Goal: Task Accomplishment & Management: Manage account settings

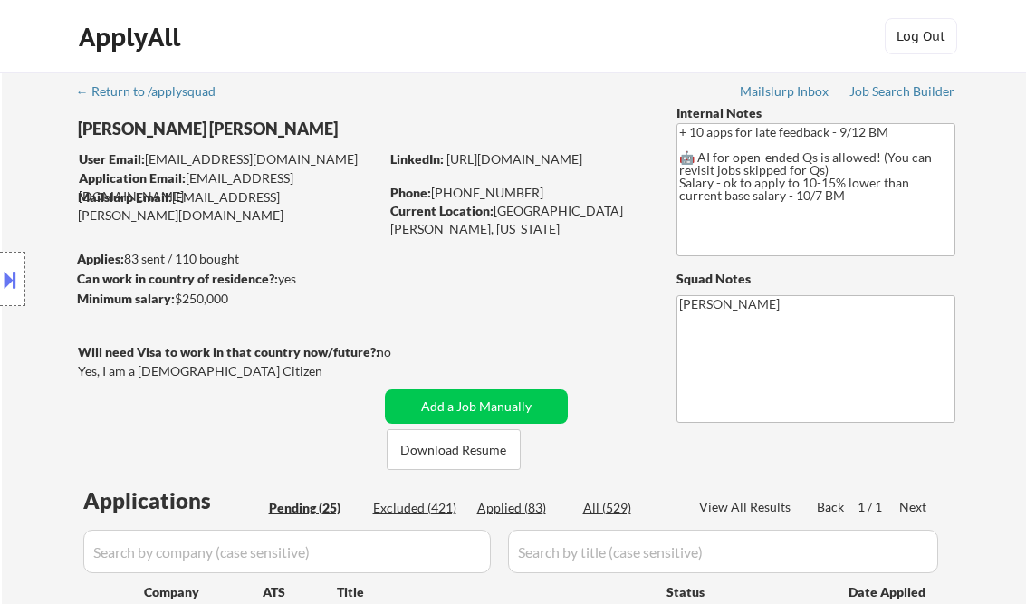
select select ""pending""
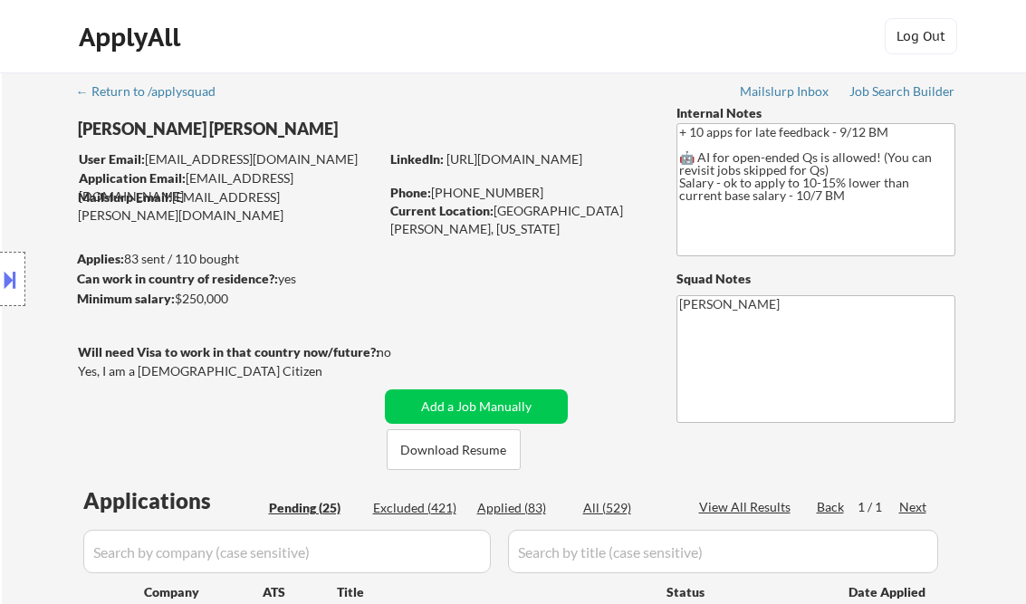
select select ""pending""
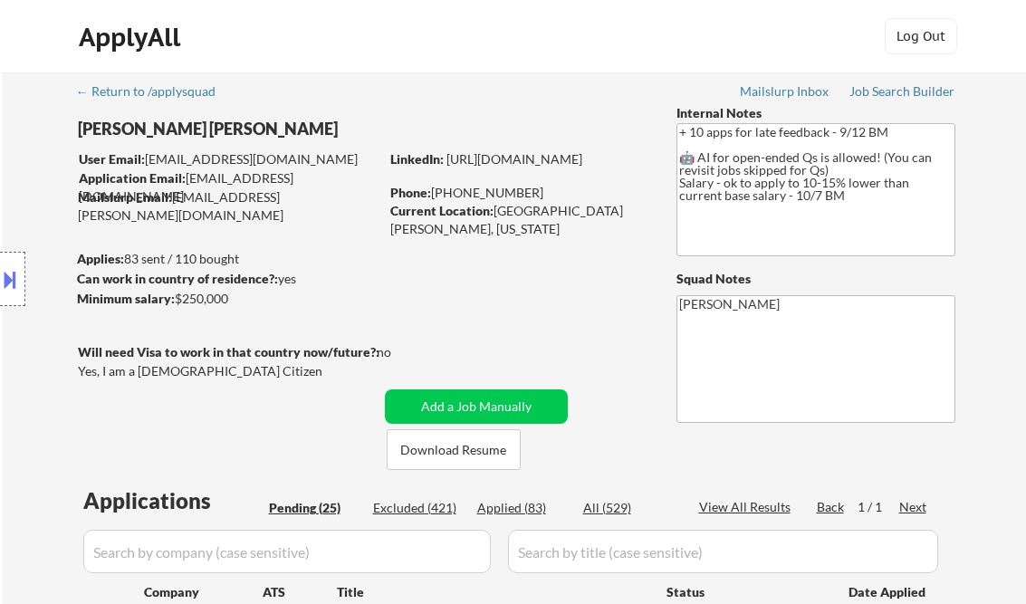
select select ""pending""
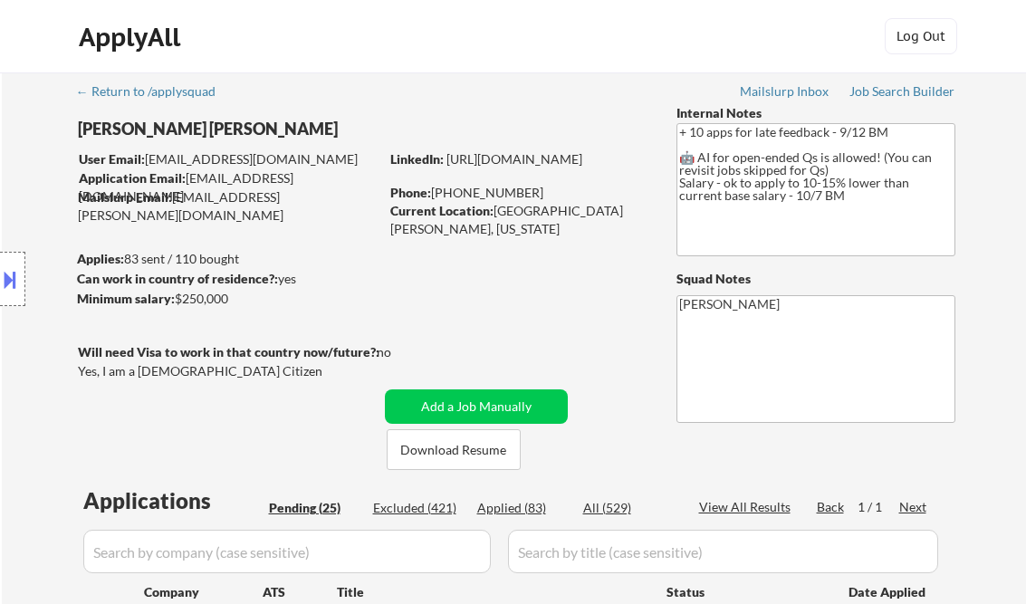
select select ""pending""
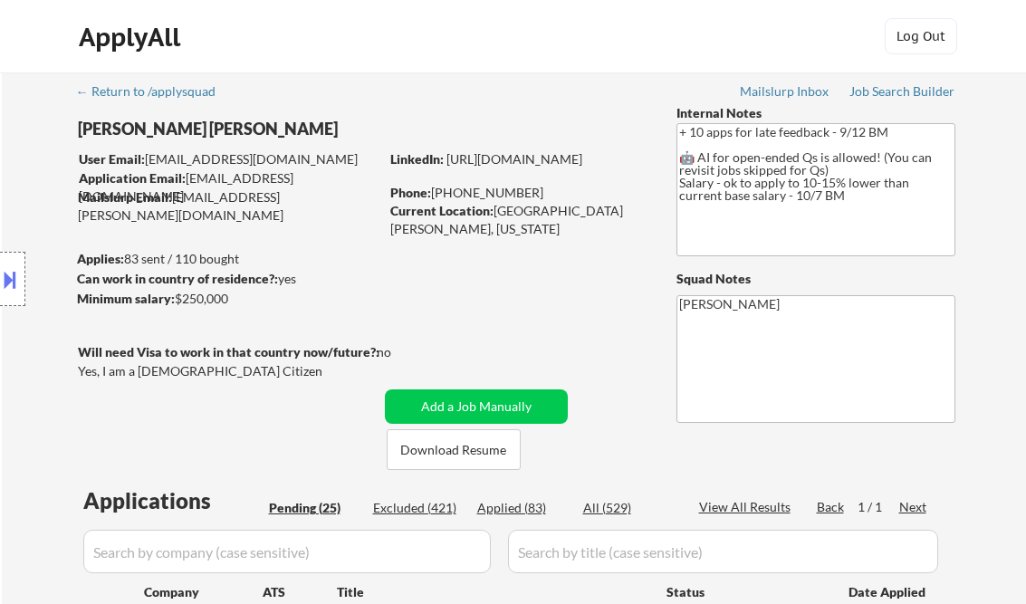
select select ""pending""
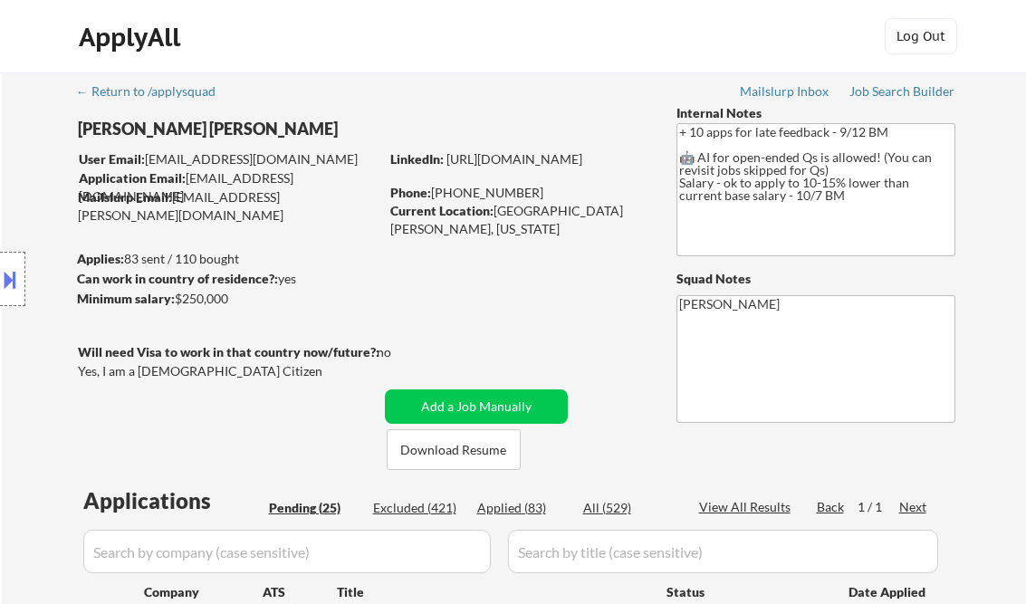
scroll to position [435, 0]
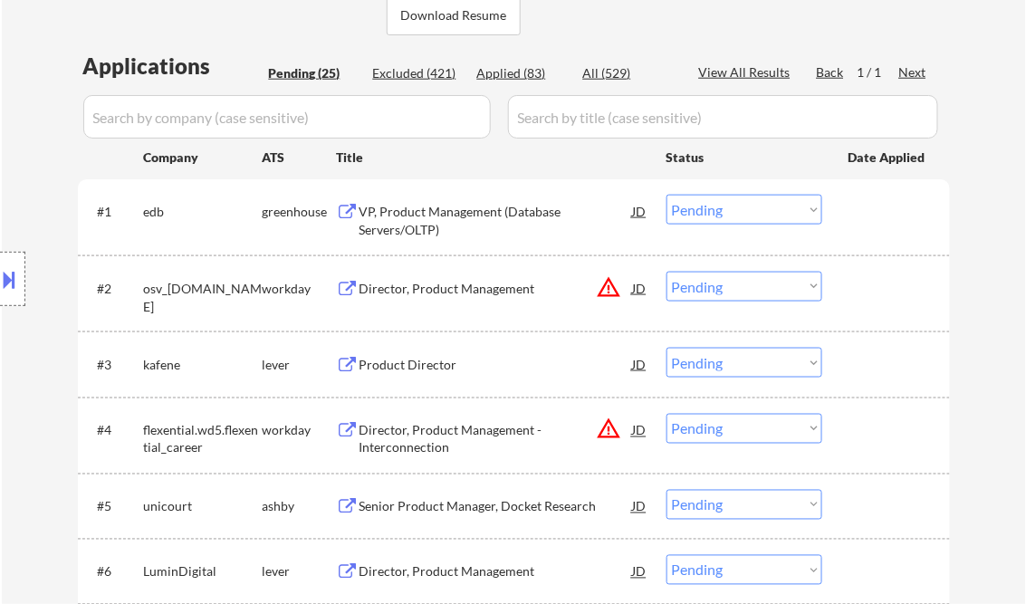
drag, startPoint x: 17, startPoint y: 76, endPoint x: 29, endPoint y: 101, distance: 28.0
click at [457, 217] on div "VP, Product Management (Database Servers/OLTP)" at bounding box center [495, 220] width 273 height 35
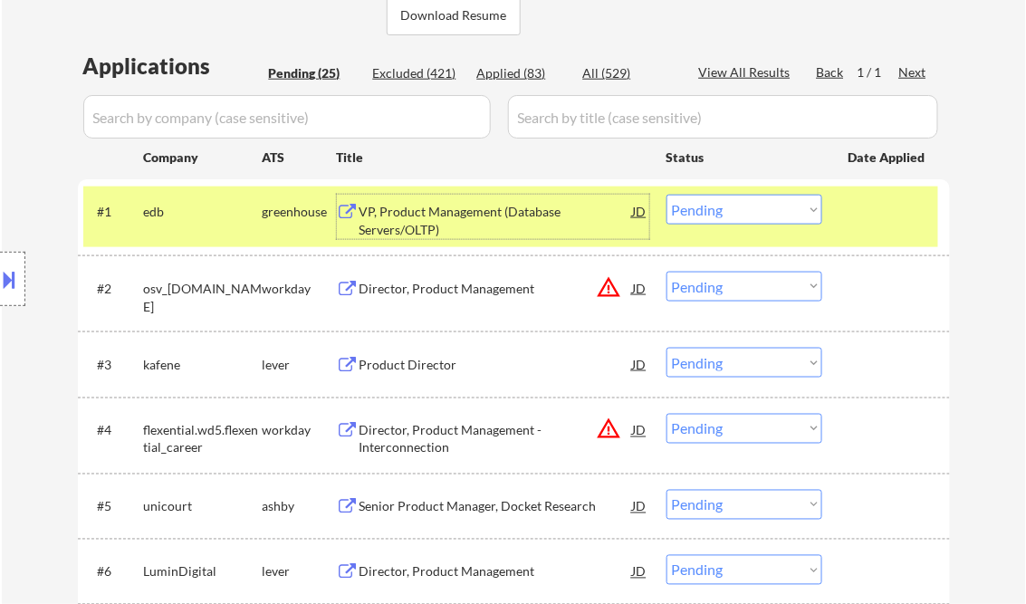
click at [727, 209] on select "Choose an option... Pending Applied Excluded (Questions) Excluded (Expired) Exc…" at bounding box center [744, 210] width 156 height 30
click at [666, 195] on select "Choose an option... Pending Applied Excluded (Questions) Excluded (Expired) Exc…" at bounding box center [744, 210] width 156 height 30
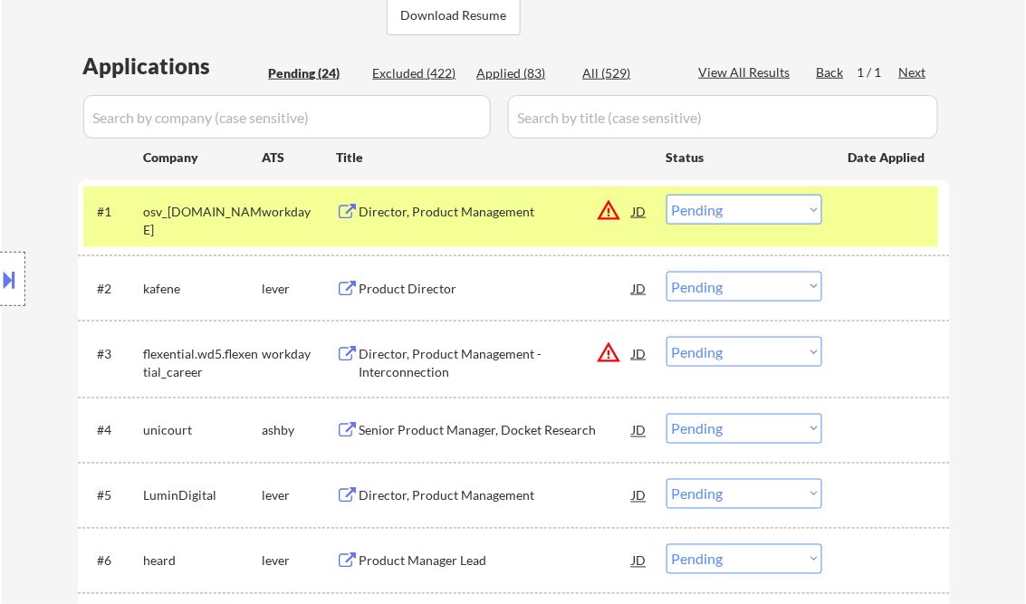
click at [460, 213] on div "Director, Product Management" at bounding box center [495, 212] width 273 height 18
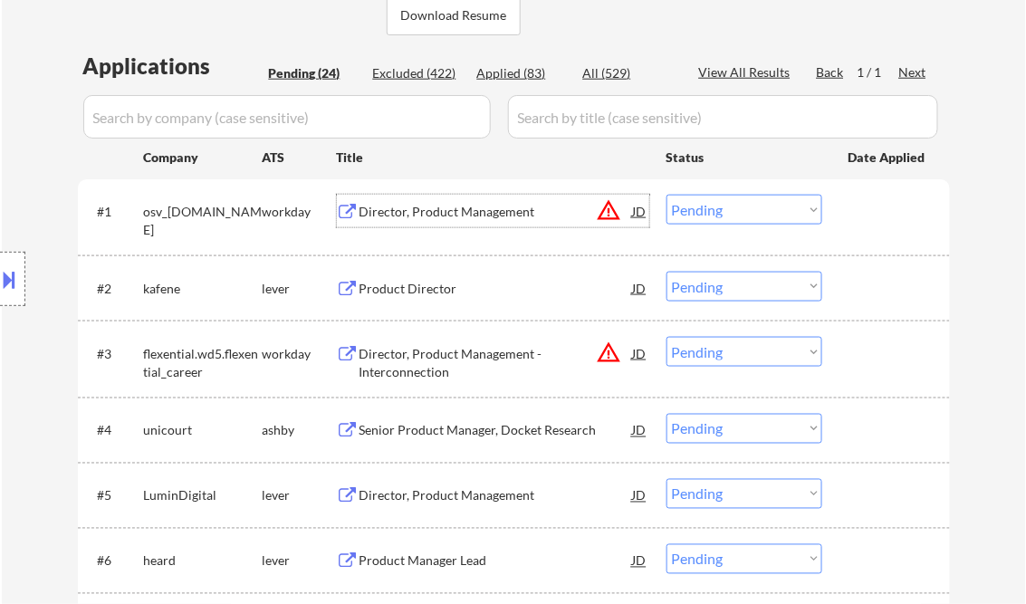
click at [748, 206] on select "Choose an option... Pending Applied Excluded (Questions) Excluded (Expired) Exc…" at bounding box center [744, 210] width 156 height 30
drag, startPoint x: 762, startPoint y: 214, endPoint x: 761, endPoint y: 223, distance: 9.1
click at [762, 214] on select "Choose an option... Pending Applied Excluded (Questions) Excluded (Expired) Exc…" at bounding box center [744, 210] width 156 height 30
click at [666, 195] on select "Choose an option... Pending Applied Excluded (Questions) Excluded (Expired) Exc…" at bounding box center [744, 210] width 156 height 30
click at [430, 289] on div "Product Director" at bounding box center [495, 289] width 273 height 18
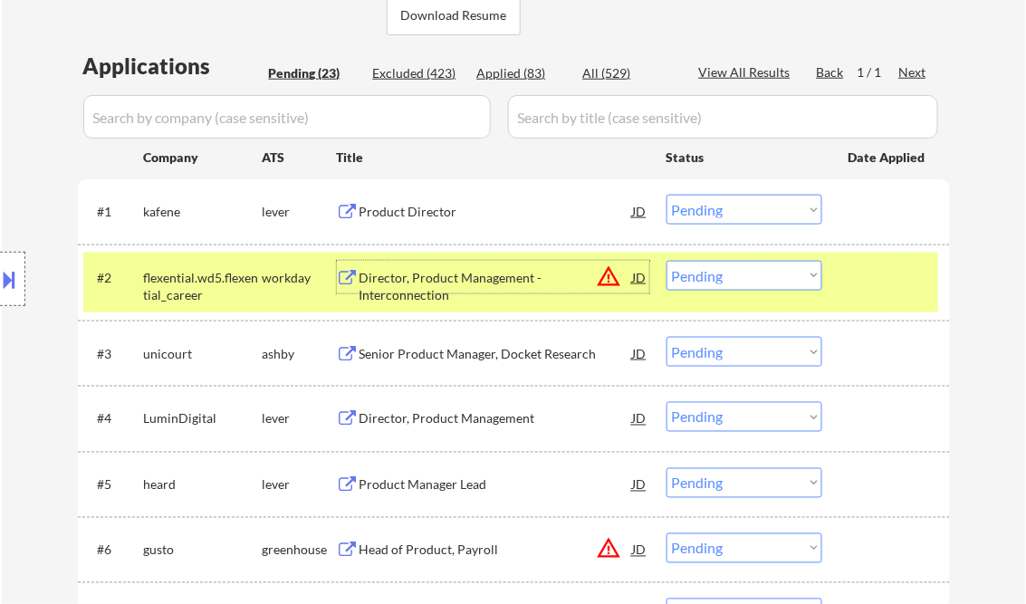
click at [726, 205] on select "Choose an option... Pending Applied Excluded (Questions) Excluded (Expired) Exc…" at bounding box center [744, 210] width 156 height 30
click at [666, 195] on select "Choose an option... Pending Applied Excluded (Questions) Excluded (Expired) Exc…" at bounding box center [744, 210] width 156 height 30
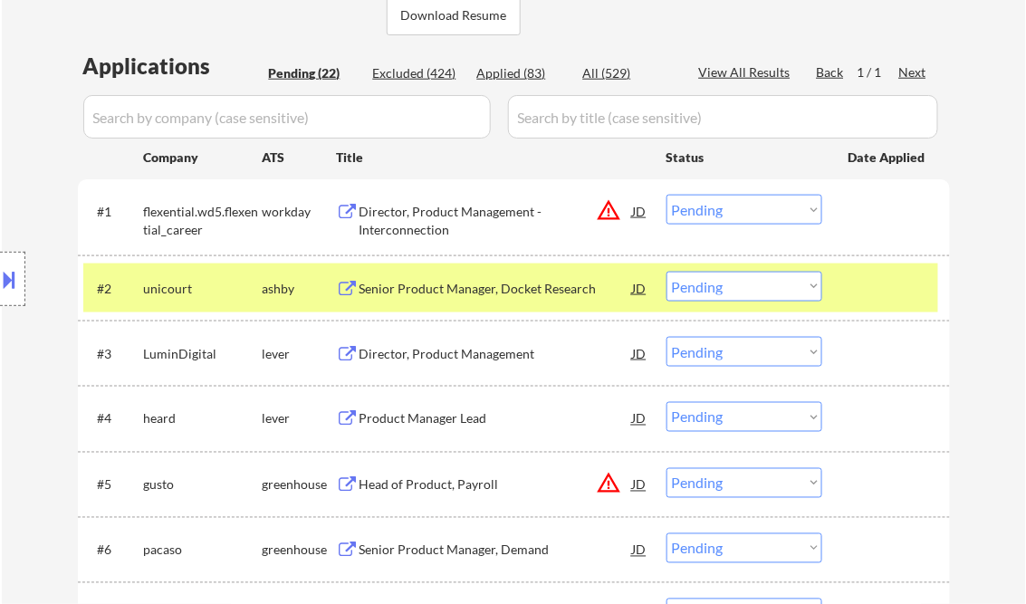
click at [484, 216] on div "Director, Product Management - Interconnection" at bounding box center [495, 220] width 273 height 35
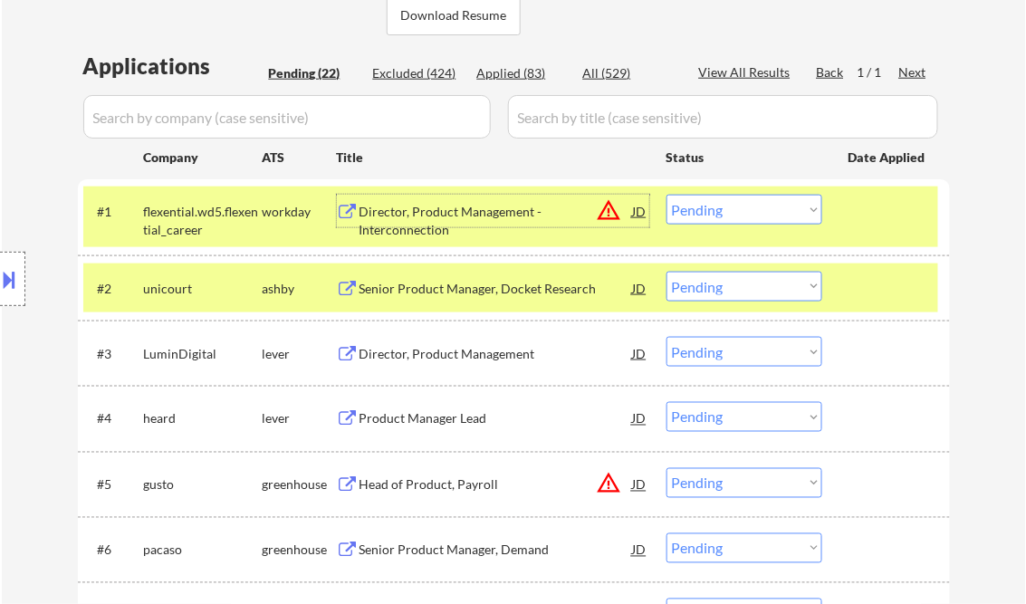
drag, startPoint x: 755, startPoint y: 215, endPoint x: 767, endPoint y: 226, distance: 16.0
click at [755, 215] on select "Choose an option... Pending Applied Excluded (Questions) Excluded (Expired) Exc…" at bounding box center [744, 210] width 156 height 30
click at [666, 195] on select "Choose an option... Pending Applied Excluded (Questions) Excluded (Expired) Exc…" at bounding box center [744, 210] width 156 height 30
click at [526, 289] on div "Senior Product Manager, Docket Research" at bounding box center [495, 289] width 273 height 18
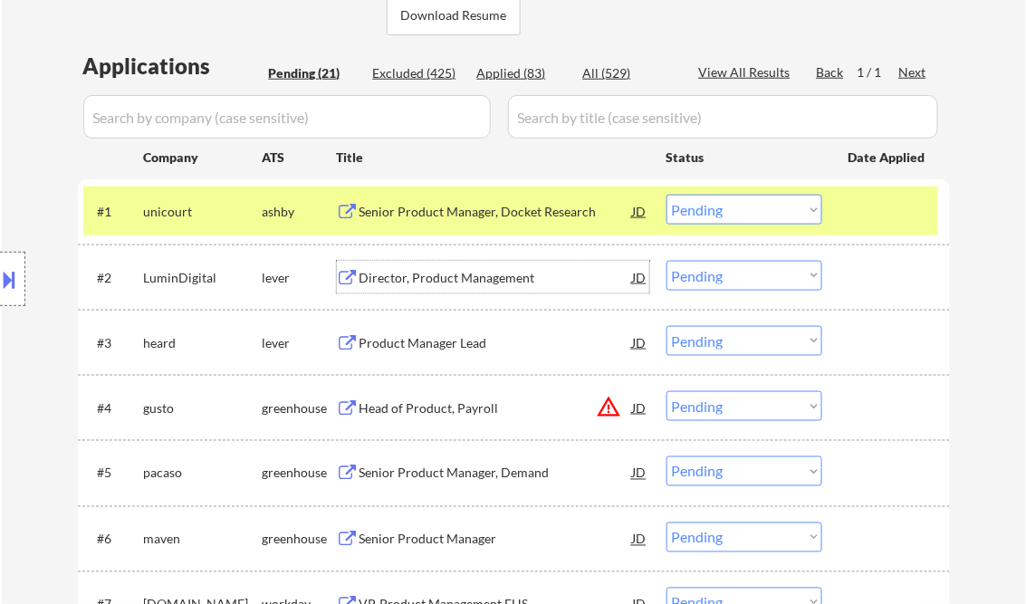
click at [737, 210] on select "Choose an option... Pending Applied Excluded (Questions) Excluded (Expired) Exc…" at bounding box center [744, 210] width 156 height 30
click at [666, 195] on select "Choose an option... Pending Applied Excluded (Questions) Excluded (Expired) Exc…" at bounding box center [744, 210] width 156 height 30
click at [425, 276] on div "Director, Product Management" at bounding box center [495, 278] width 273 height 18
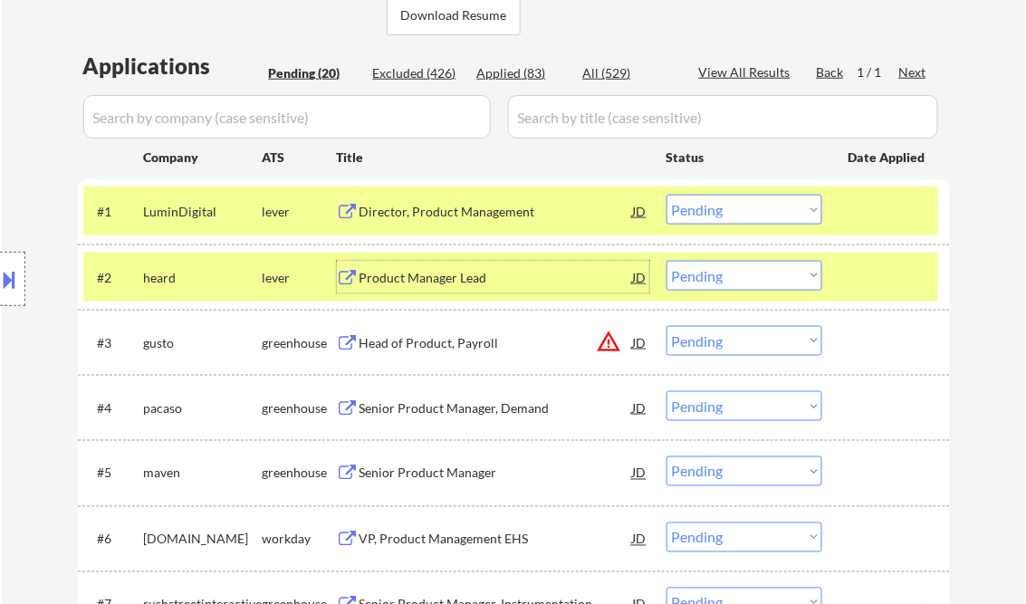
click at [764, 217] on select "Choose an option... Pending Applied Excluded (Questions) Excluded (Expired) Exc…" at bounding box center [744, 210] width 156 height 30
click at [666, 195] on select "Choose an option... Pending Applied Excluded (Questions) Excluded (Expired) Exc…" at bounding box center [744, 210] width 156 height 30
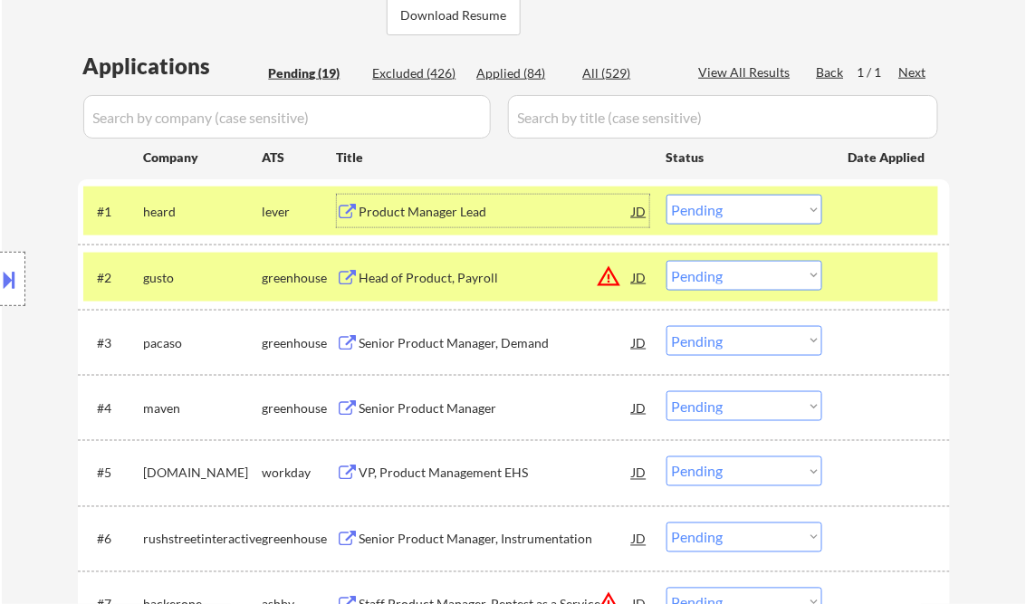
click at [430, 214] on div "Product Manager Lead" at bounding box center [495, 212] width 273 height 18
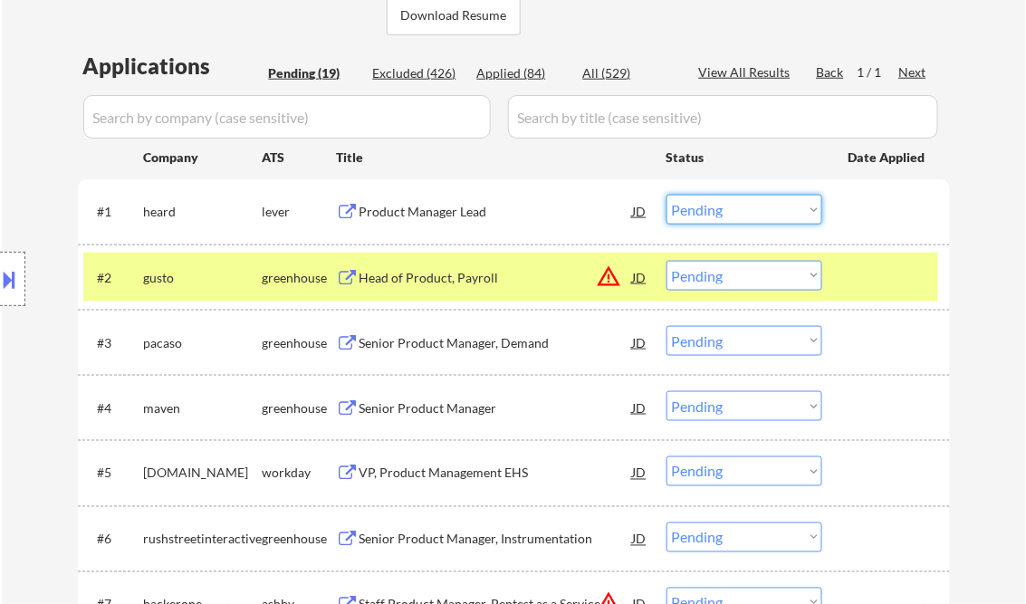
drag, startPoint x: 706, startPoint y: 213, endPoint x: 713, endPoint y: 225, distance: 13.8
click at [706, 213] on select "Choose an option... Pending Applied Excluded (Questions) Excluded (Expired) Exc…" at bounding box center [744, 210] width 156 height 30
click at [666, 195] on select "Choose an option... Pending Applied Excluded (Questions) Excluded (Expired) Exc…" at bounding box center [744, 210] width 156 height 30
click at [493, 278] on div "Head of Product, Payroll" at bounding box center [495, 278] width 273 height 18
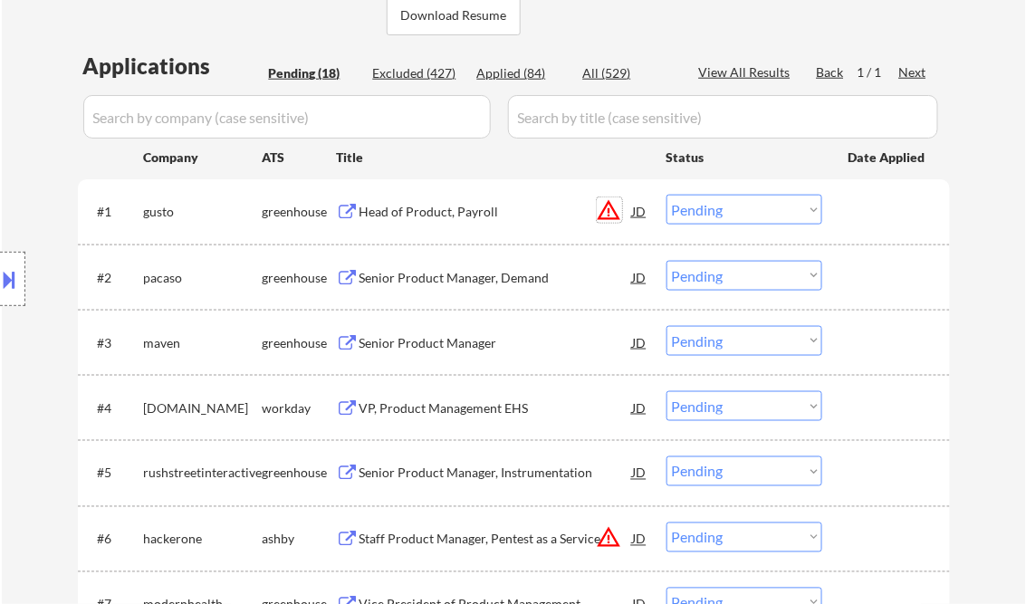
click at [613, 213] on button "warning_amber" at bounding box center [609, 209] width 25 height 25
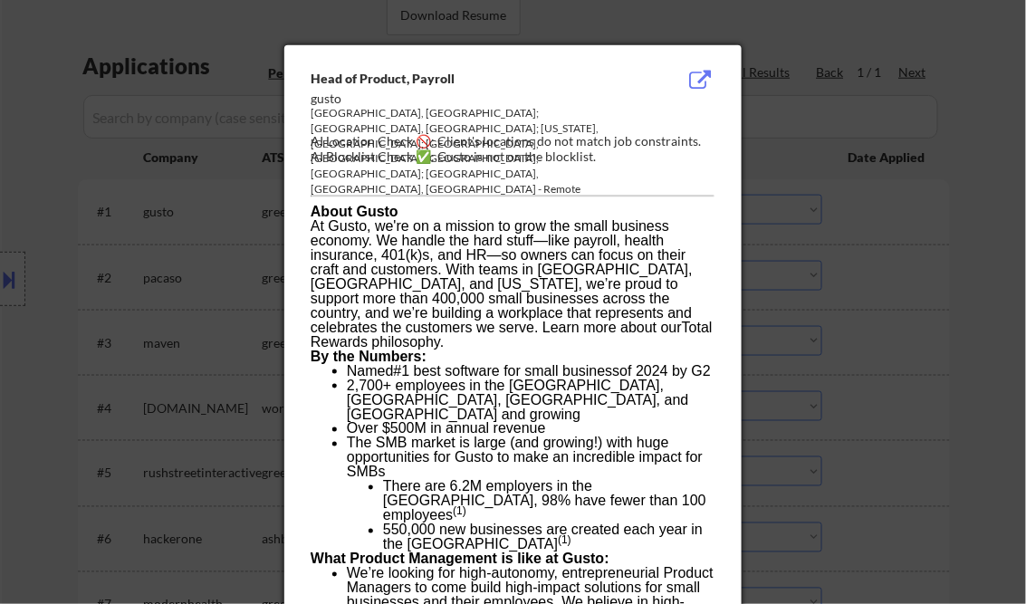
click at [983, 165] on div at bounding box center [513, 302] width 1026 height 604
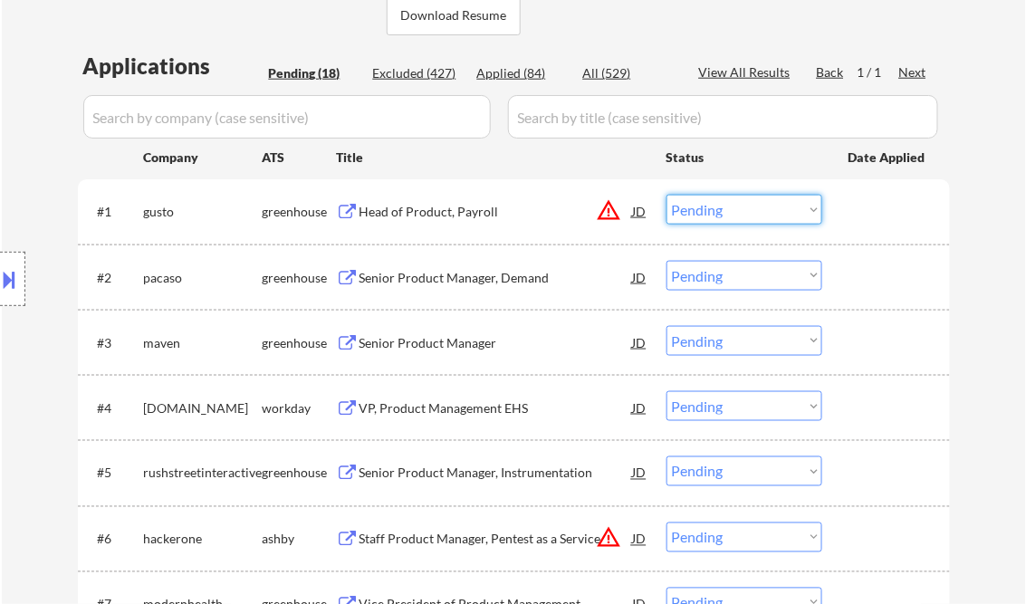
drag, startPoint x: 765, startPoint y: 204, endPoint x: 781, endPoint y: 226, distance: 27.9
click at [765, 204] on select "Choose an option... Pending Applied Excluded (Questions) Excluded (Expired) Exc…" at bounding box center [744, 210] width 156 height 30
click at [666, 195] on select "Choose an option... Pending Applied Excluded (Questions) Excluded (Expired) Exc…" at bounding box center [744, 210] width 156 height 30
click at [487, 278] on div "Senior Product Manager, Demand" at bounding box center [495, 278] width 273 height 18
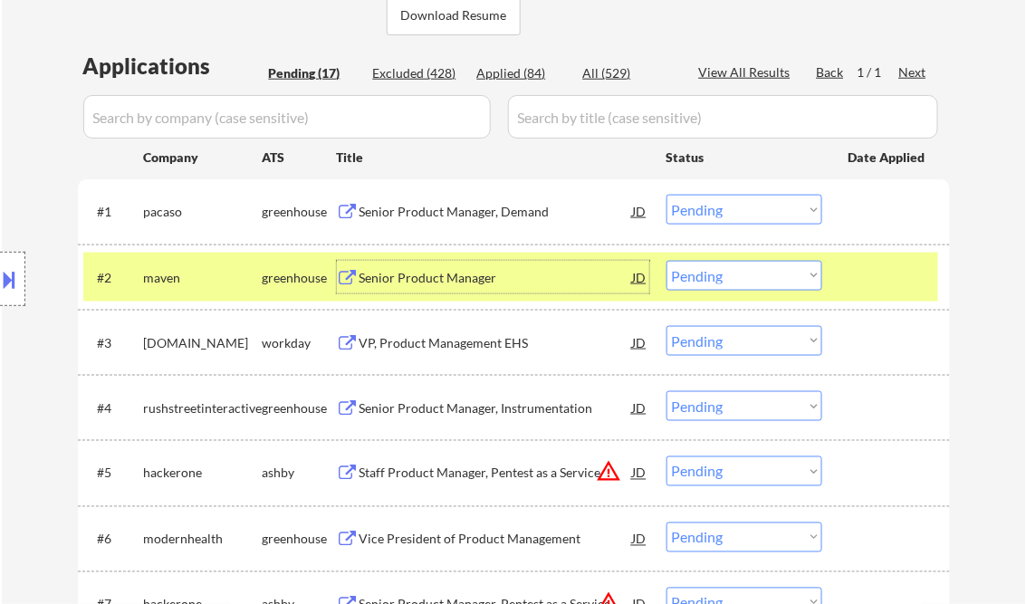
drag, startPoint x: 701, startPoint y: 211, endPoint x: 730, endPoint y: 226, distance: 32.8
click at [703, 211] on select "Choose an option... Pending Applied Excluded (Questions) Excluded (Expired) Exc…" at bounding box center [744, 210] width 156 height 30
click at [666, 195] on select "Choose an option... Pending Applied Excluded (Questions) Excluded (Expired) Exc…" at bounding box center [744, 210] width 156 height 30
click at [438, 279] on div "Senior Product Manager" at bounding box center [495, 278] width 273 height 18
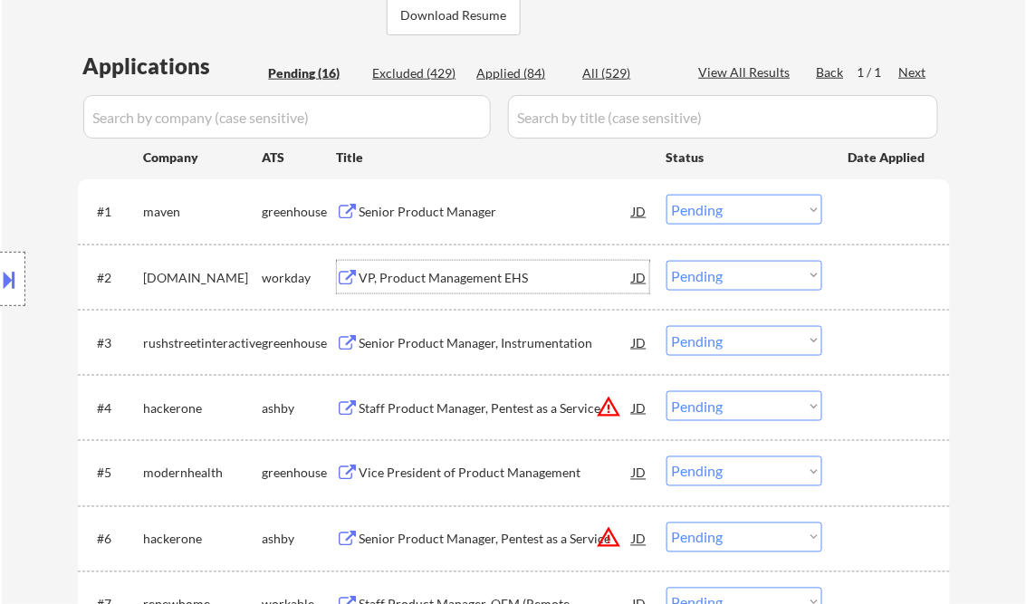
click at [741, 217] on select "Choose an option... Pending Applied Excluded (Questions) Excluded (Expired) Exc…" at bounding box center [744, 210] width 156 height 30
select select ""excluded__salary_""
click at [666, 195] on select "Choose an option... Pending Applied Excluded (Questions) Excluded (Expired) Exc…" at bounding box center [744, 210] width 156 height 30
click at [442, 277] on div "VP, Product Management EHS" at bounding box center [495, 278] width 273 height 18
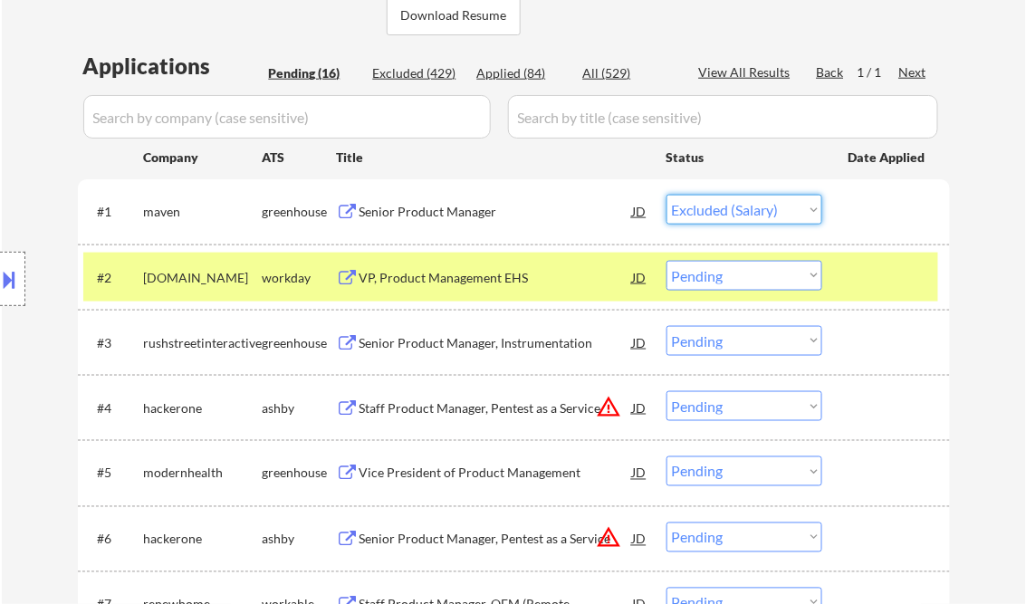
drag, startPoint x: 712, startPoint y: 208, endPoint x: 723, endPoint y: 226, distance: 21.1
click at [712, 208] on select "Choose an option... Pending Applied Excluded (Questions) Excluded (Expired) Exc…" at bounding box center [744, 210] width 156 height 30
click at [980, 228] on div "← Return to /applysquad Mailslurp Inbox Job Search Builder Matt Nicole User Ema…" at bounding box center [514, 488] width 1024 height 1701
drag, startPoint x: 768, startPoint y: 277, endPoint x: 771, endPoint y: 292, distance: 14.9
click at [768, 277] on select "Choose an option... Pending Applied Excluded (Questions) Excluded (Expired) Exc…" at bounding box center [744, 276] width 156 height 30
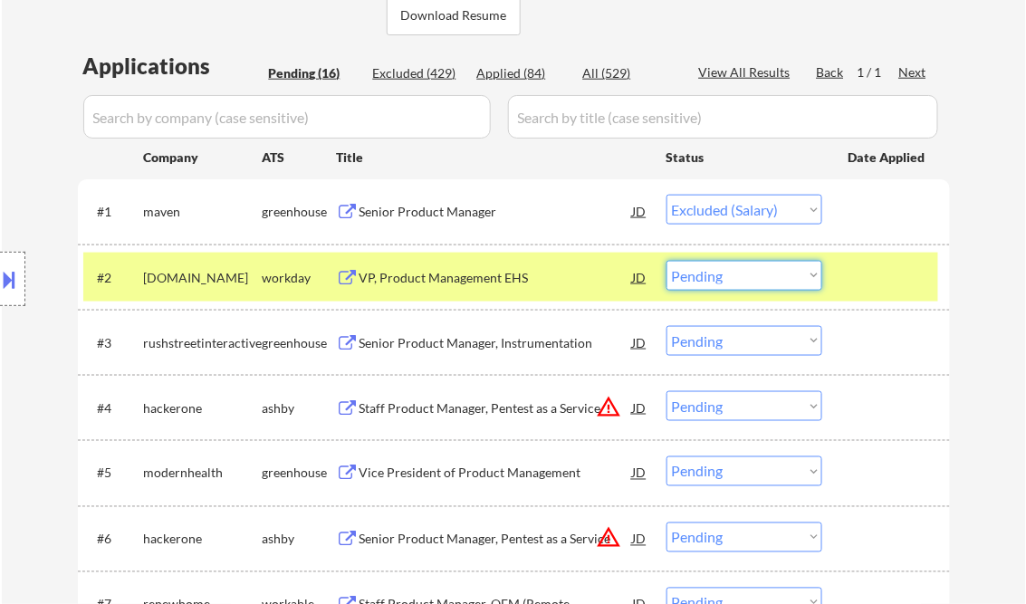
select select ""excluded__expired_""
click at [666, 261] on select "Choose an option... Pending Applied Excluded (Questions) Excluded (Expired) Exc…" at bounding box center [744, 276] width 156 height 30
select select ""pending""
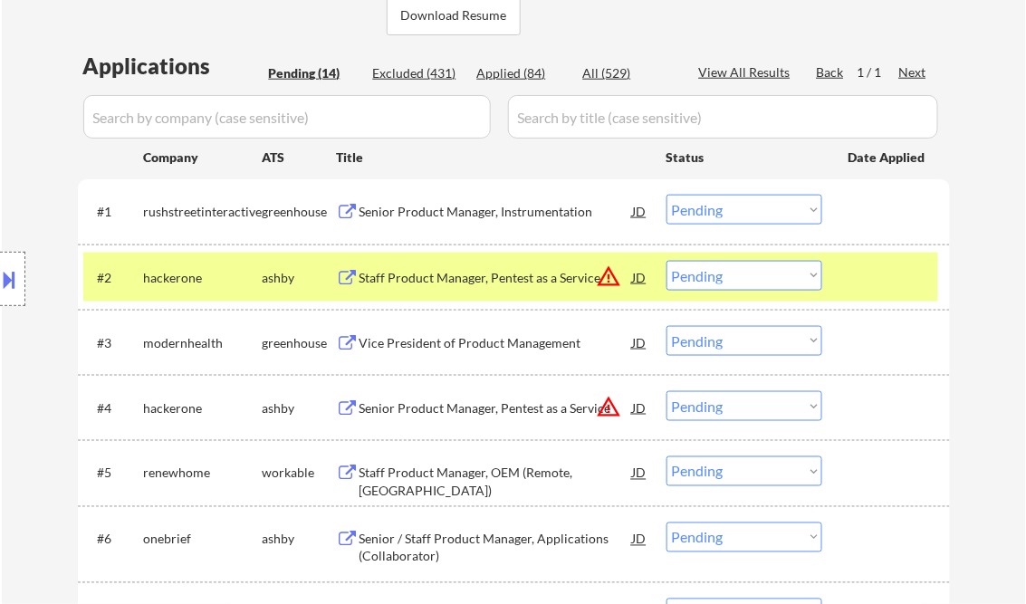
click at [476, 215] on div "Senior Product Manager, Instrumentation" at bounding box center [495, 212] width 273 height 18
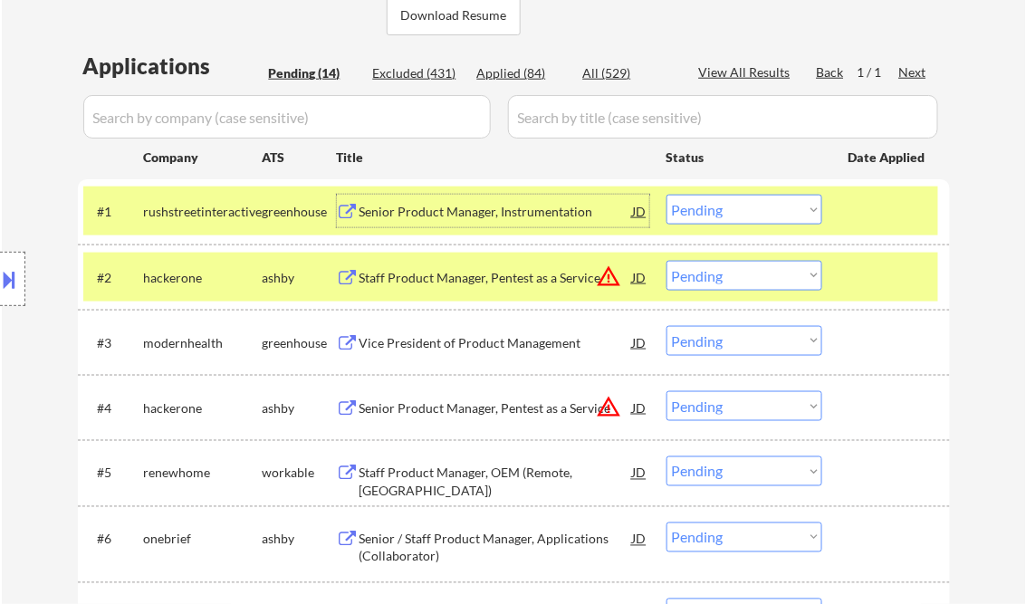
drag, startPoint x: 718, startPoint y: 213, endPoint x: 723, endPoint y: 226, distance: 14.3
click at [718, 213] on select "Choose an option... Pending Applied Excluded (Questions) Excluded (Expired) Exc…" at bounding box center [744, 210] width 156 height 30
click at [666, 195] on select "Choose an option... Pending Applied Excluded (Questions) Excluded (Expired) Exc…" at bounding box center [744, 210] width 156 height 30
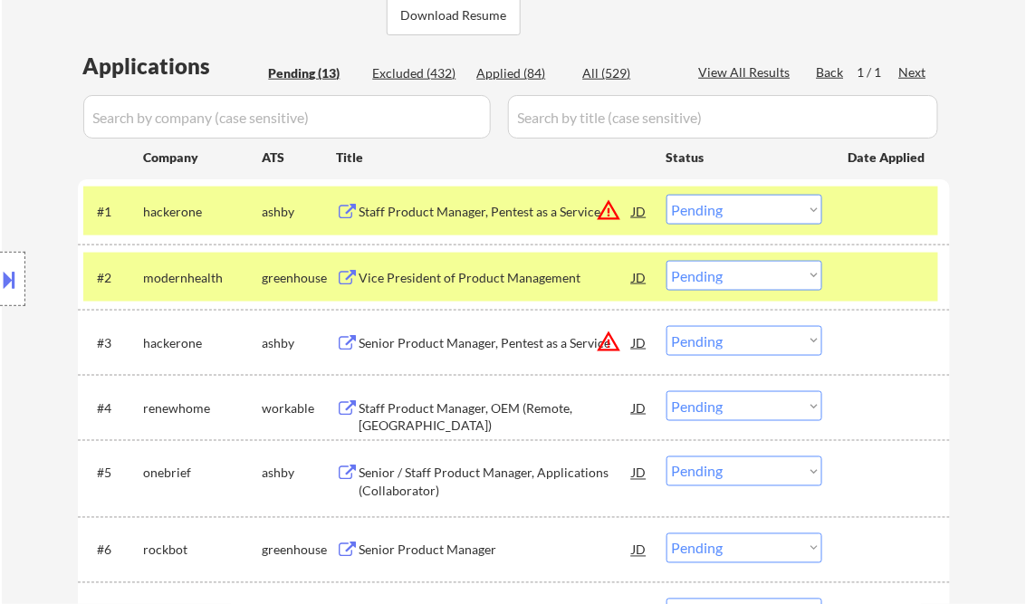
click at [511, 213] on div "Staff Product Manager, Pentest as a Service" at bounding box center [495, 212] width 273 height 18
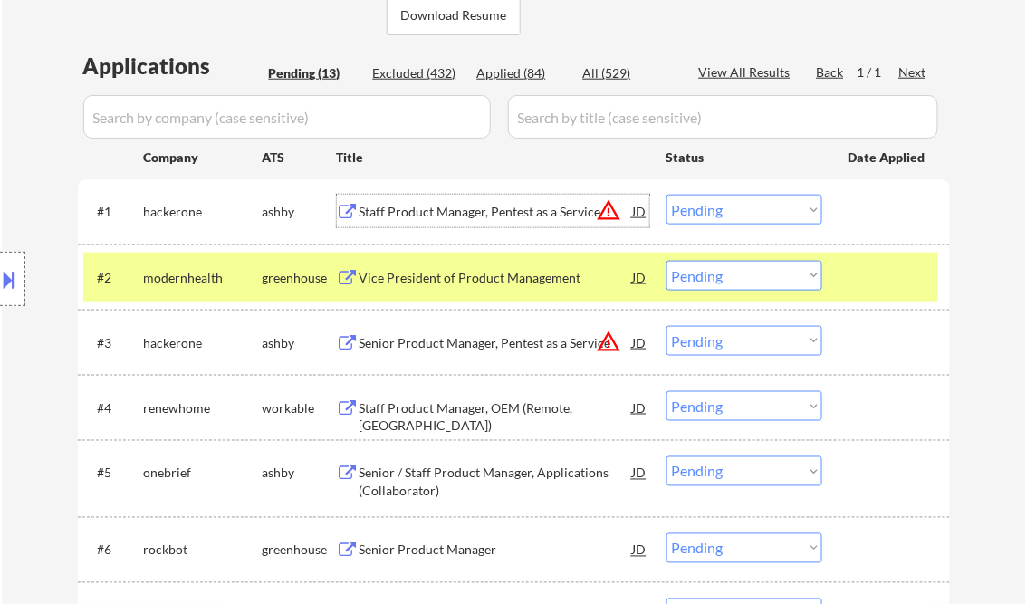
click at [763, 205] on select "Choose an option... Pending Applied Excluded (Questions) Excluded (Expired) Exc…" at bounding box center [744, 210] width 156 height 30
click at [666, 195] on select "Choose an option... Pending Applied Excluded (Questions) Excluded (Expired) Exc…" at bounding box center [744, 210] width 156 height 30
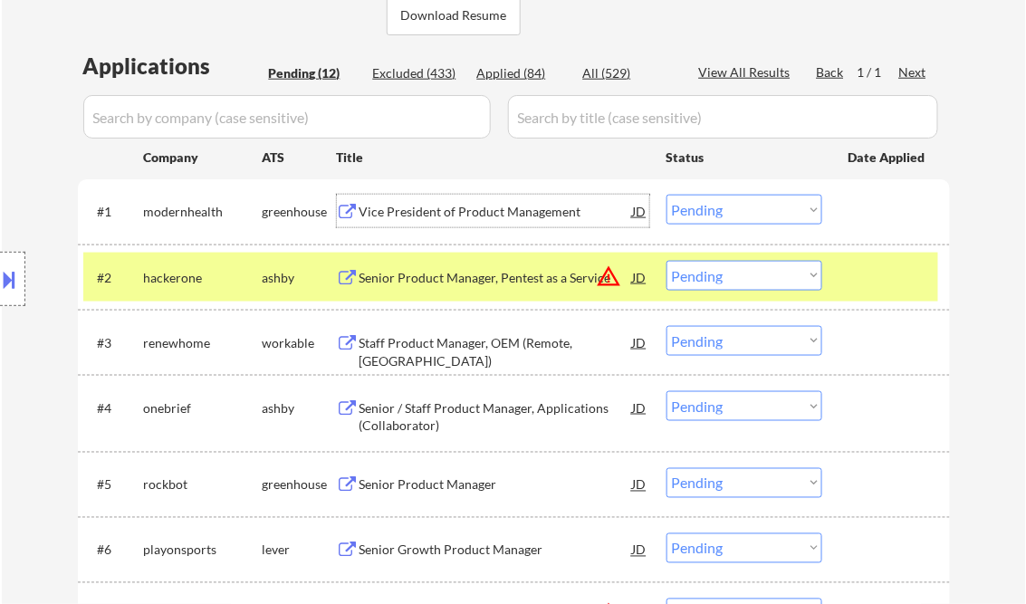
click at [500, 216] on div "Vice President of Product Management" at bounding box center [495, 212] width 273 height 18
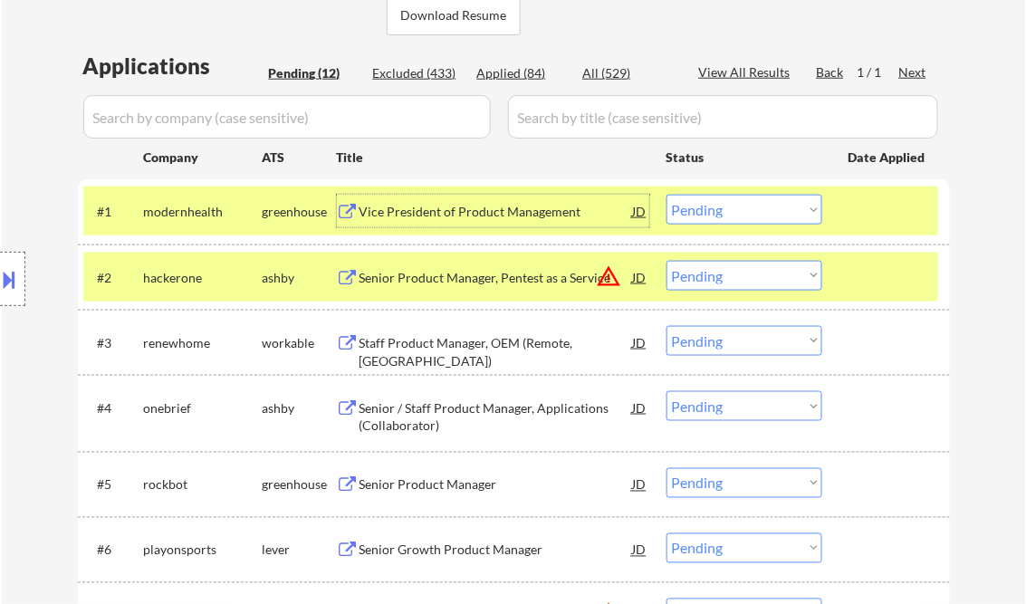
click at [730, 214] on select "Choose an option... Pending Applied Excluded (Questions) Excluded (Expired) Exc…" at bounding box center [744, 210] width 156 height 30
click at [666, 195] on select "Choose an option... Pending Applied Excluded (Questions) Excluded (Expired) Exc…" at bounding box center [744, 210] width 156 height 30
click at [497, 277] on div "Senior Product Manager, Pentest as a Service" at bounding box center [495, 278] width 273 height 18
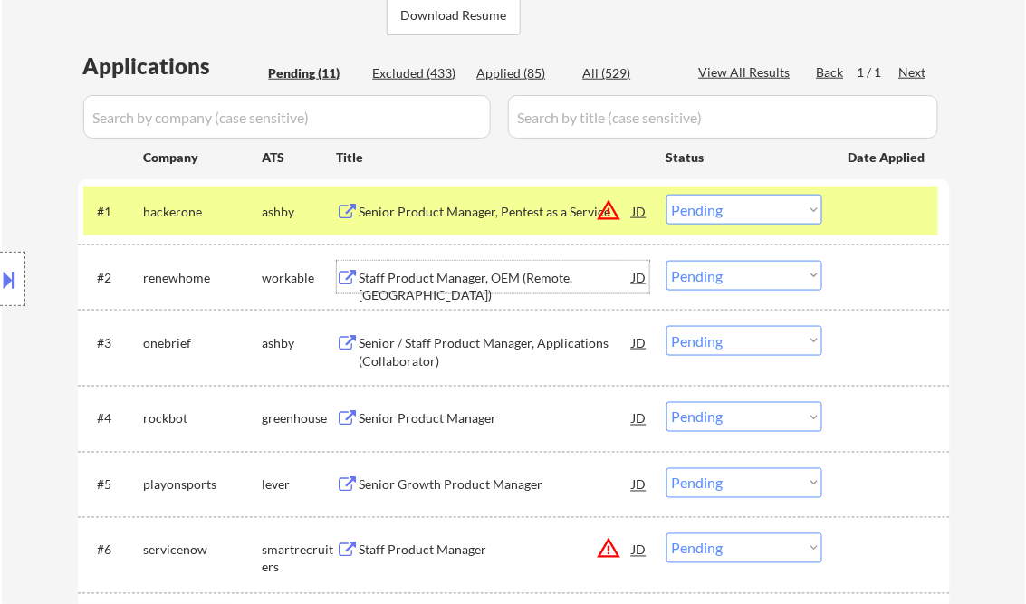
drag, startPoint x: 748, startPoint y: 207, endPoint x: 911, endPoint y: 336, distance: 207.6
click at [751, 209] on select "Choose an option... Pending Applied Excluded (Questions) Excluded (Expired) Exc…" at bounding box center [744, 210] width 156 height 30
click at [666, 195] on select "Choose an option... Pending Applied Excluded (Questions) Excluded (Expired) Exc…" at bounding box center [744, 210] width 156 height 30
click at [493, 280] on div "Staff Product Manager, OEM (Remote, US)" at bounding box center [495, 286] width 273 height 35
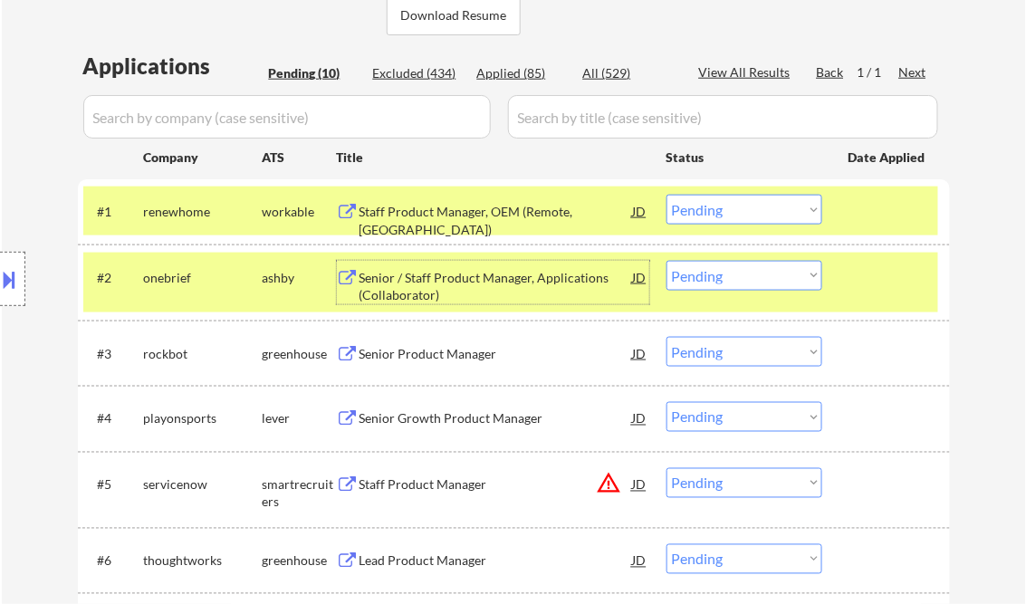
drag, startPoint x: 713, startPoint y: 211, endPoint x: 716, endPoint y: 223, distance: 12.3
click at [713, 211] on select "Choose an option... Pending Applied Excluded (Questions) Excluded (Expired) Exc…" at bounding box center [744, 210] width 156 height 30
click at [666, 195] on select "Choose an option... Pending Applied Excluded (Questions) Excluded (Expired) Exc…" at bounding box center [744, 210] width 156 height 30
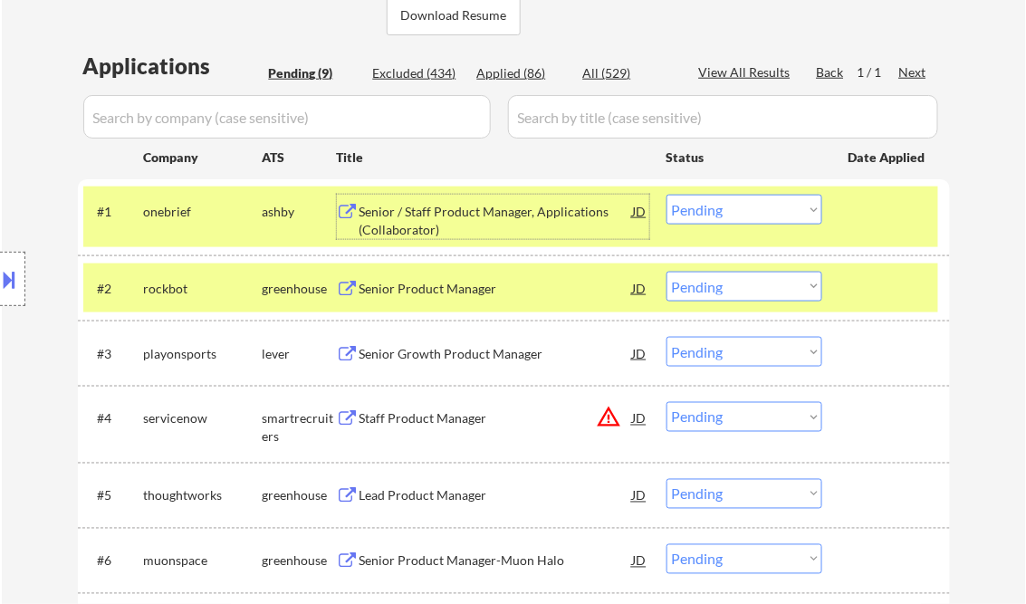
click at [460, 221] on div "Senior / Staff Product Manager, Applications (Collaborator)" at bounding box center [495, 220] width 273 height 35
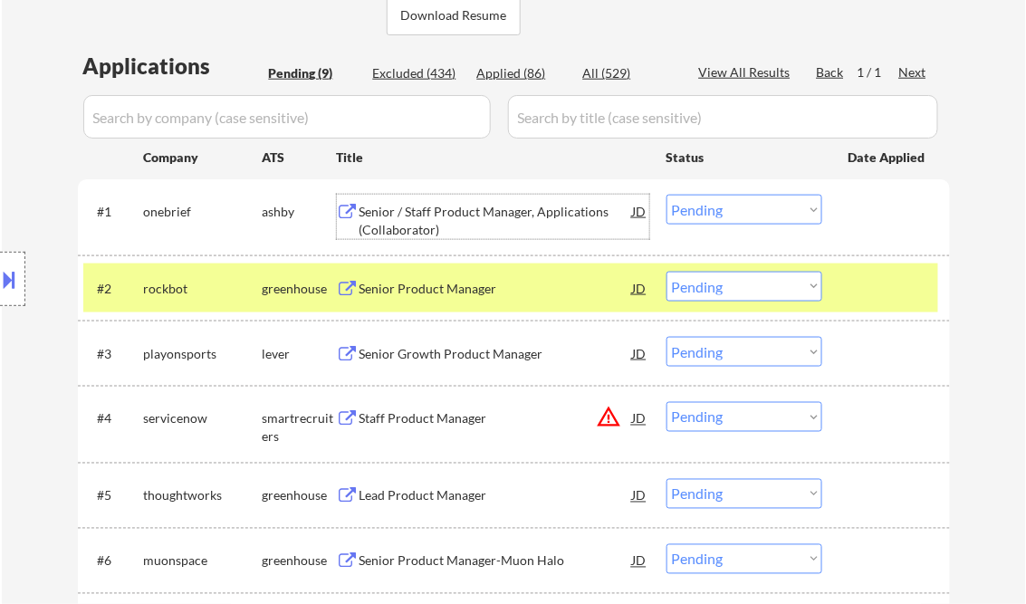
click at [728, 215] on select "Choose an option... Pending Applied Excluded (Questions) Excluded (Expired) Exc…" at bounding box center [744, 210] width 156 height 30
click at [666, 195] on select "Choose an option... Pending Applied Excluded (Questions) Excluded (Expired) Exc…" at bounding box center [744, 210] width 156 height 30
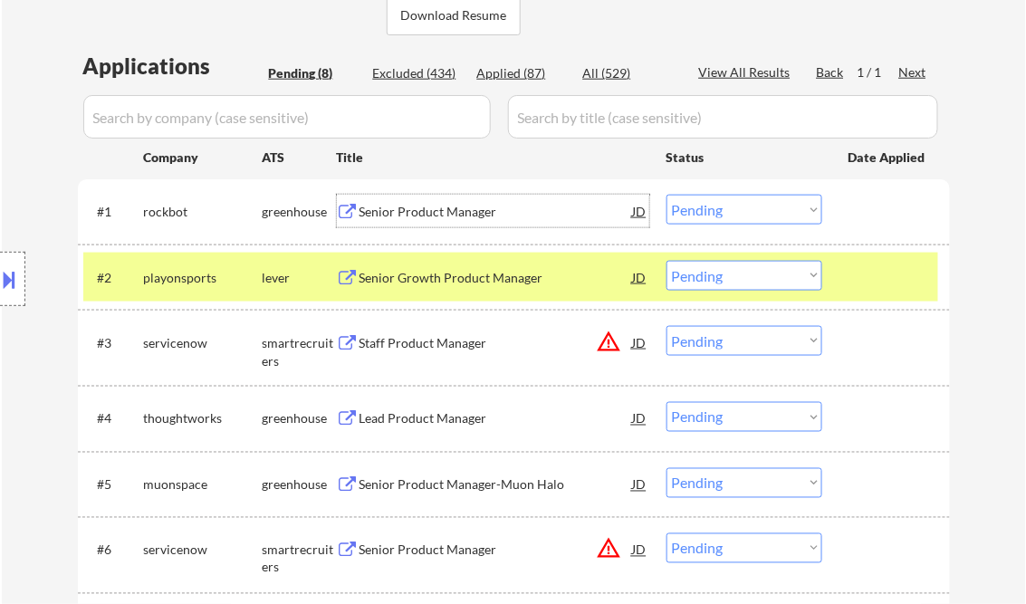
click at [432, 203] on div "Senior Product Manager" at bounding box center [495, 211] width 273 height 33
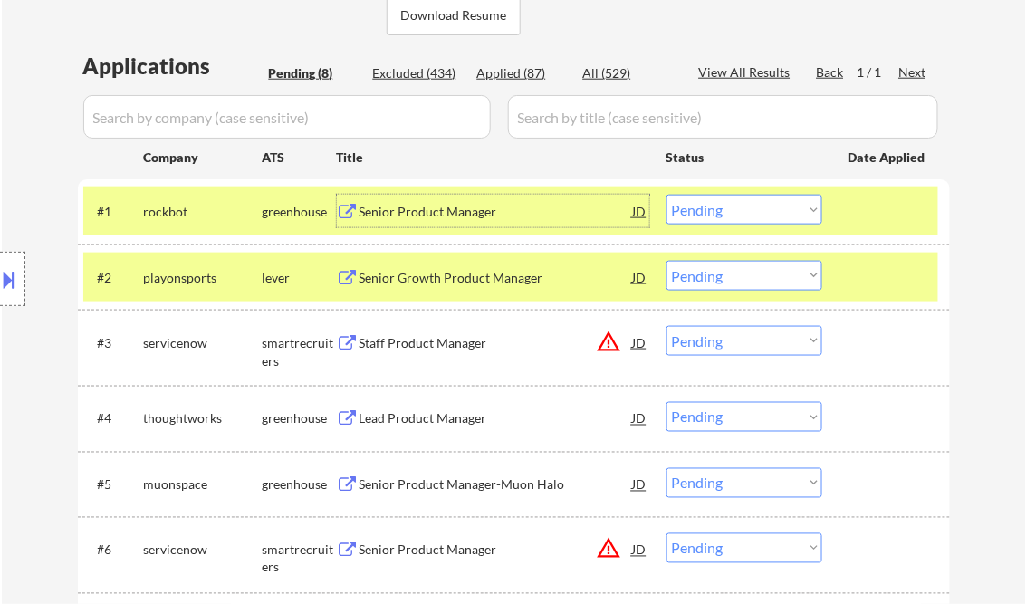
drag, startPoint x: 708, startPoint y: 208, endPoint x: 724, endPoint y: 225, distance: 23.0
click at [710, 208] on select "Choose an option... Pending Applied Excluded (Questions) Excluded (Expired) Exc…" at bounding box center [744, 210] width 156 height 30
click at [666, 195] on select "Choose an option... Pending Applied Excluded (Questions) Excluded (Expired) Exc…" at bounding box center [744, 210] width 156 height 30
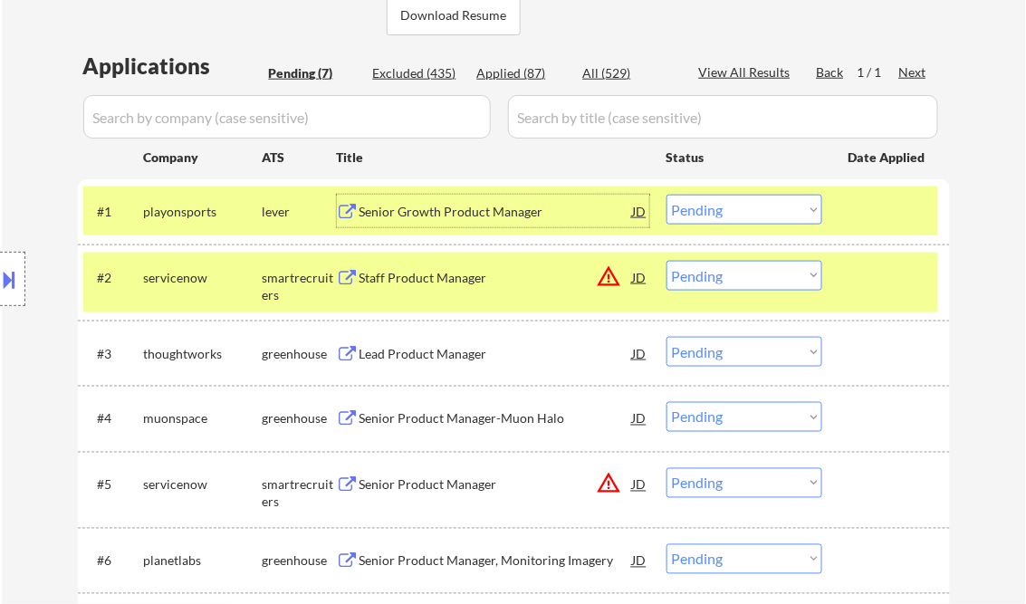
click at [433, 220] on div "Senior Growth Product Manager" at bounding box center [495, 212] width 273 height 18
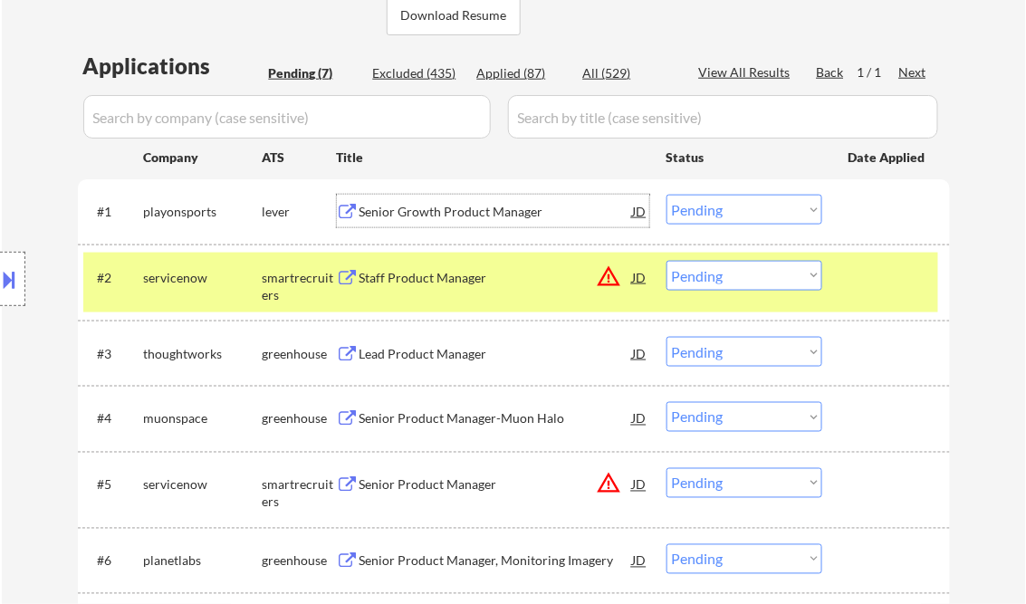
click at [736, 217] on select "Choose an option... Pending Applied Excluded (Questions) Excluded (Expired) Exc…" at bounding box center [744, 210] width 156 height 30
click at [666, 195] on select "Choose an option... Pending Applied Excluded (Questions) Excluded (Expired) Exc…" at bounding box center [744, 210] width 156 height 30
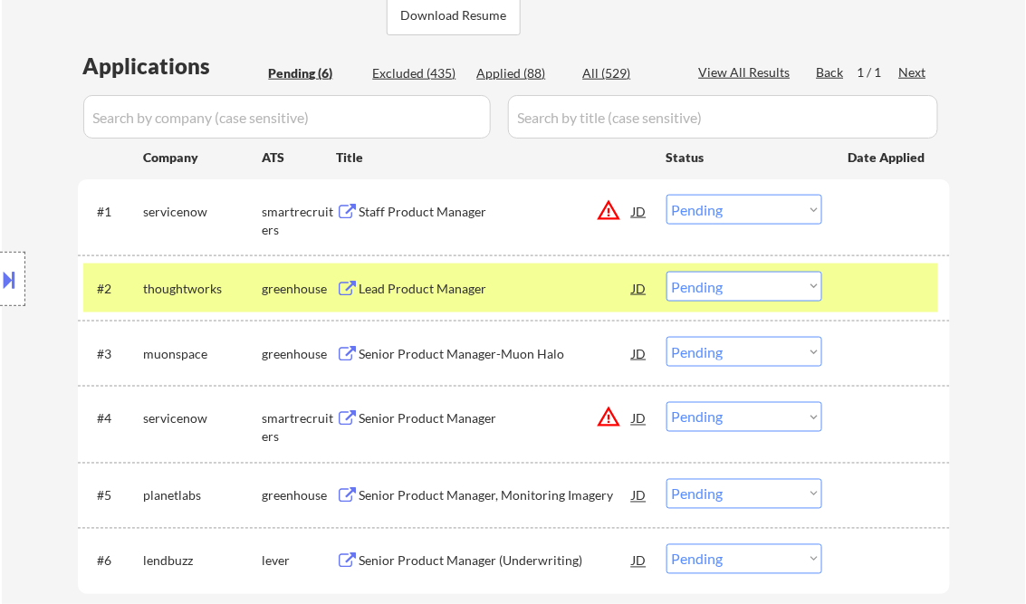
click at [431, 216] on div "Staff Product Manager" at bounding box center [495, 212] width 273 height 18
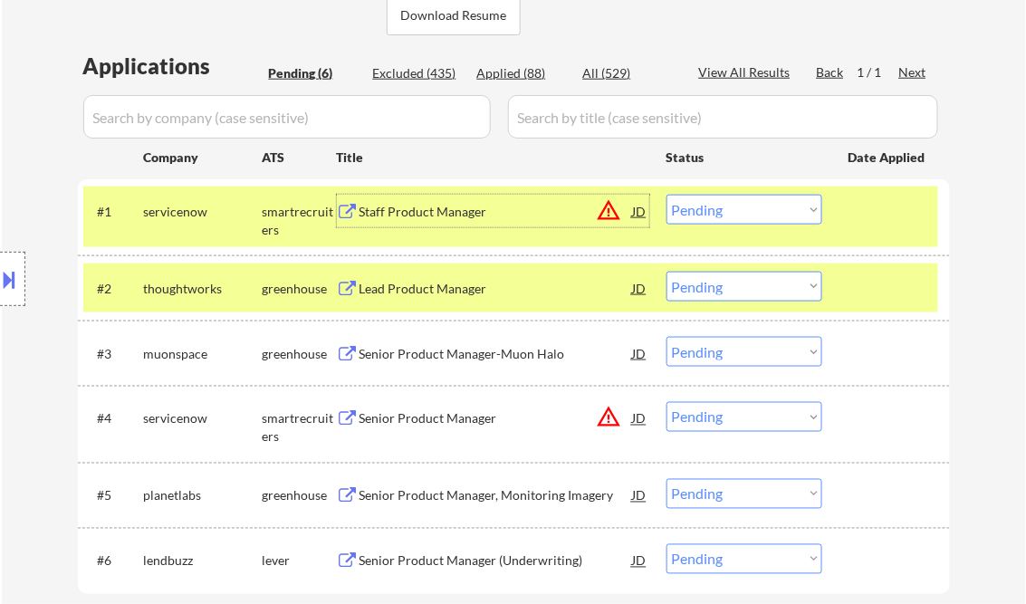
click at [774, 211] on select "Choose an option... Pending Applied Excluded (Questions) Excluded (Expired) Exc…" at bounding box center [744, 210] width 156 height 30
click at [666, 195] on select "Choose an option... Pending Applied Excluded (Questions) Excluded (Expired) Exc…" at bounding box center [744, 210] width 156 height 30
click at [445, 295] on div "Lead Product Manager" at bounding box center [495, 289] width 273 height 18
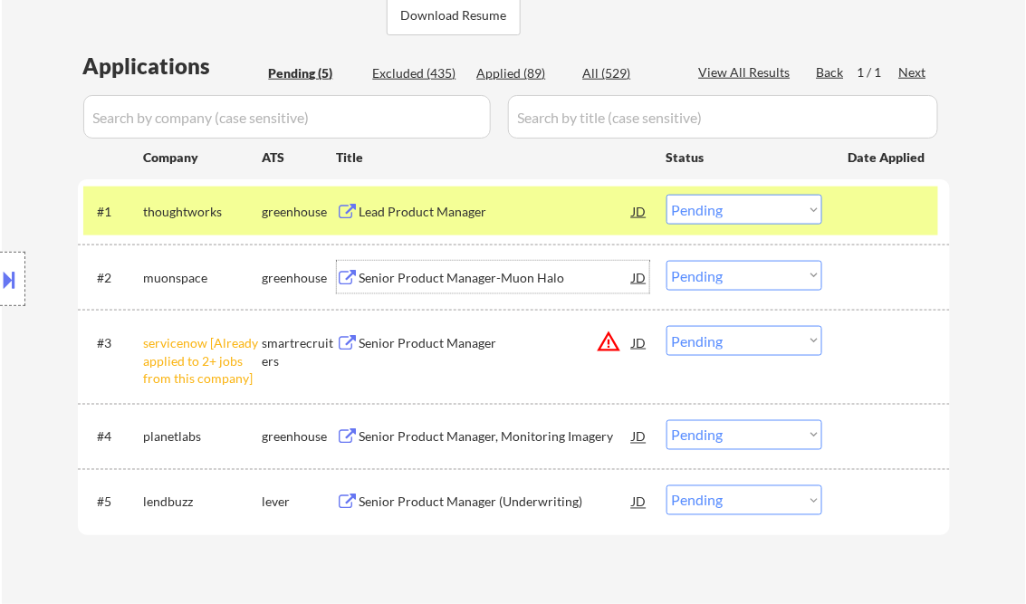
click at [739, 213] on select "Choose an option... Pending Applied Excluded (Questions) Excluded (Expired) Exc…" at bounding box center [744, 210] width 156 height 30
click at [666, 195] on select "Choose an option... Pending Applied Excluded (Questions) Excluded (Expired) Exc…" at bounding box center [744, 210] width 156 height 30
select select ""pending""
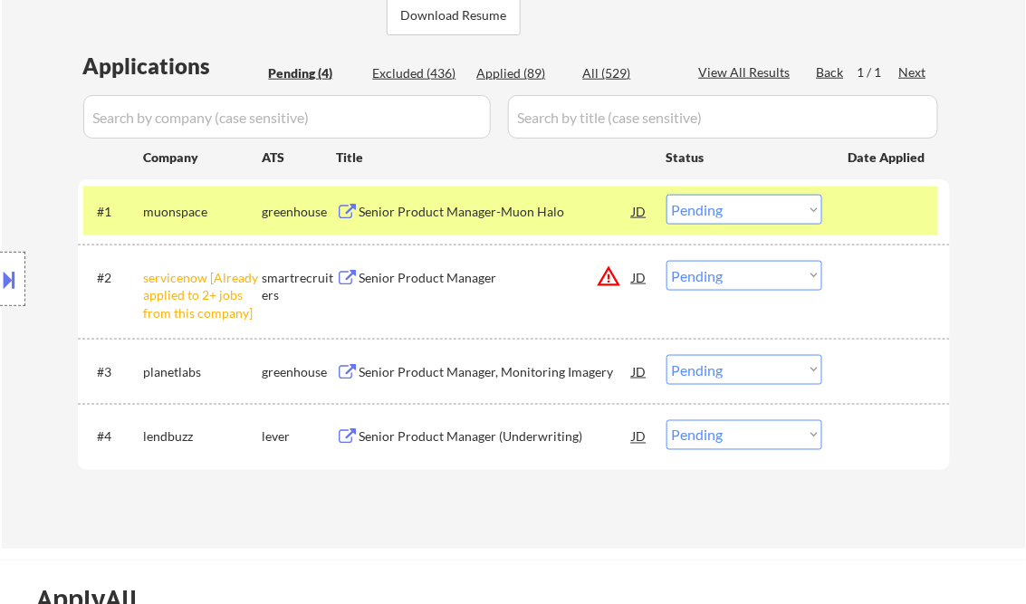
drag, startPoint x: 718, startPoint y: 278, endPoint x: 771, endPoint y: 292, distance: 54.2
click at [719, 278] on select "Choose an option... Pending Applied Excluded (Questions) Excluded (Expired) Exc…" at bounding box center [744, 276] width 156 height 30
click at [666, 261] on select "Choose an option... Pending Applied Excluded (Questions) Excluded (Expired) Exc…" at bounding box center [744, 276] width 156 height 30
click at [407, 207] on div "Senior Product Manager-Muon Halo" at bounding box center [495, 212] width 273 height 18
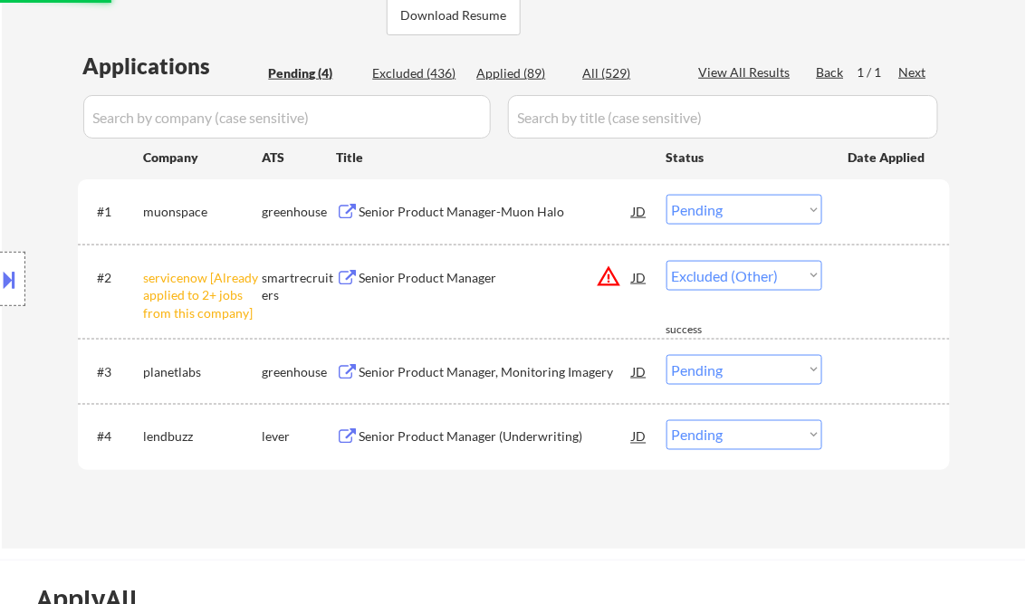
select select ""pending""
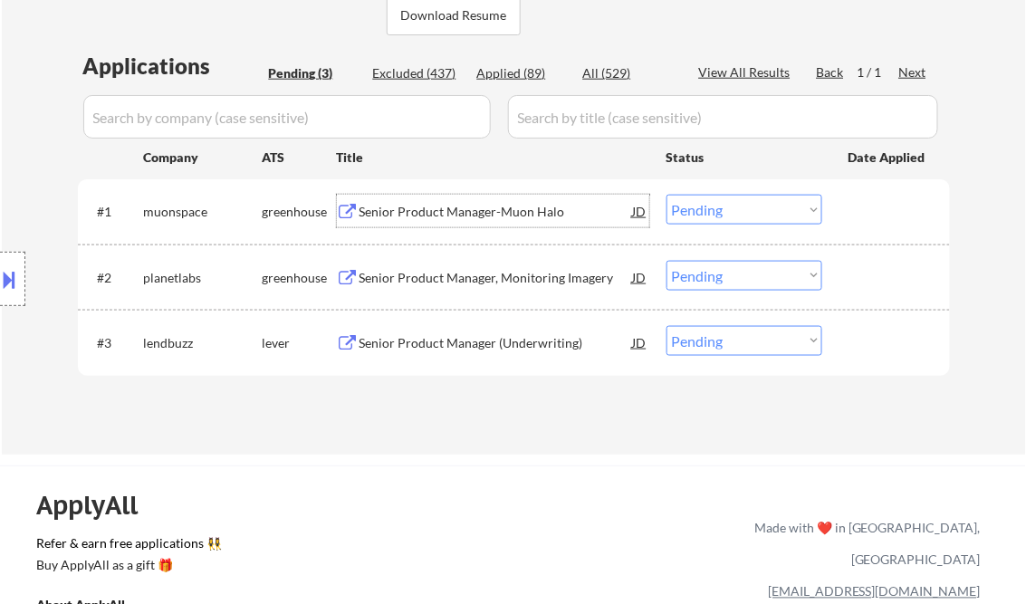
click at [464, 212] on div "Senior Product Manager-Muon Halo" at bounding box center [495, 212] width 273 height 18
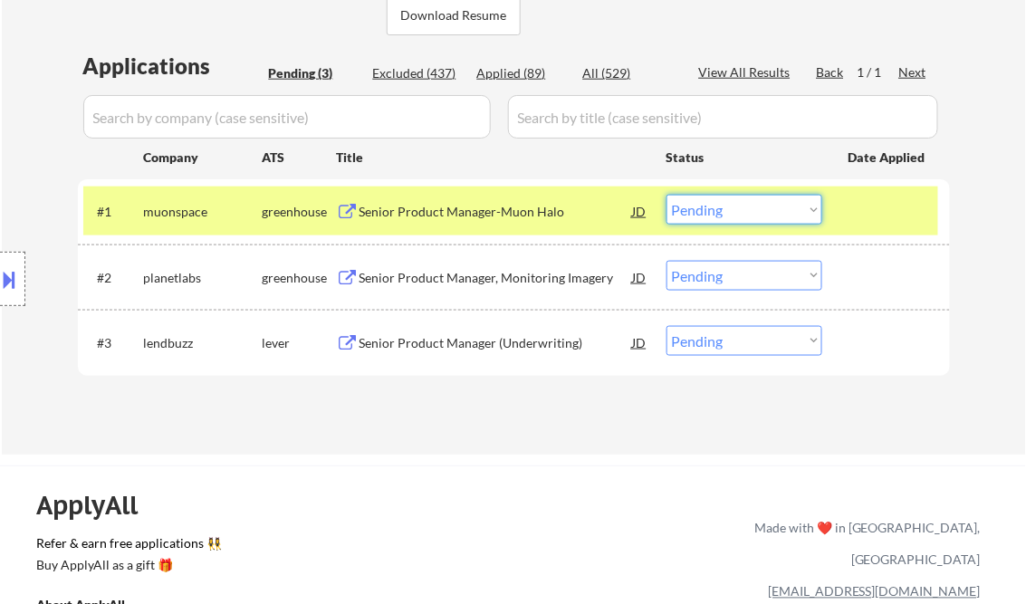
drag, startPoint x: 699, startPoint y: 213, endPoint x: 707, endPoint y: 221, distance: 11.5
click at [699, 213] on select "Choose an option... Pending Applied Excluded (Questions) Excluded (Expired) Exc…" at bounding box center [744, 210] width 156 height 30
click at [666, 195] on select "Choose an option... Pending Applied Excluded (Questions) Excluded (Expired) Exc…" at bounding box center [744, 210] width 156 height 30
click at [503, 281] on div "Senior Product Manager, Monitoring Imagery" at bounding box center [495, 278] width 273 height 18
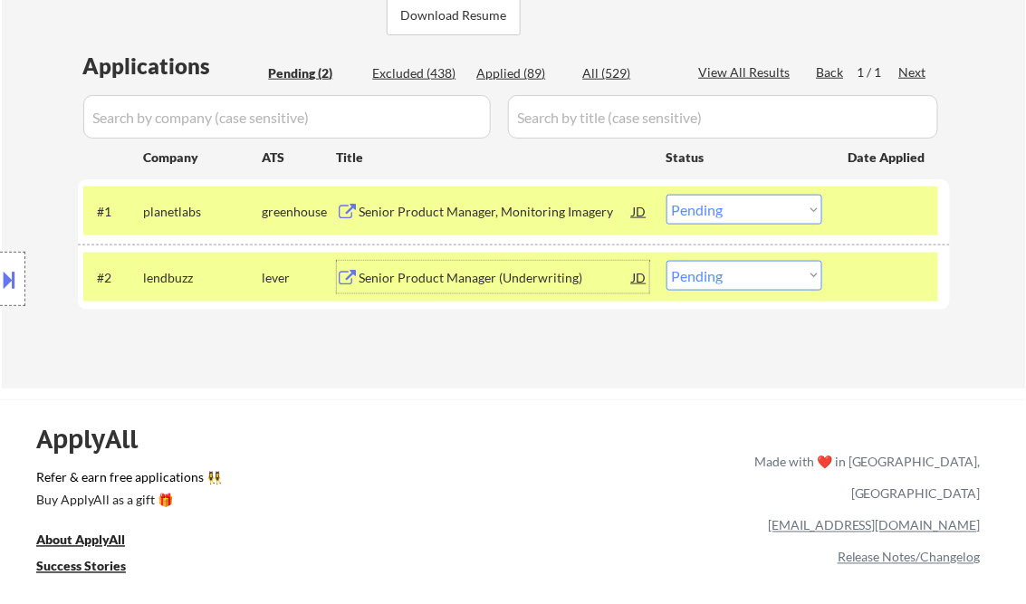
drag, startPoint x: 712, startPoint y: 213, endPoint x: 721, endPoint y: 215, distance: 9.5
click at [713, 213] on select "Choose an option... Pending Applied Excluded (Questions) Excluded (Expired) Exc…" at bounding box center [744, 210] width 156 height 30
click at [666, 195] on select "Choose an option... Pending Applied Excluded (Questions) Excluded (Expired) Exc…" at bounding box center [744, 210] width 156 height 30
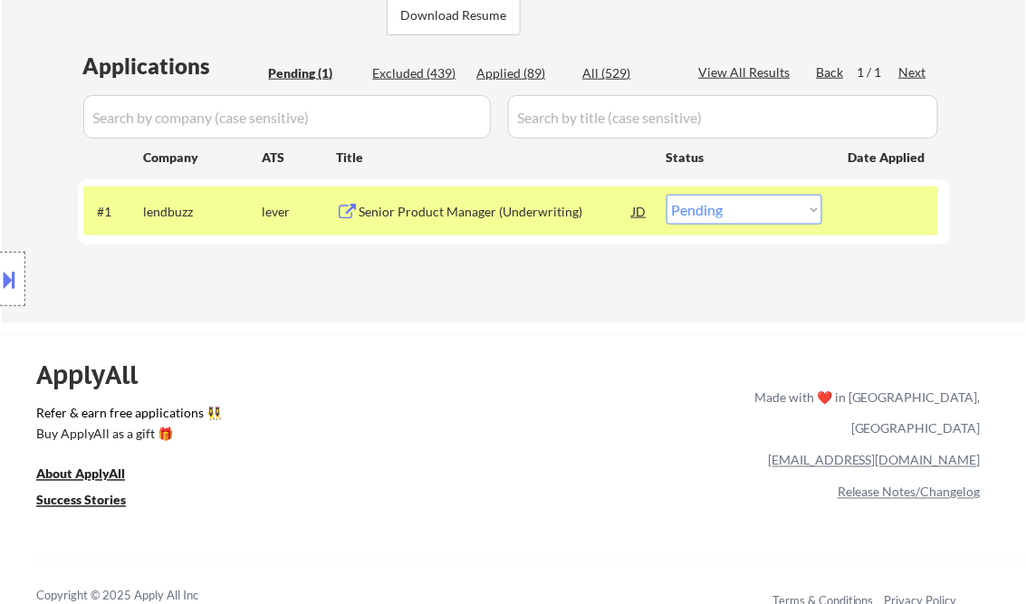
click at [517, 215] on div "Senior Product Manager (Underwriting)" at bounding box center [495, 212] width 273 height 18
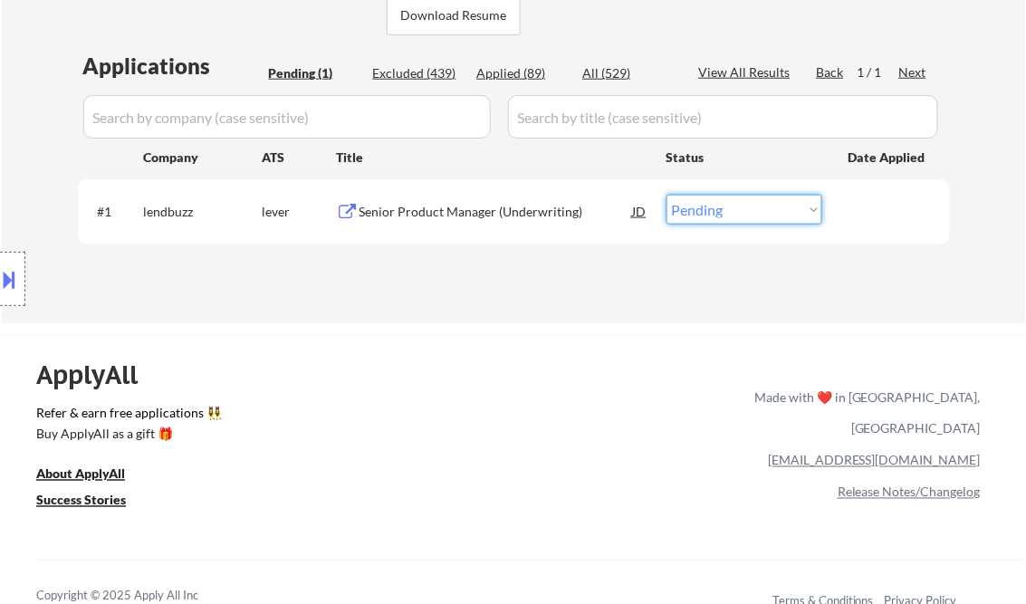
click at [744, 215] on select "Choose an option... Pending Applied Excluded (Questions) Excluded (Expired) Exc…" at bounding box center [744, 210] width 156 height 30
select select ""excluded__salary_""
click at [666, 195] on select "Choose an option... Pending Applied Excluded (Questions) Excluded (Expired) Exc…" at bounding box center [744, 210] width 156 height 30
click at [528, 347] on div "ApplyAll Refer & earn free applications 👯‍♀️ Buy ApplyAll as a gift 🎁 About App…" at bounding box center [513, 490] width 1026 height 287
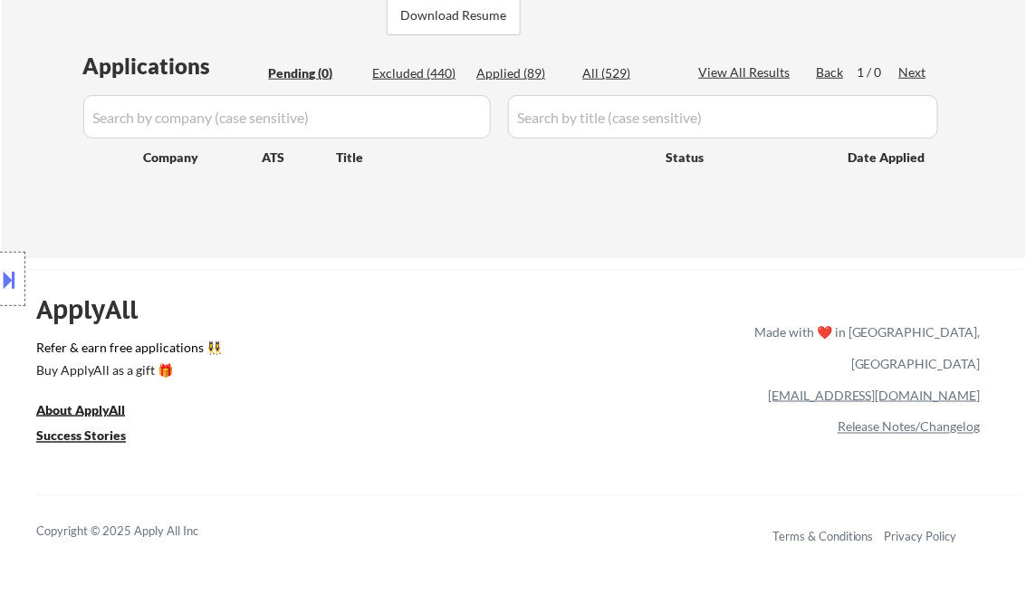
click at [442, 76] on div "Excluded (440)" at bounding box center [418, 73] width 91 height 18
click at [757, 72] on div "View All Results" at bounding box center [747, 72] width 97 height 18
select select ""excluded__location_""
select select ""excluded__other_""
select select ""excluded__salary_""
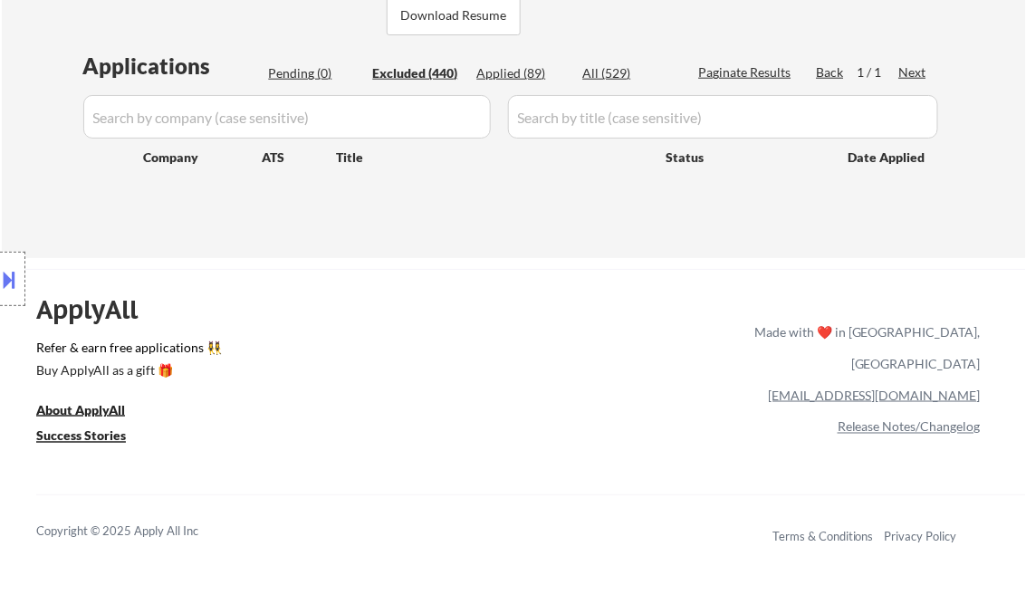
select select ""excluded__location_""
select select ""excluded__salary_""
select select ""excluded""
select select ""excluded__expired_""
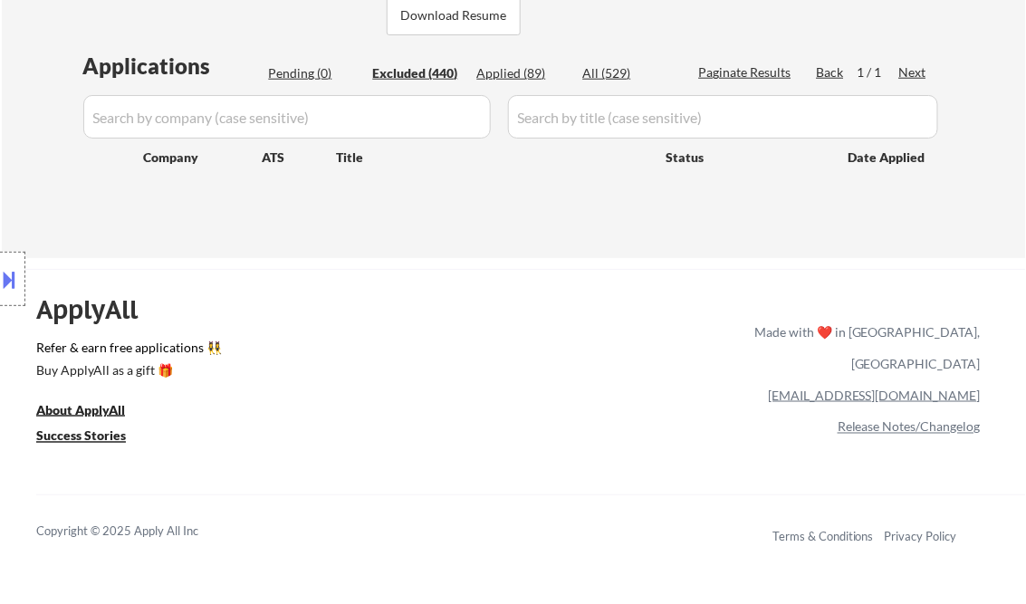
select select ""excluded__expired_""
select select ""excluded__salary_""
select select ""excluded__expired_""
select select ""excluded__salary_""
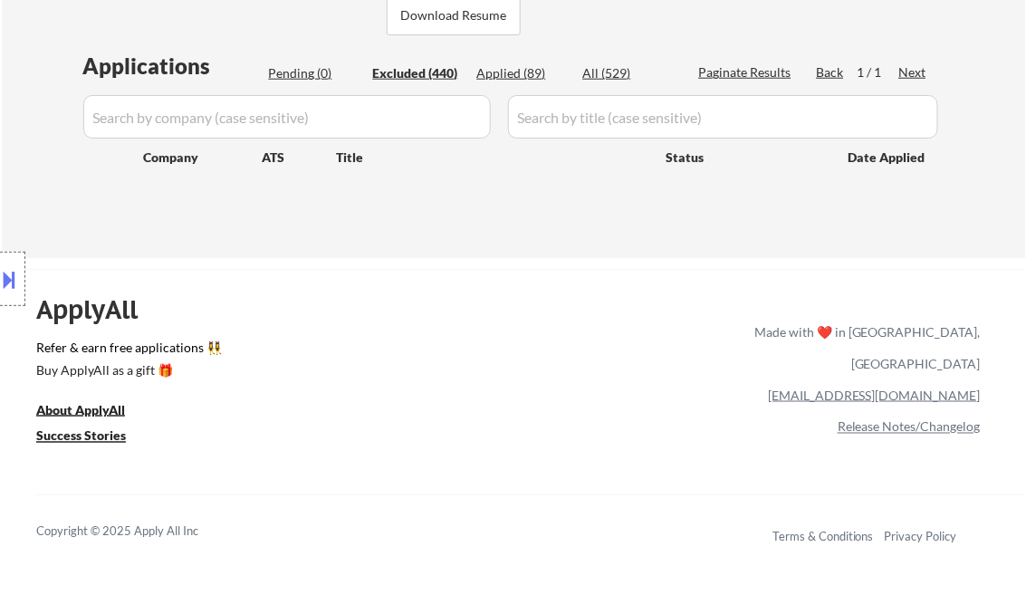
select select ""excluded__salary_""
select select ""excluded__location_""
select select ""excluded__bad_match_""
select select ""excluded__other_""
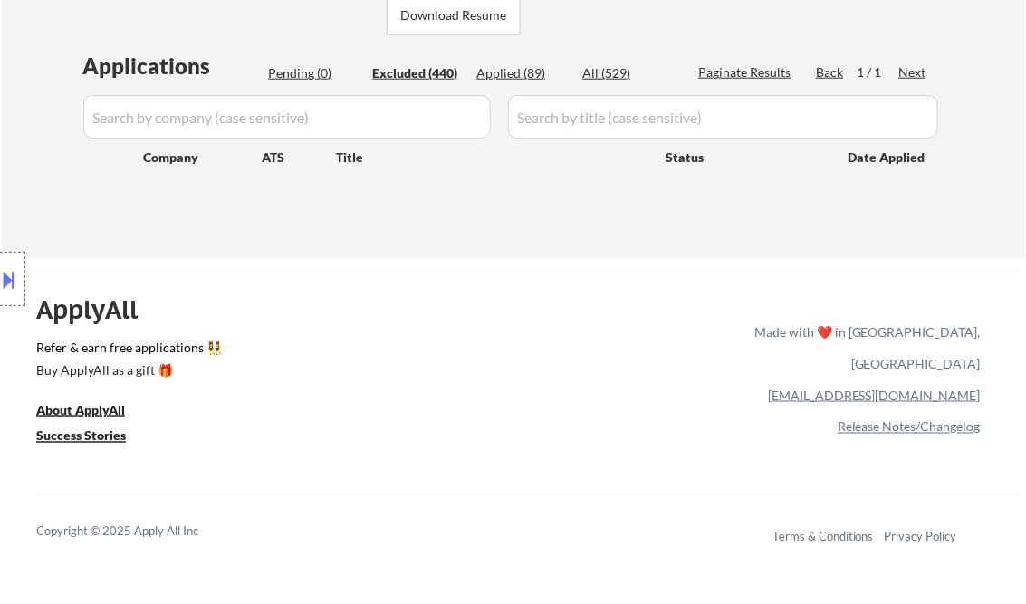
select select ""excluded__expired_""
select select ""excluded__salary_""
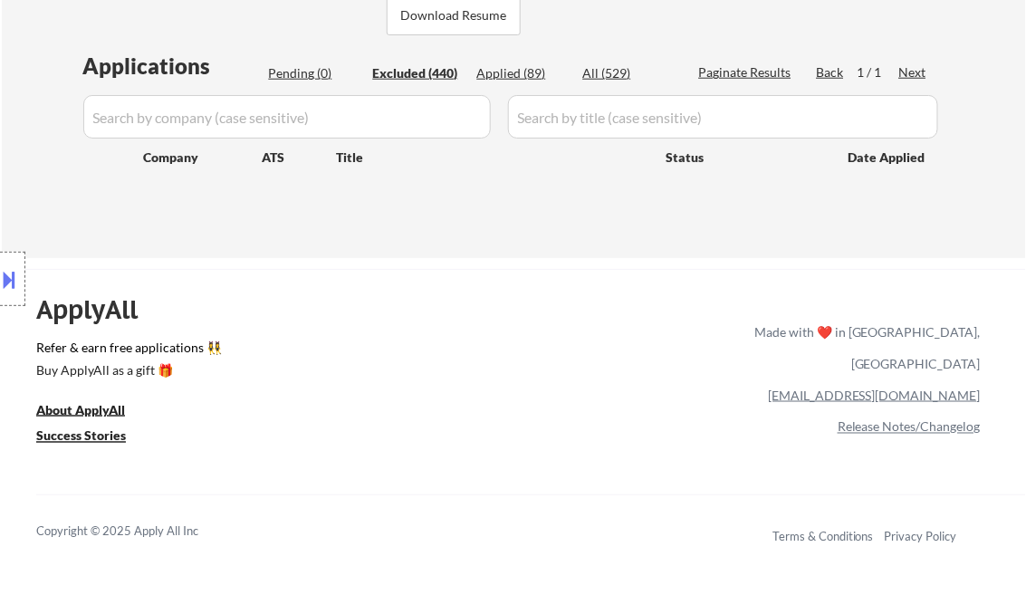
select select ""excluded__expired_""
select select ""excluded__location_""
select select ""excluded__other_""
select select ""excluded__salary_""
select select ""excluded__other_""
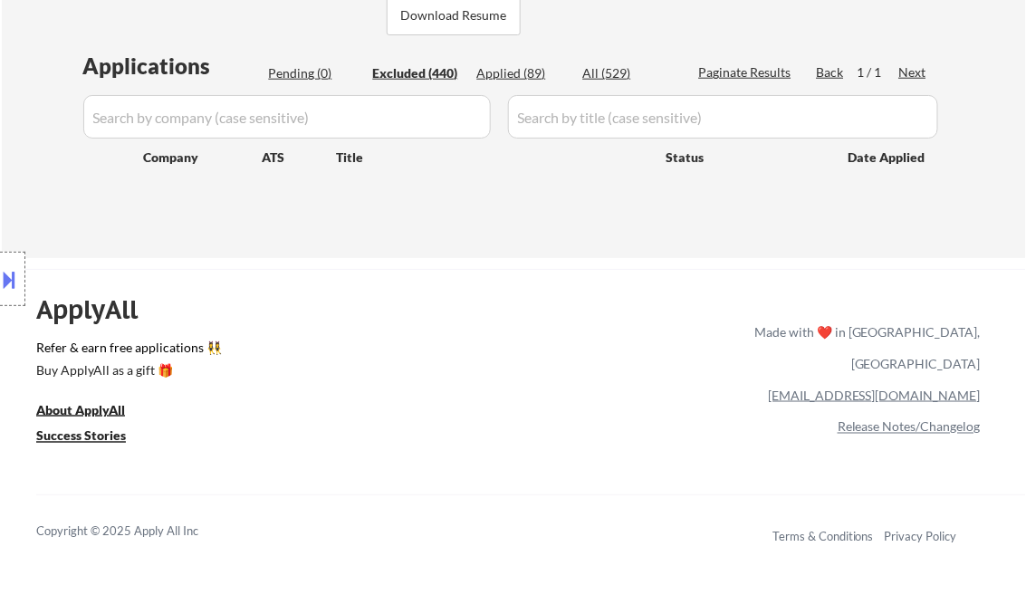
select select ""excluded__salary_""
select select ""excluded__expired_""
select select ""excluded__location_""
select select ""excluded__salary_""
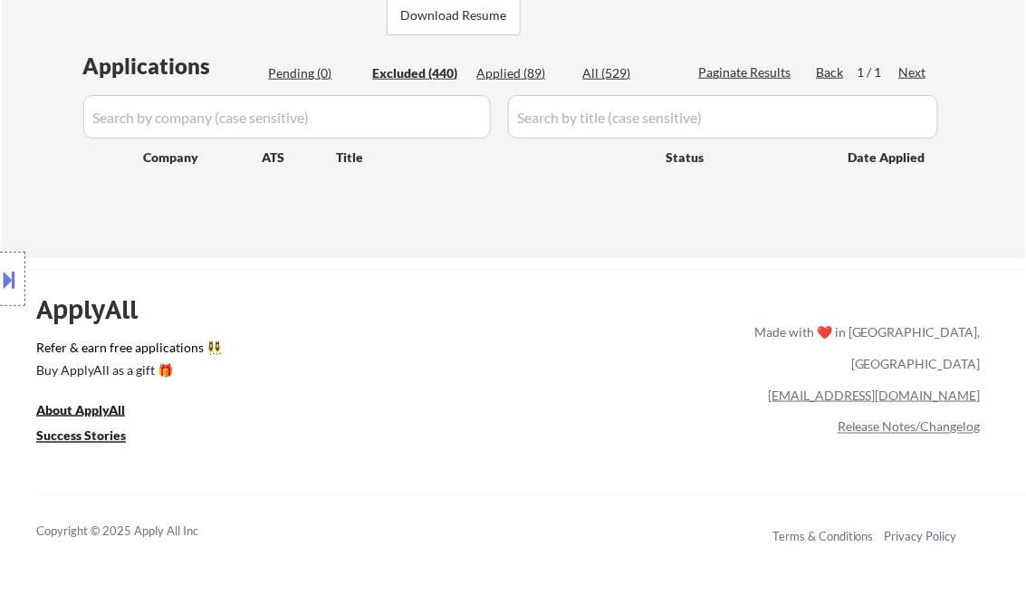
select select ""excluded__salary_""
select select ""excluded__expired_""
select select ""excluded__salary_""
select select ""excluded__blocklist_""
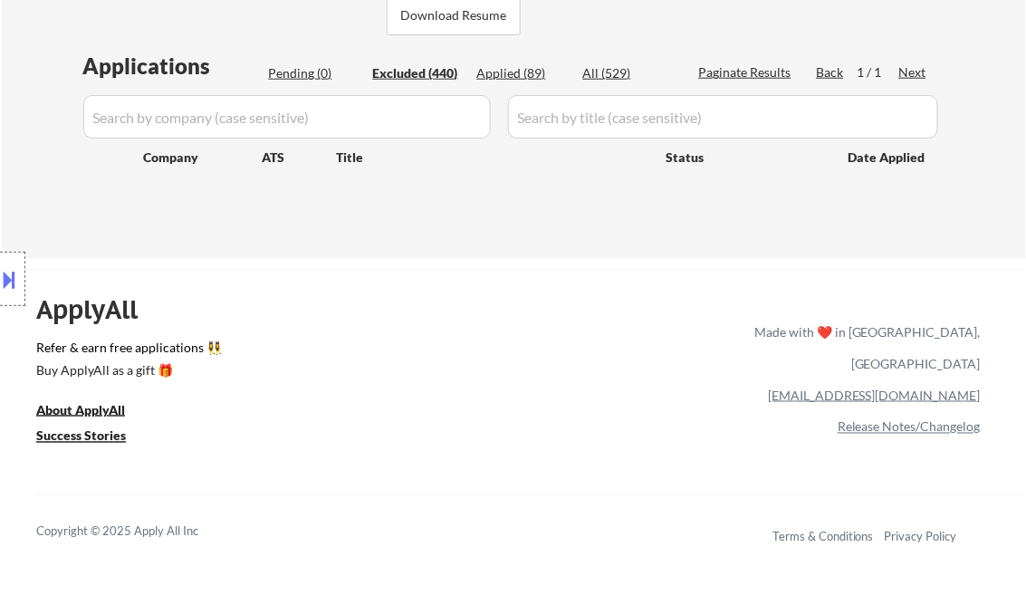
select select ""excluded__salary_""
select select ""excluded__expired_""
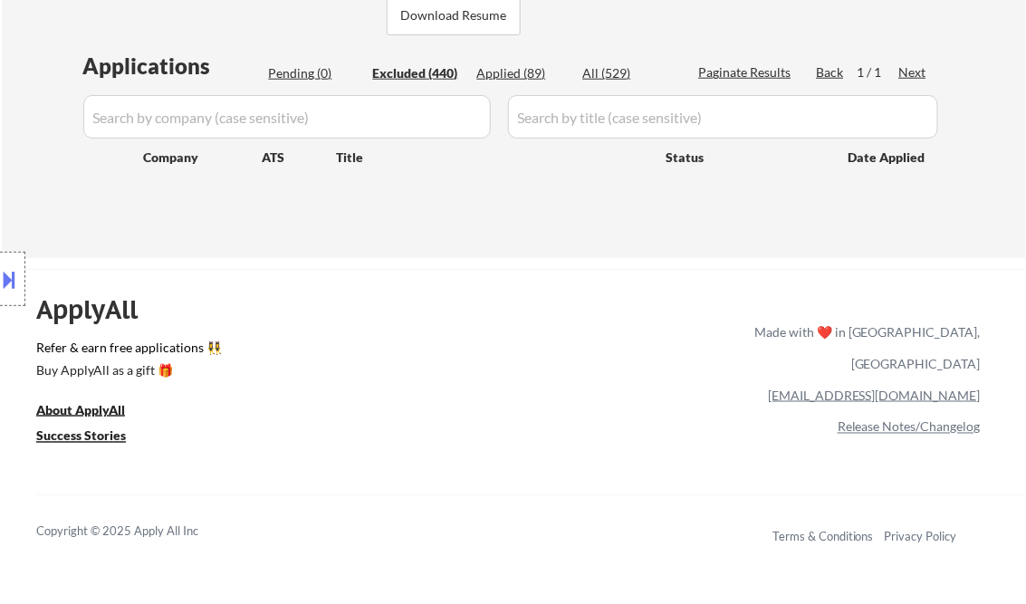
select select ""excluded__expired_""
select select ""excluded__salary_""
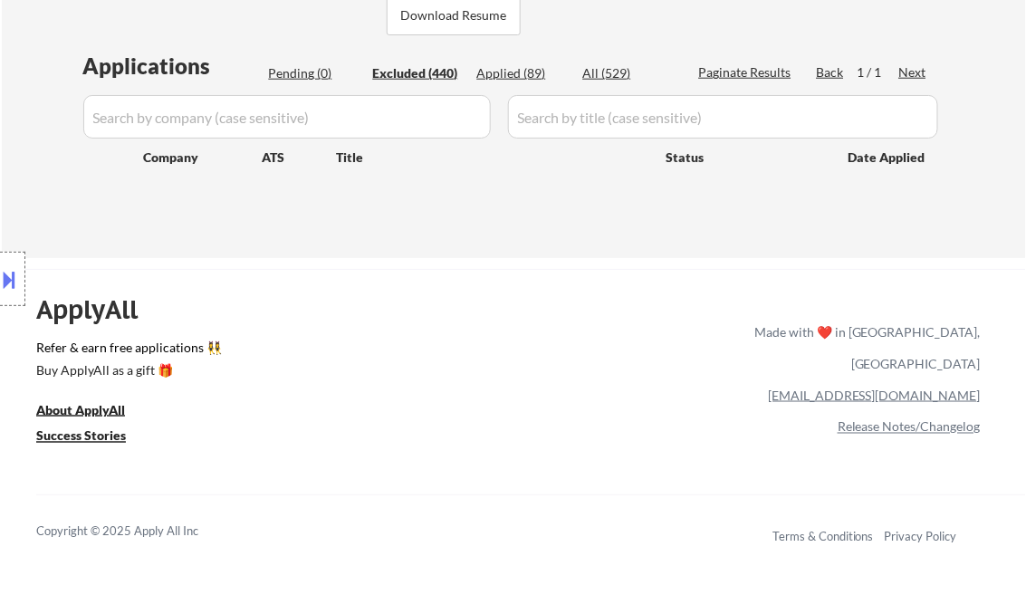
select select ""excluded__salary_""
select select ""excluded__bad_match_""
select select ""excluded__salary_""
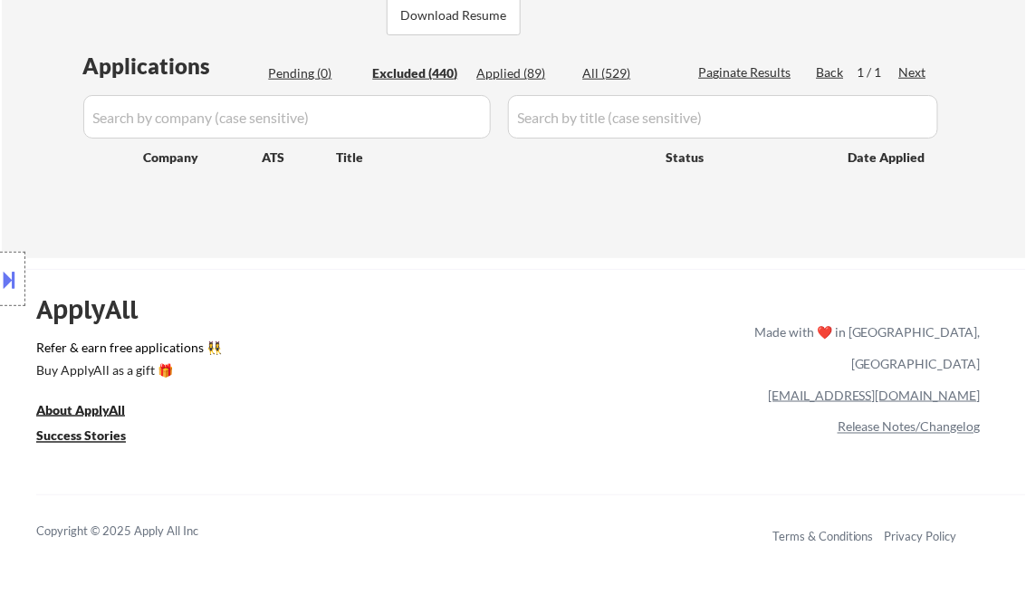
select select ""excluded__salary_""
select select ""excluded__expired_""
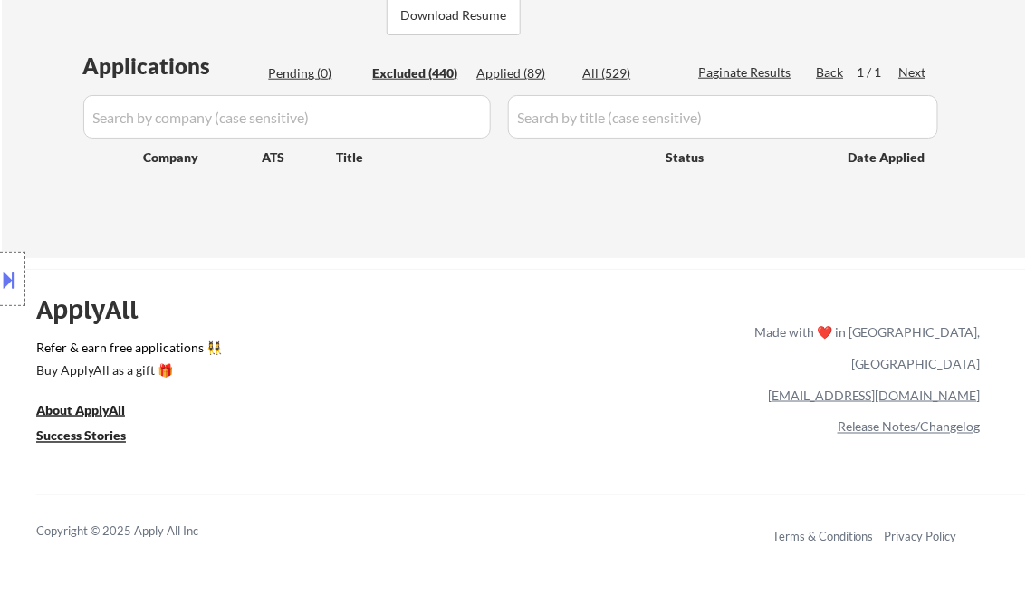
select select ""excluded__salary_""
select select ""excluded__expired_""
select select ""excluded__salary_""
select select ""excluded__expired_""
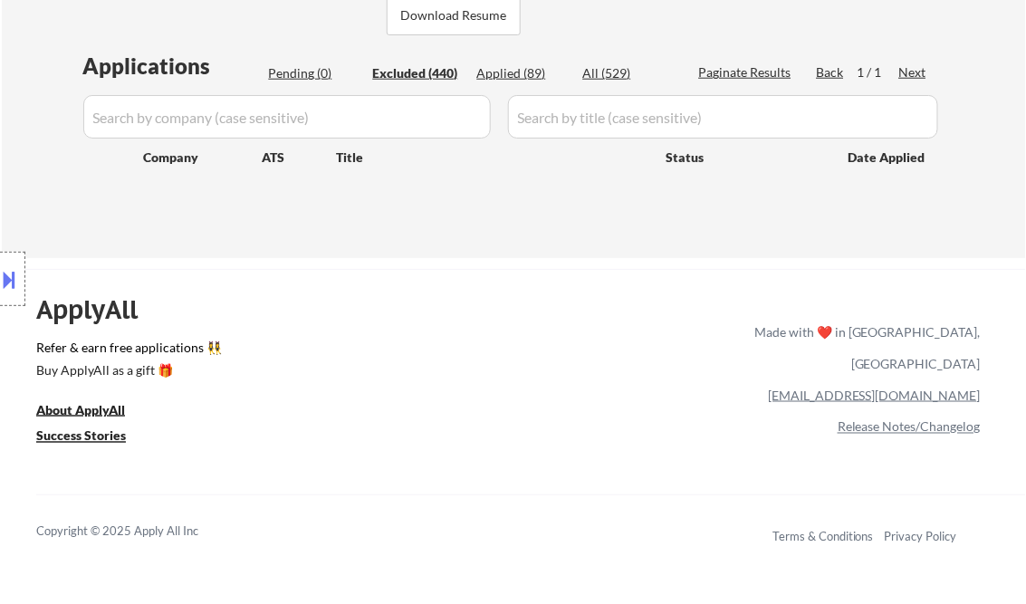
select select ""excluded__salary_""
select select ""excluded__expired_""
select select ""excluded__other_""
select select ""excluded__salary_""
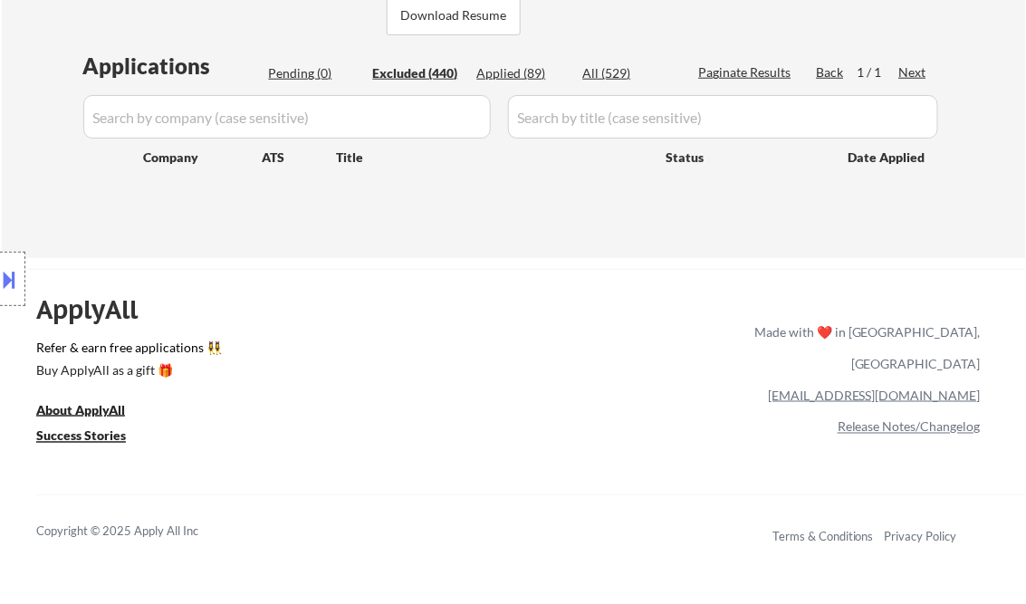
select select ""excluded__expired_""
select select ""excluded__salary_""
select select ""excluded""
select select ""excluded__salary_""
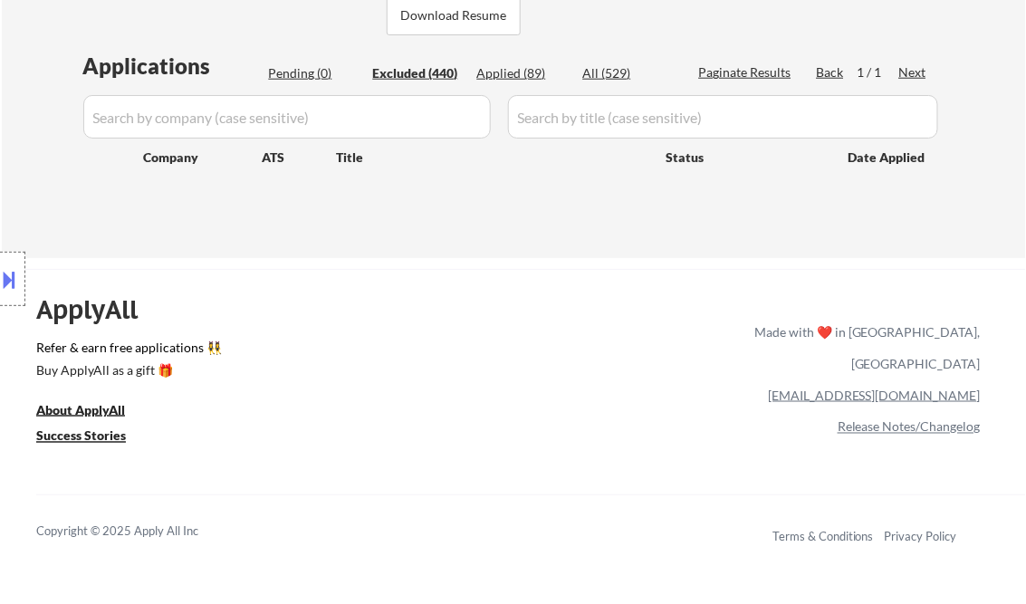
select select ""excluded__expired_""
select select ""excluded__salary_""
select select ""excluded__bad_match_""
select select ""excluded__expired_""
select select ""excluded""
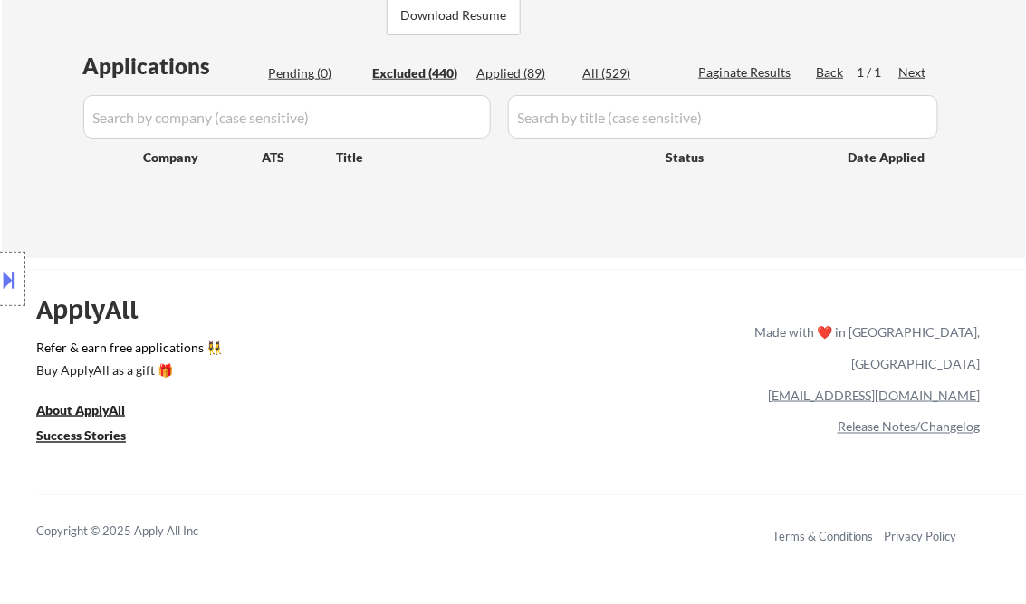
select select ""excluded__location_""
select select ""excluded__salary_""
select select ""excluded__expired_""
select select ""excluded__salary_""
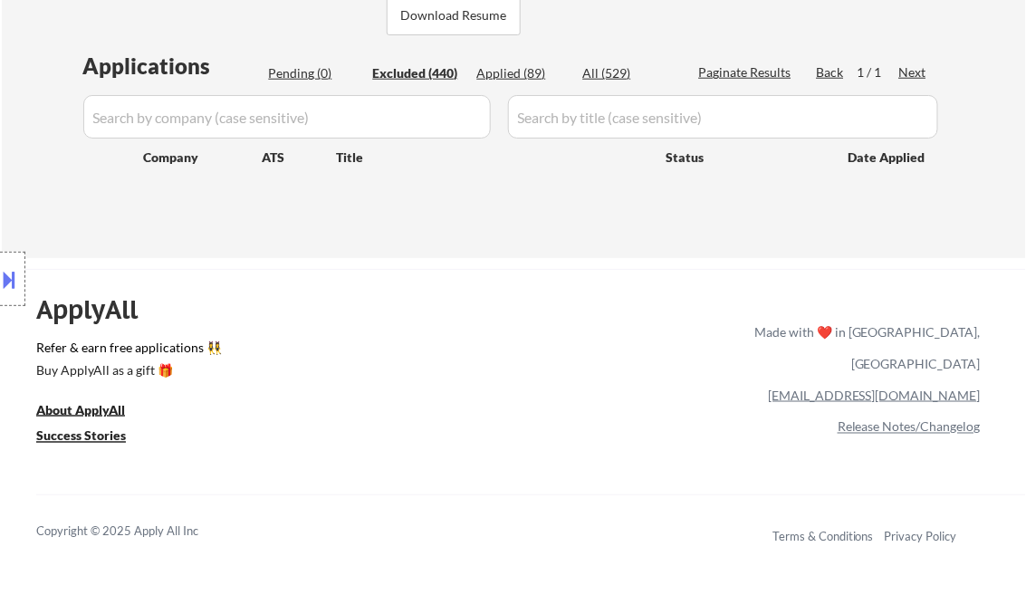
select select ""excluded__bad_match_""
select select ""excluded__expired_""
select select ""excluded__salary_""
select select ""excluded__location_""
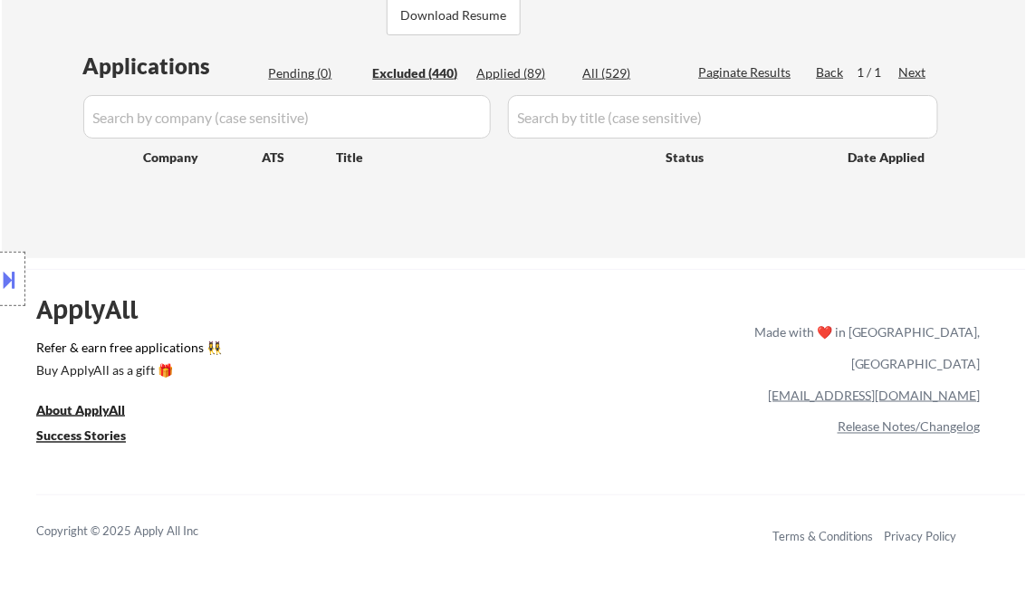
select select ""excluded__expired_""
select select ""excluded__bad_match_""
select select ""excluded__expired_""
select select ""excluded__salary_""
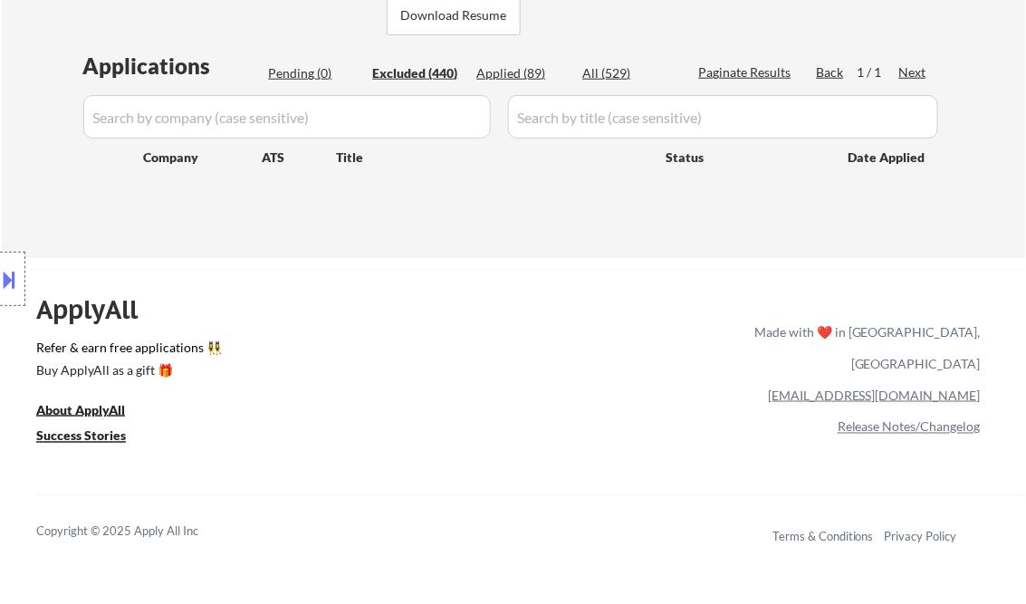
select select ""excluded__salary_""
select select ""excluded__expired_""
select select ""excluded__other_""
select select ""excluded__expired_""
select select ""excluded__salary_""
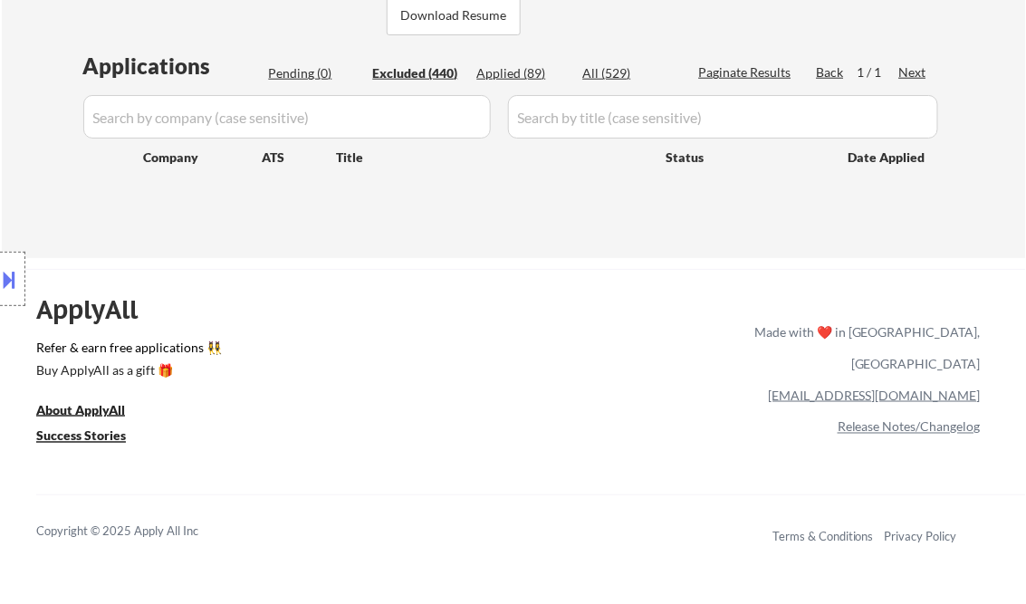
select select ""excluded__salary_""
select select ""excluded__expired_""
select select ""excluded__blocklist_""
select select ""excluded__bad_match_""
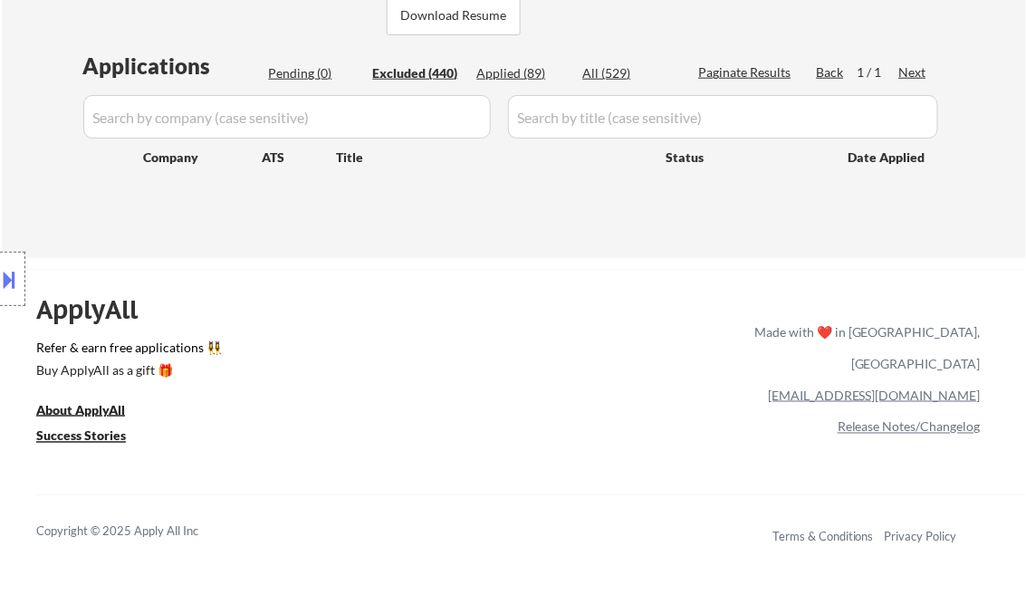
select select ""excluded__salary_""
select select ""excluded__location_""
select select ""excluded__salary_""
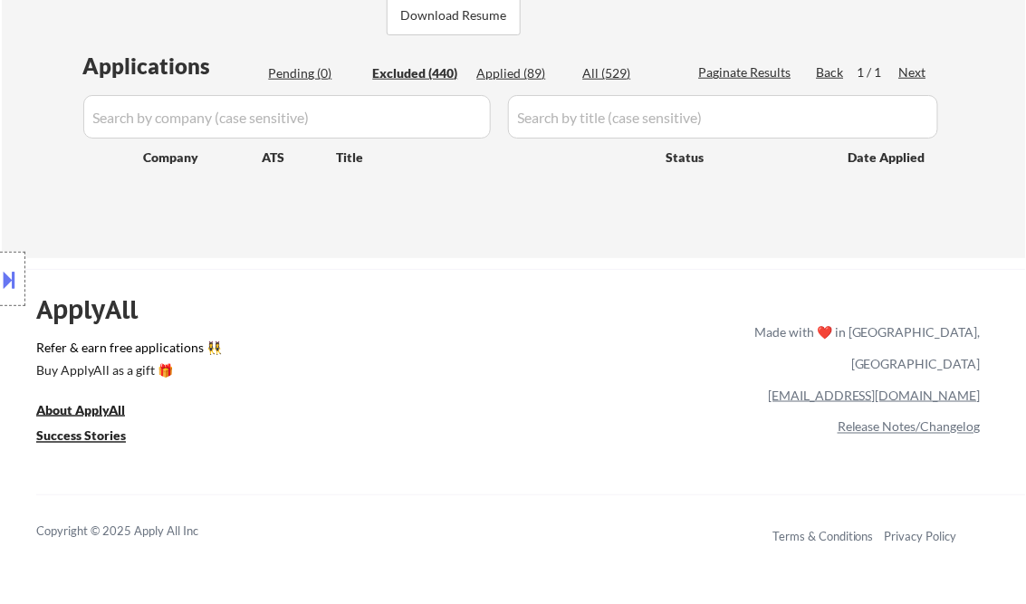
select select ""excluded__expired_""
select select ""excluded__salary_""
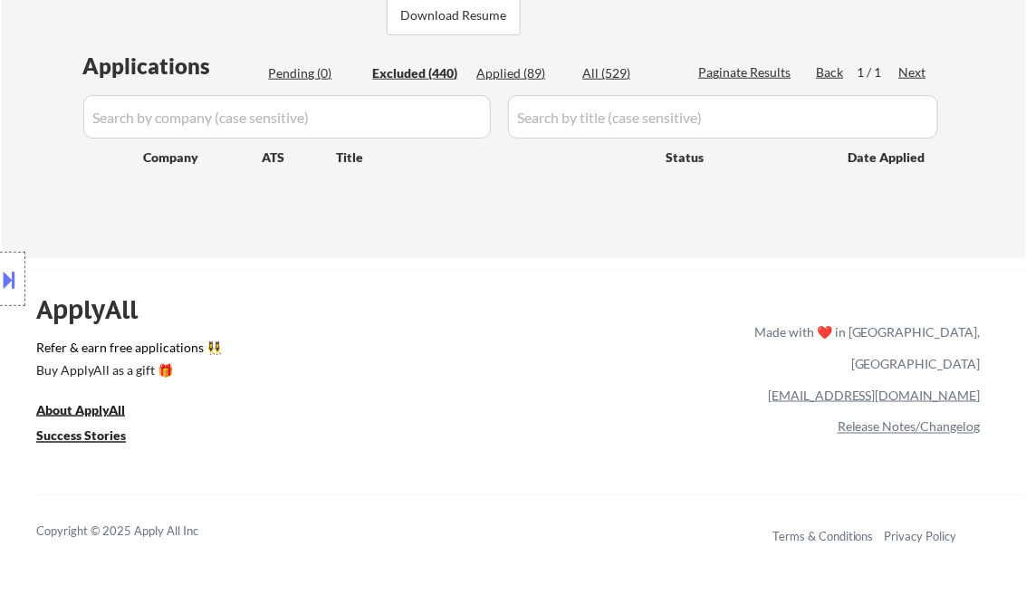
select select ""excluded__salary_""
select select ""excluded""
select select ""excluded__salary_""
select select ""excluded__location_""
select select ""excluded__salary_""
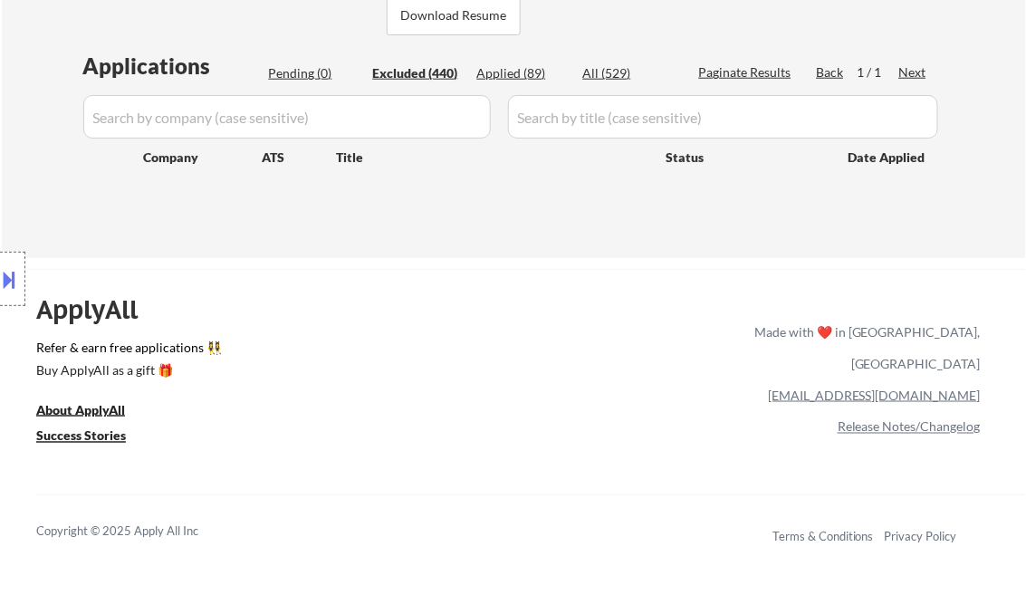
select select ""excluded__salary_""
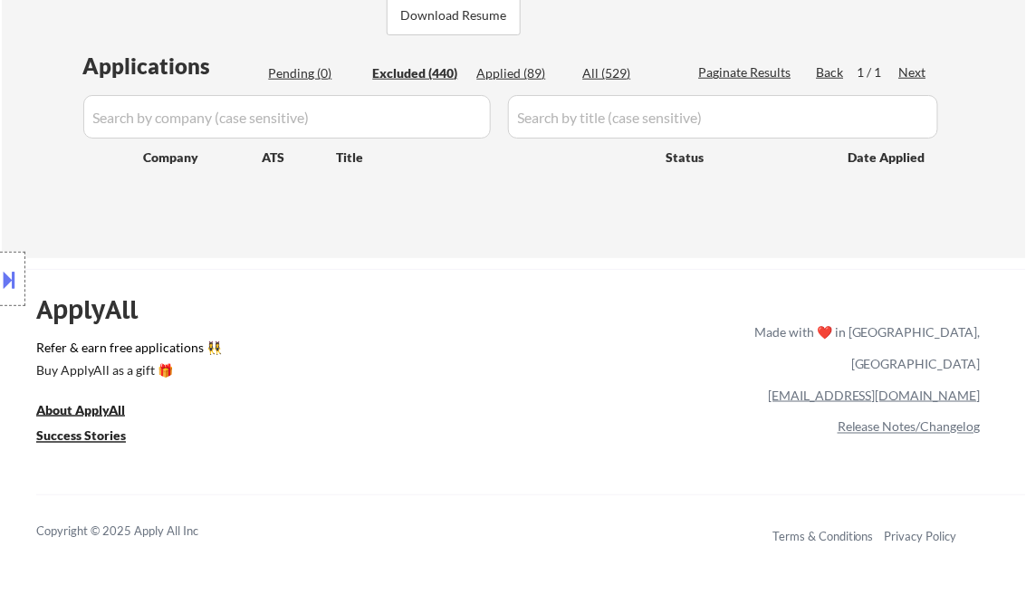
select select ""excluded__expired_""
select select ""excluded__salary_""
select select ""excluded__location_""
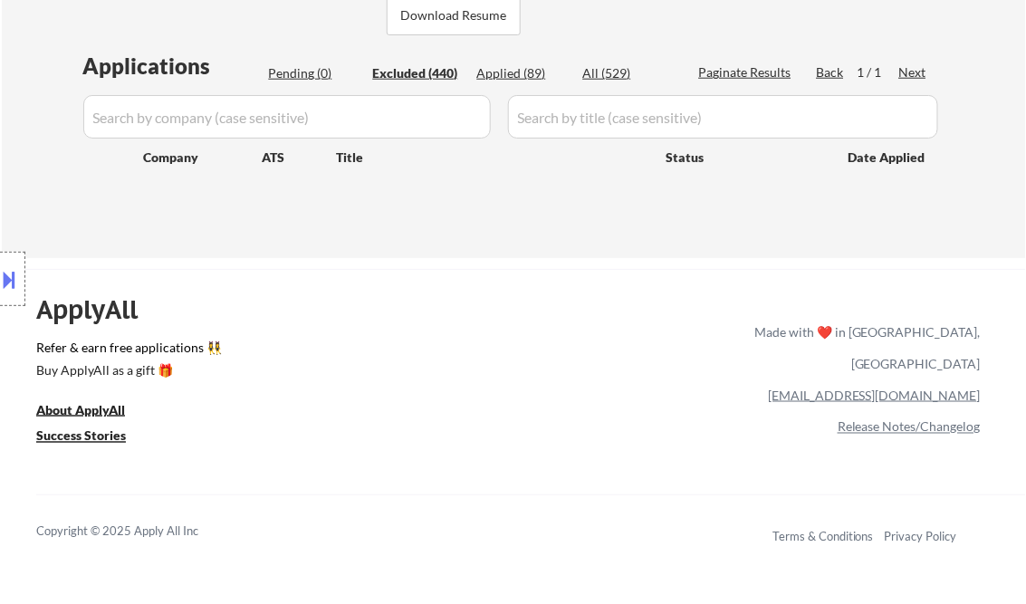
select select ""excluded__salary_""
select select ""excluded__expired_""
select select ""excluded""
select select ""excluded__salary_""
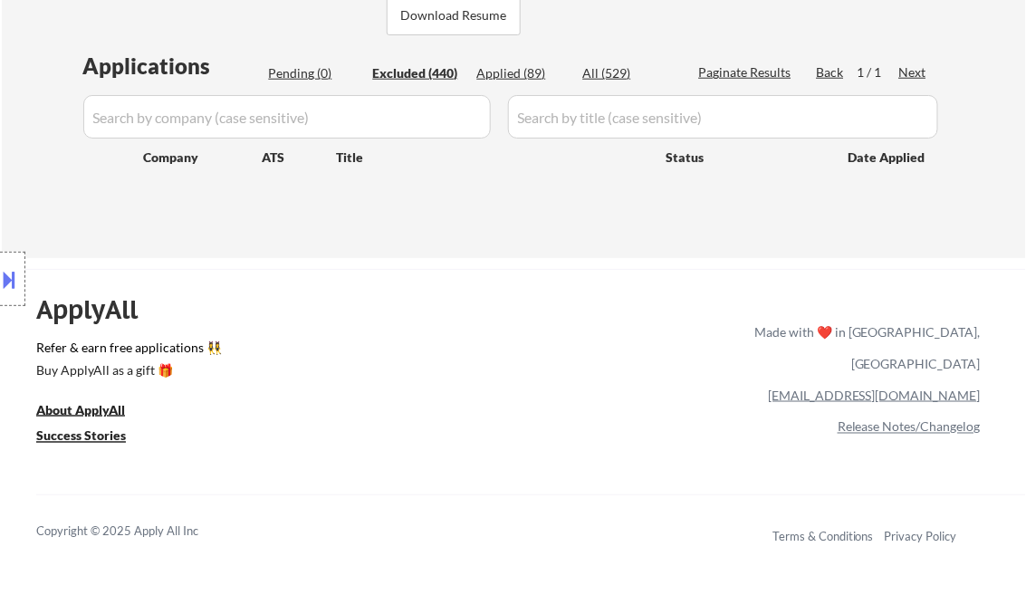
select select ""excluded__salary_""
select select ""excluded""
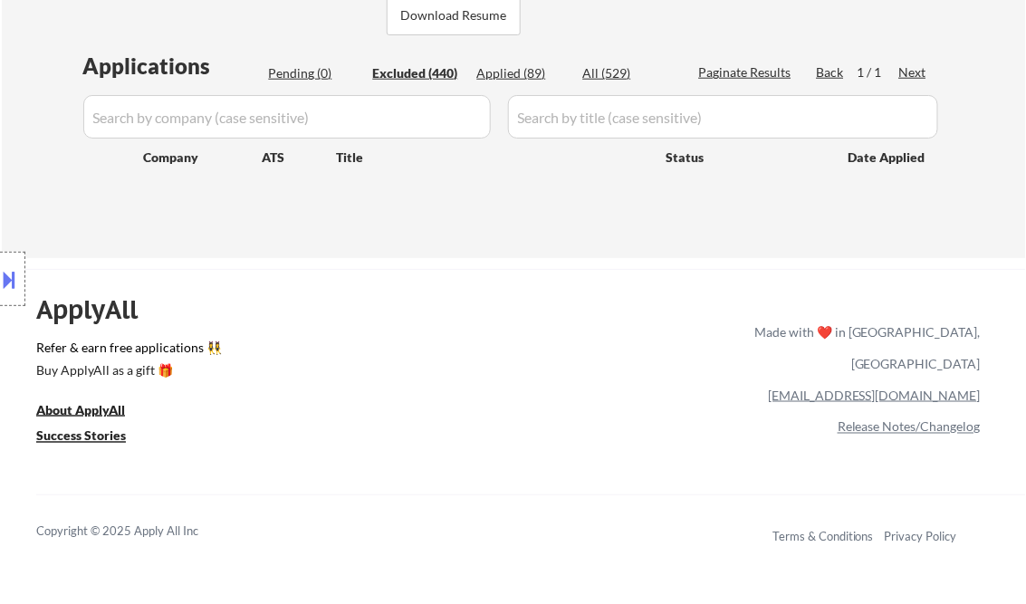
select select ""excluded__expired_""
select select ""excluded__salary_""
select select ""excluded__bad_match_""
select select ""excluded""
select select ""excluded__expired_""
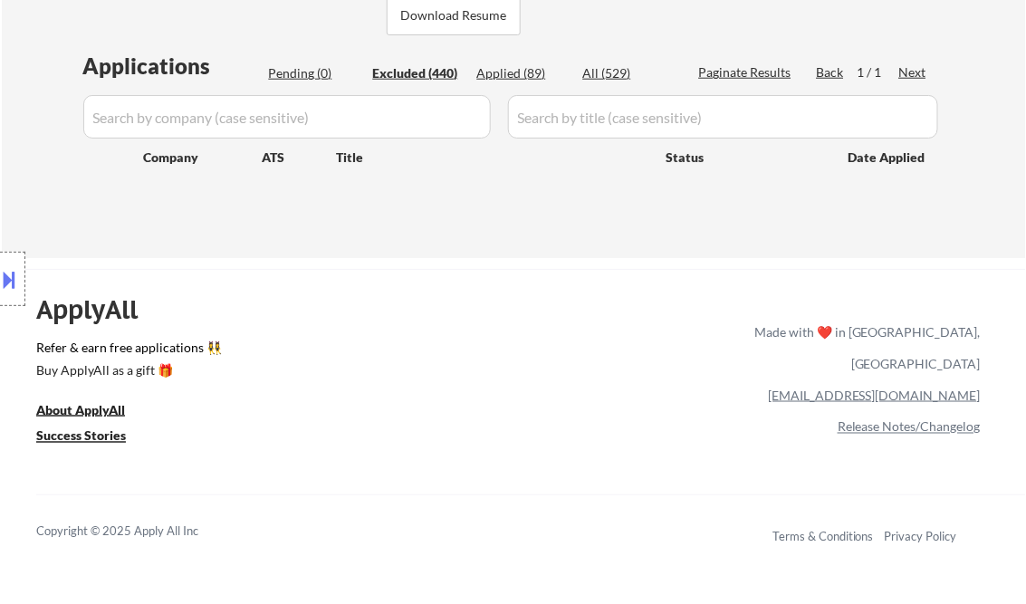
select select ""excluded__salary_""
select select ""excluded__location_""
select select ""excluded""
select select ""excluded__salary_""
select select ""excluded__other_""
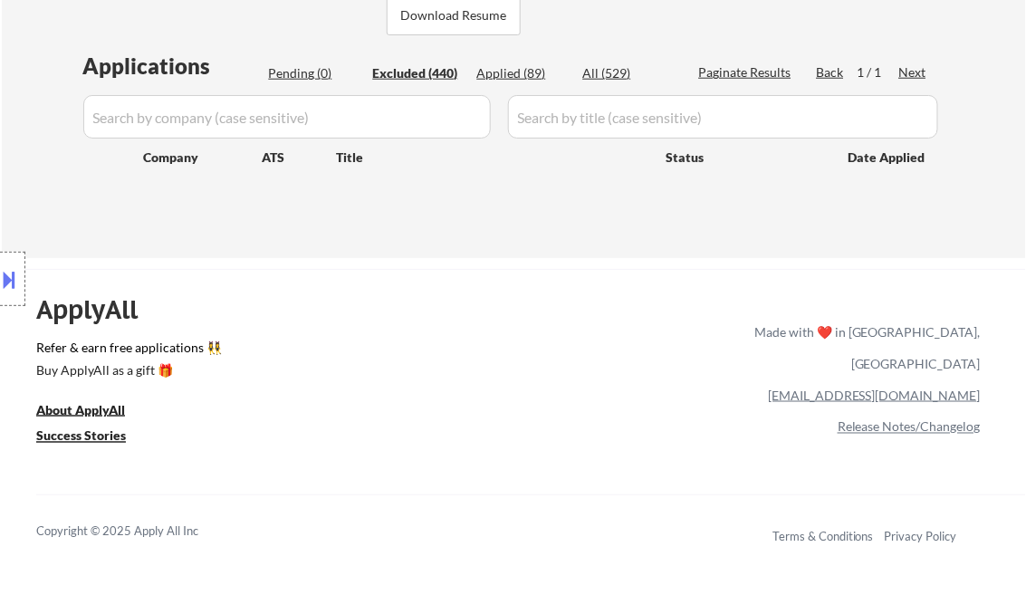
select select ""excluded__expired_""
select select ""excluded__bad_match_""
select select ""excluded__other_""
select select ""excluded__expired_""
select select ""excluded__other_""
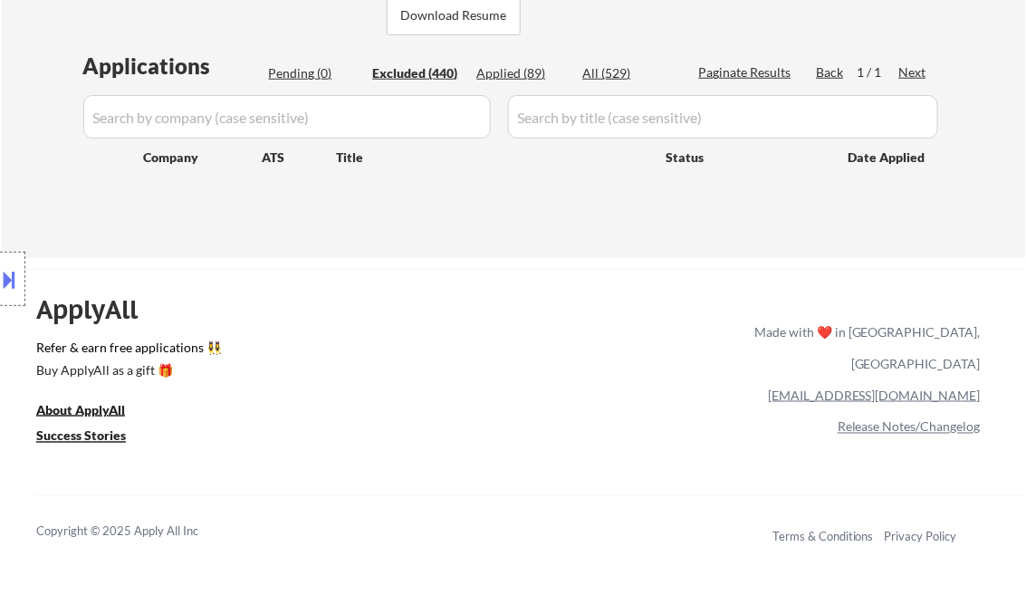
select select ""excluded__expired_""
select select ""excluded__salary_""
select select ""excluded__expired_""
select select ""excluded__salary_""
select select ""excluded""
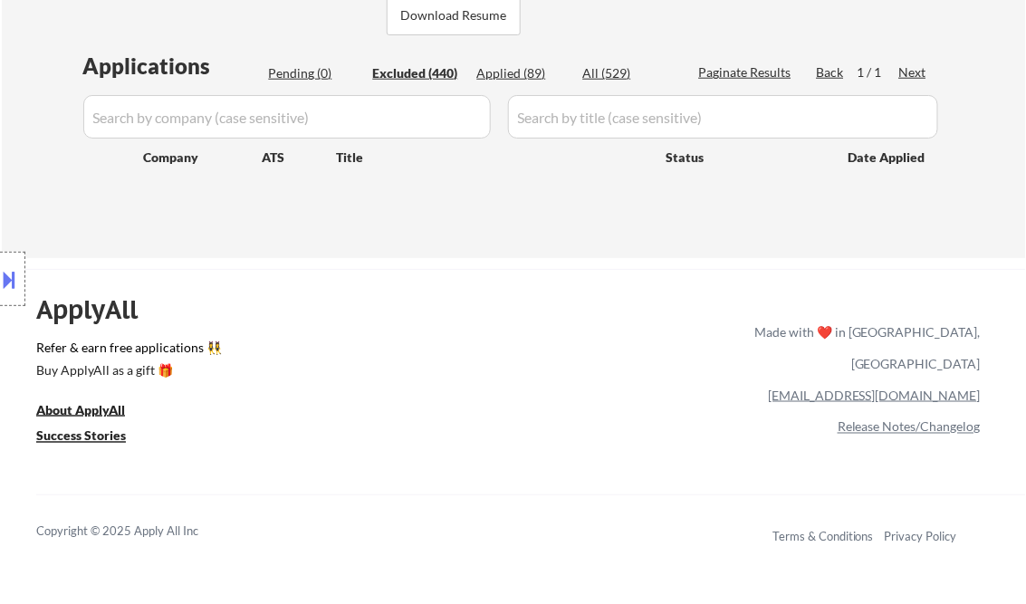
select select ""excluded__salary_""
select select ""excluded__bad_match_""
select select ""excluded__salary_""
select select ""excluded__expired_""
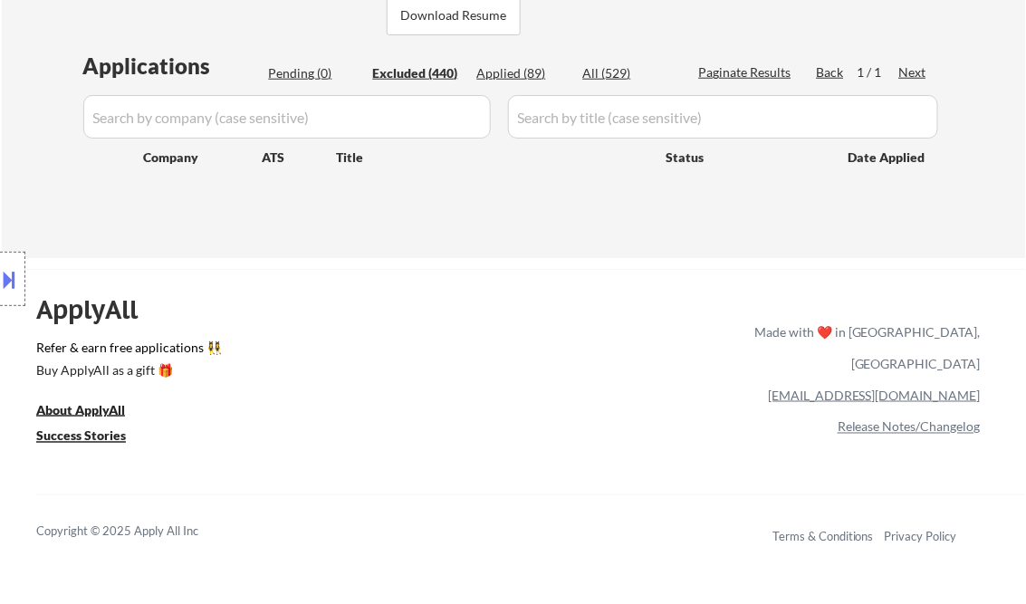
select select ""excluded__expired_""
select select ""excluded__salary_""
select select ""excluded__expired_""
select select ""excluded__other_""
select select ""excluded__expired_""
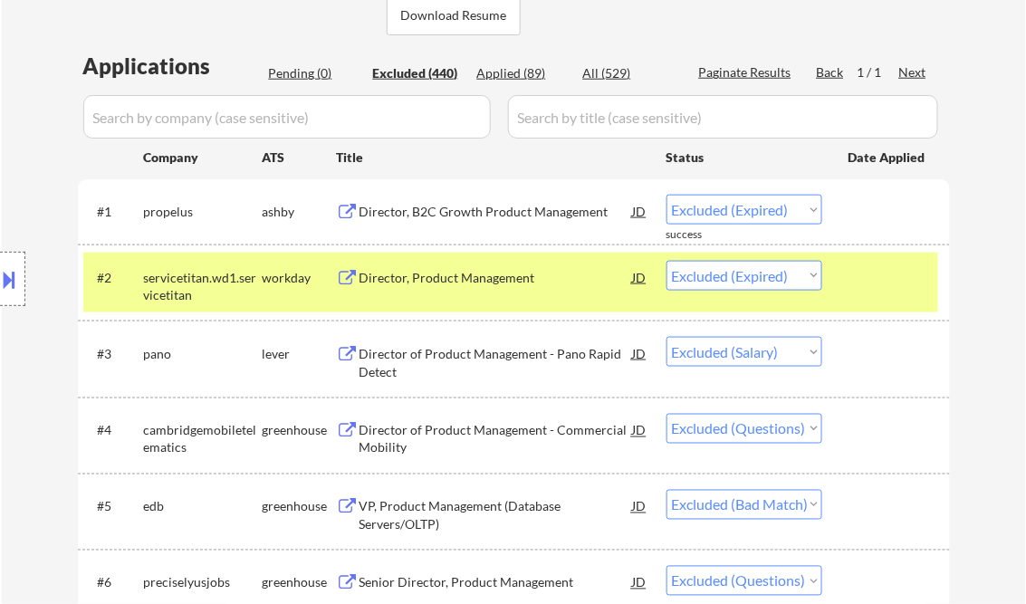
click at [429, 433] on div "Director of Product Management - Commercial Mobility" at bounding box center [495, 439] width 273 height 35
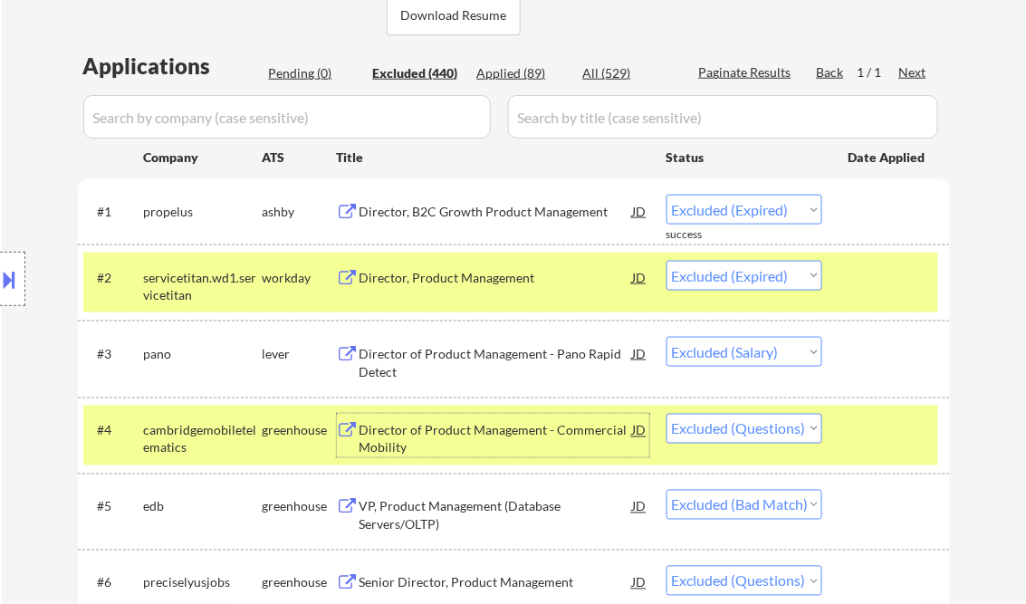
drag, startPoint x: 809, startPoint y: 433, endPoint x: 798, endPoint y: 455, distance: 24.7
click at [809, 433] on select "Choose an option... Pending Applied Excluded (Questions) Excluded (Expired) Exc…" at bounding box center [744, 429] width 156 height 30
click at [666, 414] on select "Choose an option... Pending Applied Excluded (Questions) Excluded (Expired) Exc…" at bounding box center [744, 429] width 156 height 30
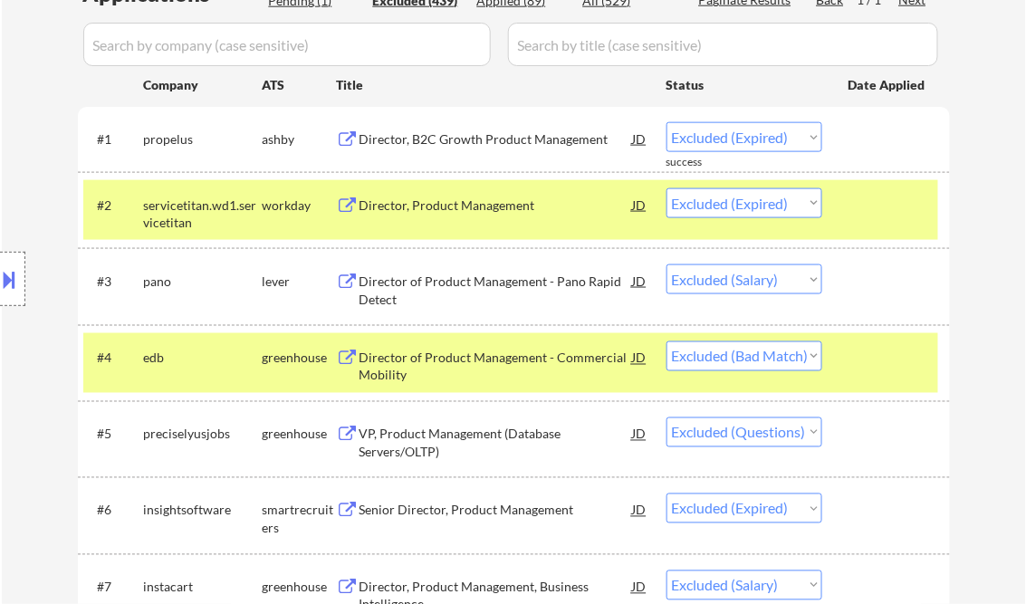
click at [813, 431] on select "Choose an option... Pending Applied Excluded (Questions) Excluded (Expired) Exc…" at bounding box center [744, 432] width 156 height 30
click at [666, 417] on select "Choose an option... Pending Applied Excluded (Questions) Excluded (Expired) Exc…" at bounding box center [744, 432] width 156 height 30
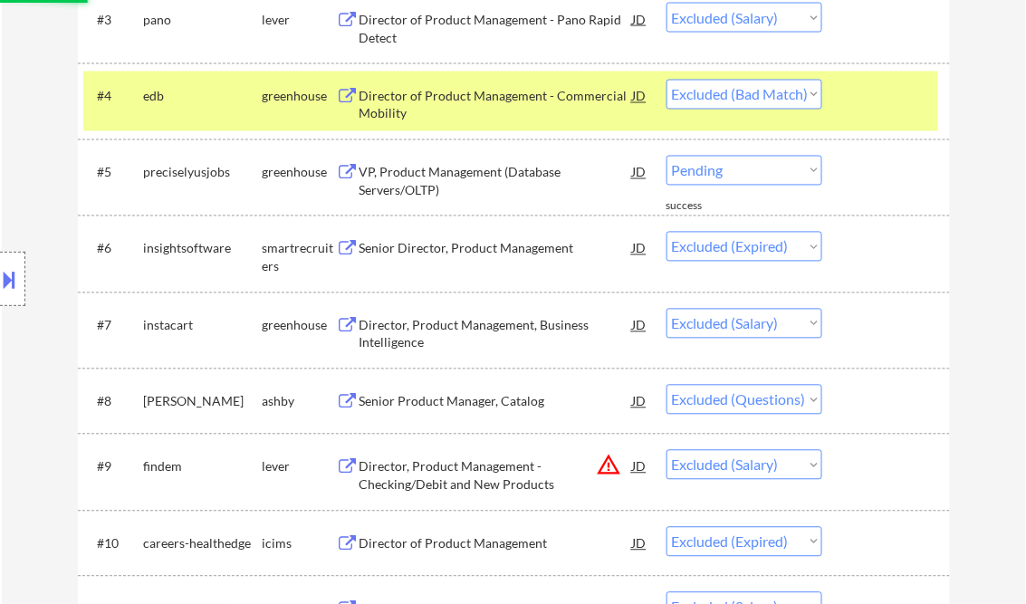
scroll to position [797, 0]
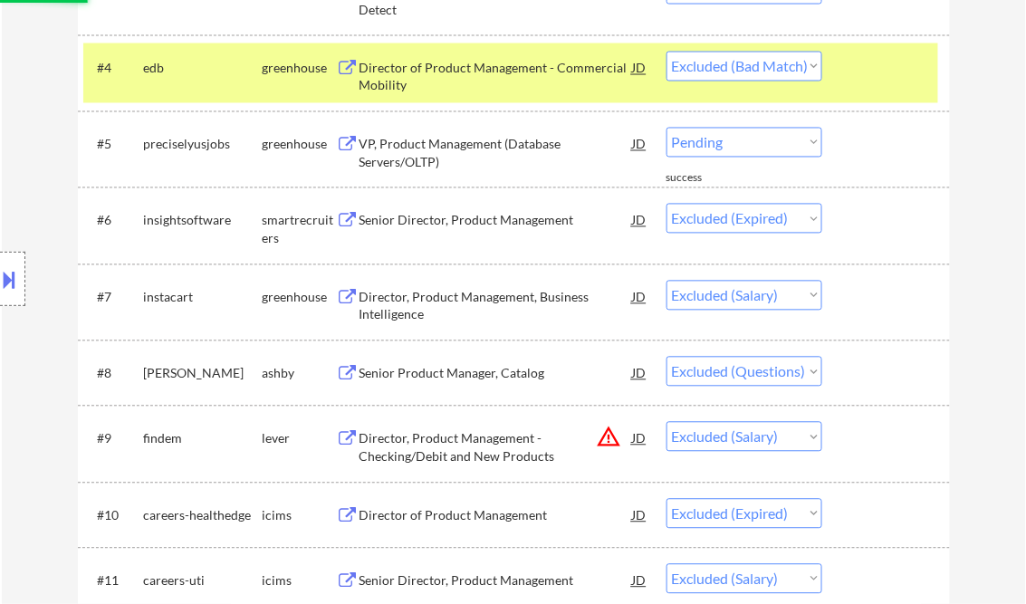
click at [817, 376] on select "Choose an option... Pending Applied Excluded (Questions) Excluded (Expired) Exc…" at bounding box center [744, 372] width 156 height 30
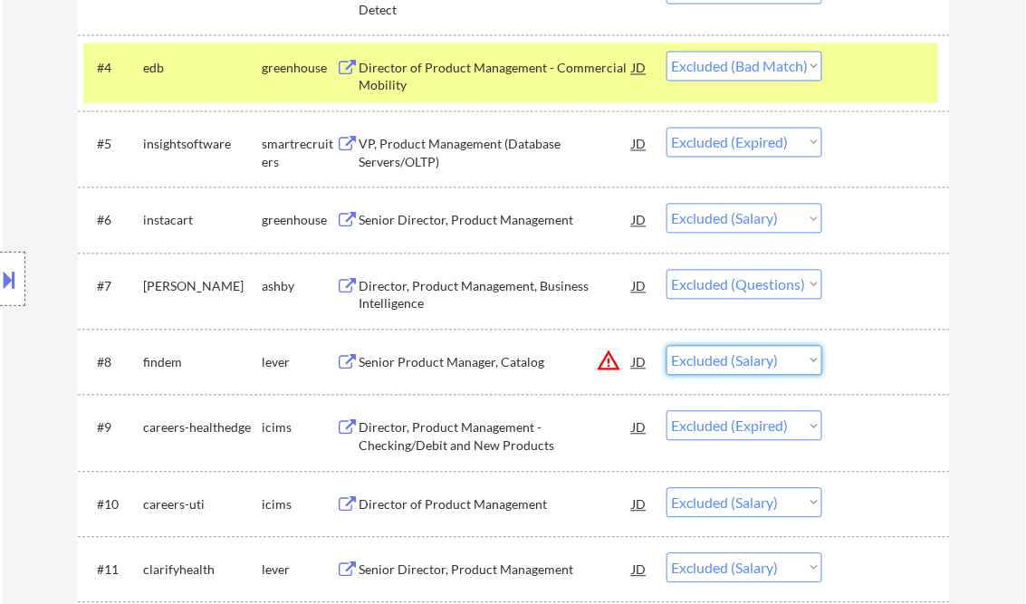
click at [819, 283] on select "Choose an option... Pending Applied Excluded (Questions) Excluded (Expired) Exc…" at bounding box center [744, 285] width 156 height 30
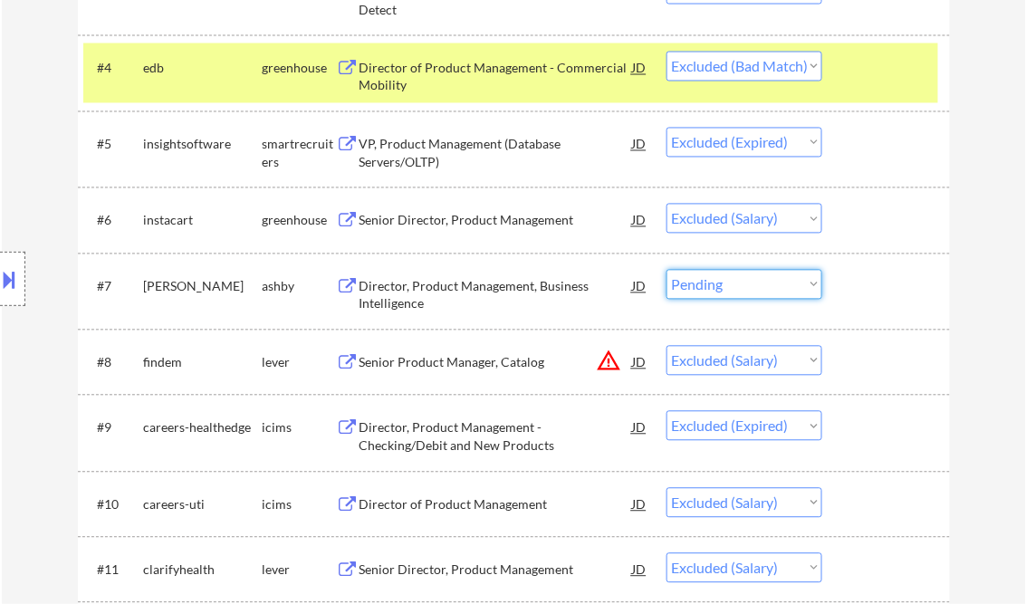
click at [666, 270] on select "Choose an option... Pending Applied Excluded (Questions) Excluded (Expired) Exc…" at bounding box center [744, 285] width 156 height 30
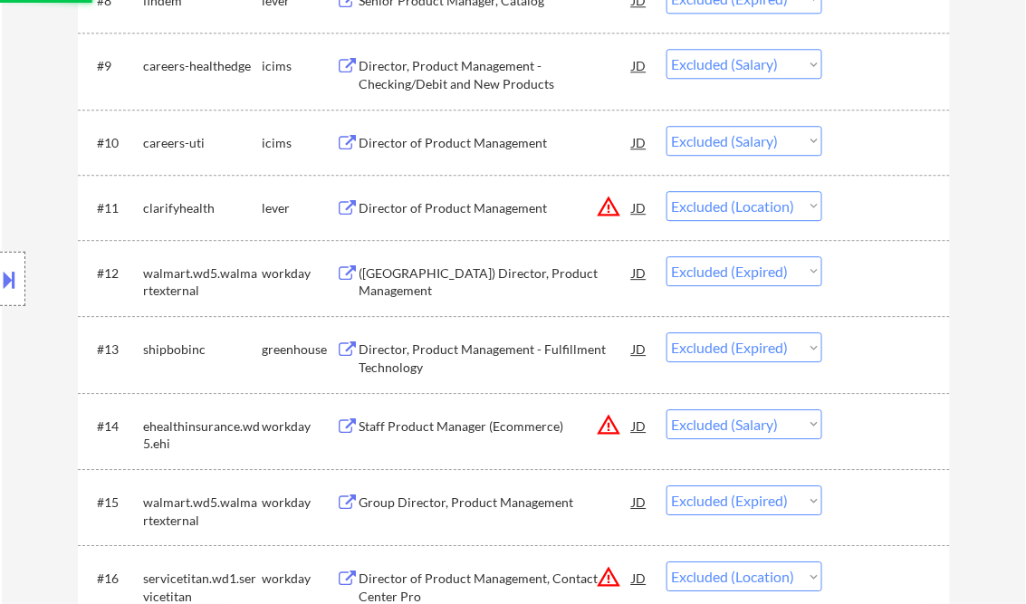
scroll to position [1666, 0]
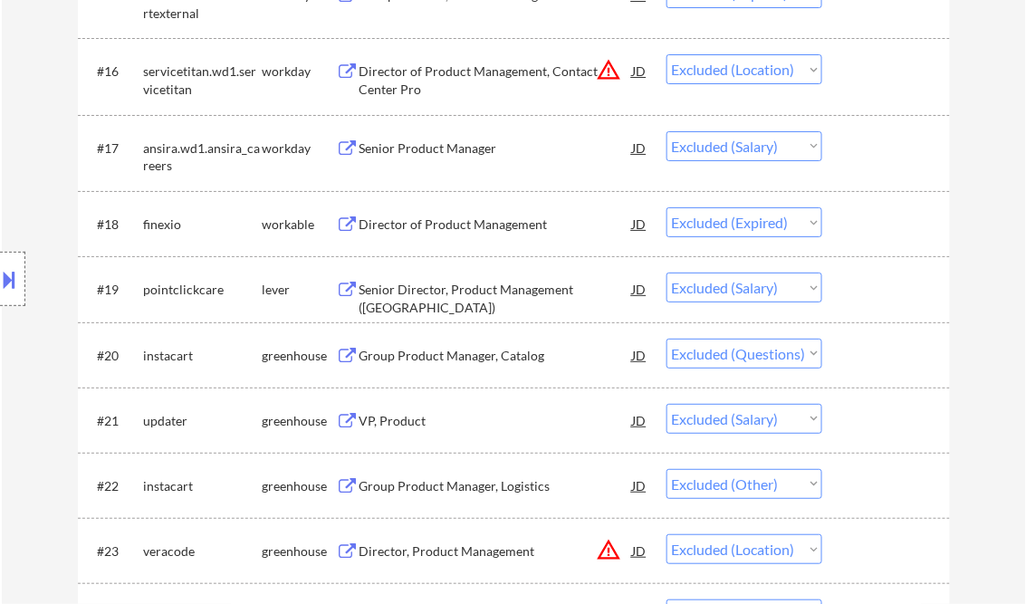
drag, startPoint x: 814, startPoint y: 351, endPoint x: 814, endPoint y: 369, distance: 18.1
click at [814, 351] on select "Choose an option... Pending Applied Excluded (Questions) Excluded (Expired) Exc…" at bounding box center [744, 354] width 156 height 30
click at [666, 339] on select "Choose an option... Pending Applied Excluded (Questions) Excluded (Expired) Exc…" at bounding box center [744, 354] width 156 height 30
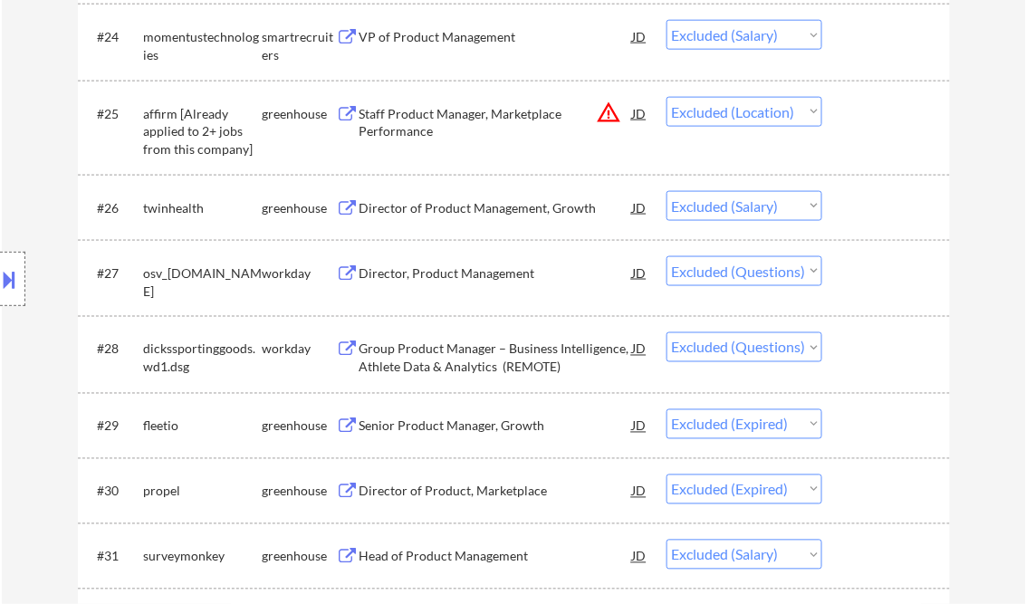
scroll to position [2173, 0]
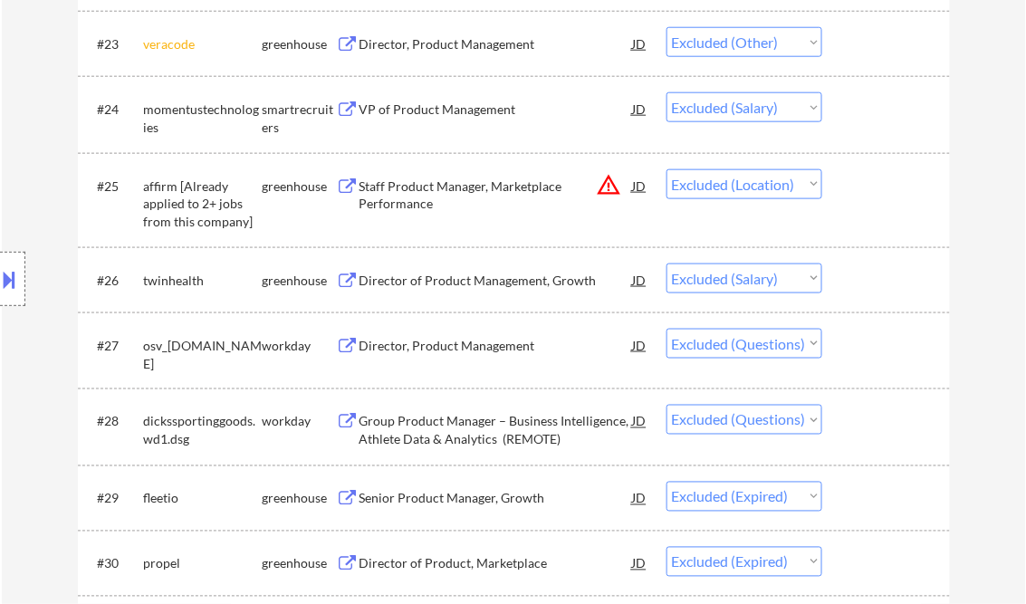
click at [811, 346] on select "Choose an option... Pending Applied Excluded (Questions) Excluded (Expired) Exc…" at bounding box center [744, 344] width 156 height 30
click at [666, 329] on select "Choose an option... Pending Applied Excluded (Questions) Excluded (Expired) Exc…" at bounding box center [744, 344] width 156 height 30
click at [812, 345] on select "Choose an option... Pending Applied Excluded (Questions) Excluded (Expired) Exc…" at bounding box center [744, 344] width 156 height 30
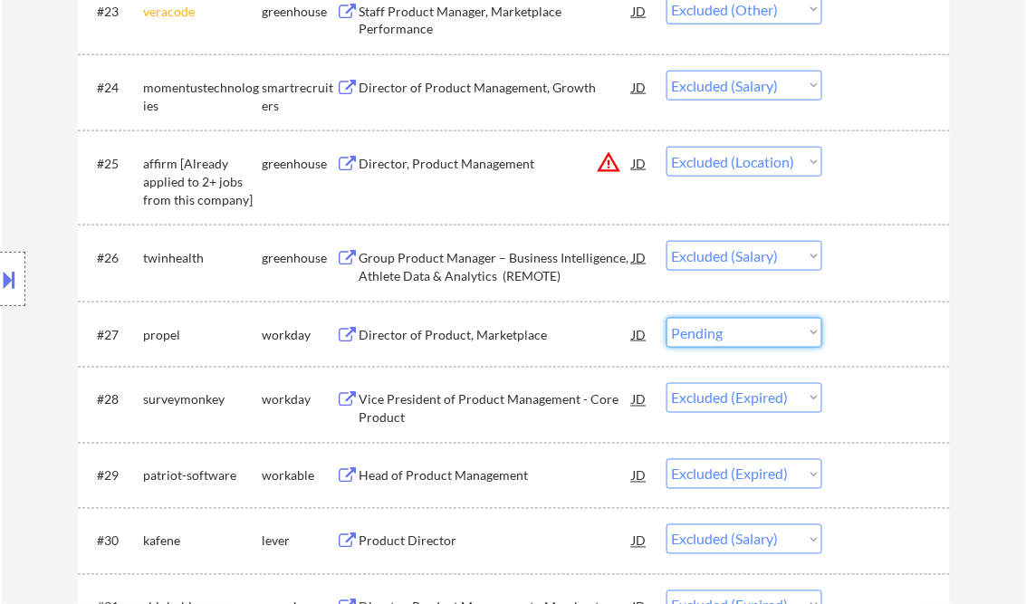
click at [666, 318] on select "Choose an option... Pending Applied Excluded (Questions) Excluded (Expired) Exc…" at bounding box center [744, 333] width 156 height 30
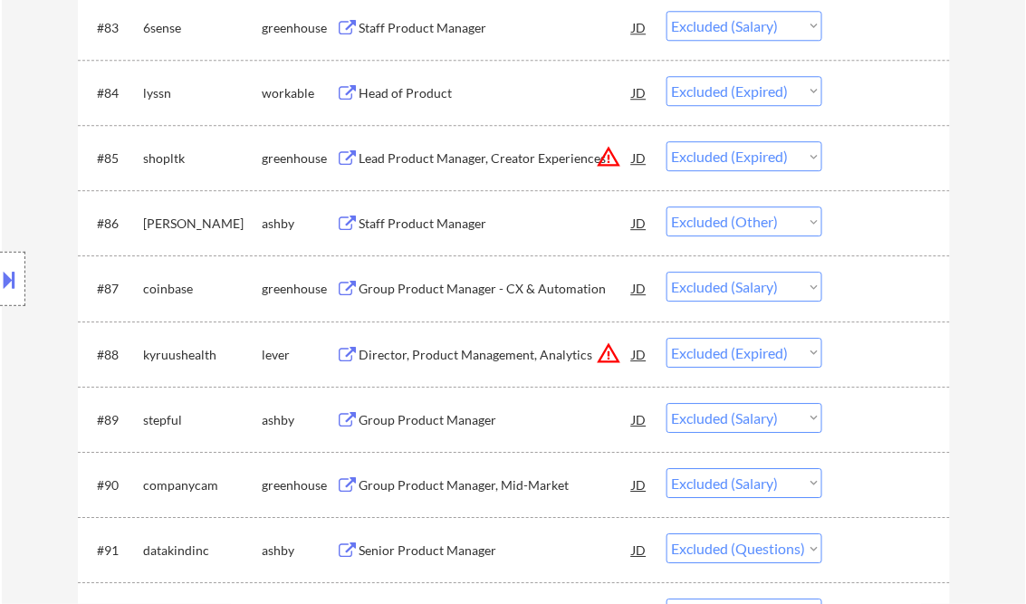
scroll to position [6519, 0]
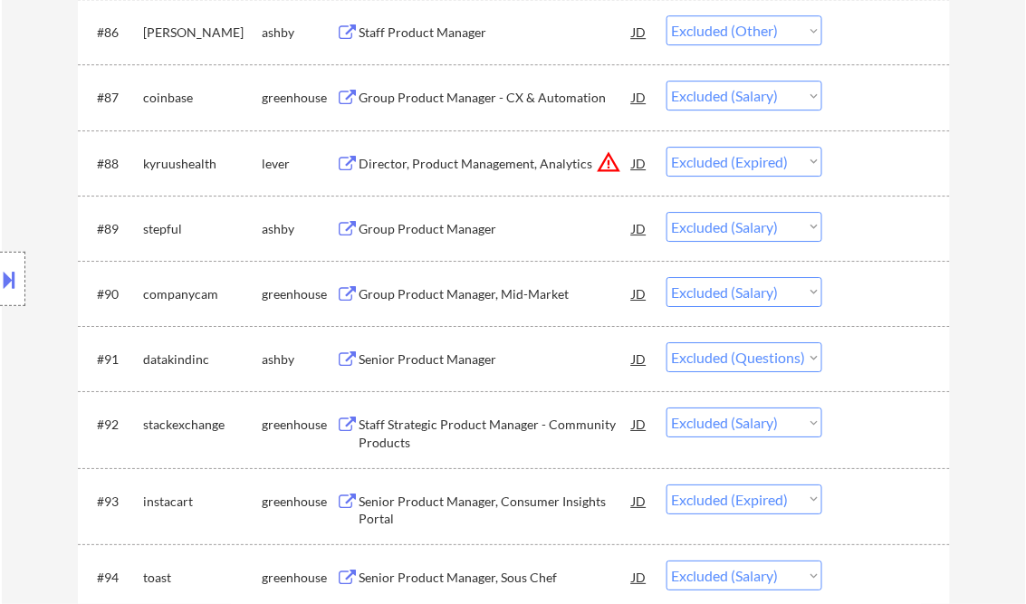
click at [814, 364] on select "Choose an option... Pending Applied Excluded (Questions) Excluded (Expired) Exc…" at bounding box center [744, 357] width 156 height 30
click at [666, 343] on select "Choose an option... Pending Applied Excluded (Questions) Excluded (Expired) Exc…" at bounding box center [744, 357] width 156 height 30
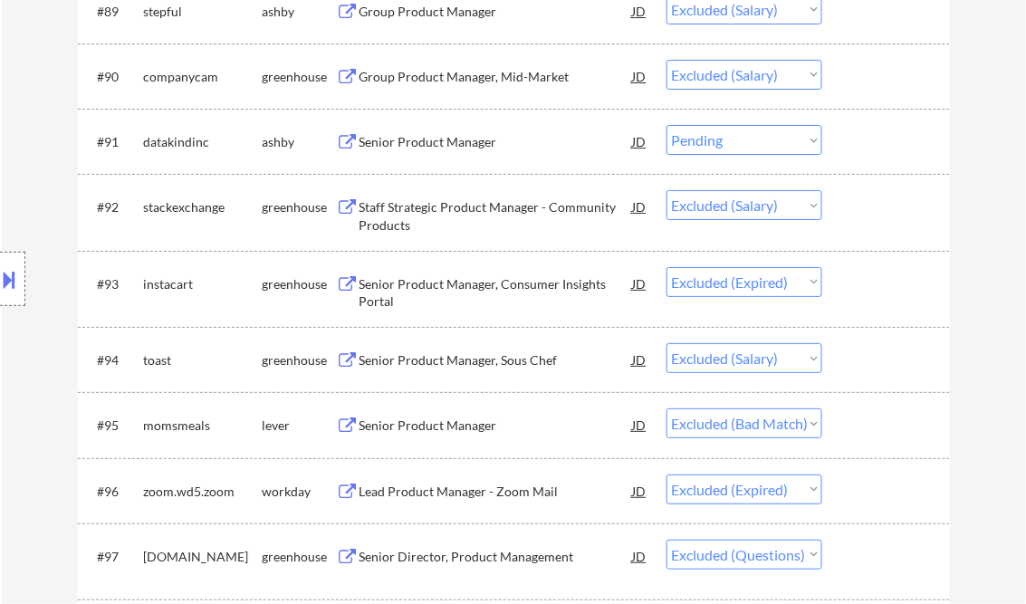
scroll to position [6809, 0]
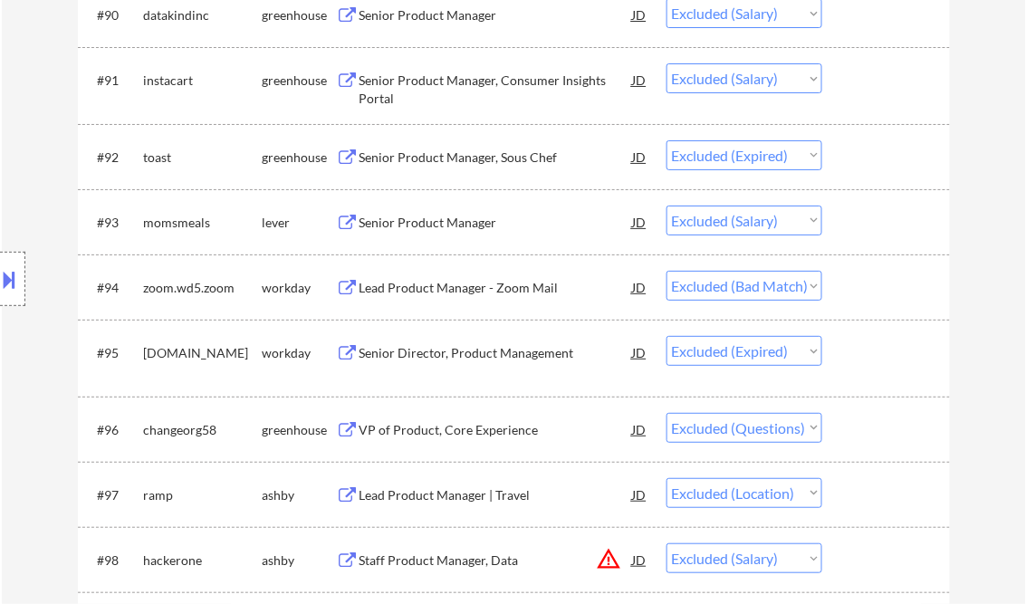
click at [812, 429] on select "Choose an option... Pending Applied Excluded (Questions) Excluded (Expired) Exc…" at bounding box center [744, 428] width 156 height 30
click at [666, 413] on select "Choose an option... Pending Applied Excluded (Questions) Excluded (Expired) Exc…" at bounding box center [744, 428] width 156 height 30
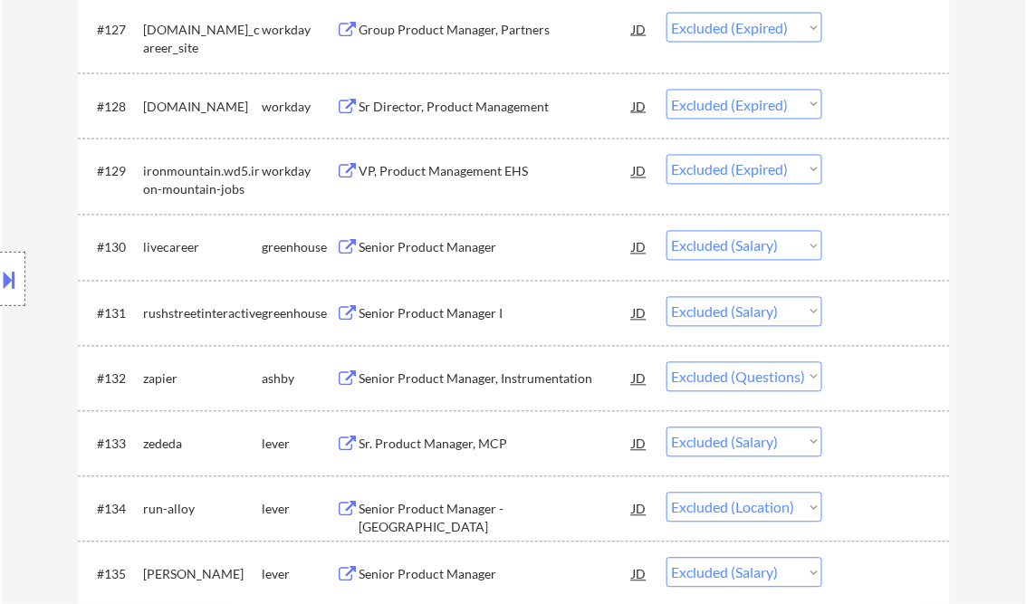
scroll to position [9489, 0]
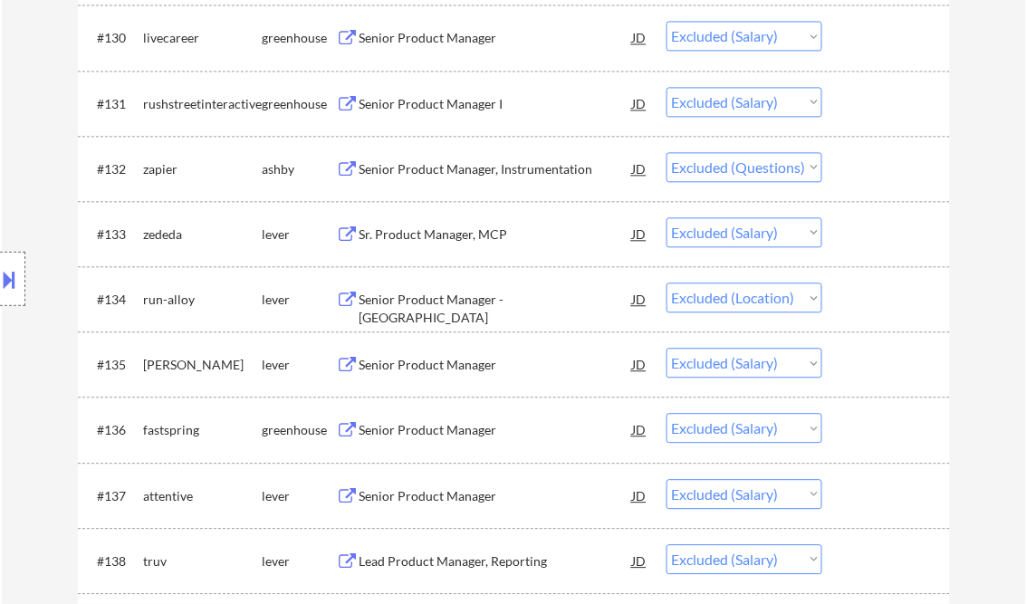
click at [811, 169] on select "Choose an option... Pending Applied Excluded (Questions) Excluded (Expired) Exc…" at bounding box center [744, 167] width 156 height 30
click at [666, 153] on select "Choose an option... Pending Applied Excluded (Questions) Excluded (Expired) Exc…" at bounding box center [744, 167] width 156 height 30
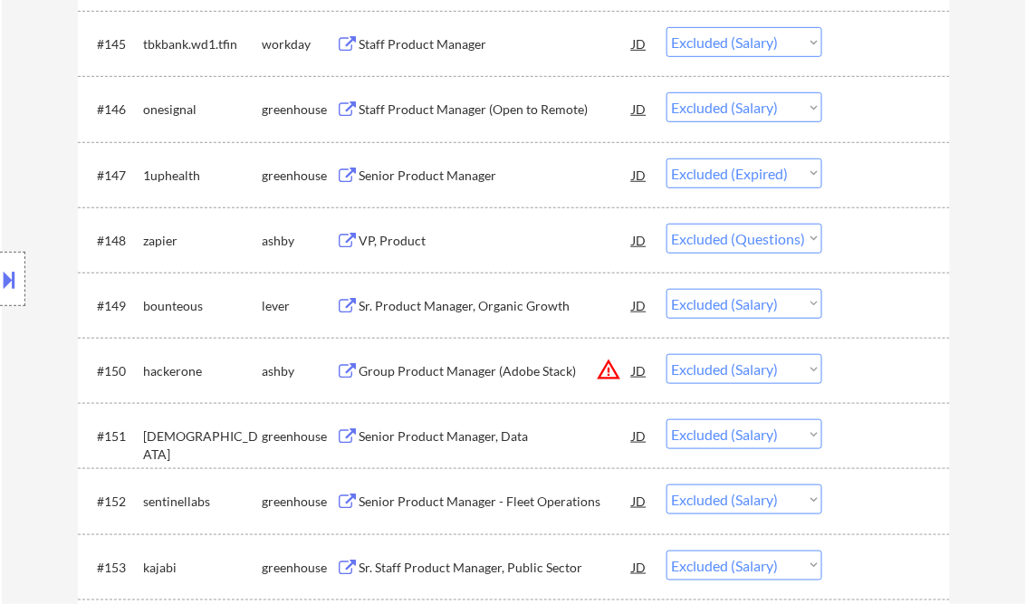
scroll to position [10720, 0]
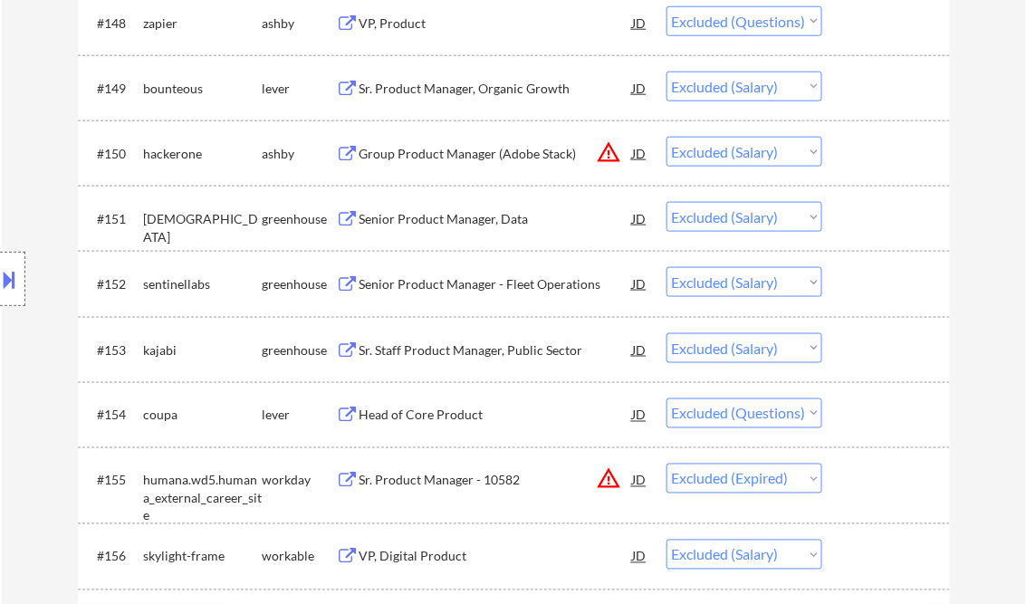
drag, startPoint x: 787, startPoint y: 24, endPoint x: 793, endPoint y: 37, distance: 14.2
click at [787, 24] on select "Choose an option... Pending Applied Excluded (Questions) Excluded (Expired) Exc…" at bounding box center [744, 21] width 156 height 30
click at [666, 7] on select "Choose an option... Pending Applied Excluded (Questions) Excluded (Expired) Exc…" at bounding box center [744, 21] width 156 height 30
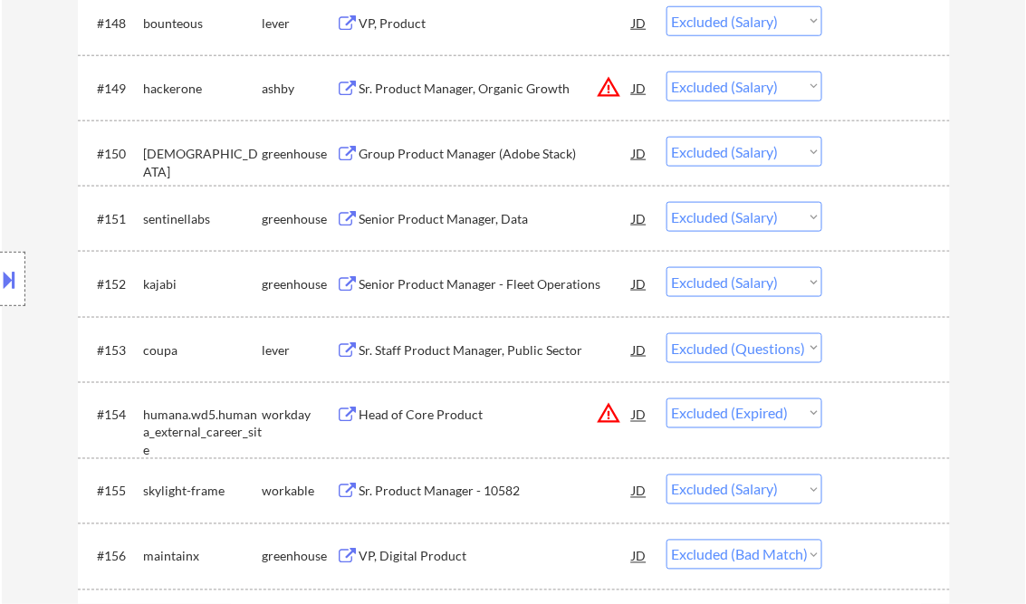
click at [781, 345] on select "Choose an option... Pending Applied Excluded (Questions) Excluded (Expired) Exc…" at bounding box center [744, 348] width 156 height 30
click at [666, 334] on select "Choose an option... Pending Applied Excluded (Questions) Excluded (Expired) Exc…" at bounding box center [744, 348] width 156 height 30
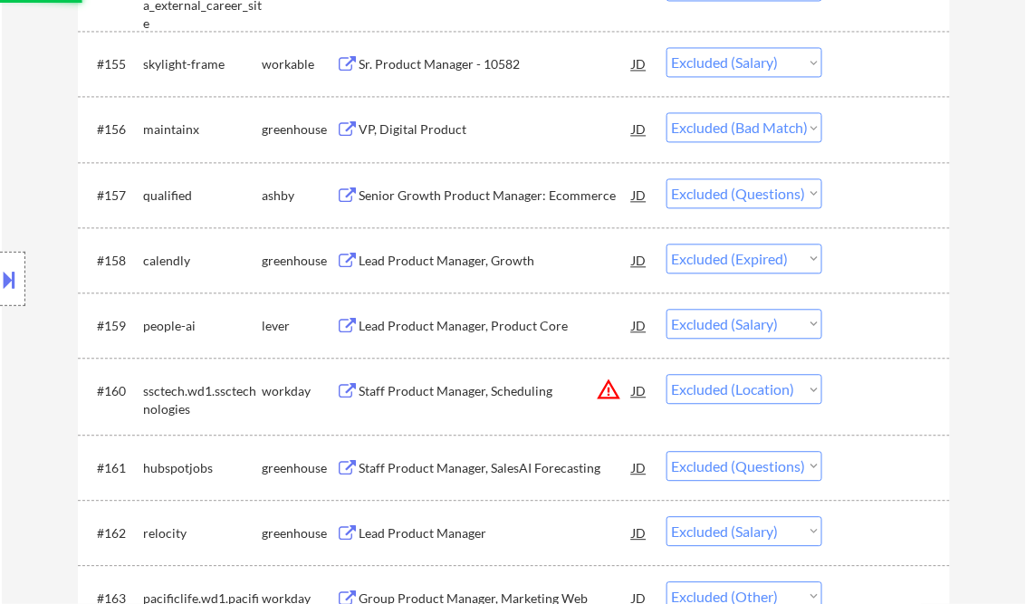
scroll to position [11155, 0]
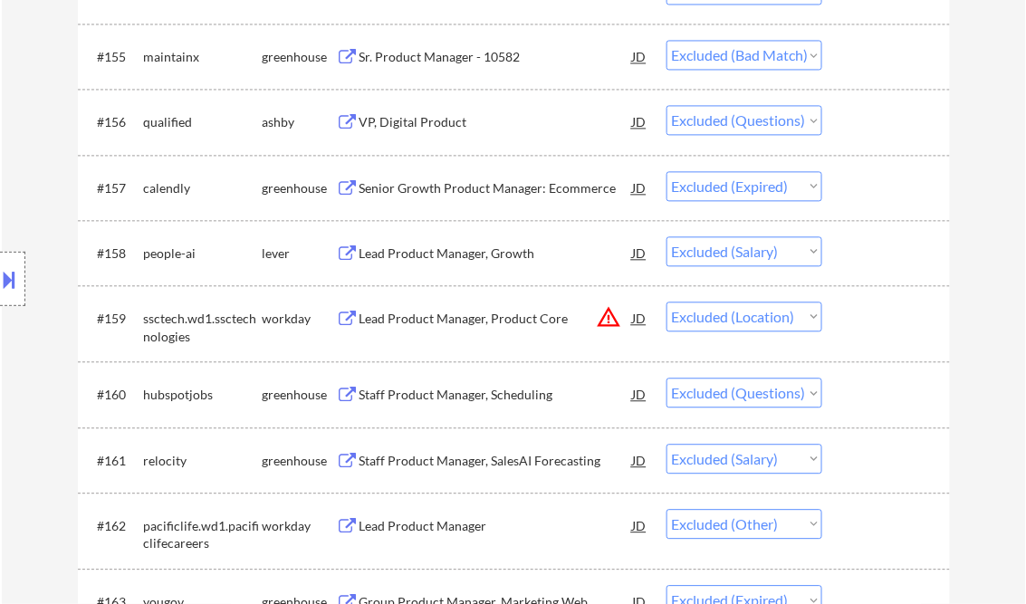
click at [745, 112] on select "Choose an option... Pending Applied Excluded (Questions) Excluded (Expired) Exc…" at bounding box center [744, 120] width 156 height 30
click at [666, 107] on select "Choose an option... Pending Applied Excluded (Questions) Excluded (Expired) Exc…" at bounding box center [744, 120] width 156 height 30
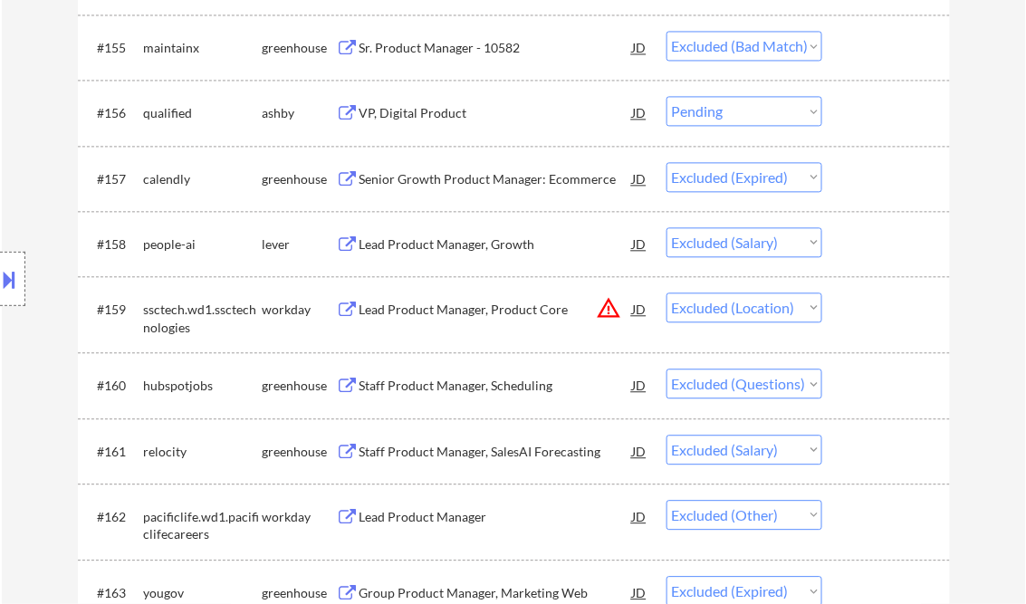
scroll to position [11372, 0]
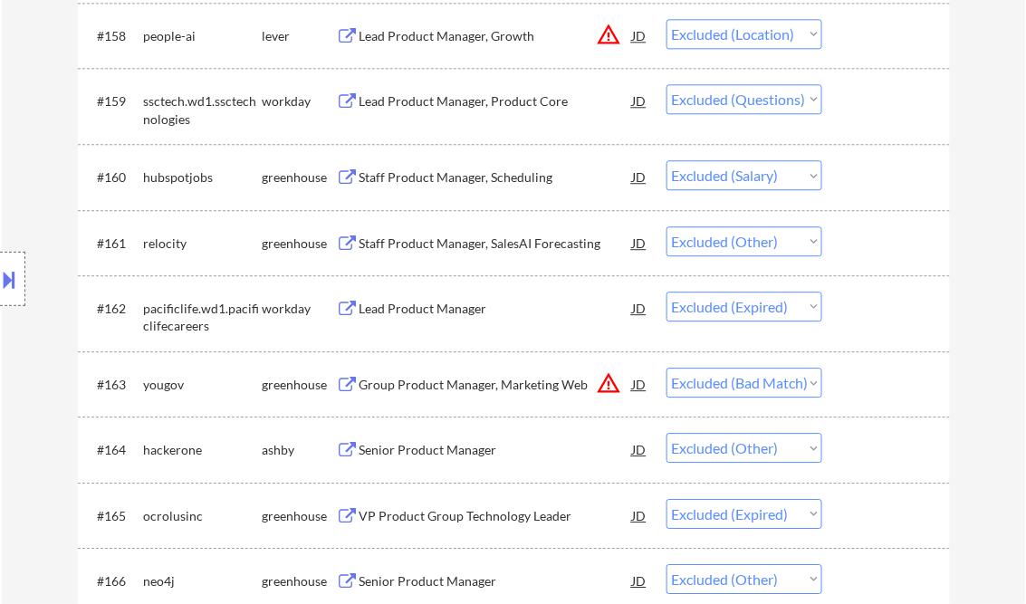
click at [806, 101] on select "Choose an option... Pending Applied Excluded (Questions) Excluded (Expired) Exc…" at bounding box center [744, 99] width 156 height 30
click at [666, 85] on select "Choose an option... Pending Applied Excluded (Questions) Excluded (Expired) Exc…" at bounding box center [744, 99] width 156 height 30
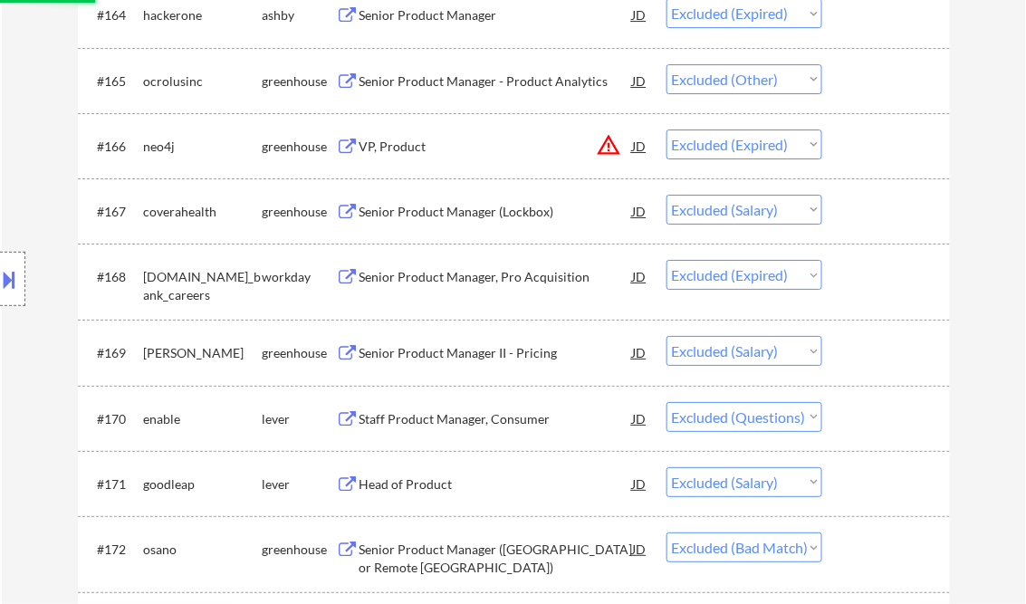
scroll to position [11952, 0]
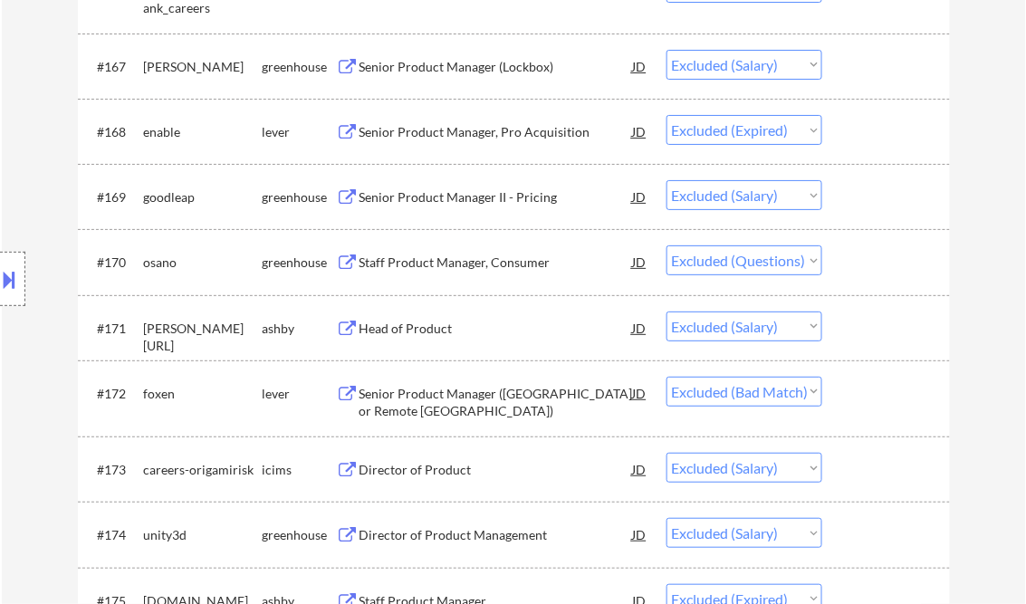
drag, startPoint x: 806, startPoint y: 262, endPoint x: 815, endPoint y: 280, distance: 20.2
click at [806, 263] on select "Choose an option... Pending Applied Excluded (Questions) Excluded (Expired) Exc…" at bounding box center [744, 260] width 156 height 30
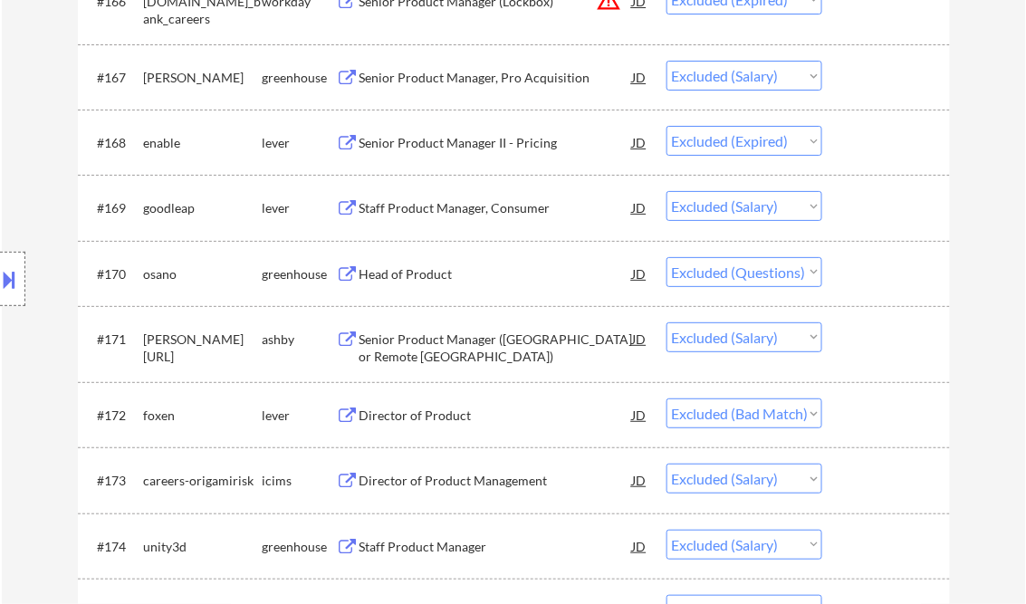
click at [809, 272] on select "Choose an option... Pending Applied Excluded (Questions) Excluded (Expired) Exc…" at bounding box center [744, 272] width 156 height 30
click at [666, 258] on select "Choose an option... Pending Applied Excluded (Questions) Excluded (Expired) Exc…" at bounding box center [744, 272] width 156 height 30
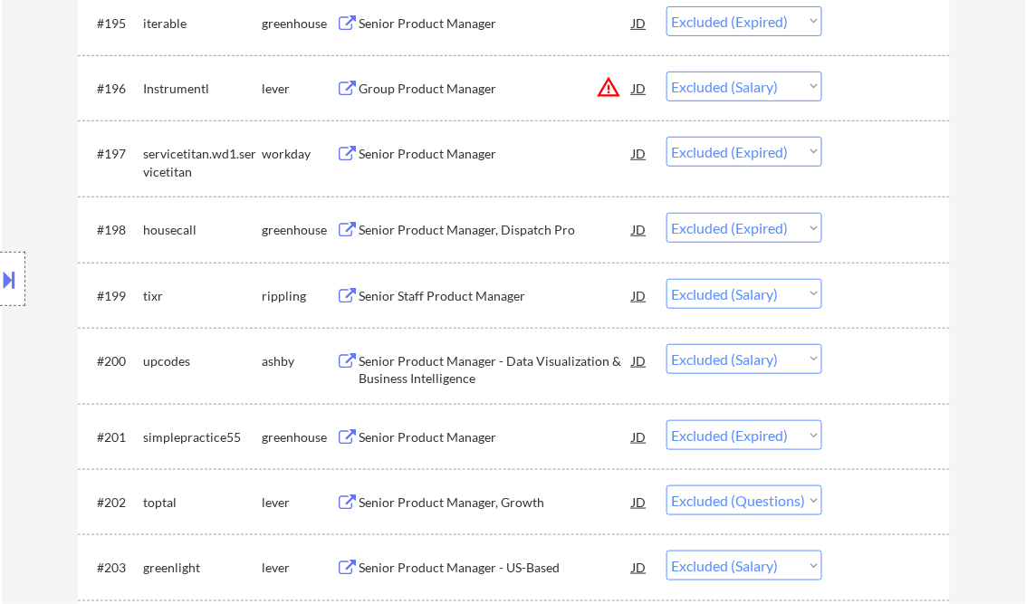
scroll to position [13980, 0]
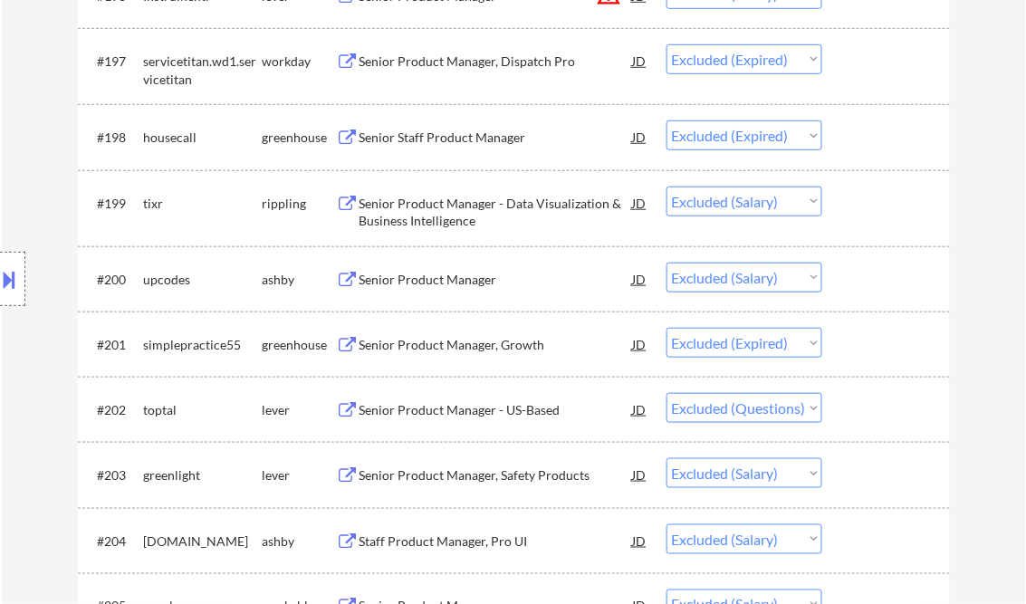
click at [816, 411] on select "Choose an option... Pending Applied Excluded (Questions) Excluded (Expired) Exc…" at bounding box center [744, 408] width 156 height 30
click at [666, 395] on select "Choose an option... Pending Applied Excluded (Questions) Excluded (Expired) Exc…" at bounding box center [744, 408] width 156 height 30
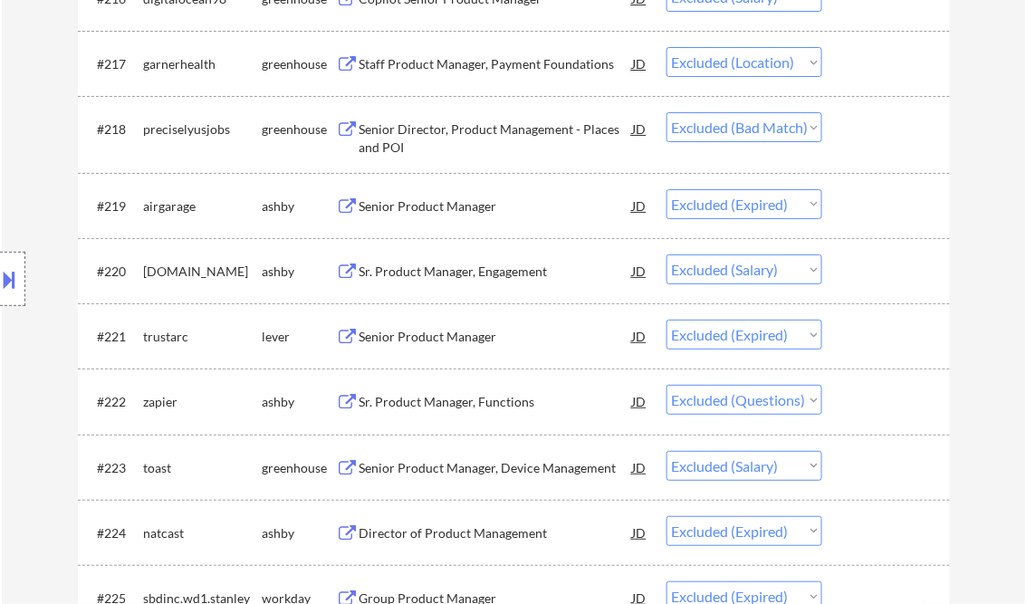
scroll to position [15356, 0]
click at [815, 406] on select "Choose an option... Pending Applied Excluded (Questions) Excluded (Expired) Exc…" at bounding box center [744, 401] width 156 height 30
click at [666, 388] on select "Choose an option... Pending Applied Excluded (Questions) Excluded (Expired) Exc…" at bounding box center [744, 401] width 156 height 30
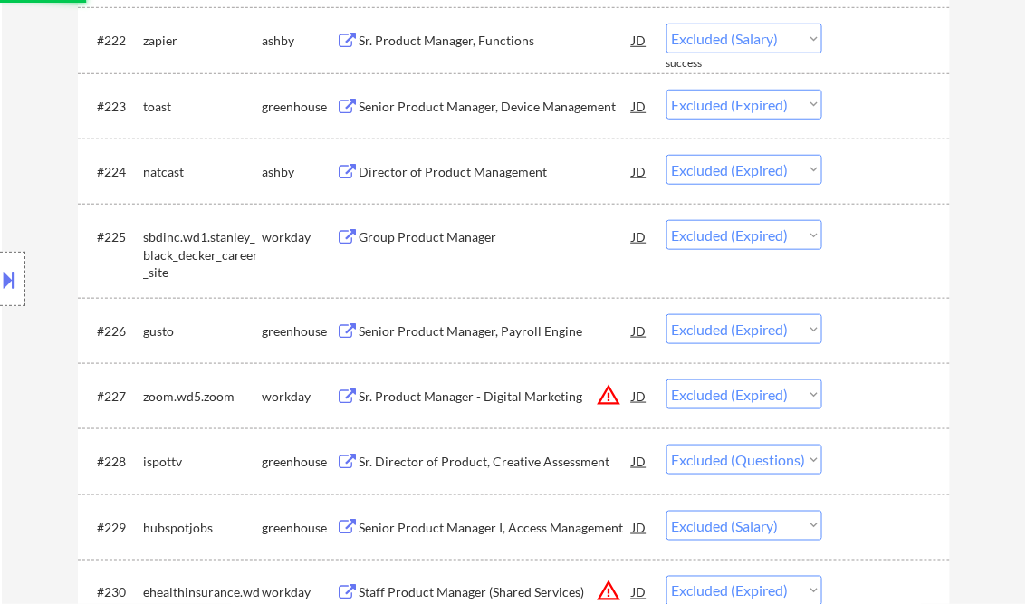
scroll to position [15863, 0]
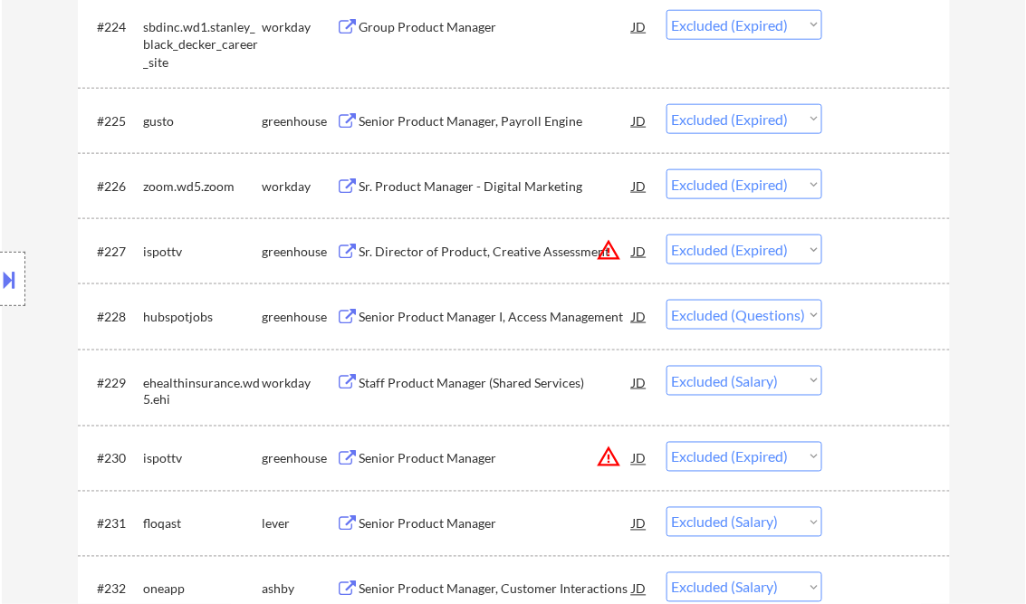
click at [817, 321] on select "Choose an option... Pending Applied Excluded (Questions) Excluded (Expired) Exc…" at bounding box center [744, 315] width 156 height 30
click at [666, 302] on select "Choose an option... Pending Applied Excluded (Questions) Excluded (Expired) Exc…" at bounding box center [744, 315] width 156 height 30
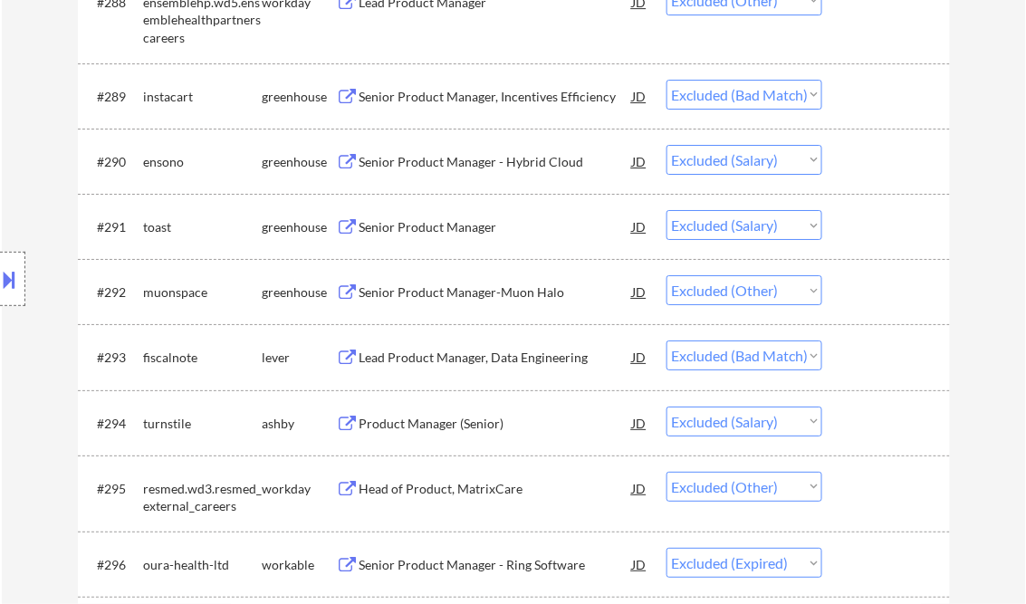
scroll to position [20644, 0]
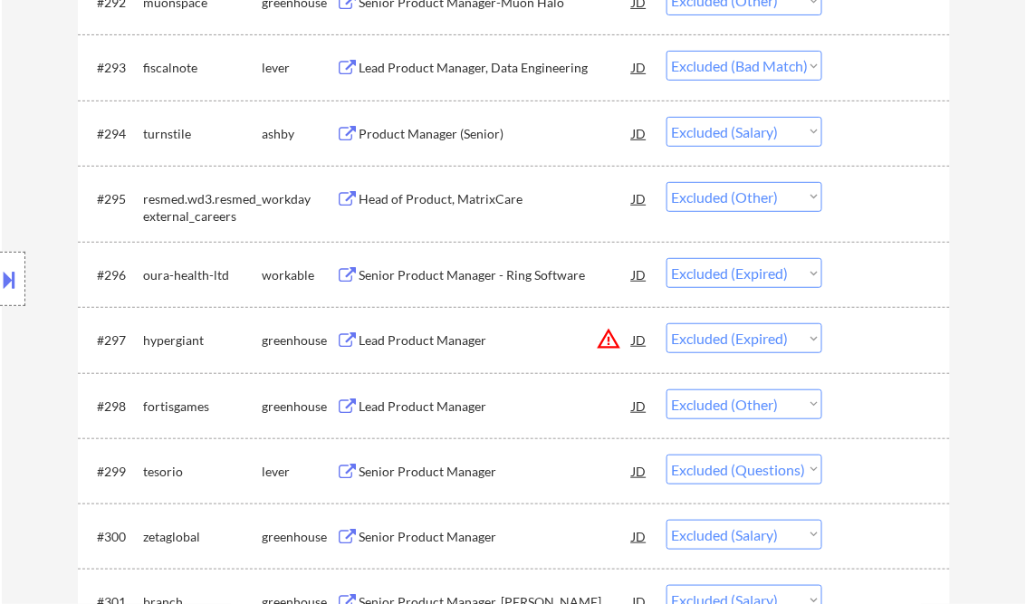
click at [804, 470] on select "Choose an option... Pending Applied Excluded (Questions) Excluded (Expired) Exc…" at bounding box center [744, 470] width 156 height 30
click at [666, 457] on select "Choose an option... Pending Applied Excluded (Questions) Excluded (Expired) Exc…" at bounding box center [744, 470] width 156 height 30
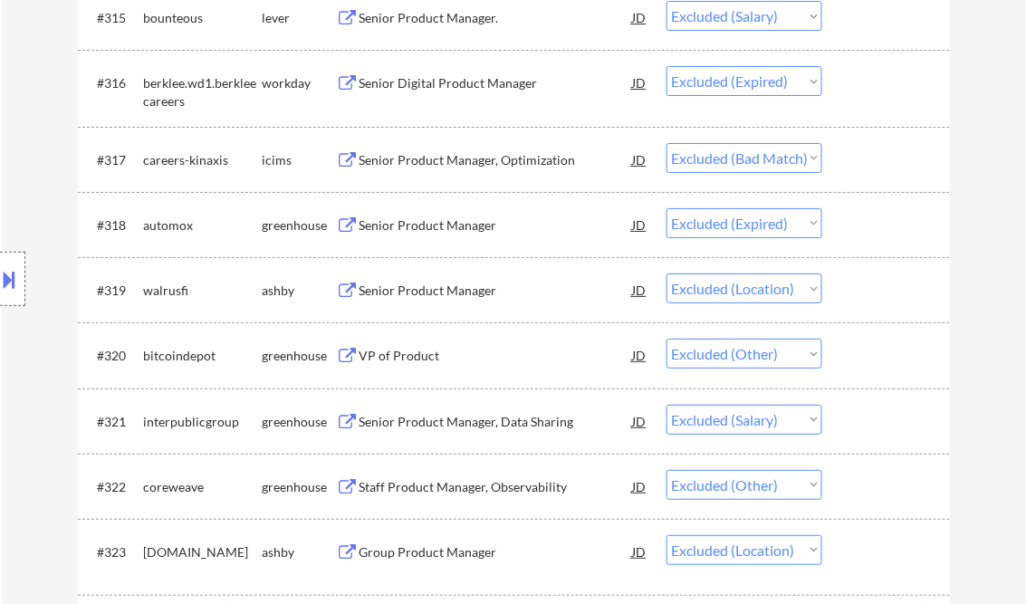
scroll to position [22455, 0]
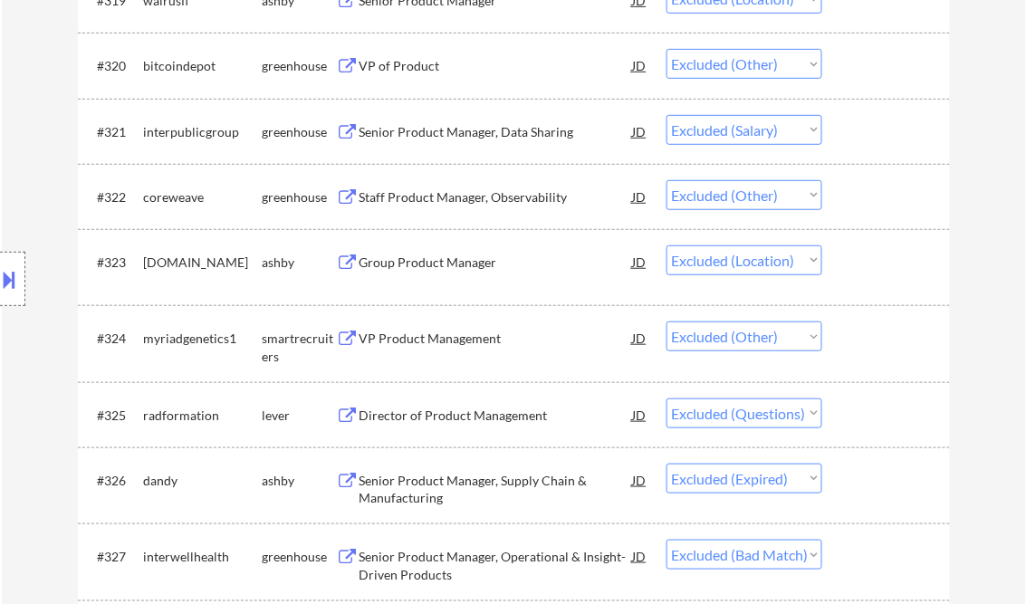
drag, startPoint x: 747, startPoint y: 416, endPoint x: 771, endPoint y: 435, distance: 31.0
click at [747, 416] on select "Choose an option... Pending Applied Excluded (Questions) Excluded (Expired) Exc…" at bounding box center [744, 413] width 156 height 30
click at [666, 401] on select "Choose an option... Pending Applied Excluded (Questions) Excluded (Expired) Exc…" at bounding box center [744, 413] width 156 height 30
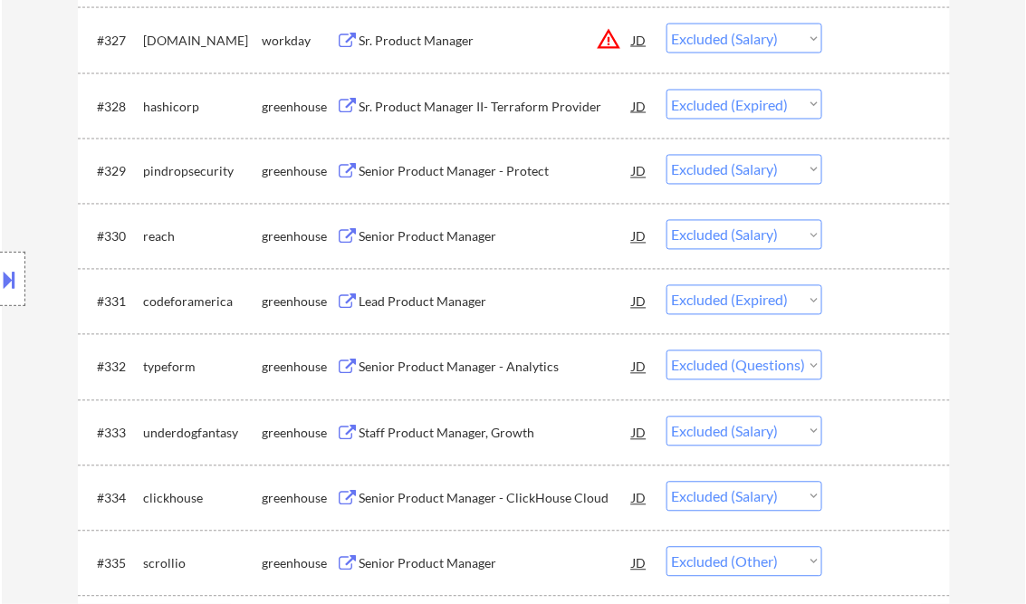
scroll to position [23034, 0]
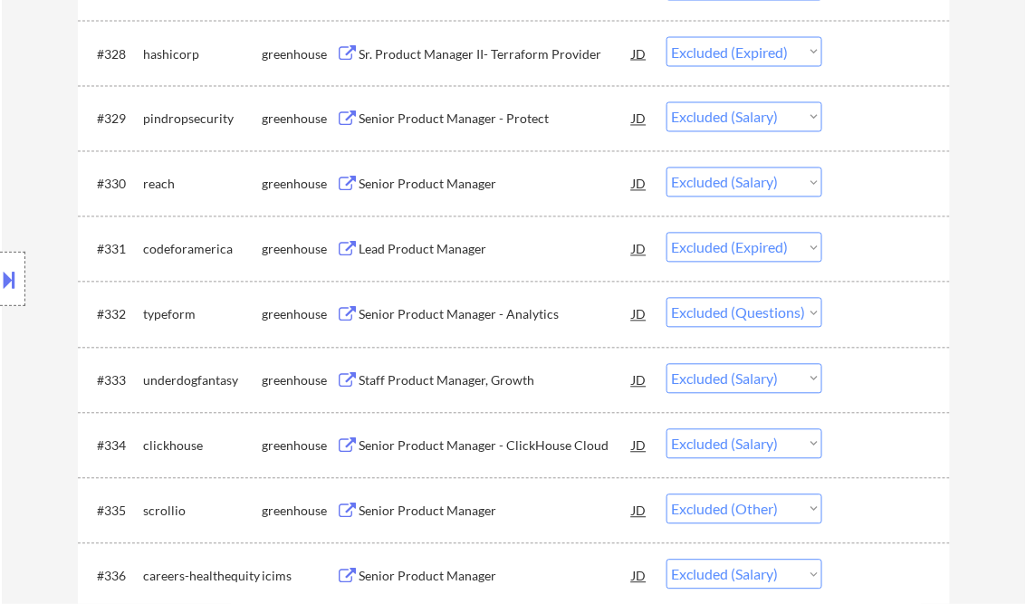
click at [808, 317] on select "Choose an option... Pending Applied Excluded (Questions) Excluded (Expired) Exc…" at bounding box center [744, 313] width 156 height 30
click at [666, 302] on select "Choose an option... Pending Applied Excluded (Questions) Excluded (Expired) Exc…" at bounding box center [744, 313] width 156 height 30
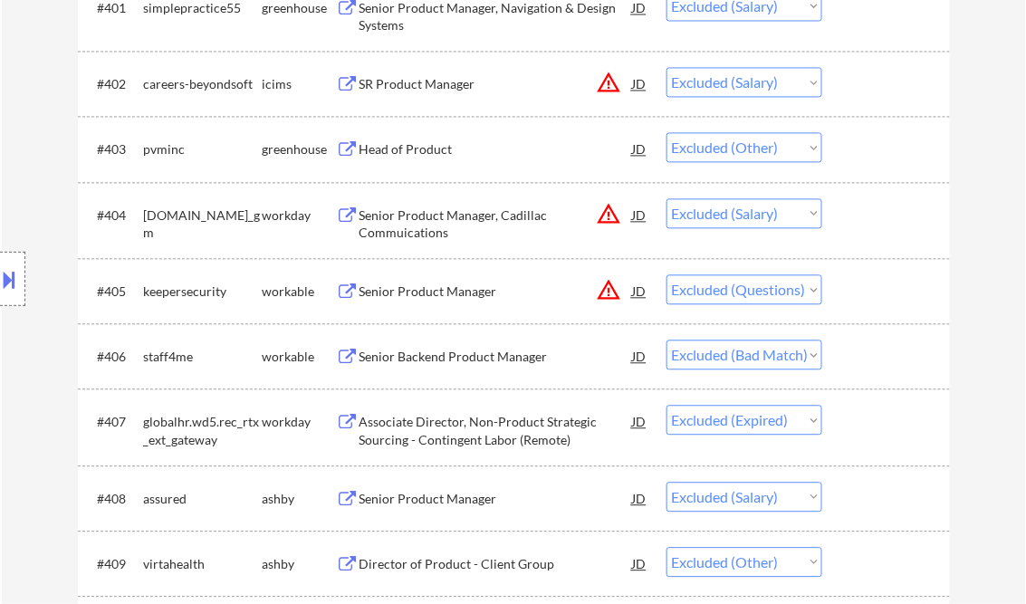
scroll to position [28250, 0]
drag, startPoint x: 805, startPoint y: 296, endPoint x: 804, endPoint y: 305, distance: 9.1
click at [805, 296] on select "Choose an option... Pending Applied Excluded (Questions) Excluded (Expired) Exc…" at bounding box center [744, 288] width 156 height 30
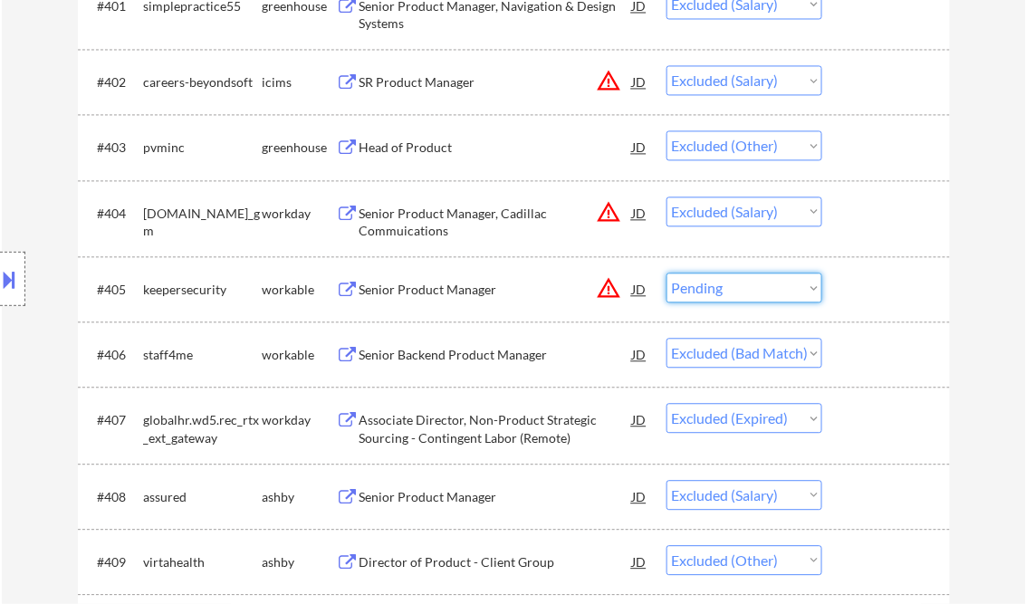
click at [666, 276] on select "Choose an option... Pending Applied Excluded (Questions) Excluded (Expired) Exc…" at bounding box center [744, 288] width 156 height 30
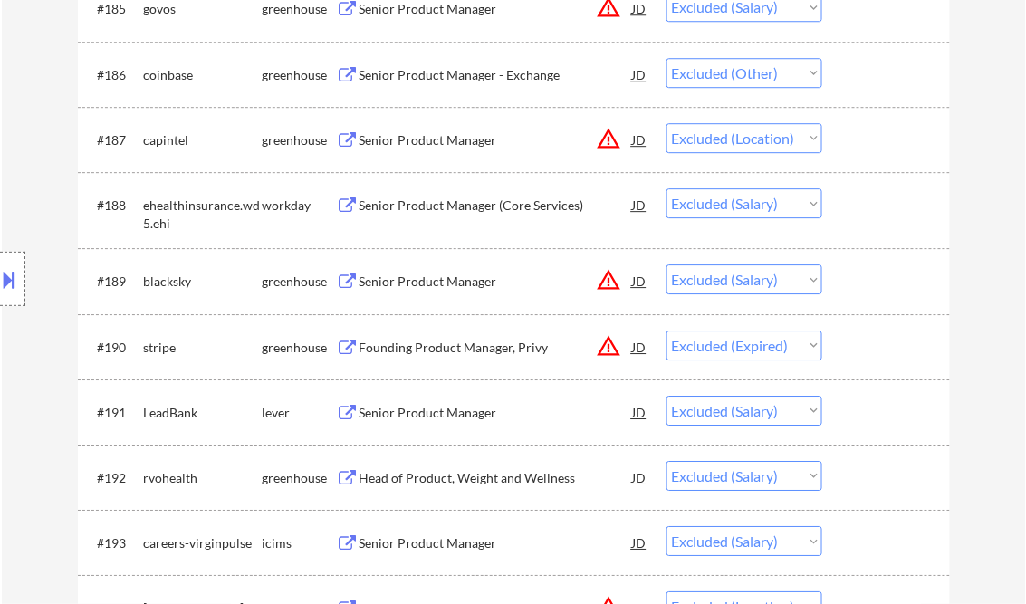
scroll to position [0, 0]
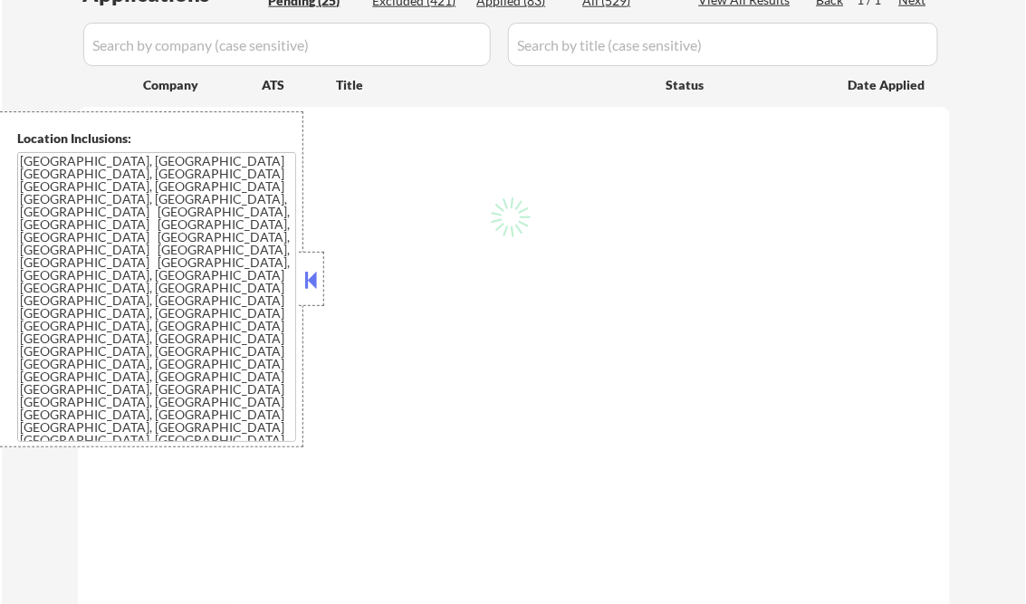
scroll to position [435, 0]
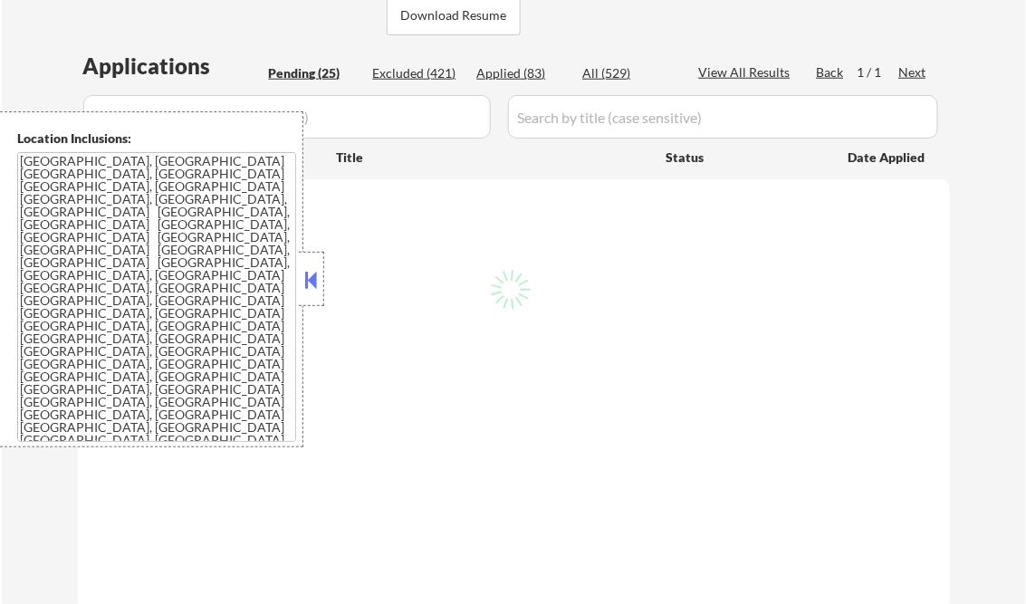
select select ""pending""
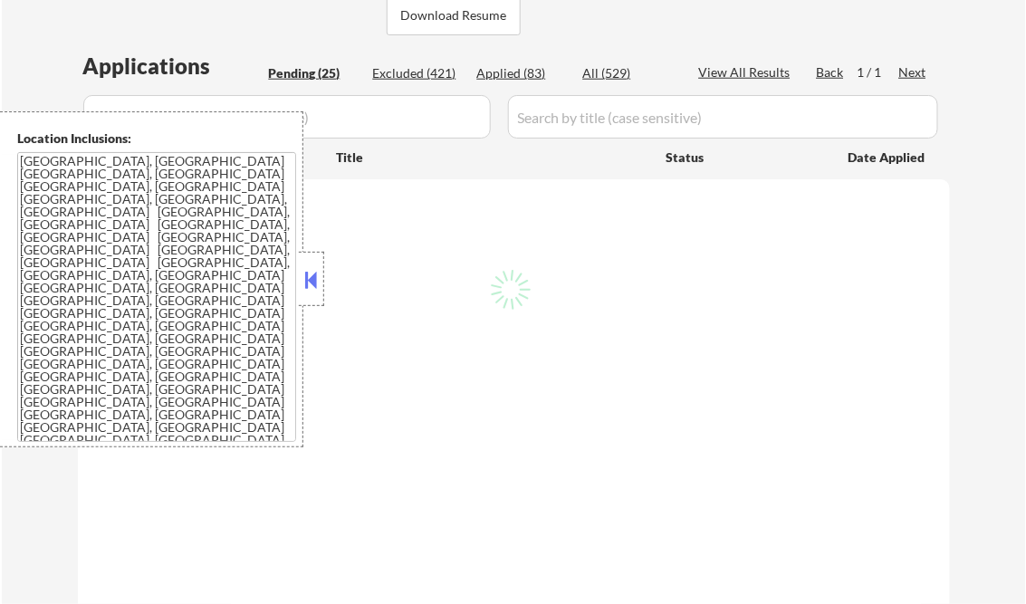
select select ""pending""
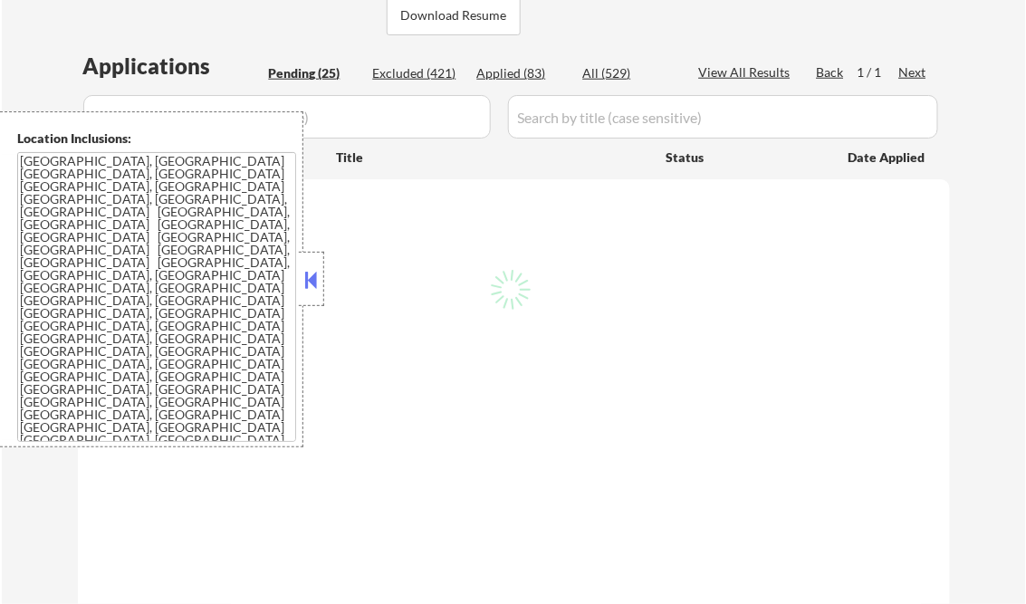
select select ""pending""
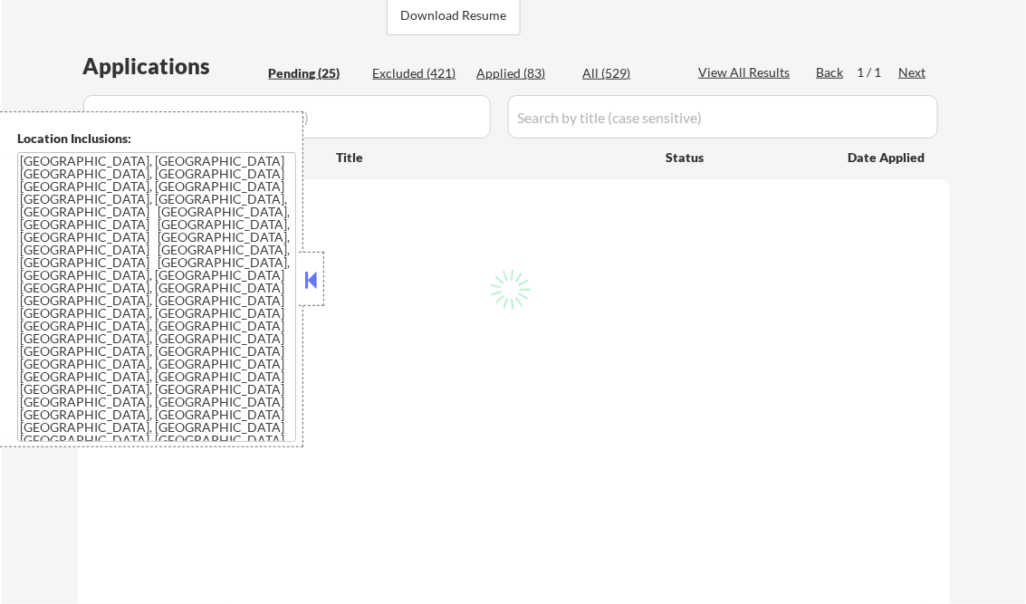
select select ""pending""
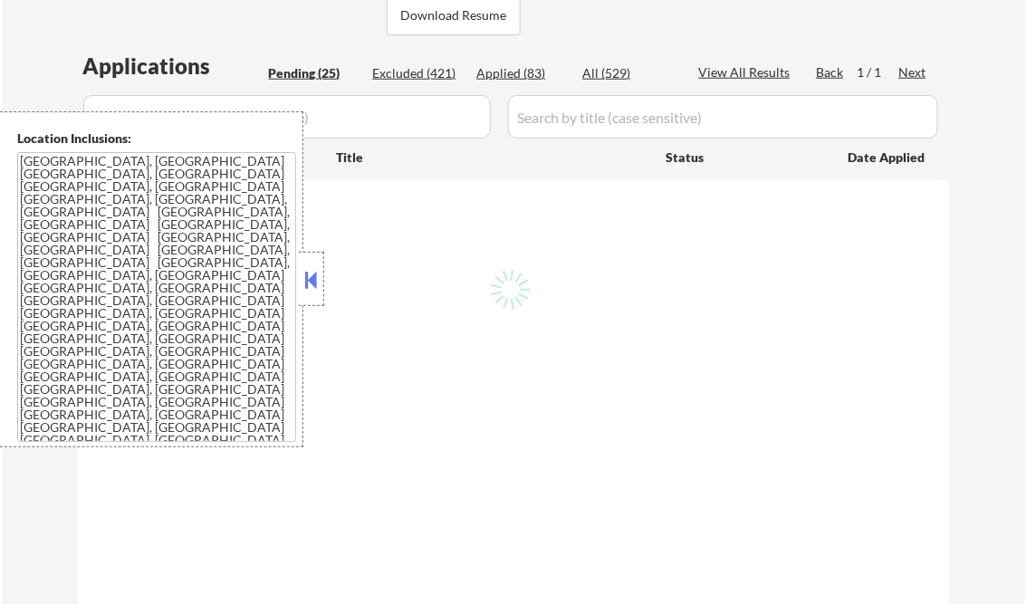
select select ""pending""
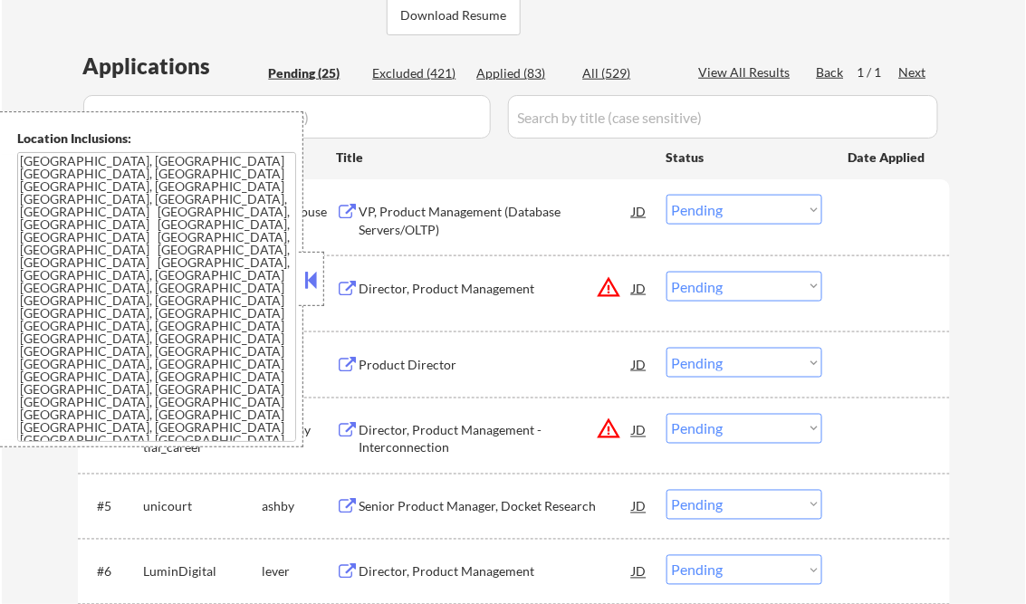
click at [310, 284] on button at bounding box center [312, 279] width 20 height 27
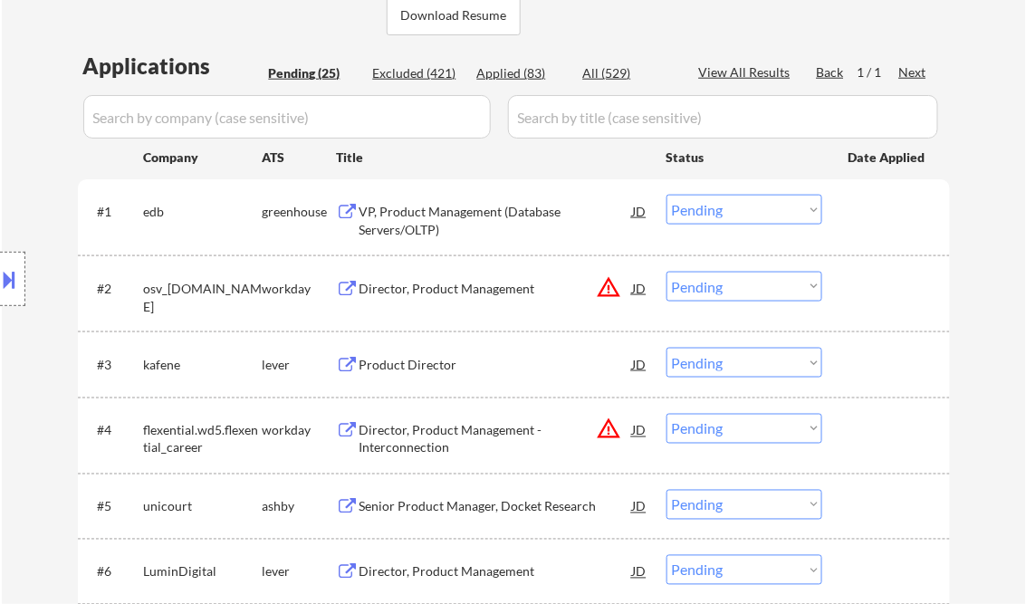
click at [522, 72] on div "Applied (83)" at bounding box center [522, 73] width 91 height 18
select select ""applied""
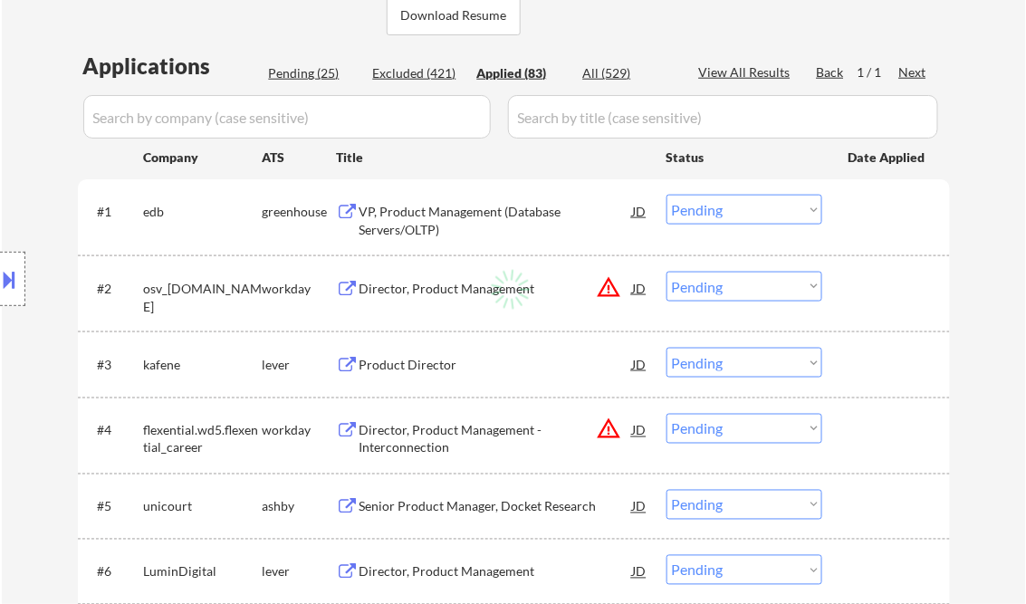
select select ""applied""
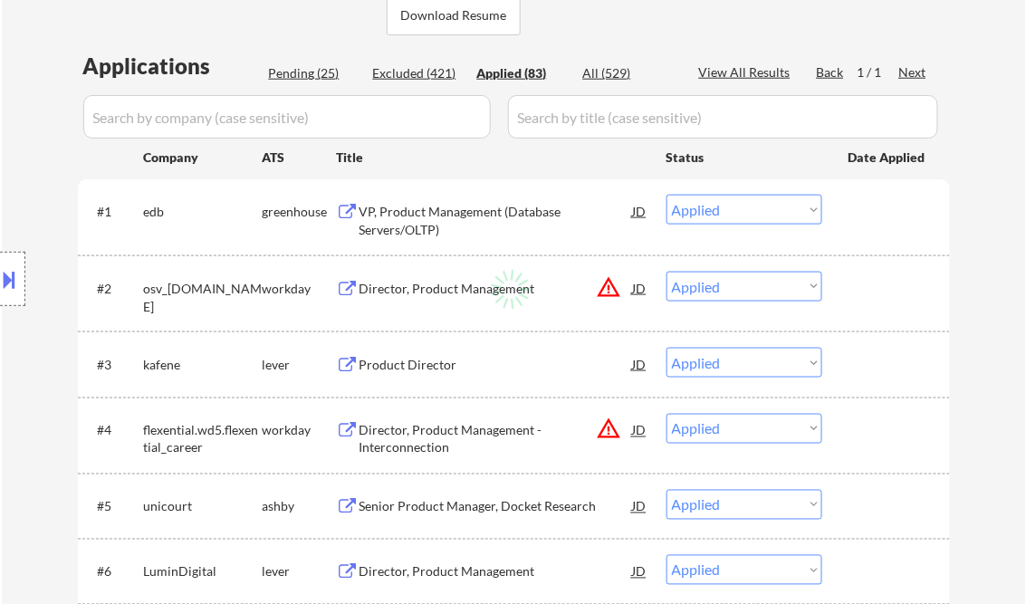
select select ""applied""
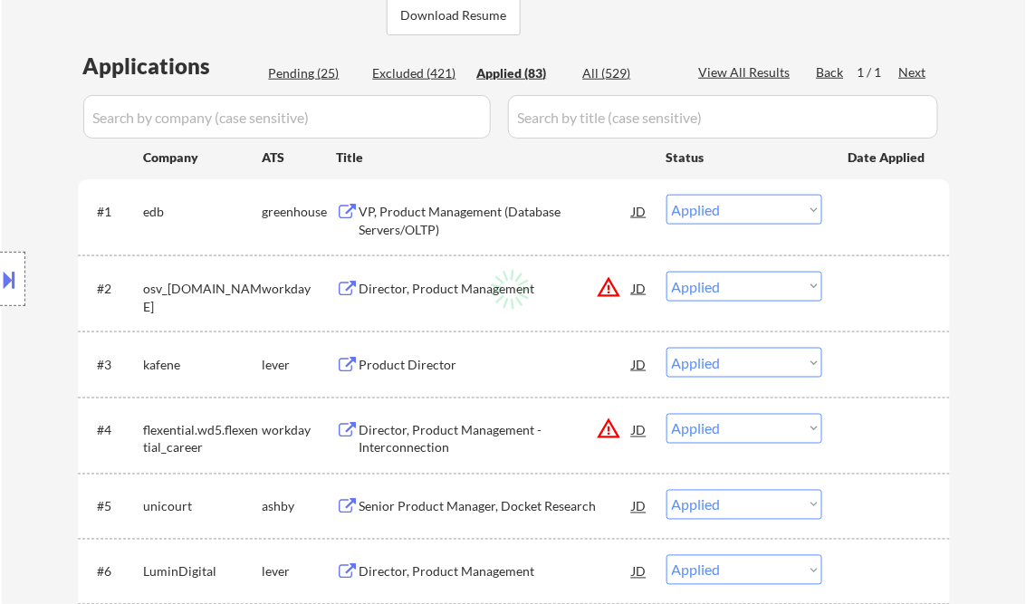
select select ""applied""
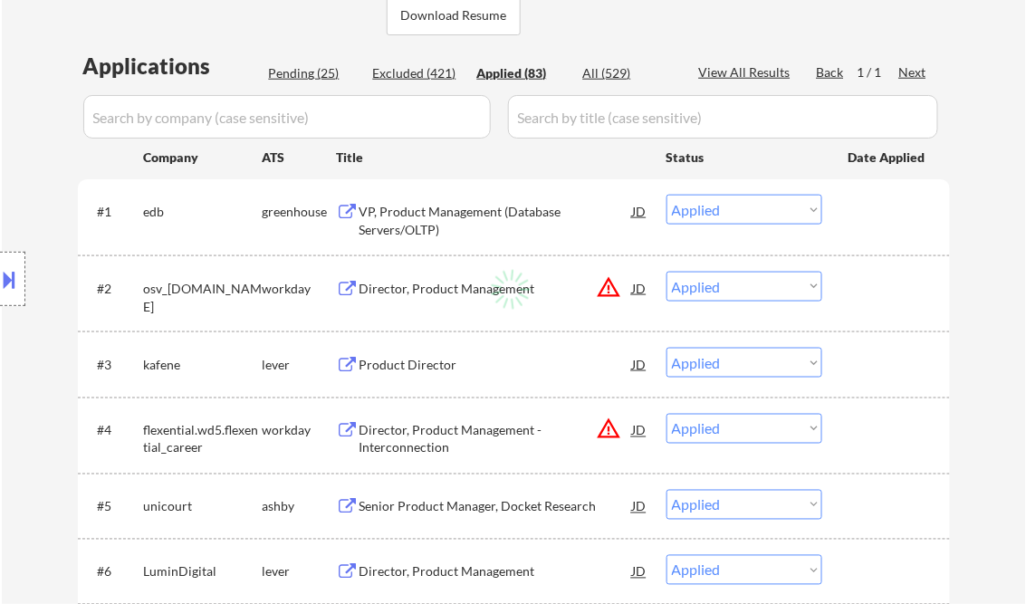
select select ""applied""
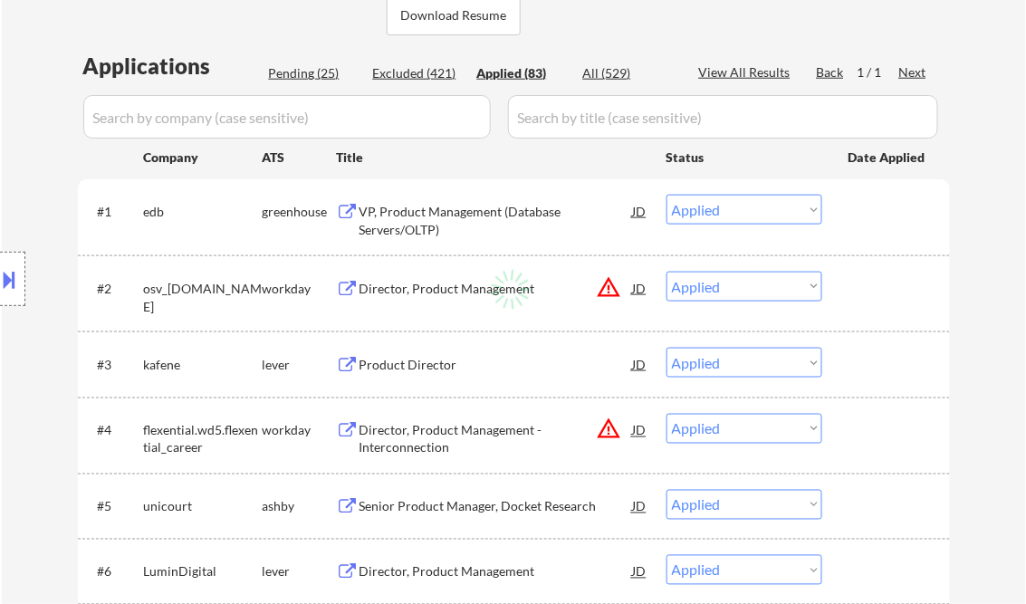
select select ""applied""
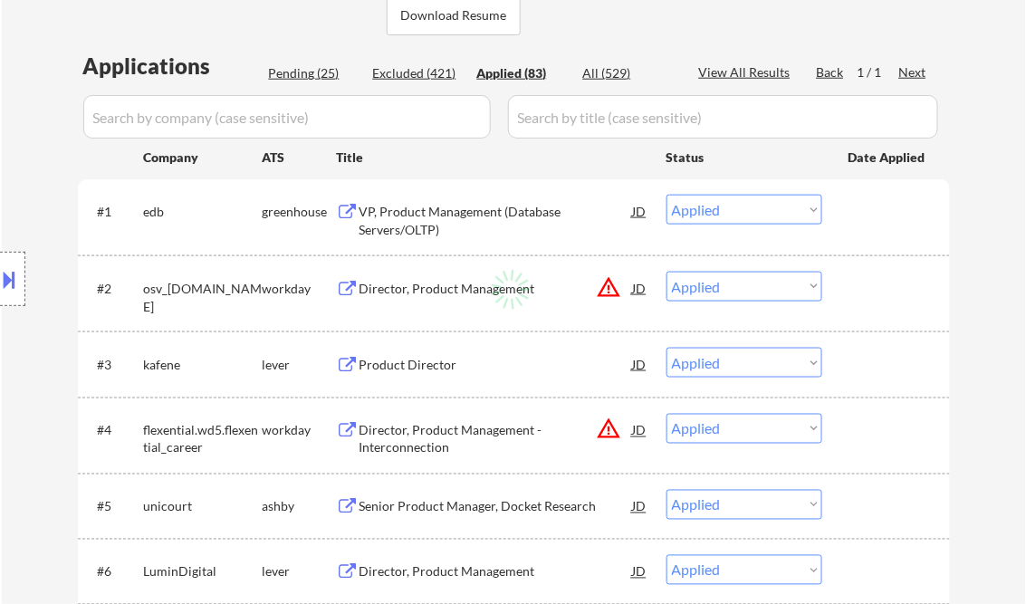
select select ""applied""
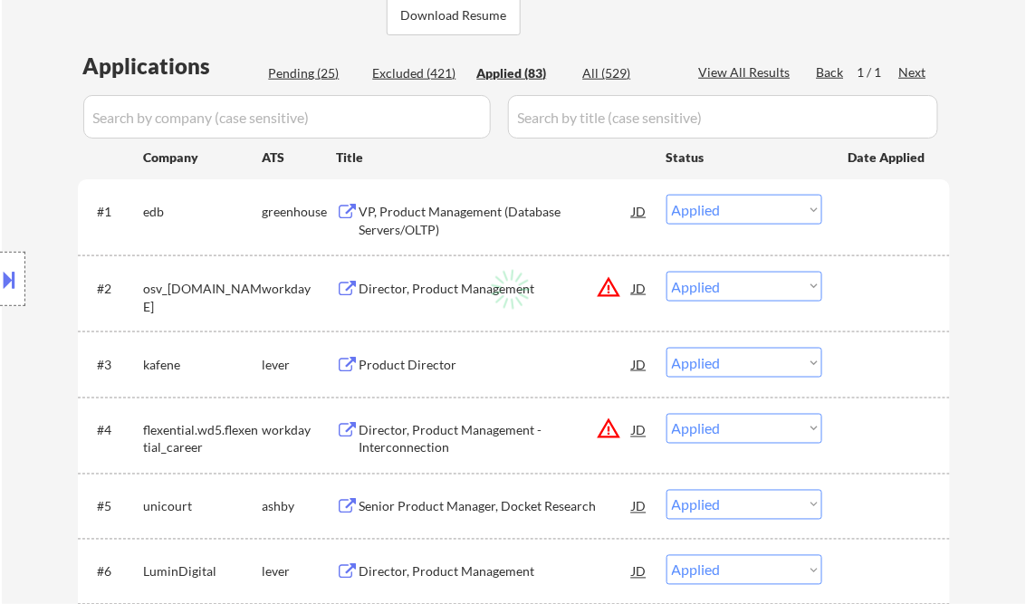
select select ""applied""
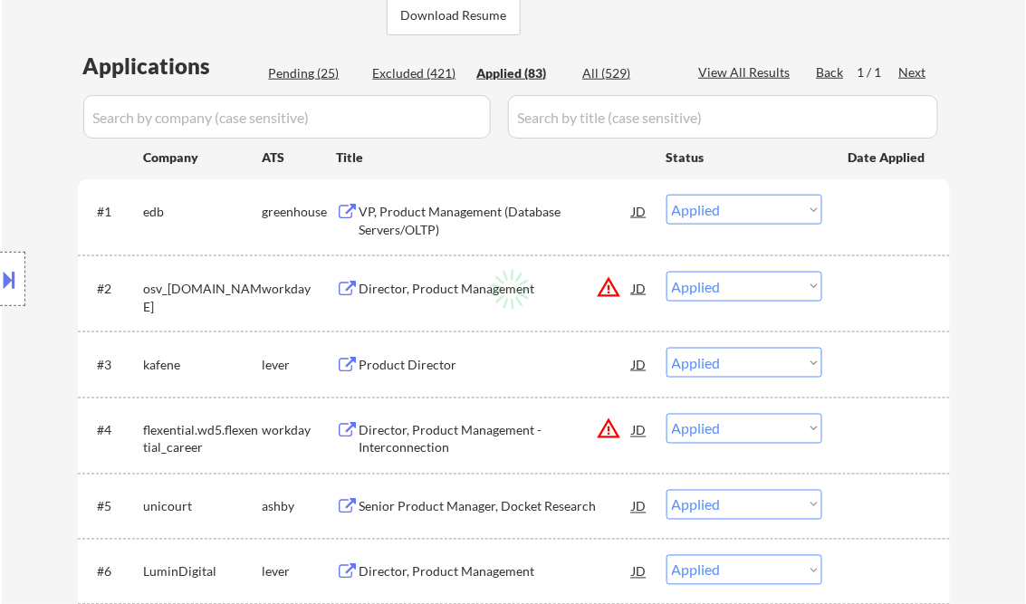
select select ""applied""
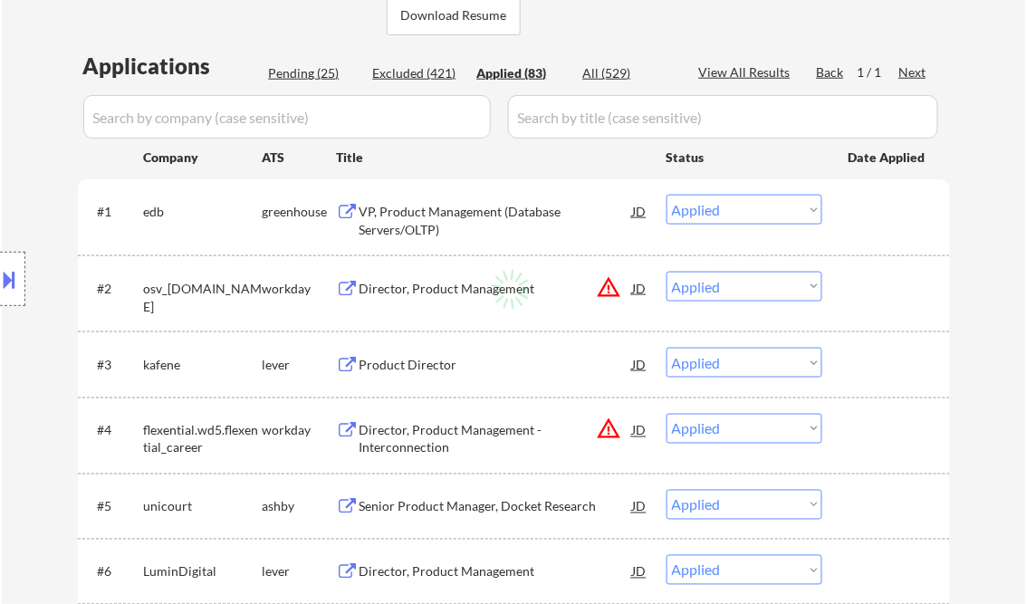
select select ""applied""
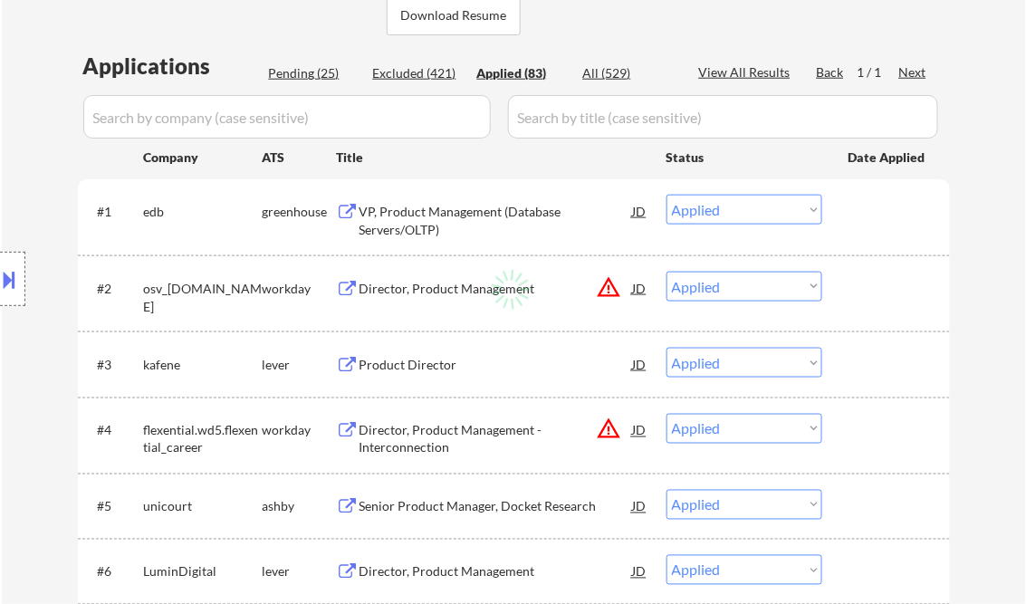
select select ""applied""
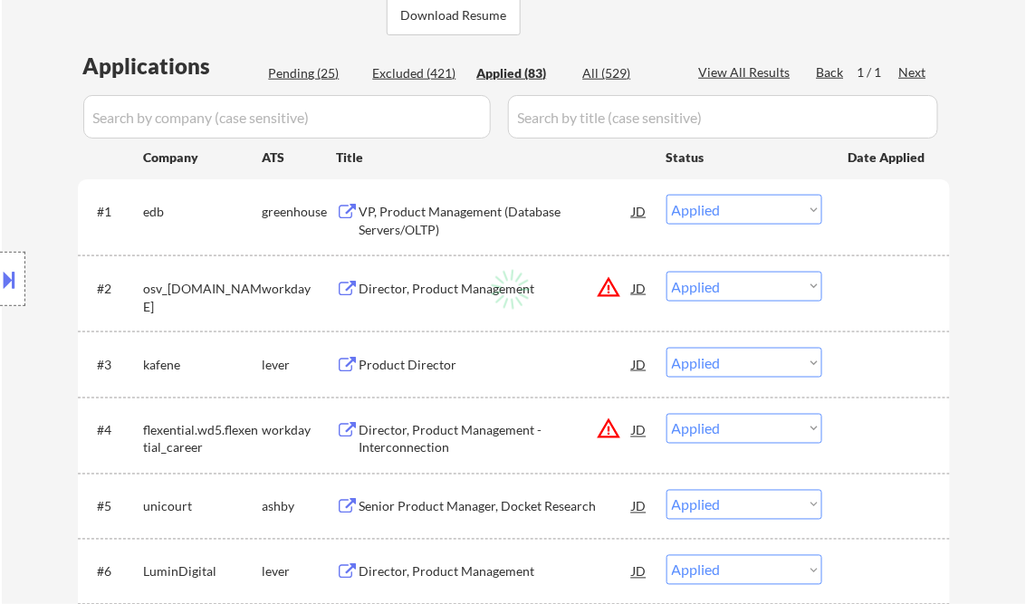
select select ""applied""
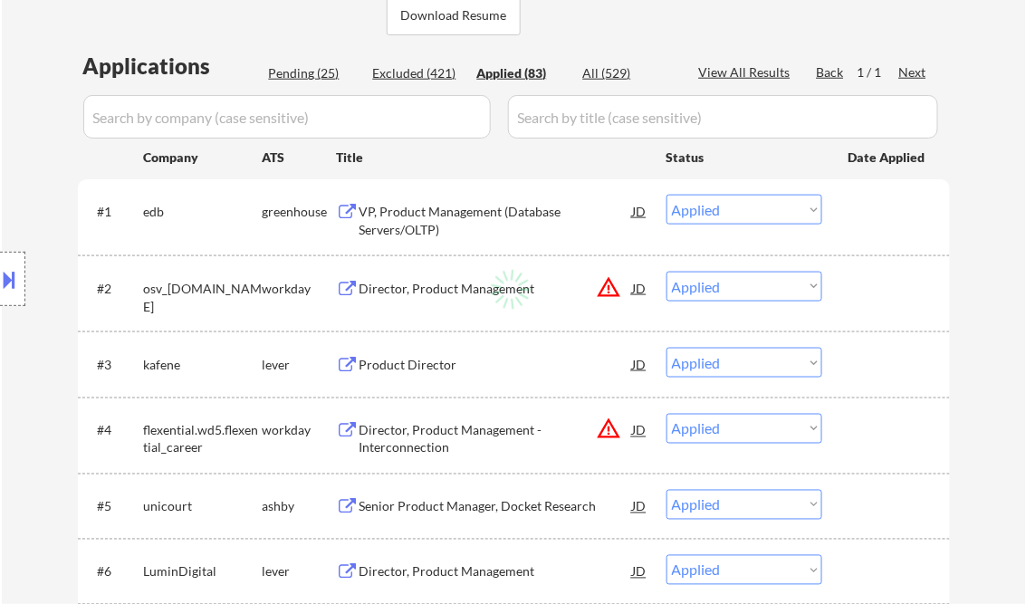
select select ""applied""
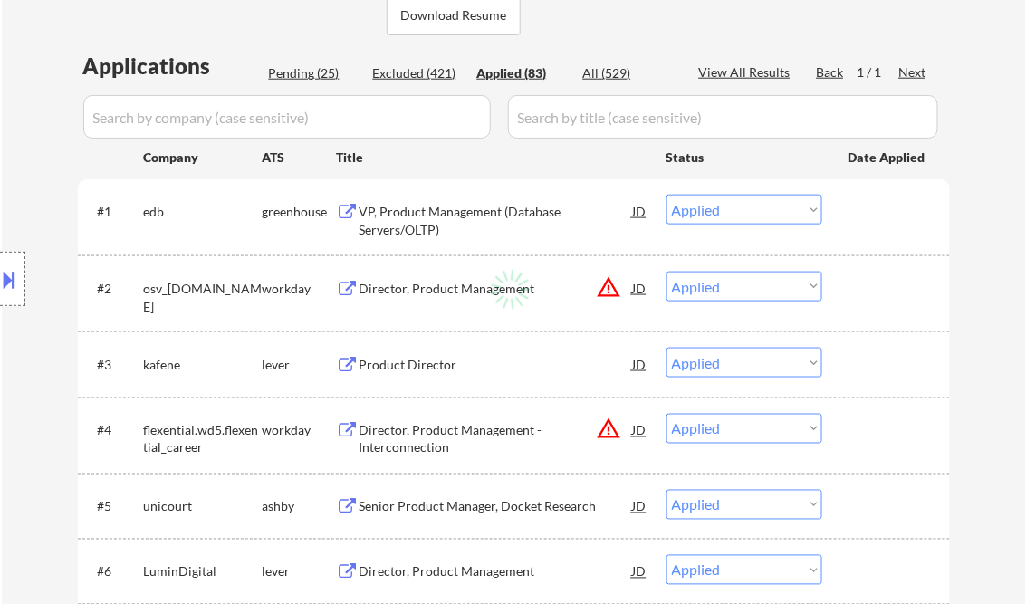
select select ""applied""
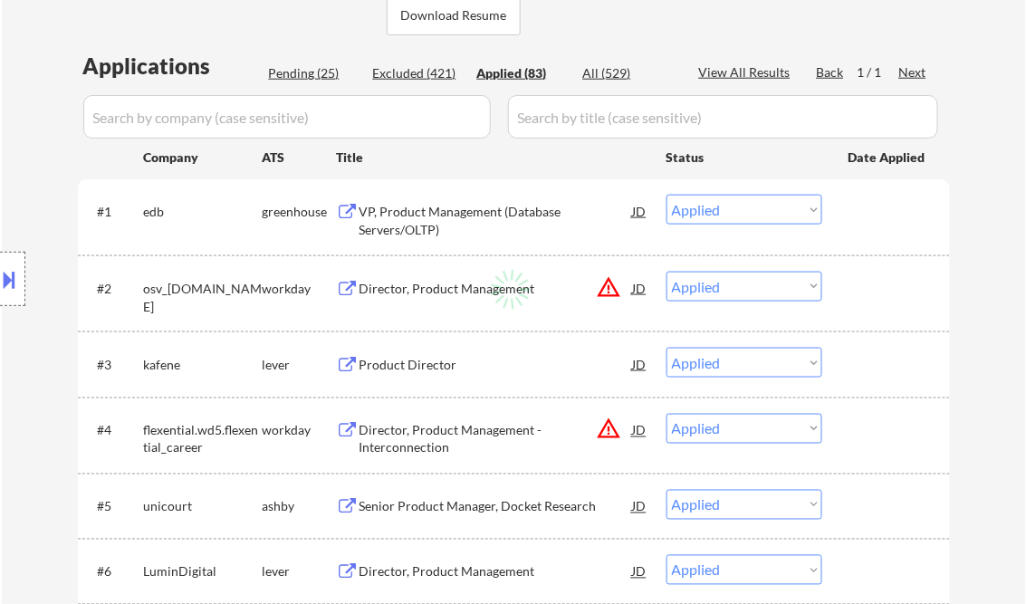
select select ""applied""
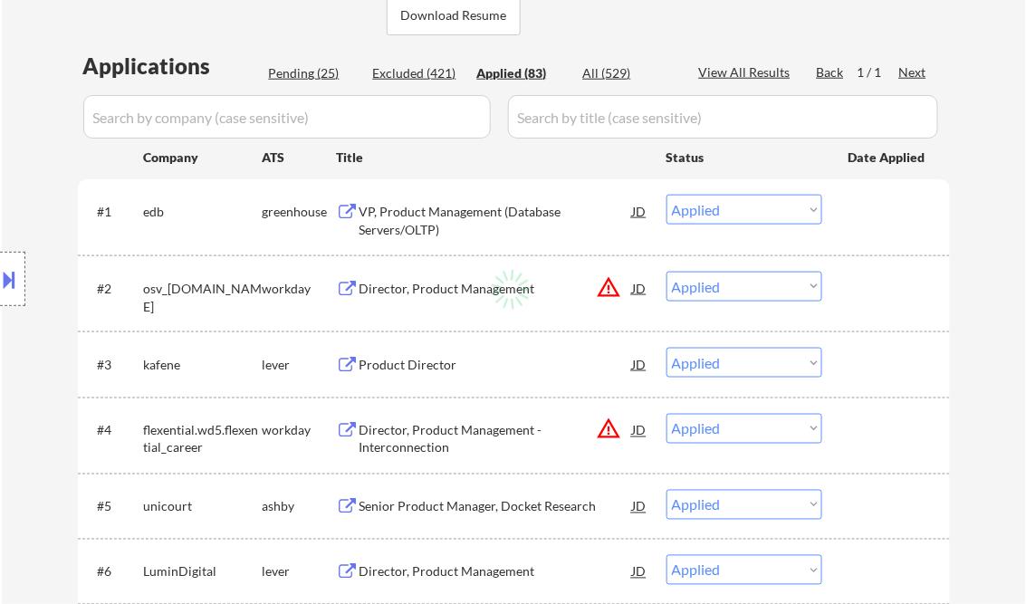
select select ""applied""
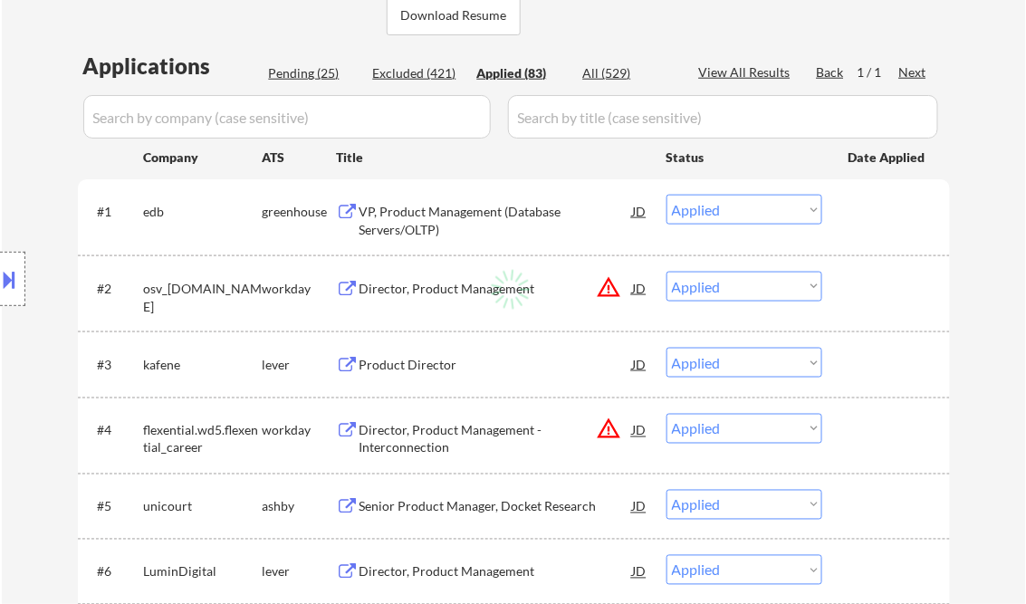
select select ""applied""
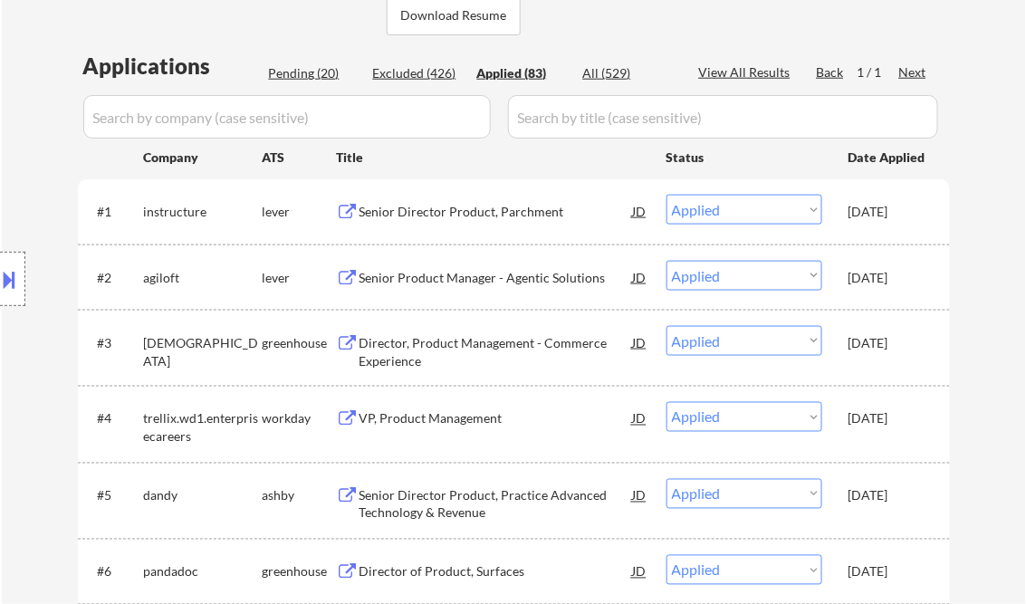
select select ""applied""
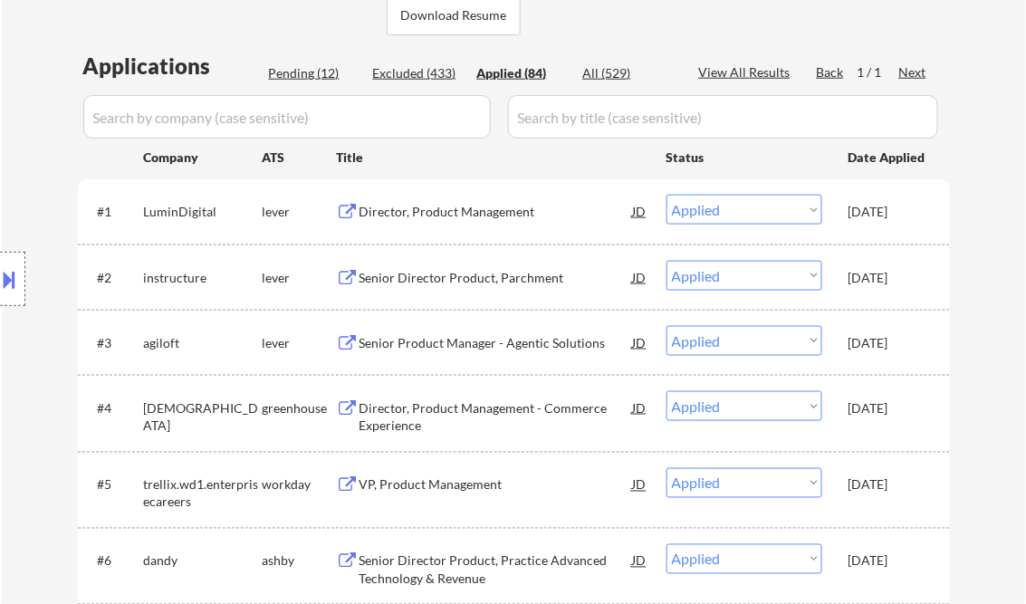
select select ""applied""
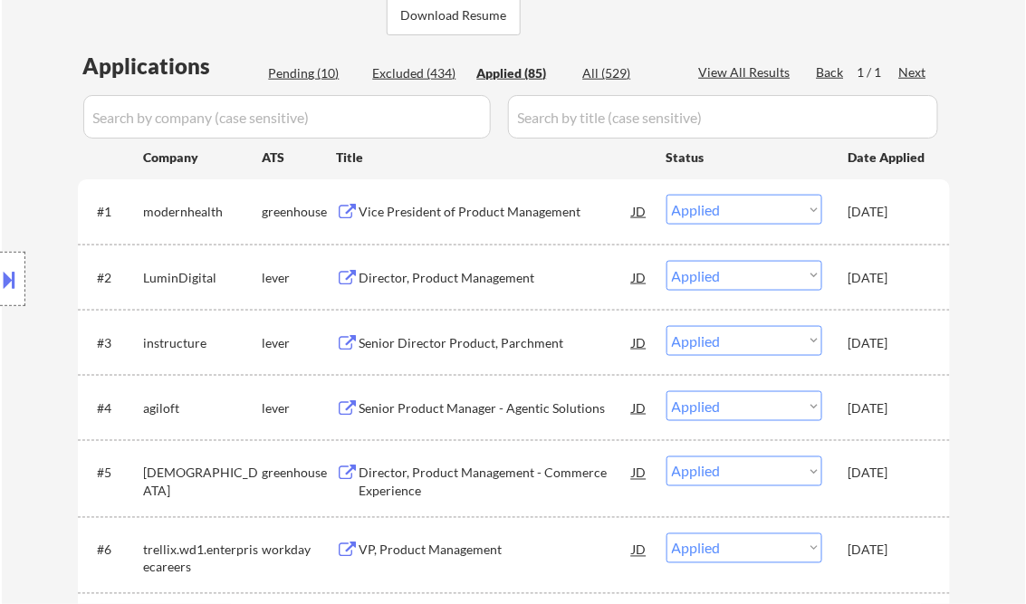
select select ""applied""
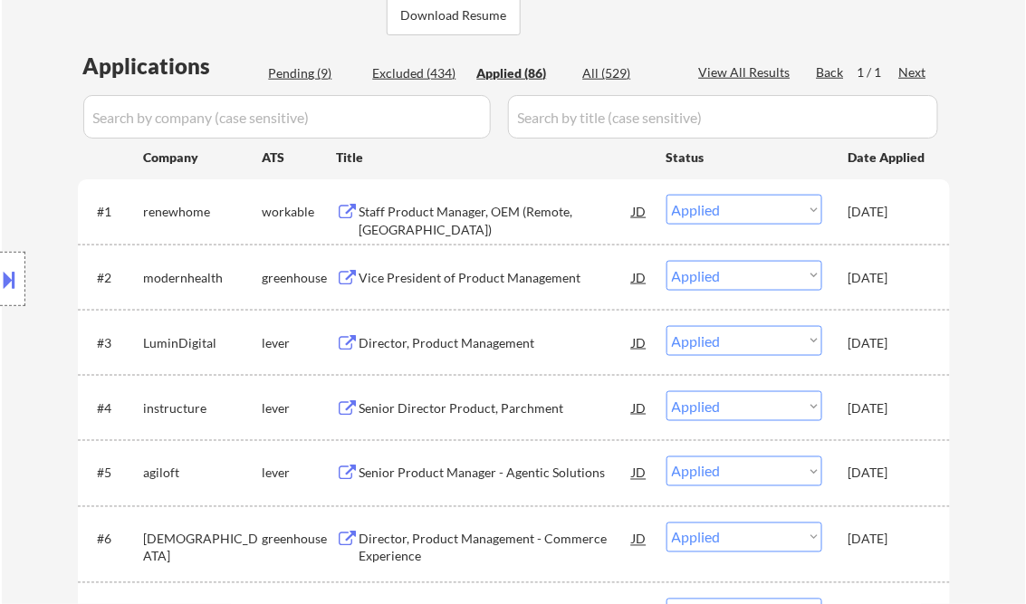
select select ""applied""
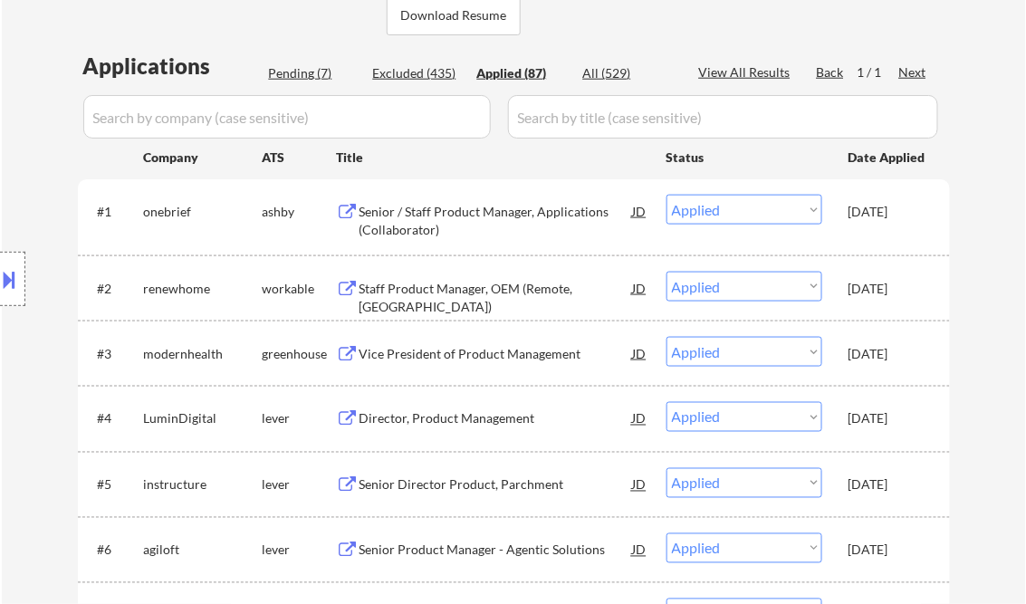
select select ""applied""
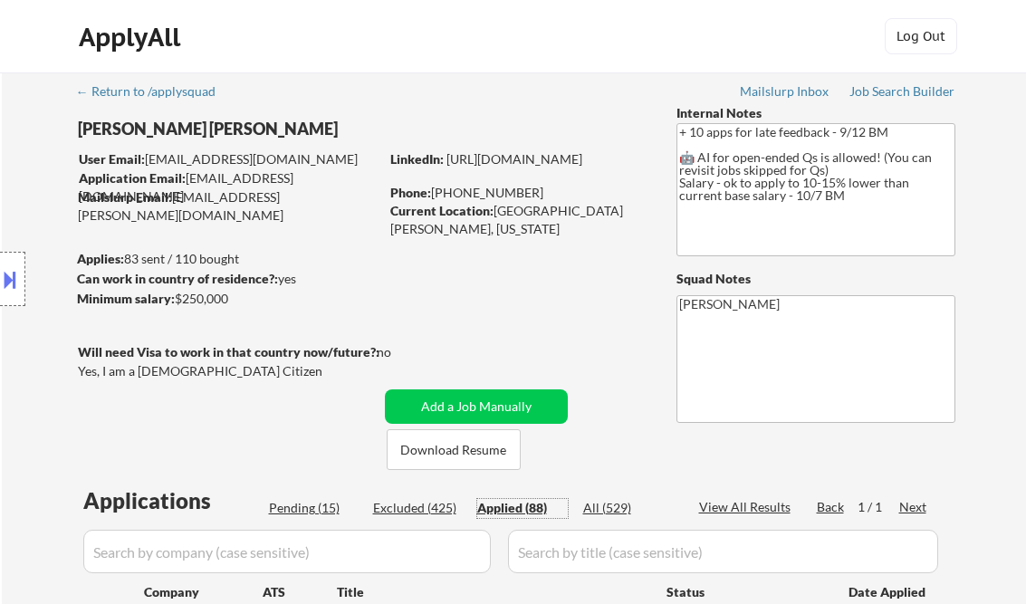
select select ""applied""
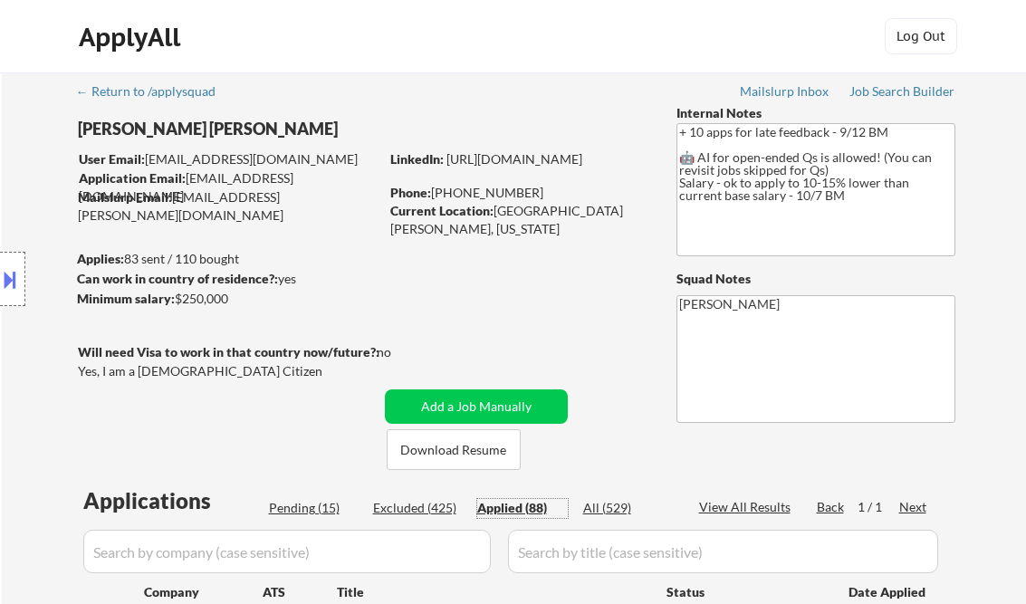
select select ""applied""
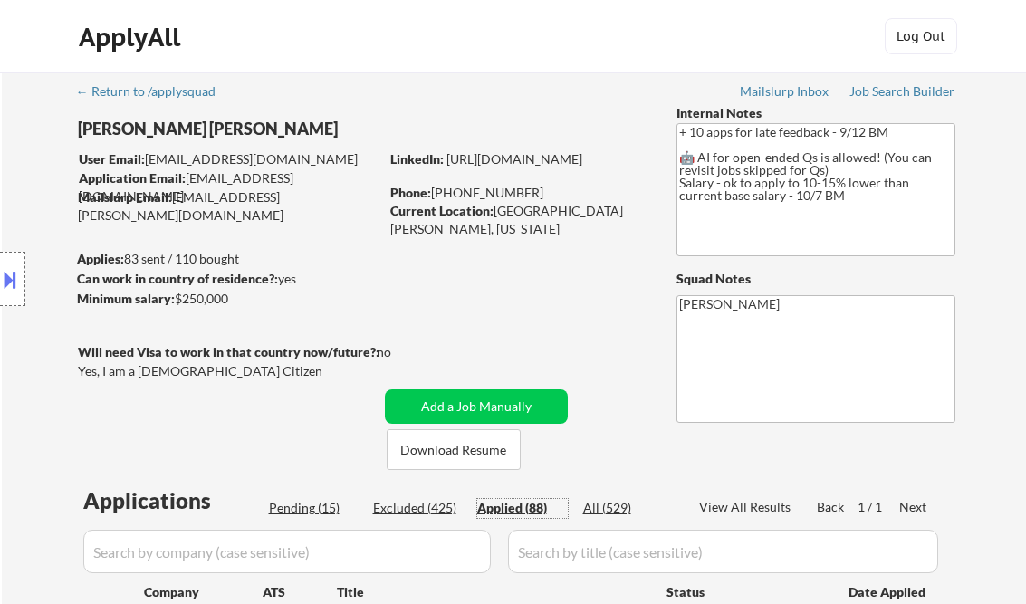
select select ""applied""
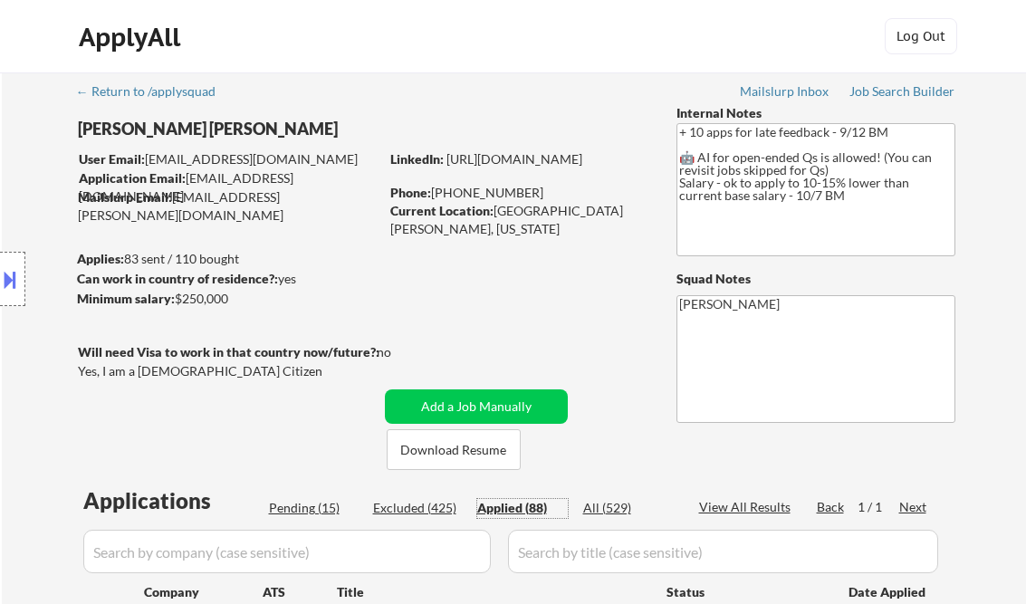
select select ""applied""
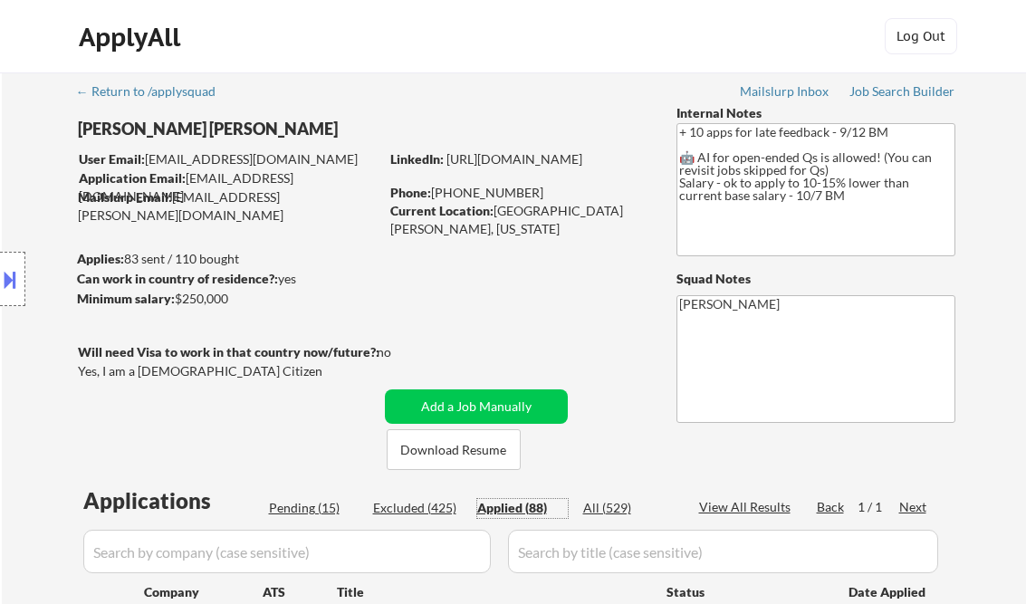
select select ""applied""
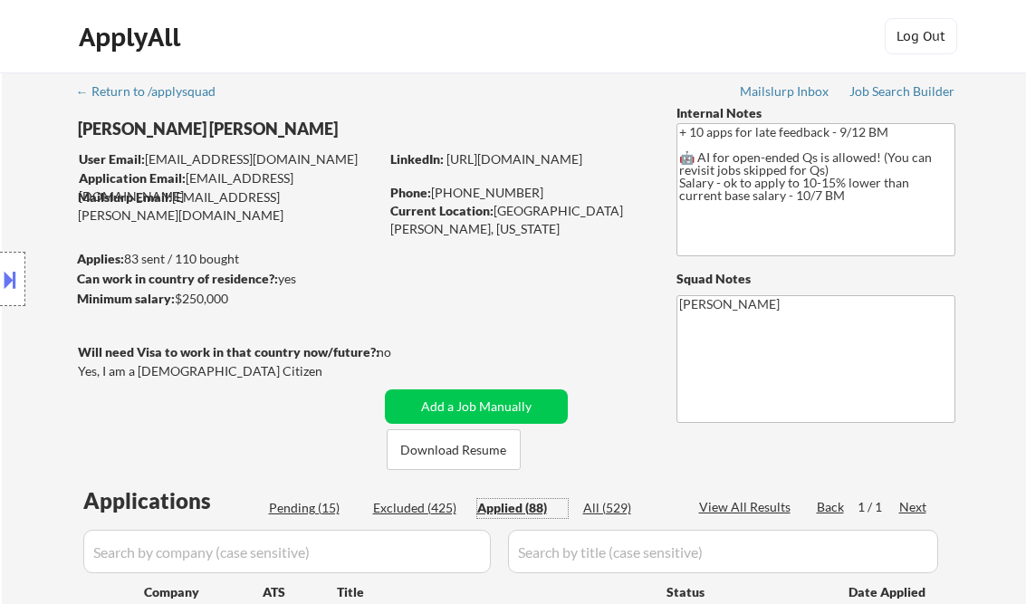
select select ""applied""
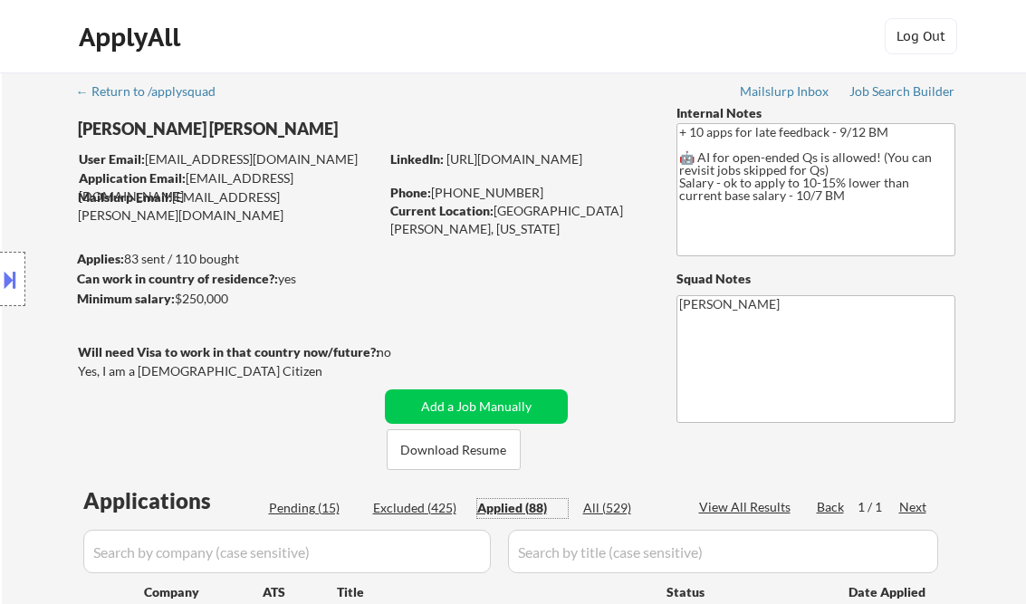
select select ""applied""
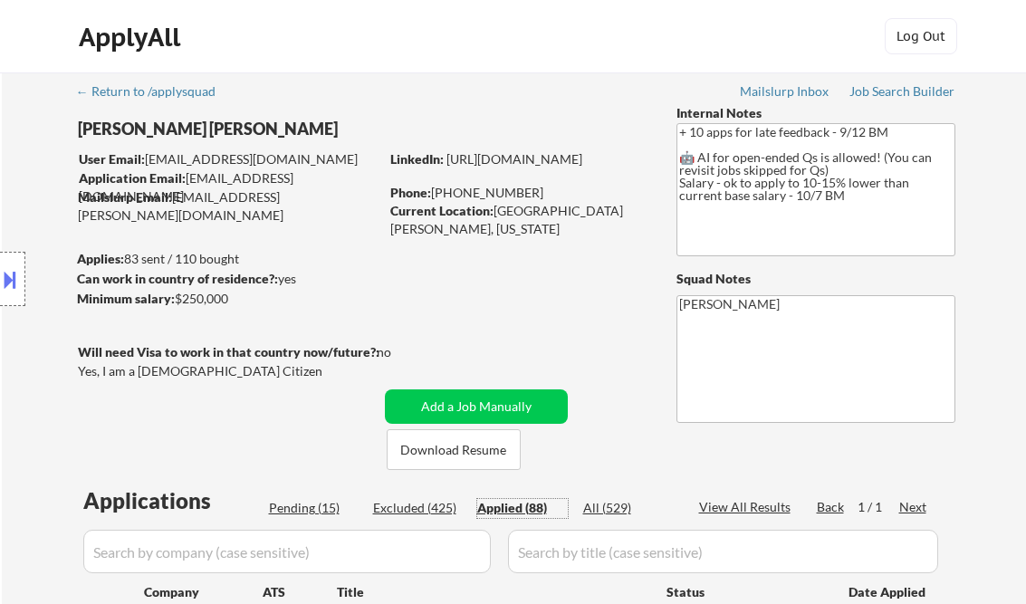
select select ""applied""
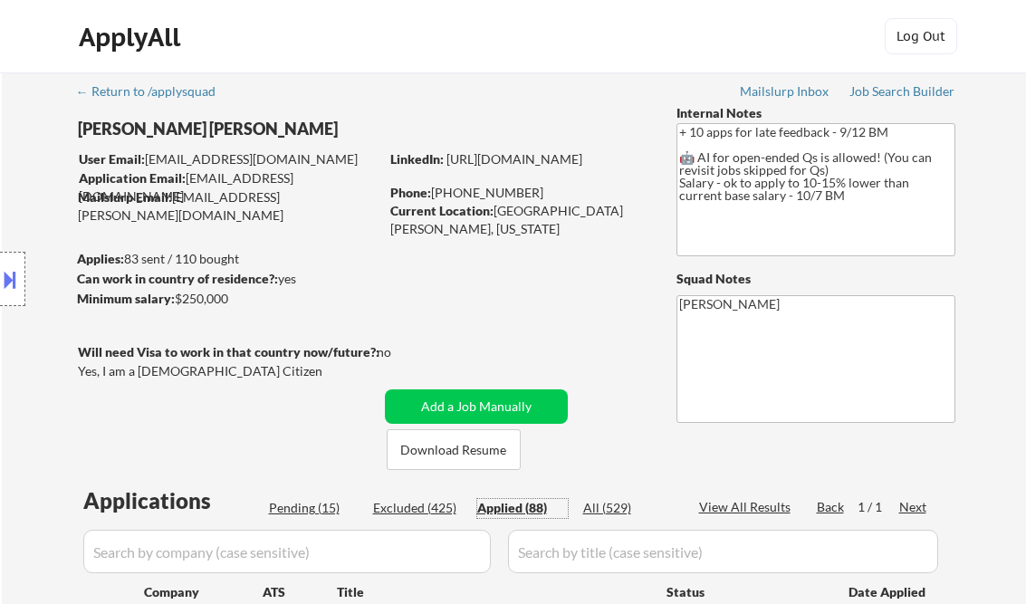
select select ""applied""
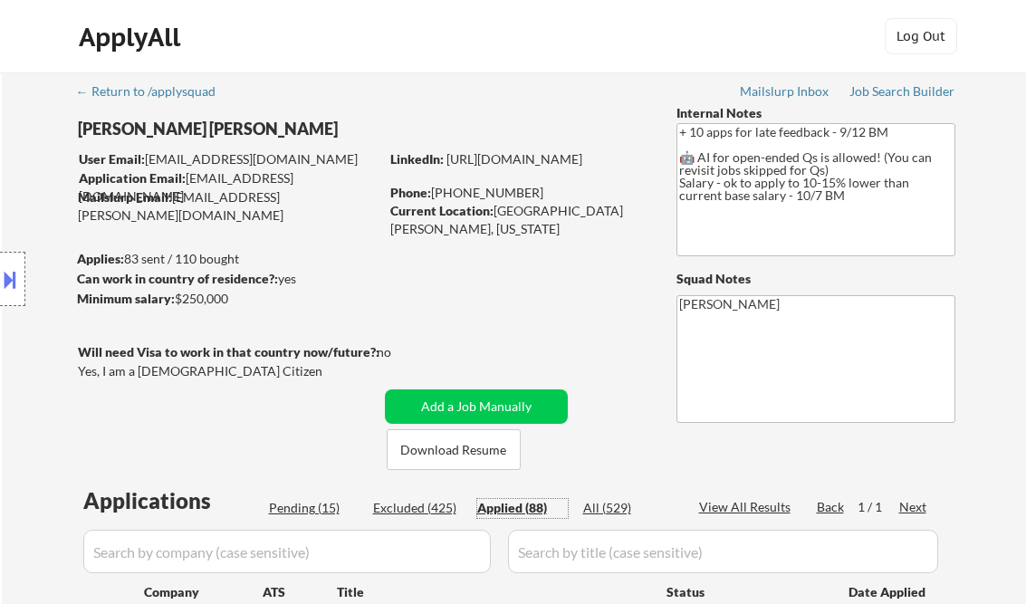
select select ""applied""
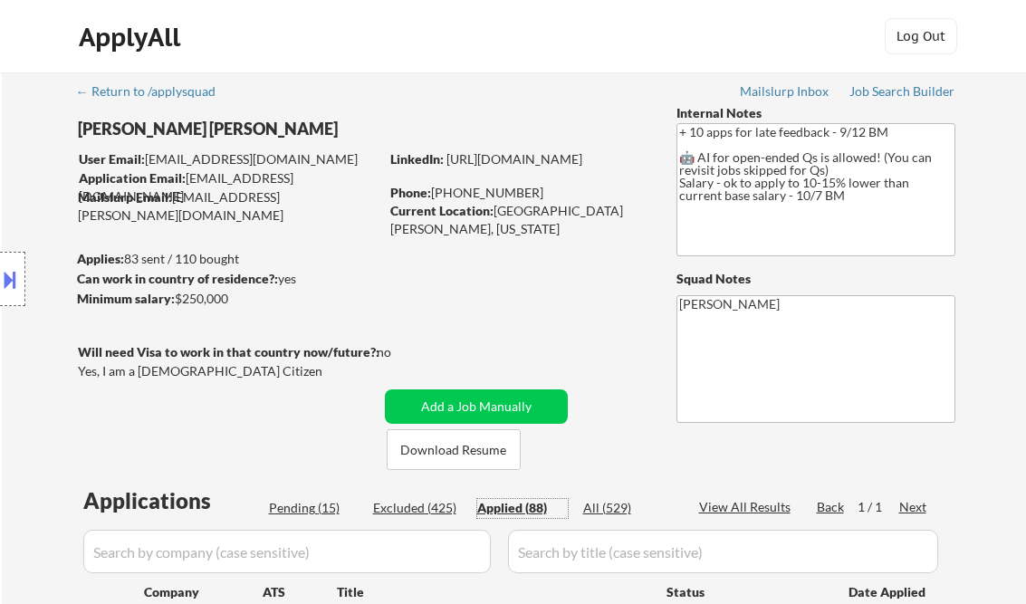
select select ""applied""
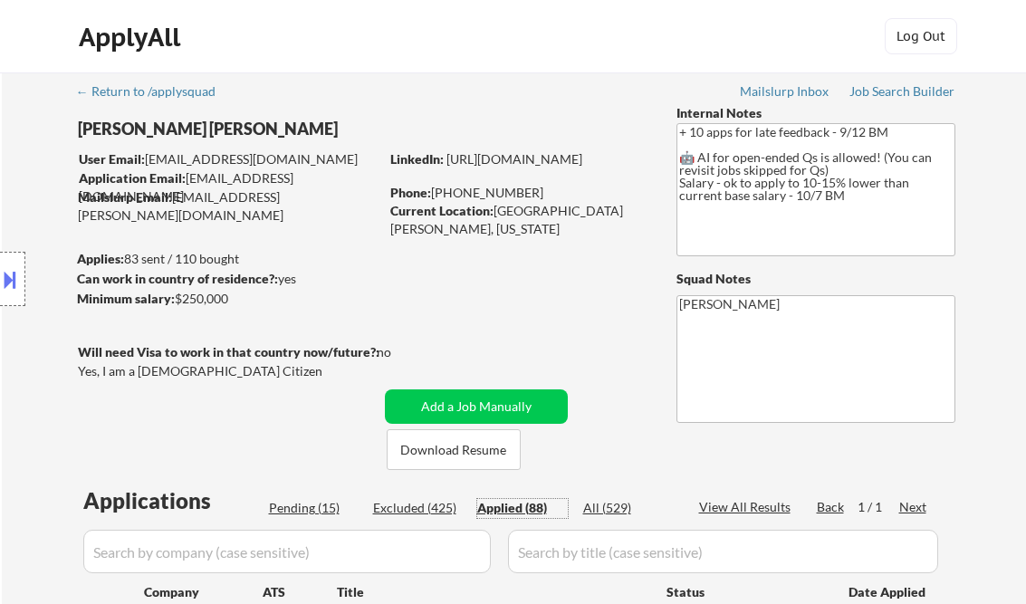
select select ""applied""
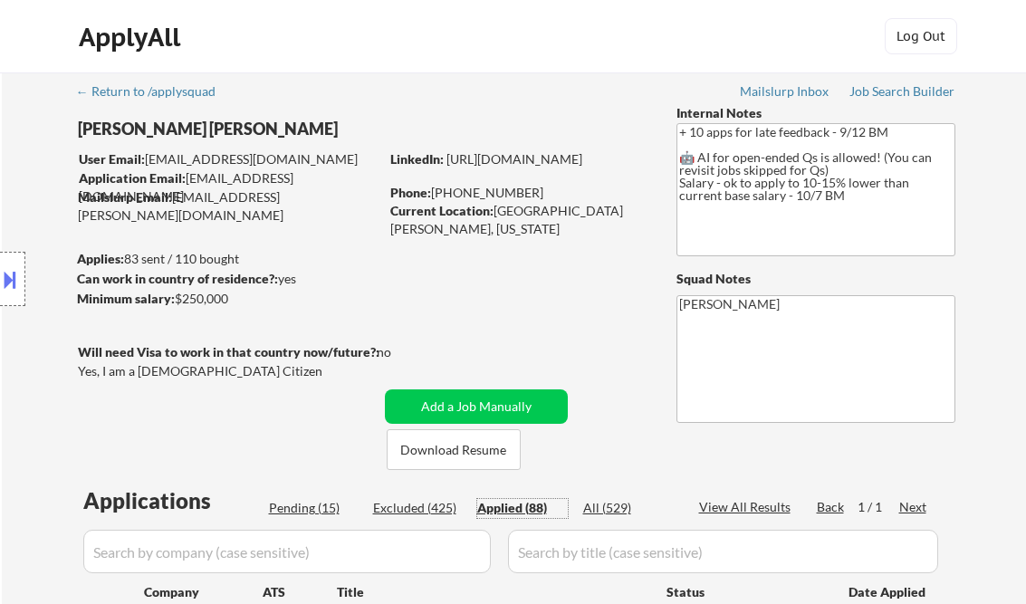
select select ""applied""
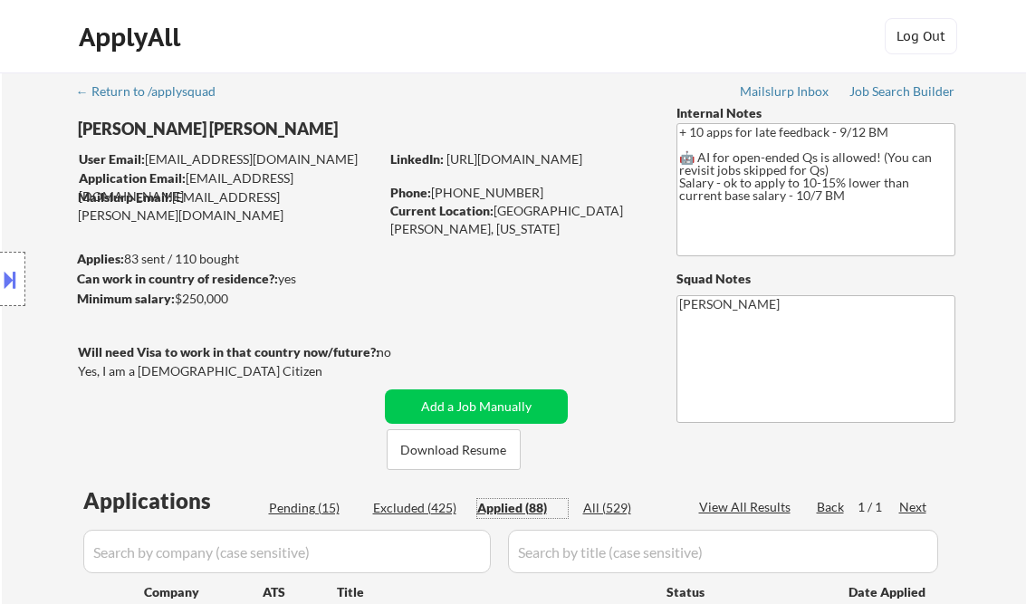
select select ""applied""
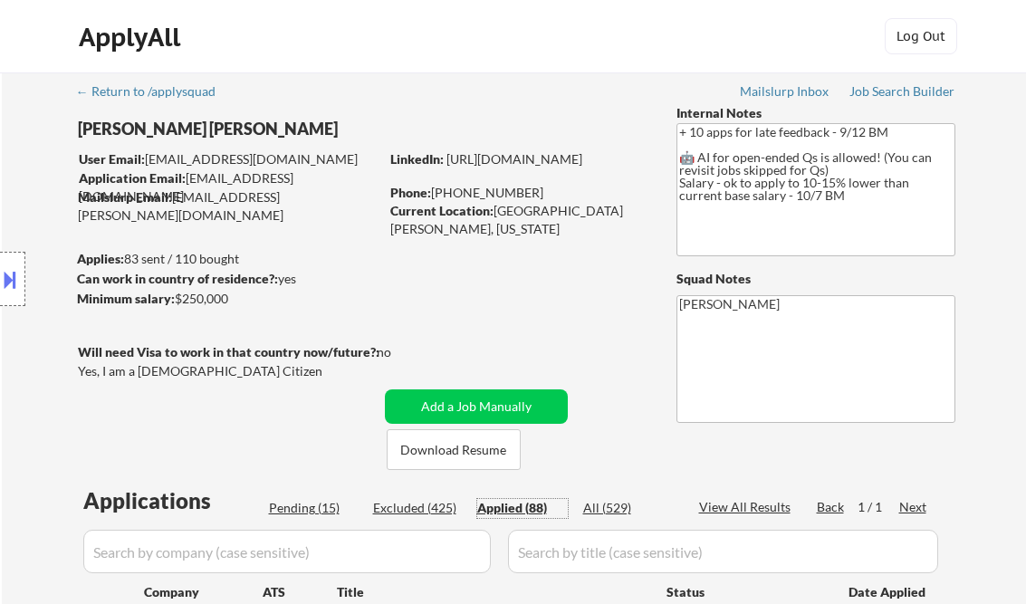
select select ""applied""
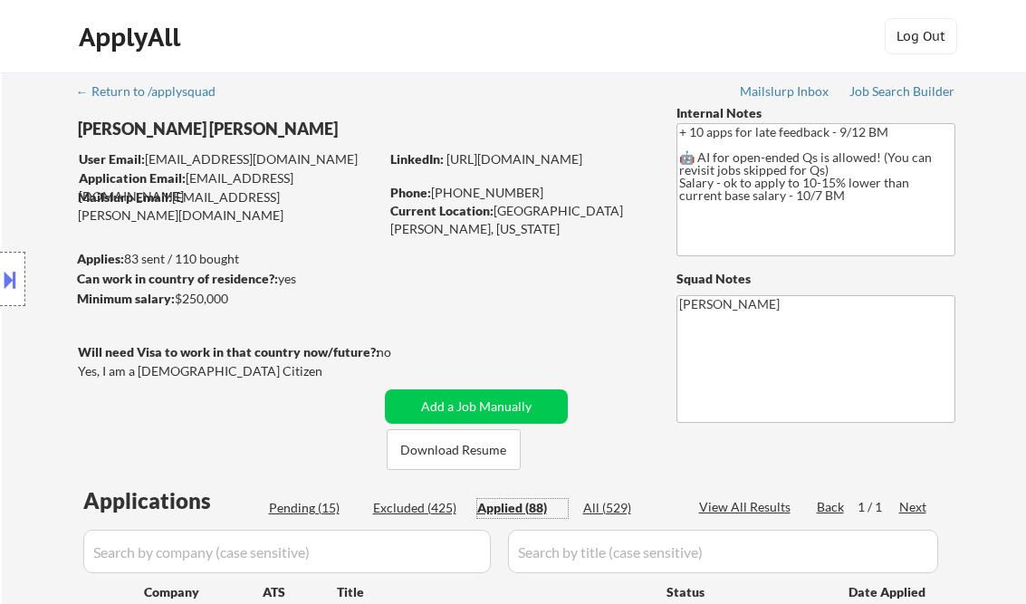
select select ""applied""
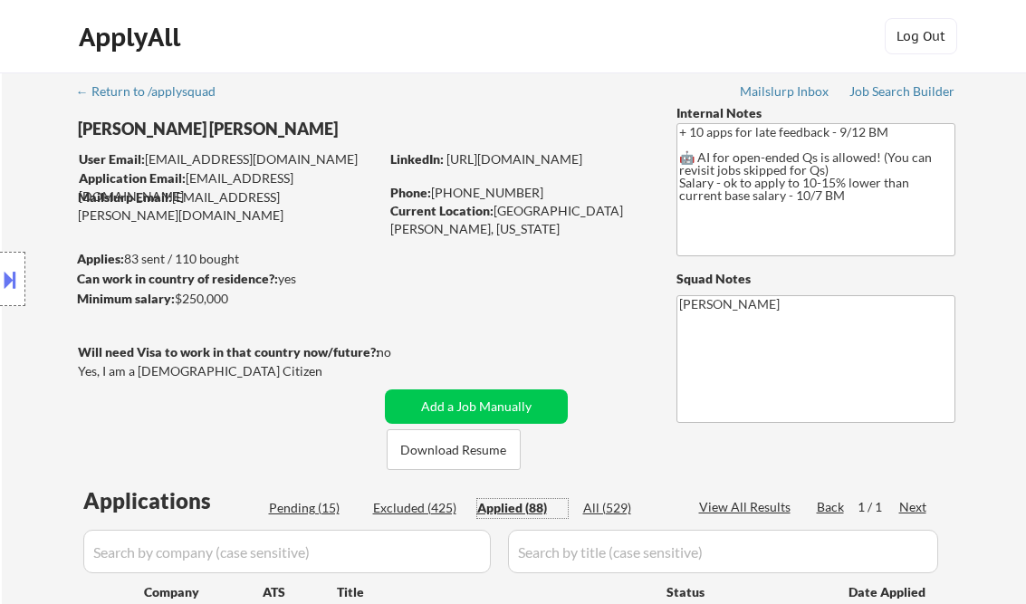
select select ""applied""
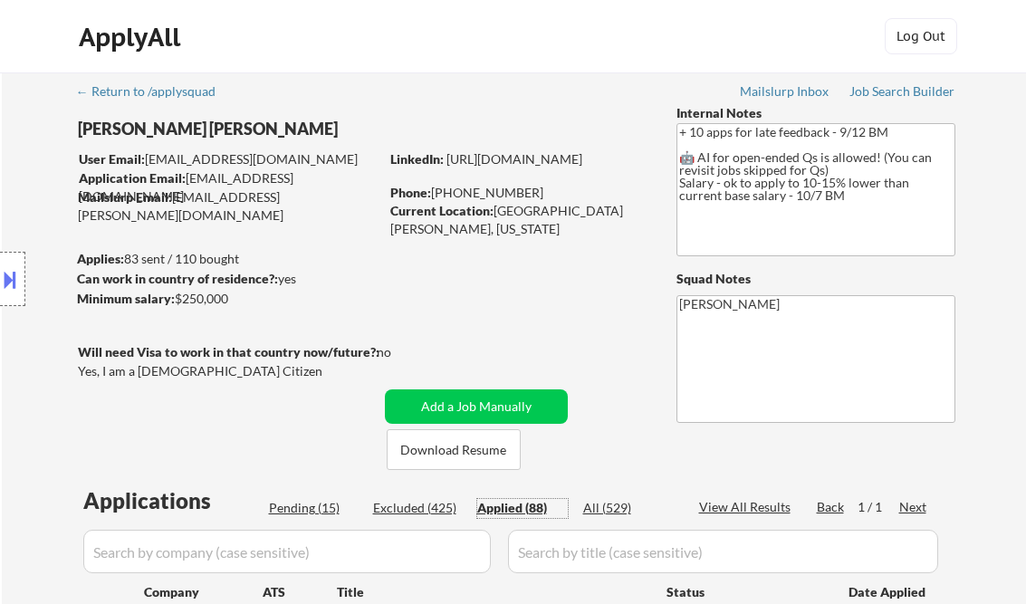
select select ""applied""
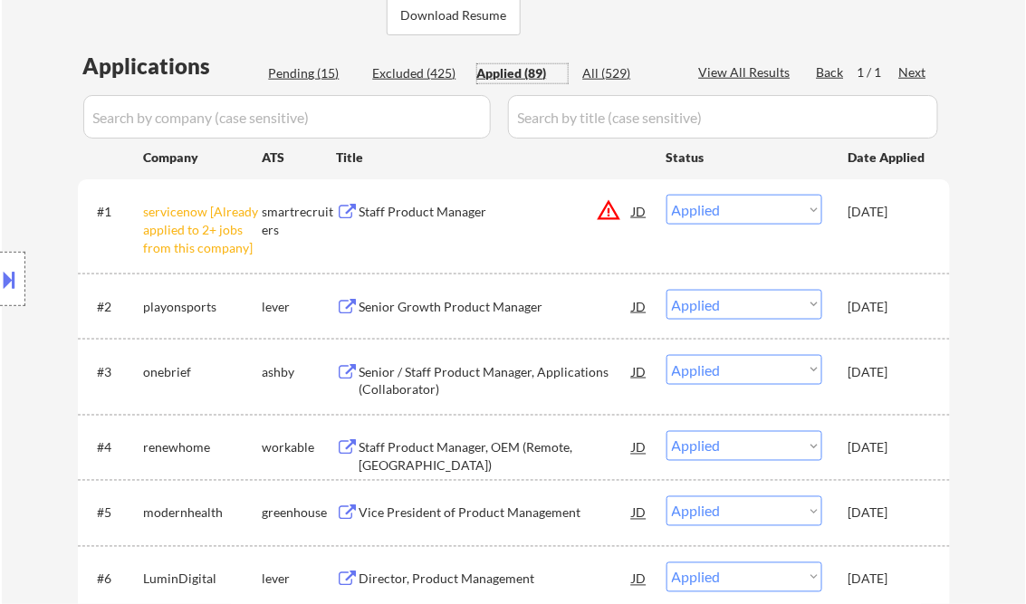
scroll to position [652, 0]
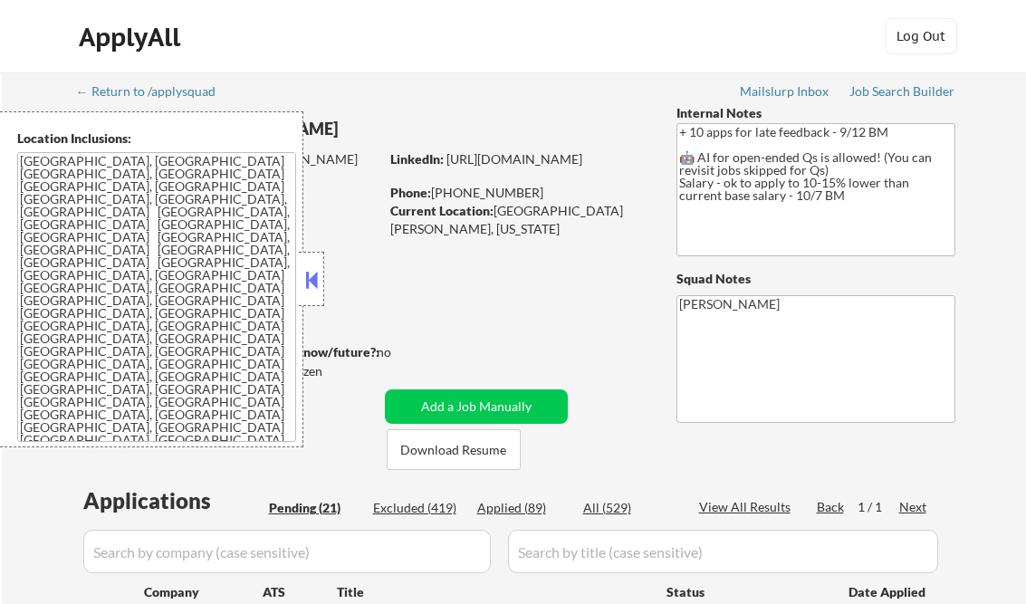
select select ""pending""
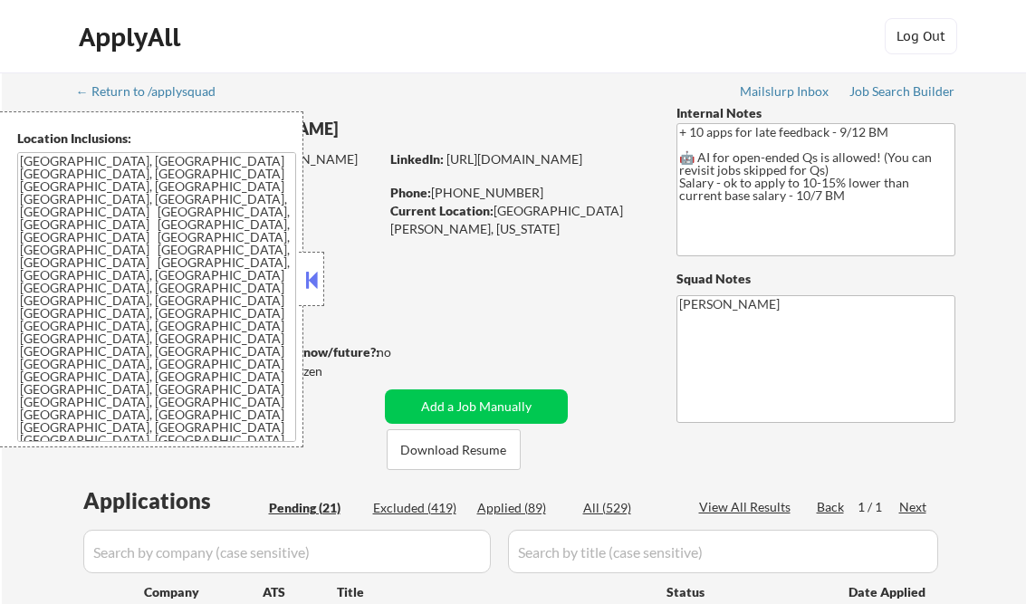
select select ""pending""
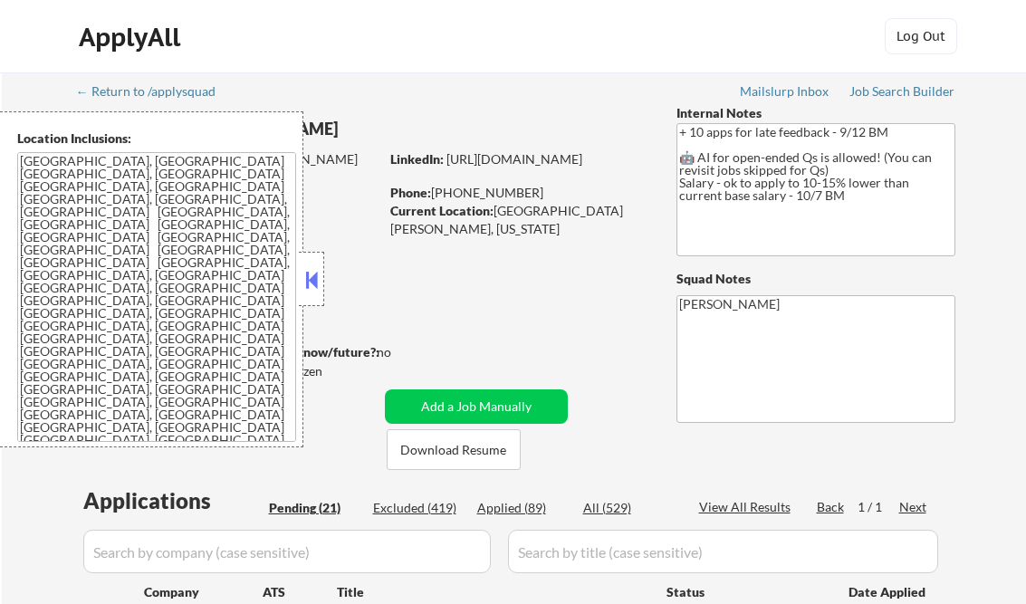
select select ""pending""
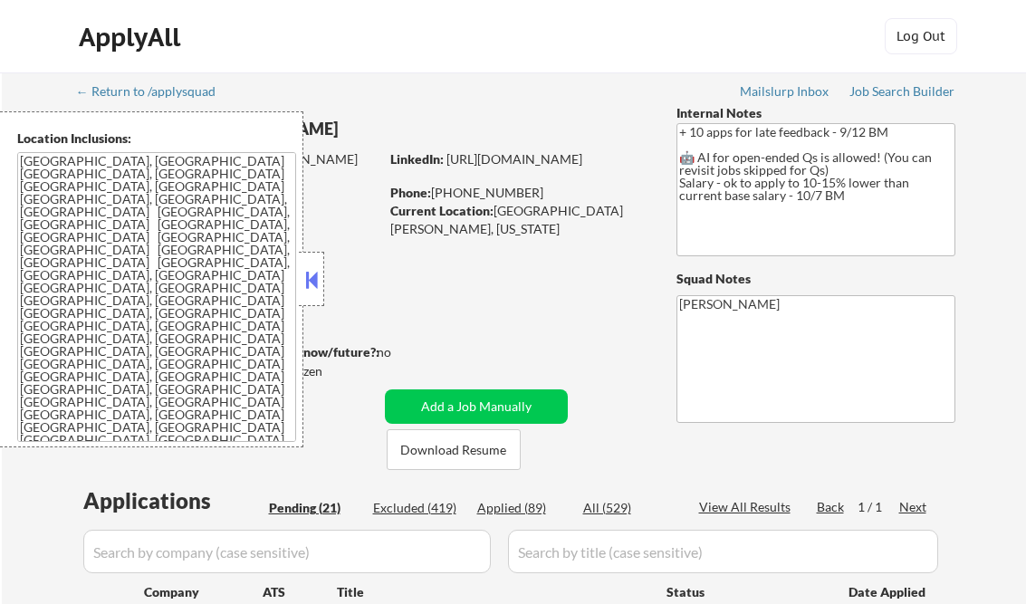
select select ""pending""
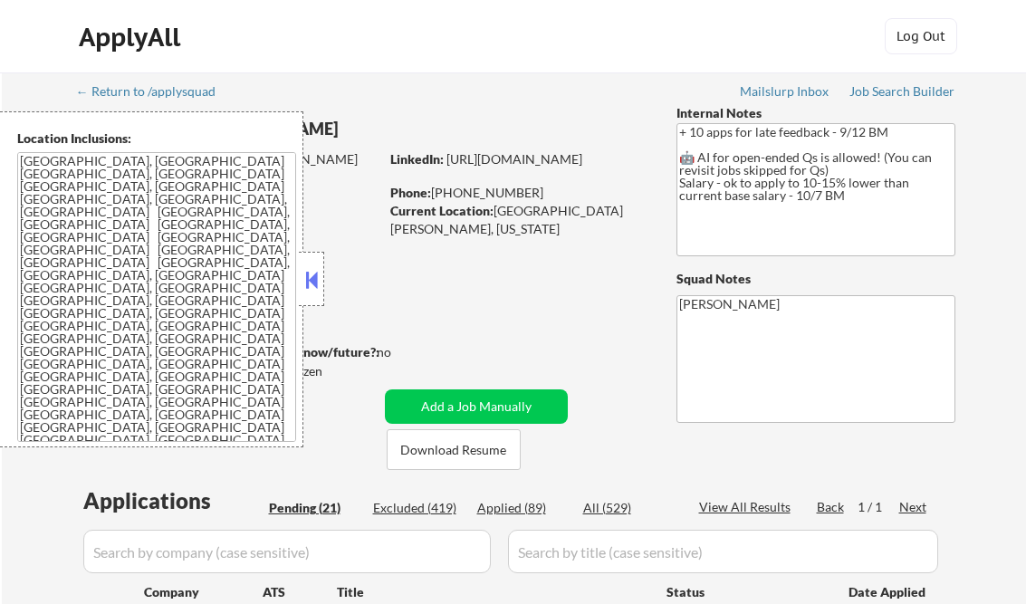
select select ""pending""
click at [313, 273] on button at bounding box center [312, 279] width 20 height 27
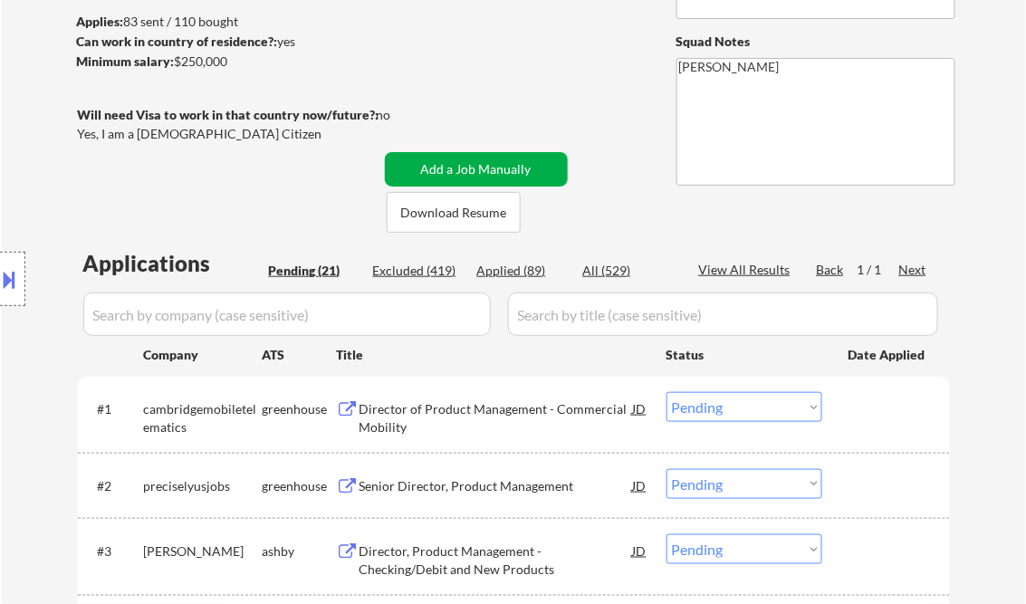
scroll to position [290, 0]
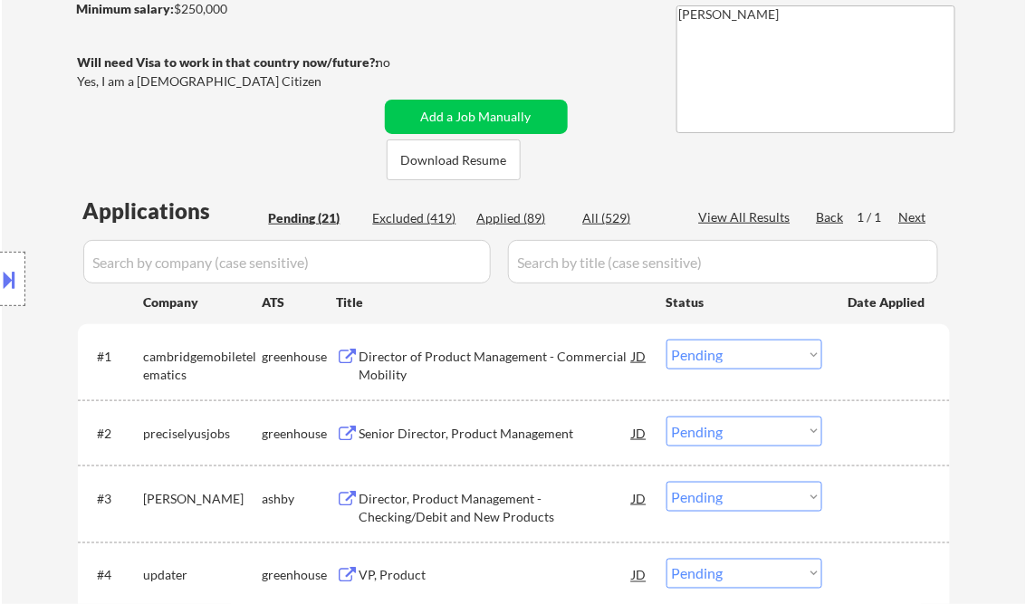
click at [473, 368] on div "Director of Product Management - Commercial Mobility" at bounding box center [495, 365] width 273 height 35
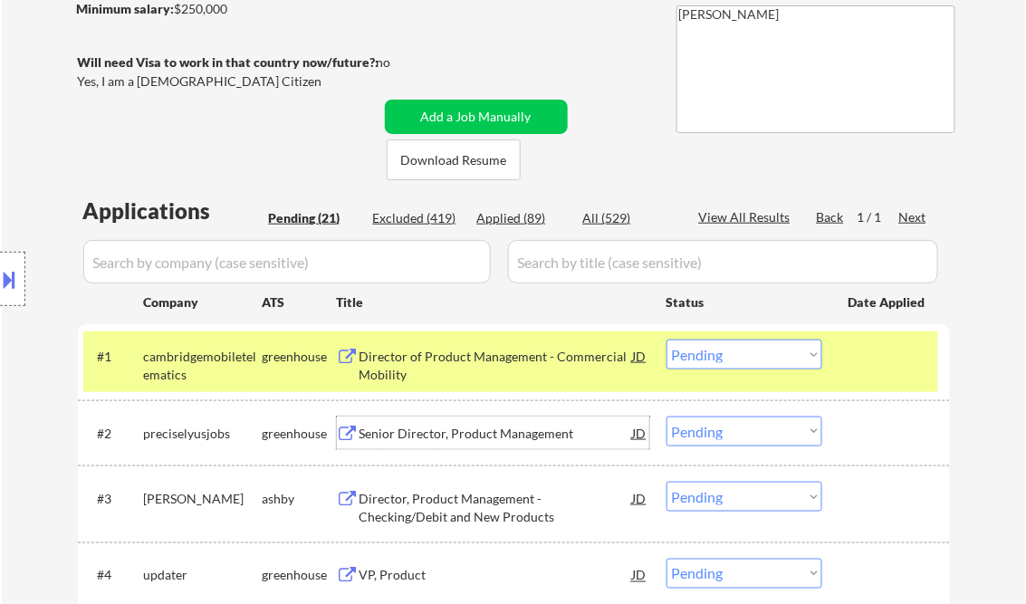
click at [453, 438] on div "Senior Director, Product Management" at bounding box center [495, 434] width 273 height 18
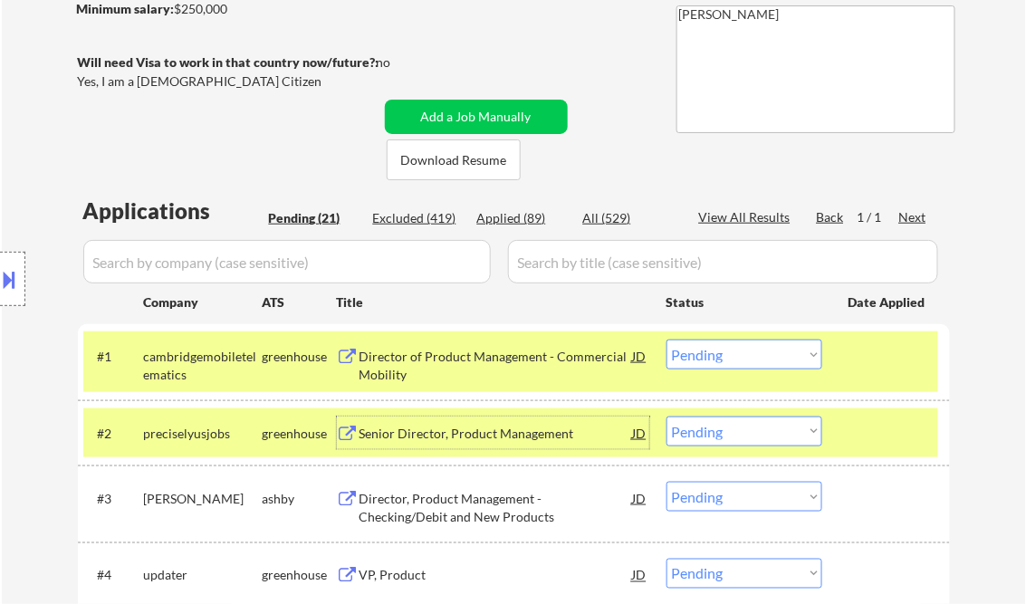
click at [458, 502] on div "Director, Product Management - Checking/Debit and New Products" at bounding box center [495, 507] width 273 height 35
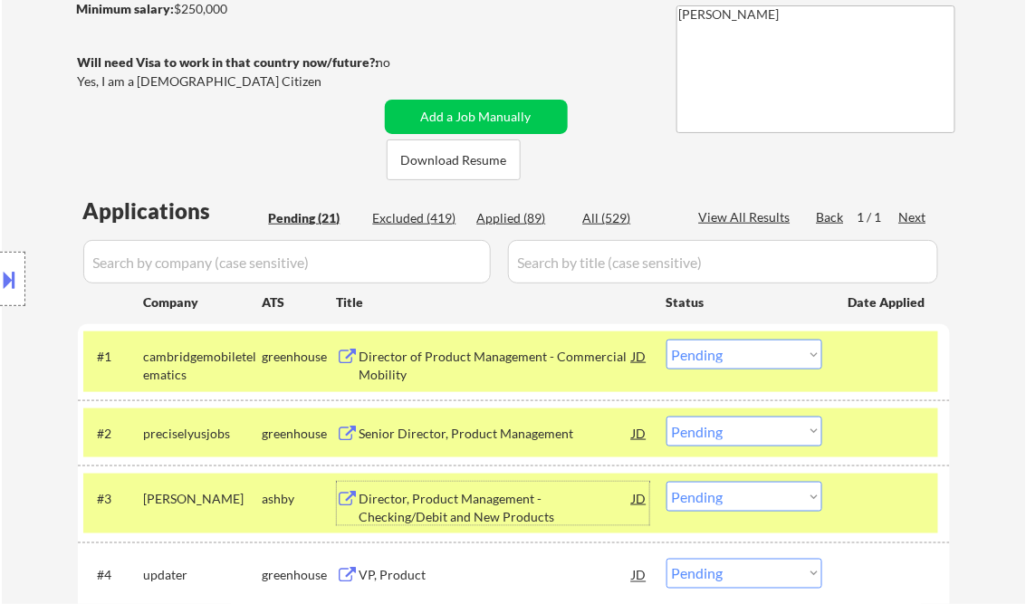
click at [406, 570] on div "VP, Product" at bounding box center [495, 576] width 273 height 18
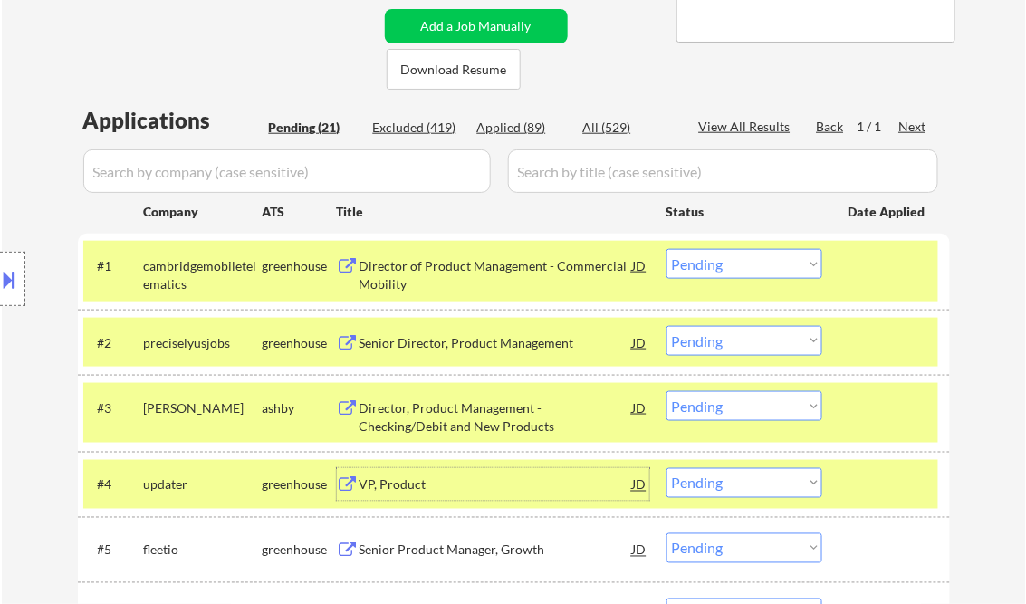
scroll to position [435, 0]
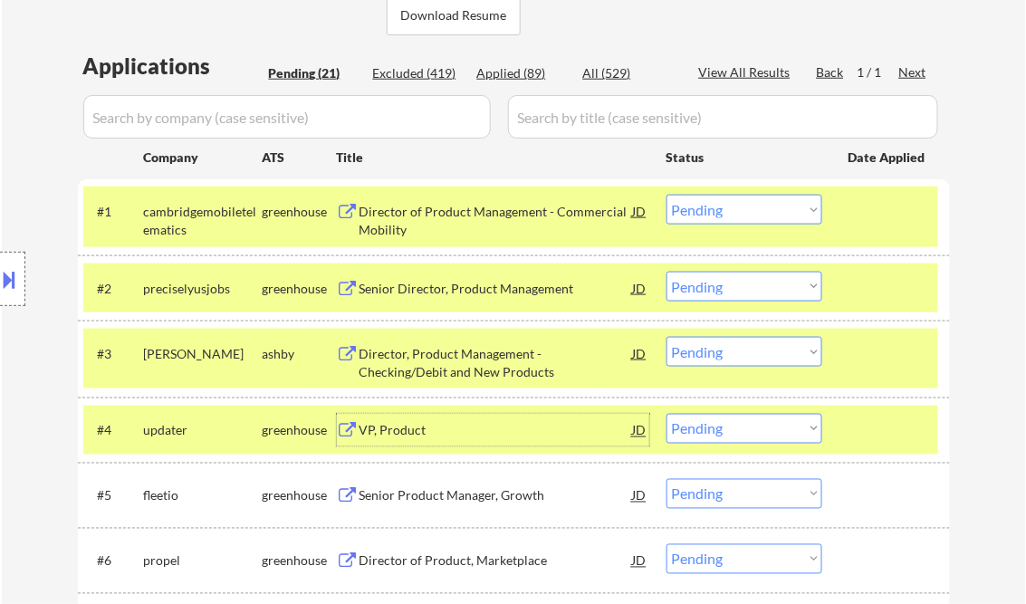
click at [422, 495] on div "Senior Product Manager, Growth" at bounding box center [495, 496] width 273 height 18
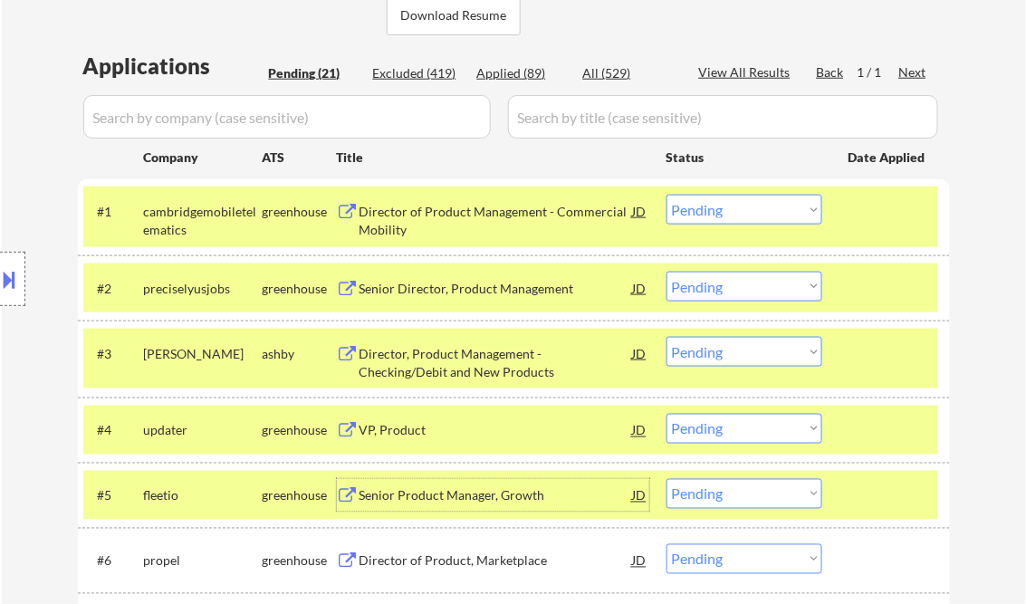
click at [714, 353] on select "Choose an option... Pending Applied Excluded (Questions) Excluded (Expired) Exc…" at bounding box center [744, 352] width 156 height 30
click at [666, 337] on select "Choose an option... Pending Applied Excluded (Questions) Excluded (Expired) Exc…" at bounding box center [744, 352] width 156 height 30
select select ""pending""
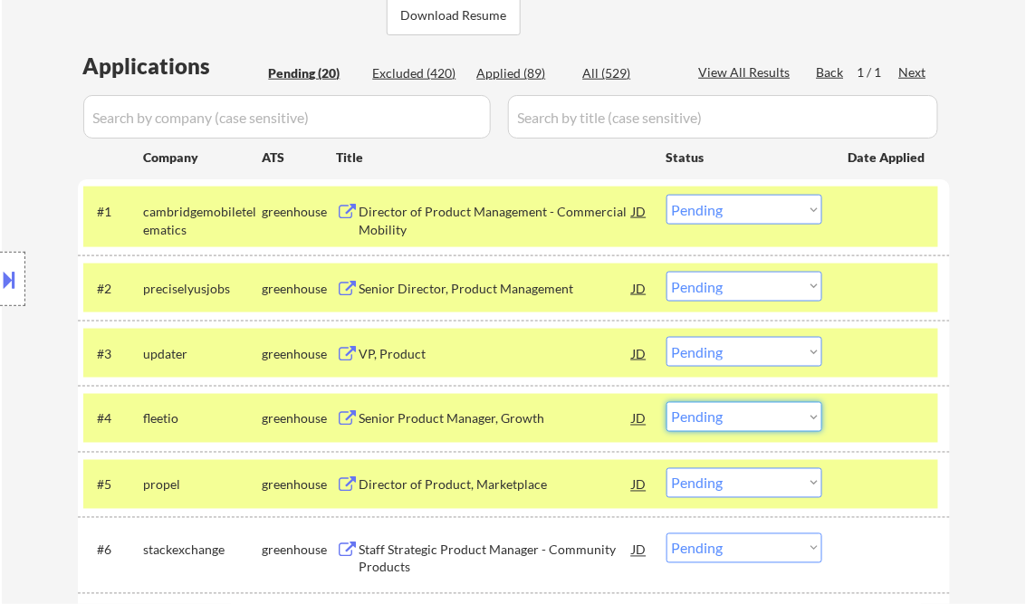
drag, startPoint x: 707, startPoint y: 420, endPoint x: 741, endPoint y: 455, distance: 48.0
click at [707, 420] on select "Choose an option... Pending Applied Excluded (Questions) Excluded (Expired) Exc…" at bounding box center [744, 417] width 156 height 30
click at [666, 402] on select "Choose an option... Pending Applied Excluded (Questions) Excluded (Expired) Exc…" at bounding box center [744, 417] width 156 height 30
select select ""pending""
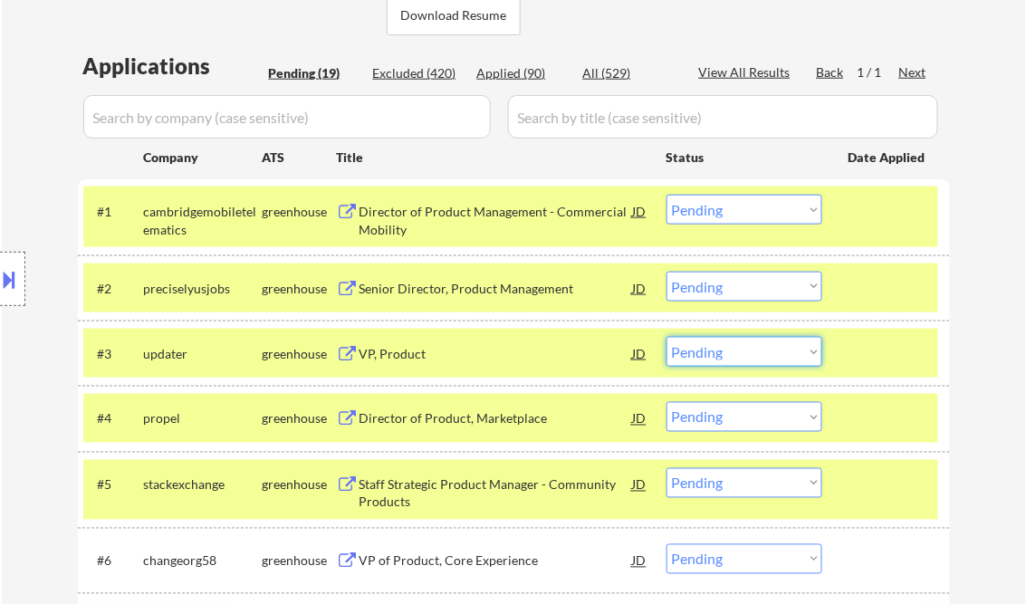
drag, startPoint x: 725, startPoint y: 351, endPoint x: 742, endPoint y: 369, distance: 23.7
click at [725, 351] on select "Choose an option... Pending Applied Excluded (Questions) Excluded (Expired) Exc…" at bounding box center [744, 352] width 156 height 30
click at [666, 337] on select "Choose an option... Pending Applied Excluded (Questions) Excluded (Expired) Exc…" at bounding box center [744, 352] width 156 height 30
click at [877, 478] on div at bounding box center [888, 484] width 80 height 33
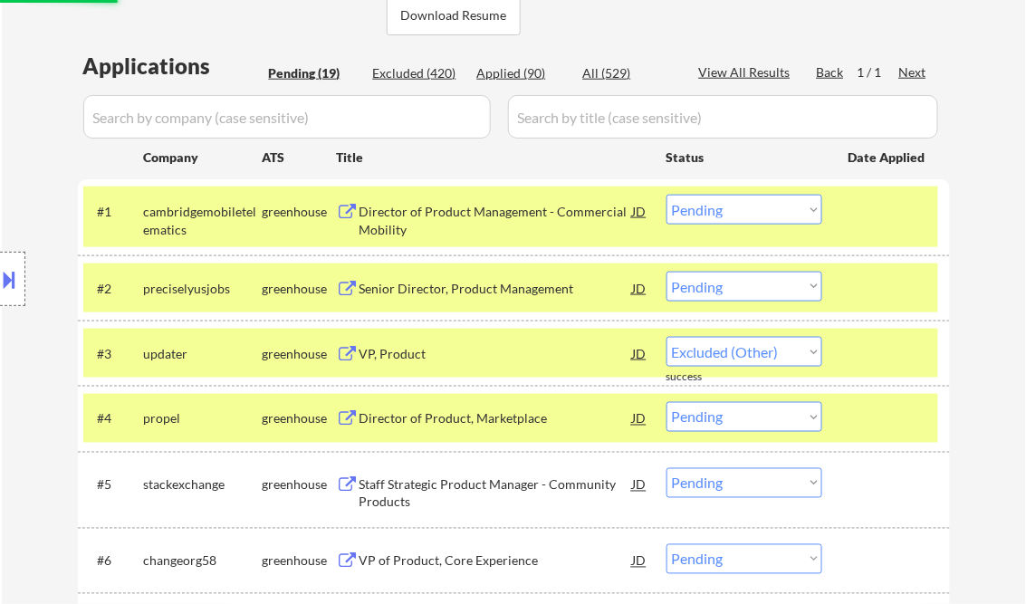
click at [871, 429] on div at bounding box center [888, 418] width 80 height 33
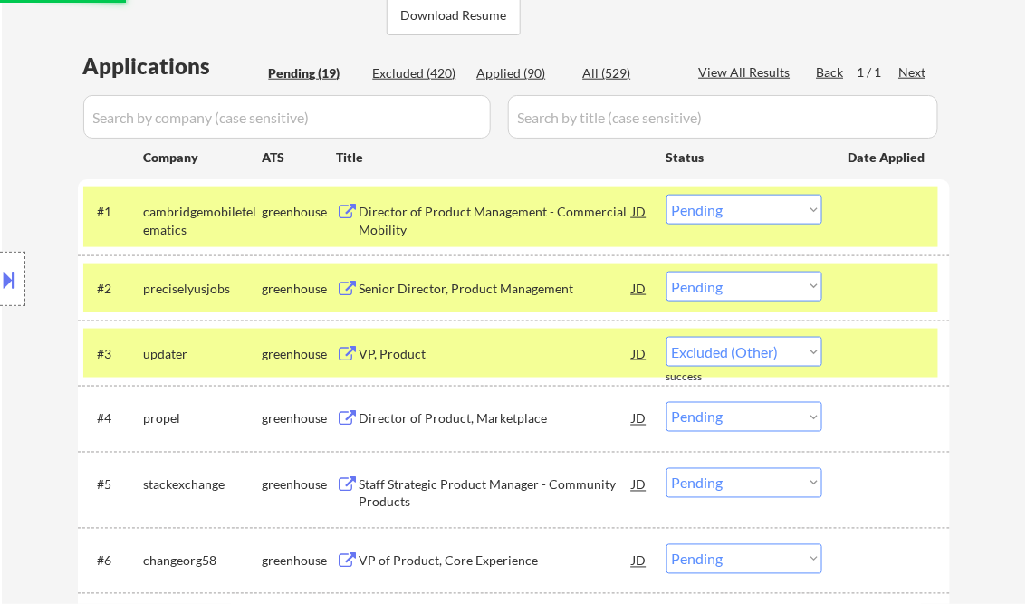
drag, startPoint x: 871, startPoint y: 363, endPoint x: 881, endPoint y: 299, distance: 65.1
click at [872, 362] on div at bounding box center [888, 353] width 80 height 33
select select ""pending""
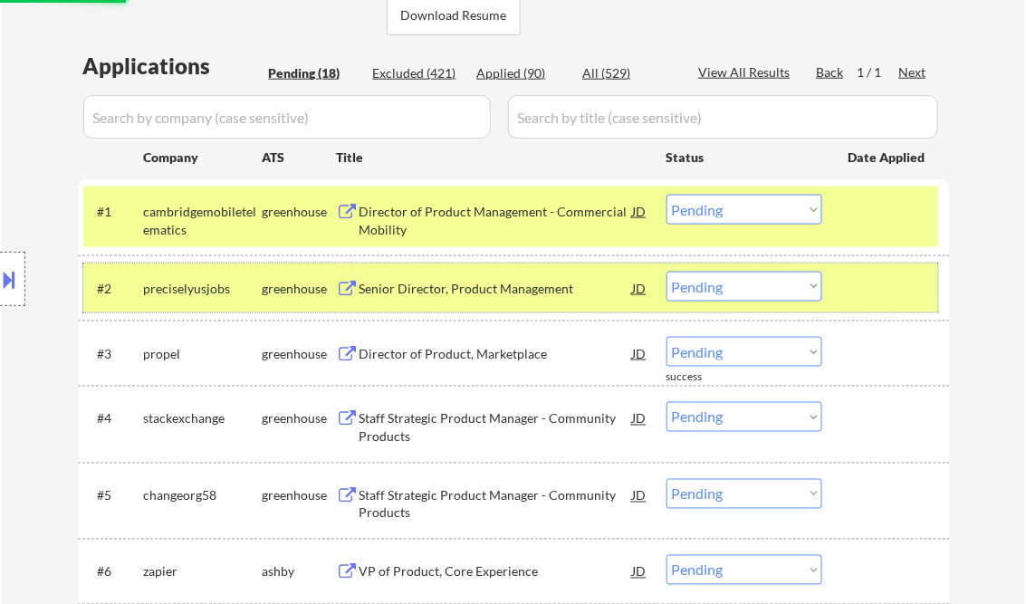
drag, startPoint x: 880, startPoint y: 297, endPoint x: 881, endPoint y: 288, distance: 9.1
click at [880, 292] on div at bounding box center [888, 288] width 80 height 33
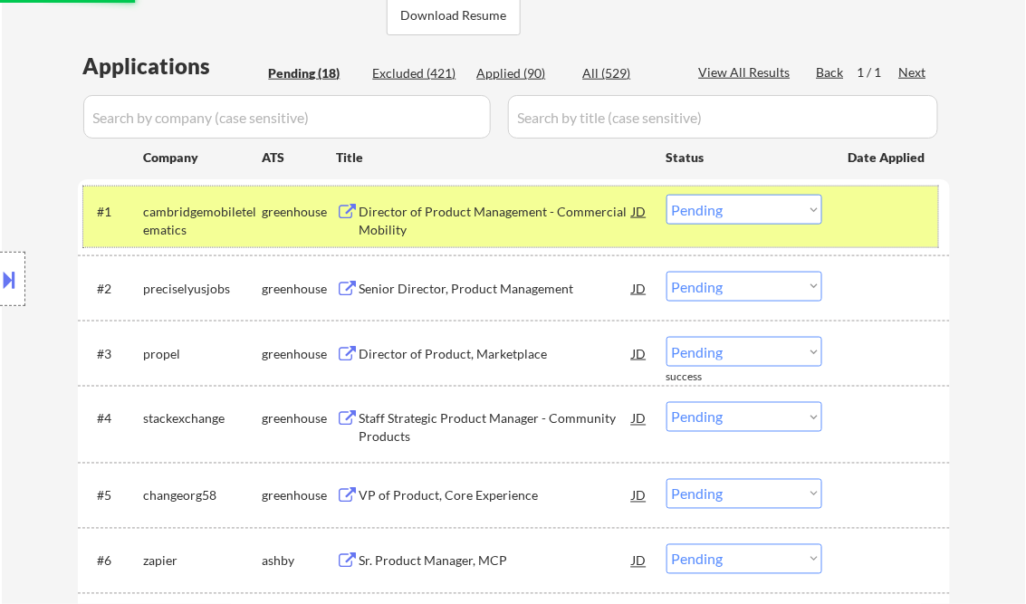
click at [882, 228] on div "#1 cambridgemobiletelematics greenhouse Director of Product Management - Commer…" at bounding box center [510, 217] width 855 height 60
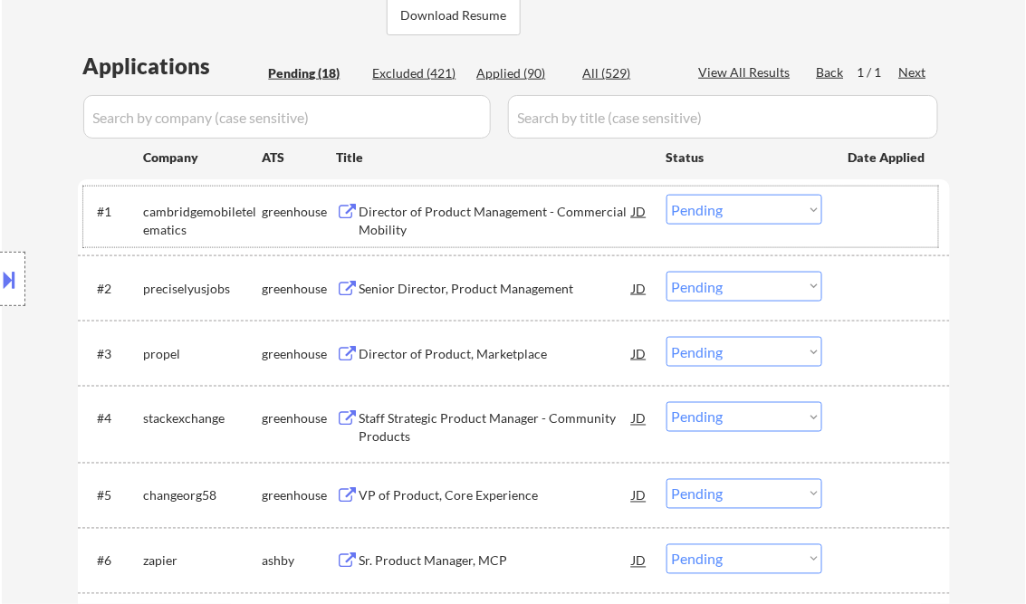
drag, startPoint x: 694, startPoint y: 292, endPoint x: 706, endPoint y: 302, distance: 15.6
click at [694, 292] on select "Choose an option... Pending Applied Excluded (Questions) Excluded (Expired) Exc…" at bounding box center [744, 287] width 156 height 30
click at [666, 272] on select "Choose an option... Pending Applied Excluded (Questions) Excluded (Expired) Exc…" at bounding box center [744, 287] width 156 height 30
select select ""pending""
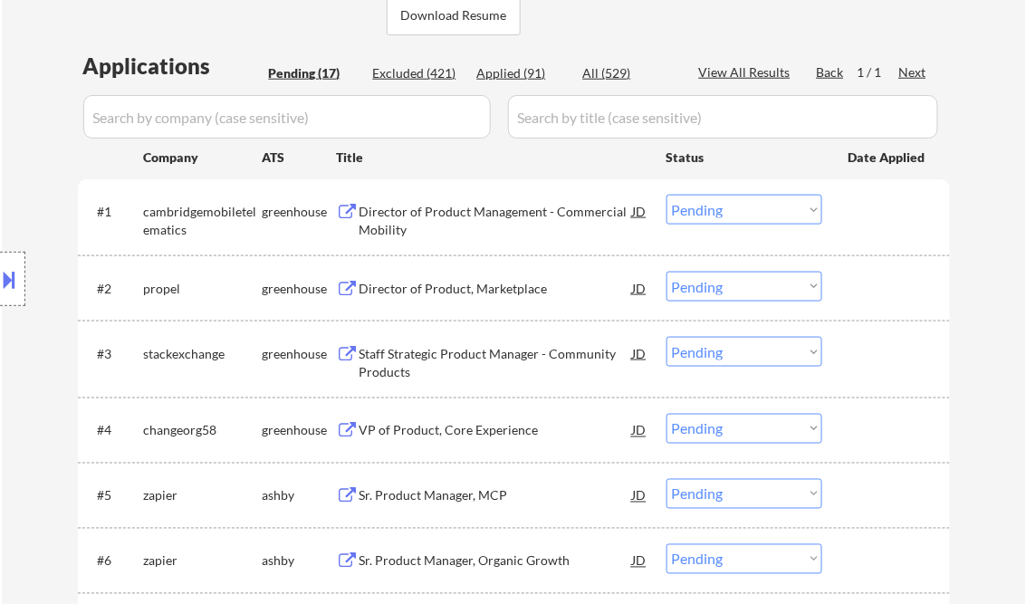
click at [3, 281] on button at bounding box center [10, 279] width 20 height 30
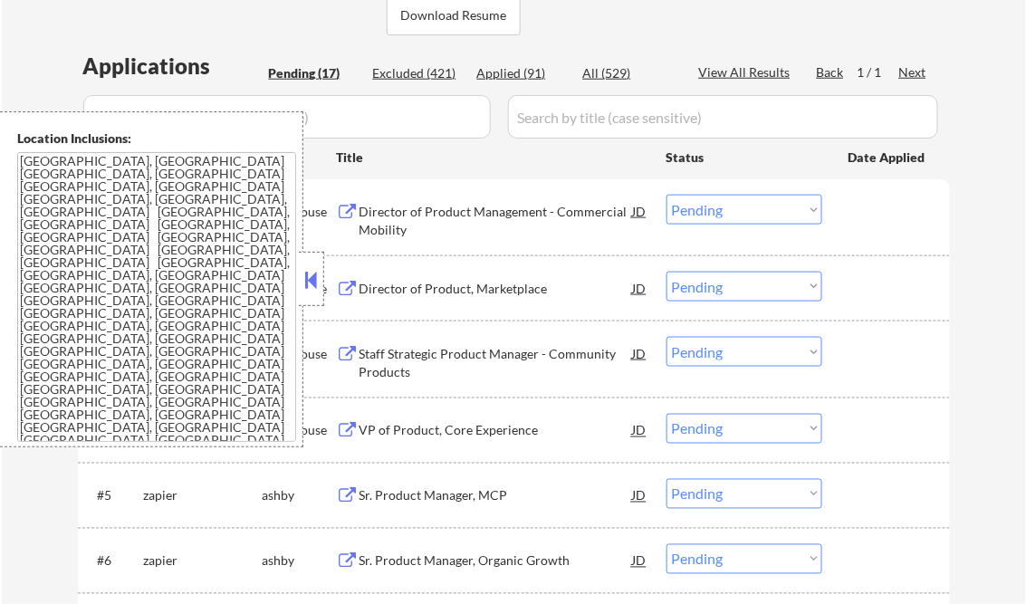
click at [315, 278] on button at bounding box center [312, 279] width 20 height 27
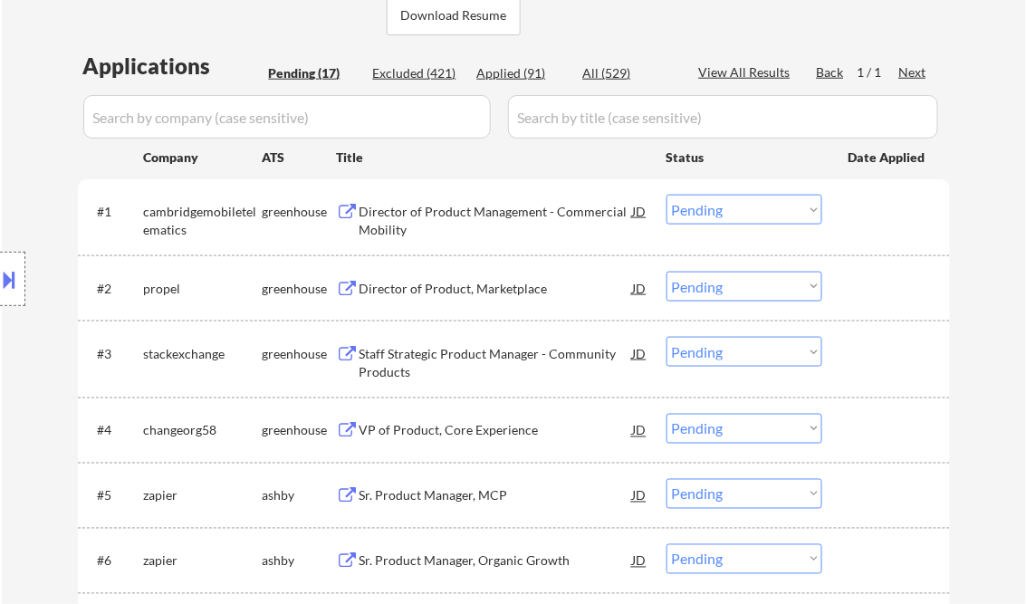
drag, startPoint x: 707, startPoint y: 206, endPoint x: 712, endPoint y: 221, distance: 15.2
click at [707, 206] on select "Choose an option... Pending Applied Excluded (Questions) Excluded (Expired) Exc…" at bounding box center [744, 210] width 156 height 30
click at [666, 195] on select "Choose an option... Pending Applied Excluded (Questions) Excluded (Expired) Exc…" at bounding box center [744, 210] width 156 height 30
select select ""pending""
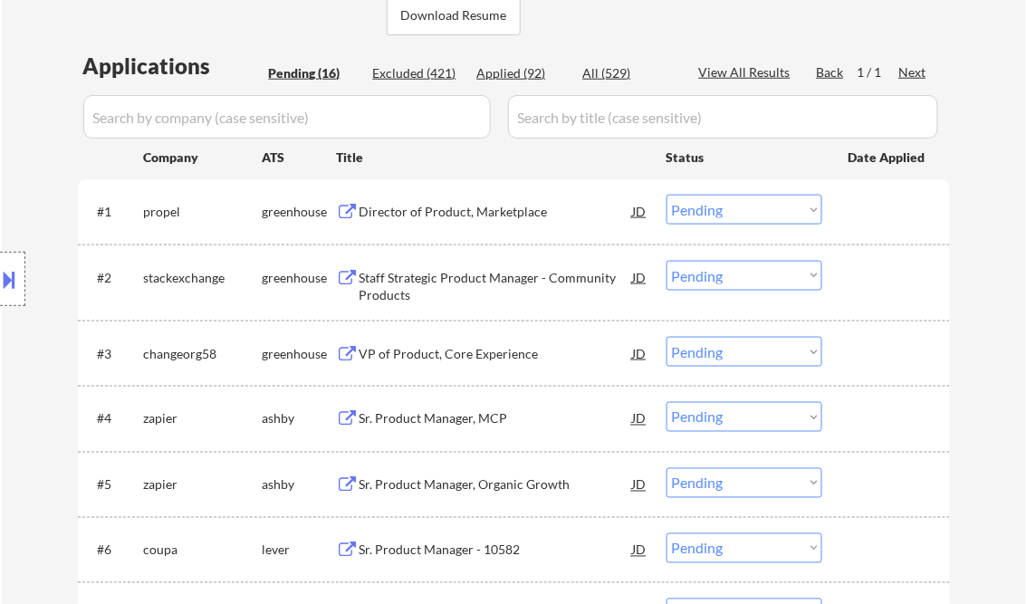
click at [444, 216] on div "Director of Product, Marketplace" at bounding box center [495, 212] width 273 height 18
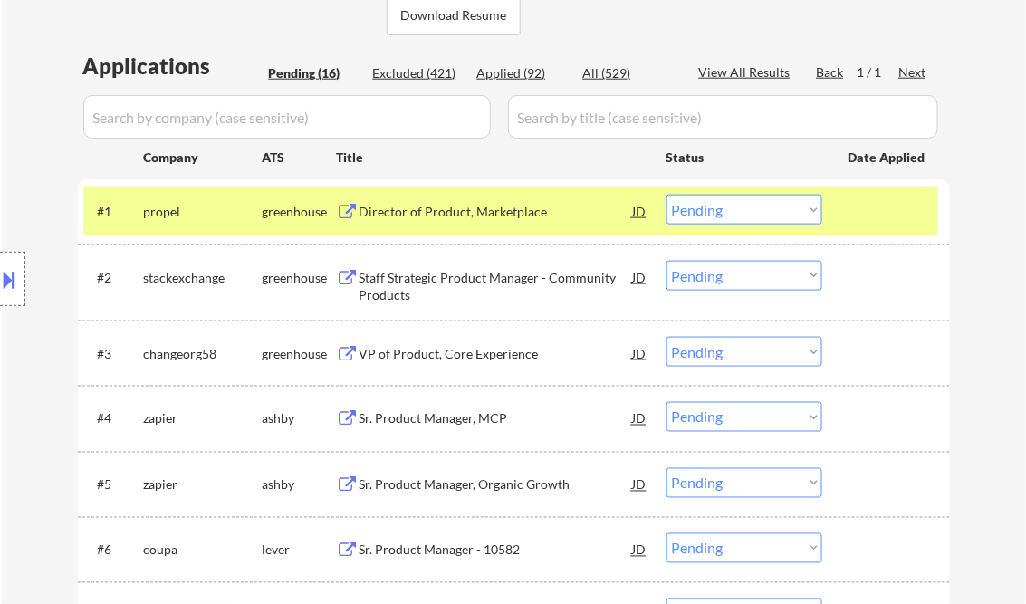
type textarea "Kenneth AI answers: https://docs.google.com/spreadsheets/d/1dlXAqtlNzzjc-R3axIy…"
drag, startPoint x: 748, startPoint y: 215, endPoint x: 749, endPoint y: 225, distance: 10.0
click at [748, 215] on select "Choose an option... Pending Applied Excluded (Questions) Excluded (Expired) Exc…" at bounding box center [744, 210] width 156 height 30
click at [666, 195] on select "Choose an option... Pending Applied Excluded (Questions) Excluded (Expired) Exc…" at bounding box center [744, 210] width 156 height 30
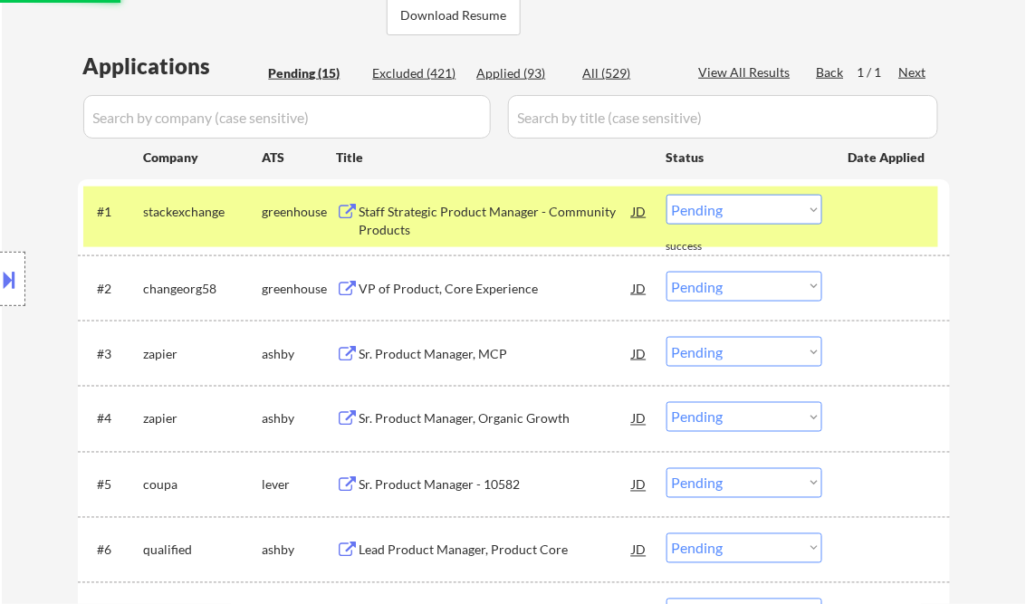
click at [412, 227] on div "Staff Strategic Product Manager - Community Products" at bounding box center [495, 220] width 273 height 35
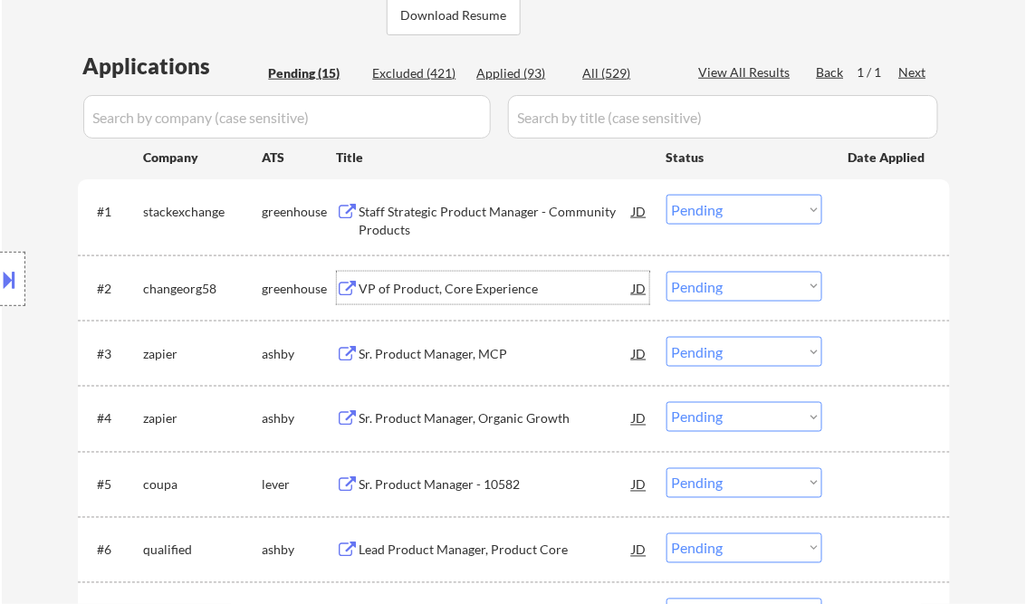
click at [422, 291] on div "VP of Product, Core Experience" at bounding box center [495, 289] width 273 height 18
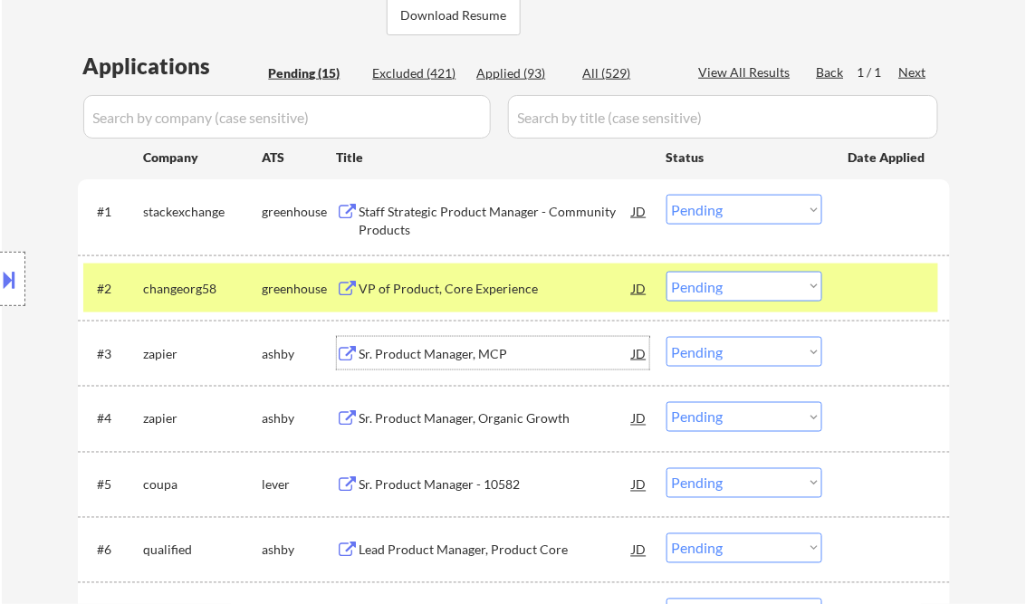
click at [456, 357] on div "Sr. Product Manager, MCP" at bounding box center [495, 354] width 273 height 18
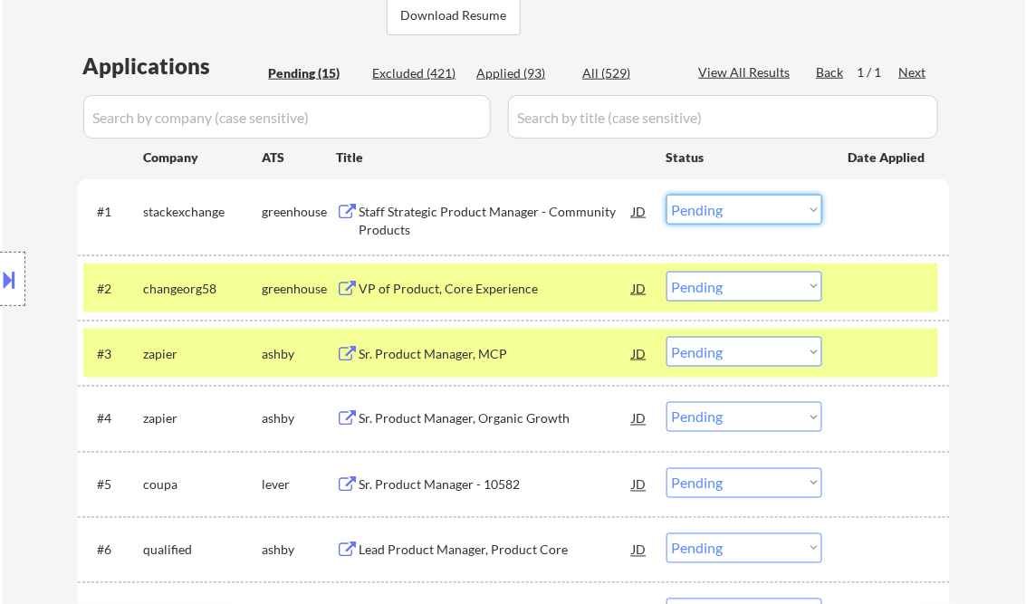
drag, startPoint x: 715, startPoint y: 208, endPoint x: 730, endPoint y: 225, distance: 21.8
click at [715, 208] on select "Choose an option... Pending Applied Excluded (Questions) Excluded (Expired) Exc…" at bounding box center [744, 210] width 156 height 30
click at [666, 195] on select "Choose an option... Pending Applied Excluded (Questions) Excluded (Expired) Exc…" at bounding box center [744, 210] width 156 height 30
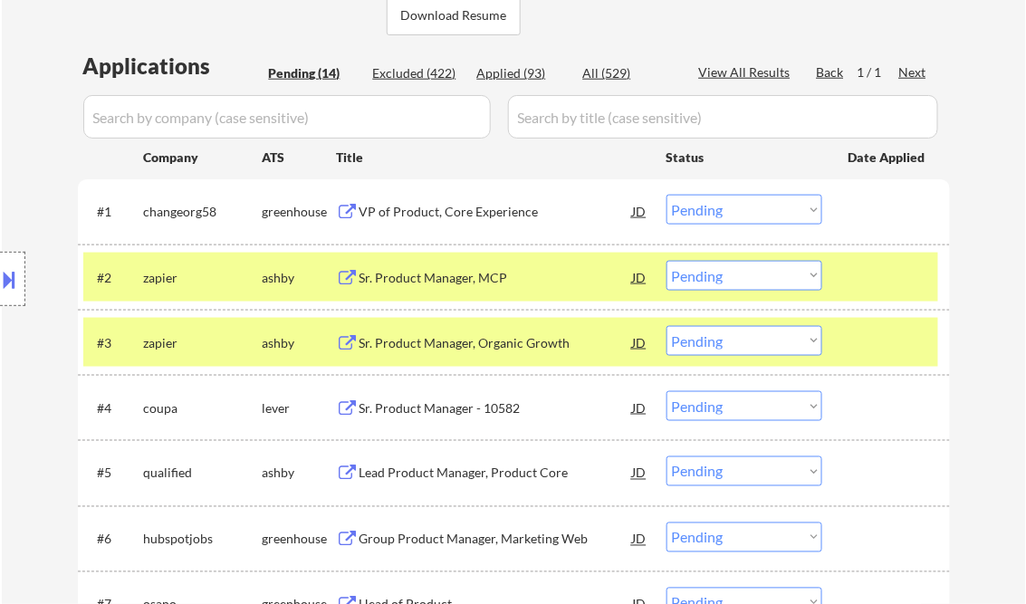
scroll to position [290, 0]
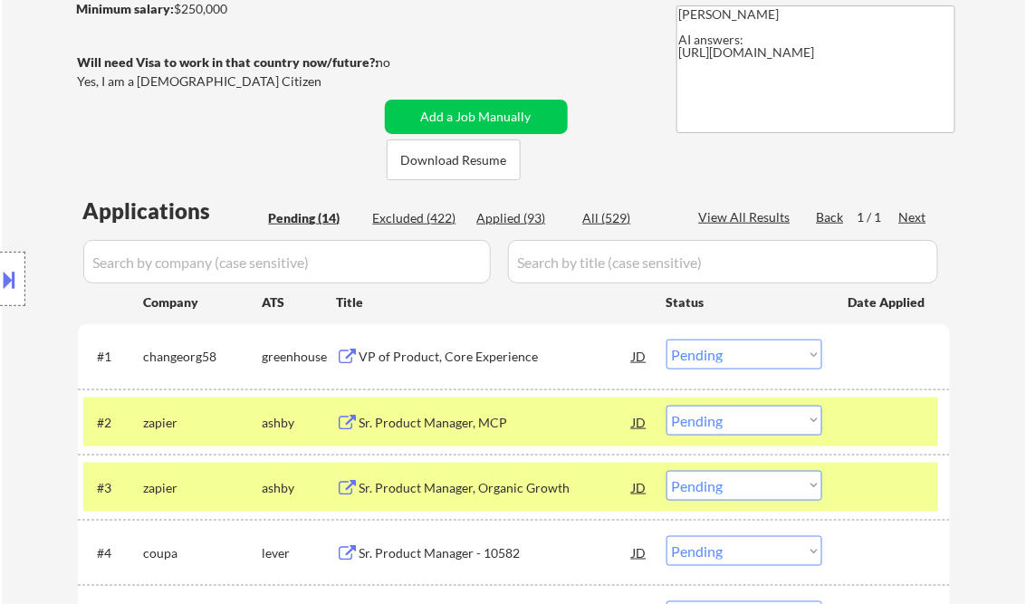
click at [730, 350] on select "Choose an option... Pending Applied Excluded (Questions) Excluded (Expired) Exc…" at bounding box center [744, 355] width 156 height 30
click at [666, 340] on select "Choose an option... Pending Applied Excluded (Questions) Excluded (Expired) Exc…" at bounding box center [744, 355] width 156 height 30
select select ""pending""
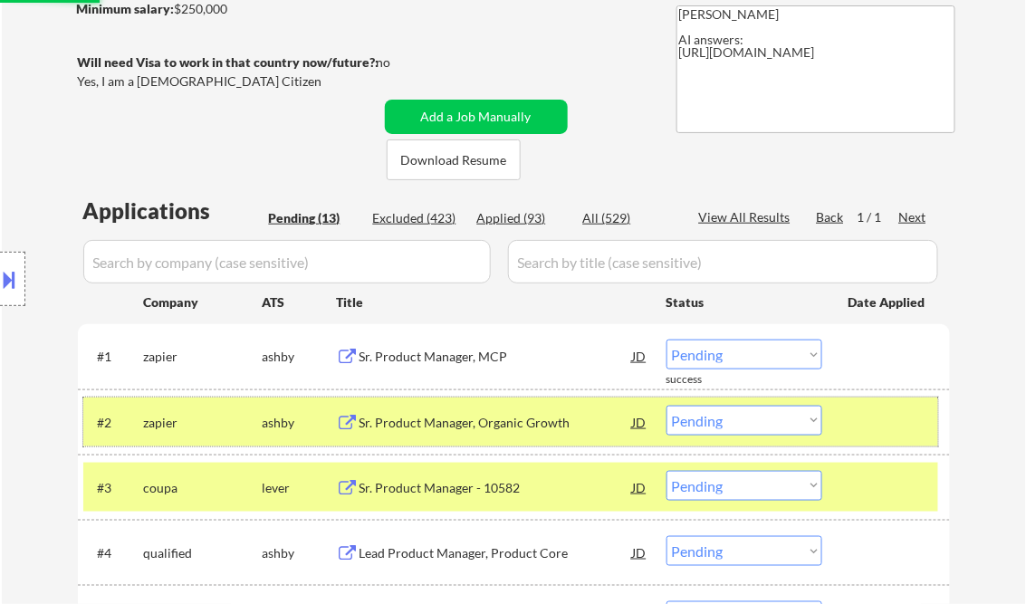
click at [895, 433] on div at bounding box center [888, 422] width 80 height 33
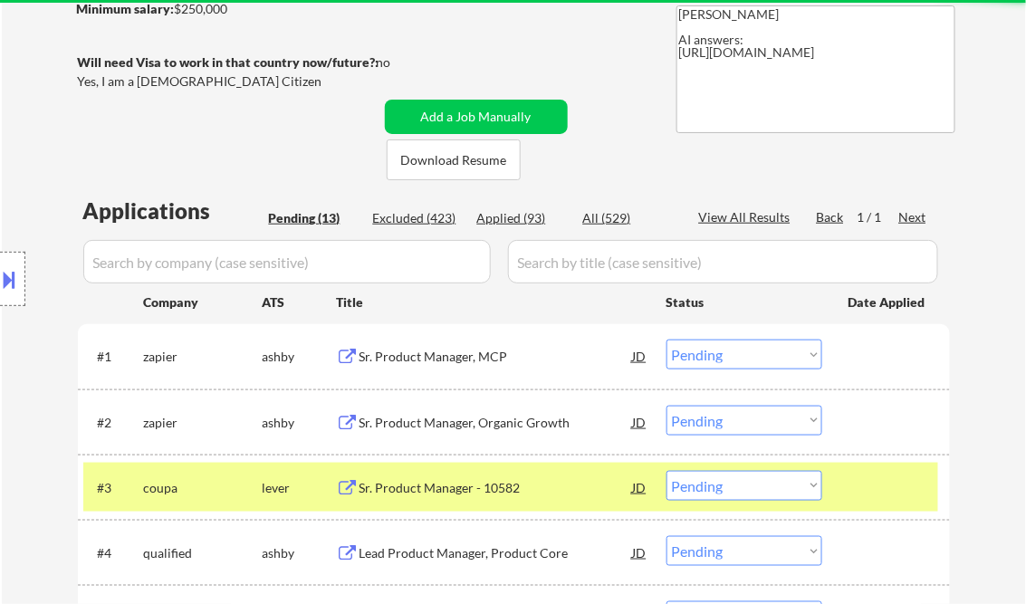
click at [890, 491] on div at bounding box center [888, 487] width 80 height 33
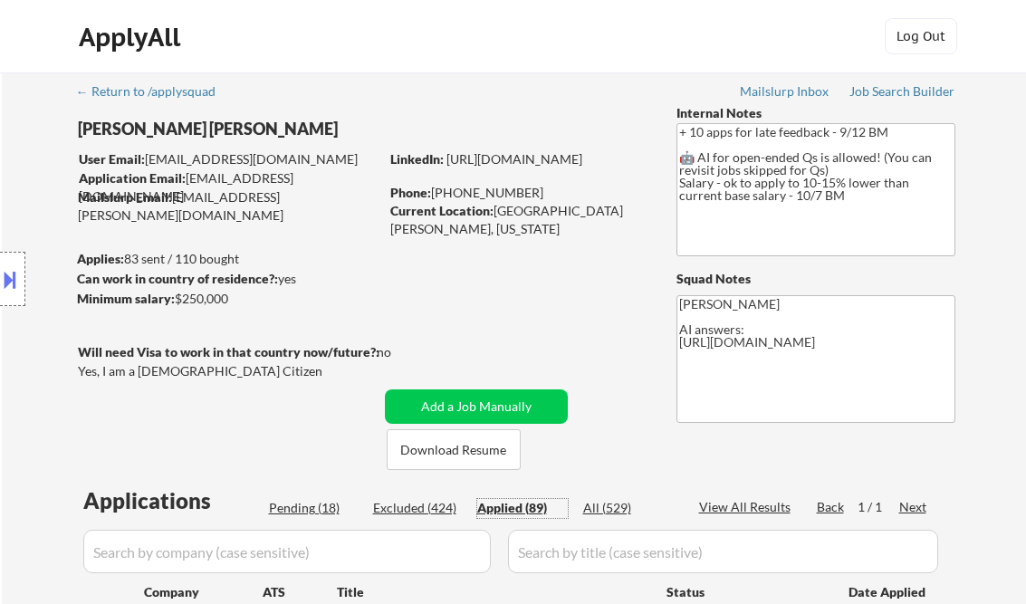
select select ""applied""
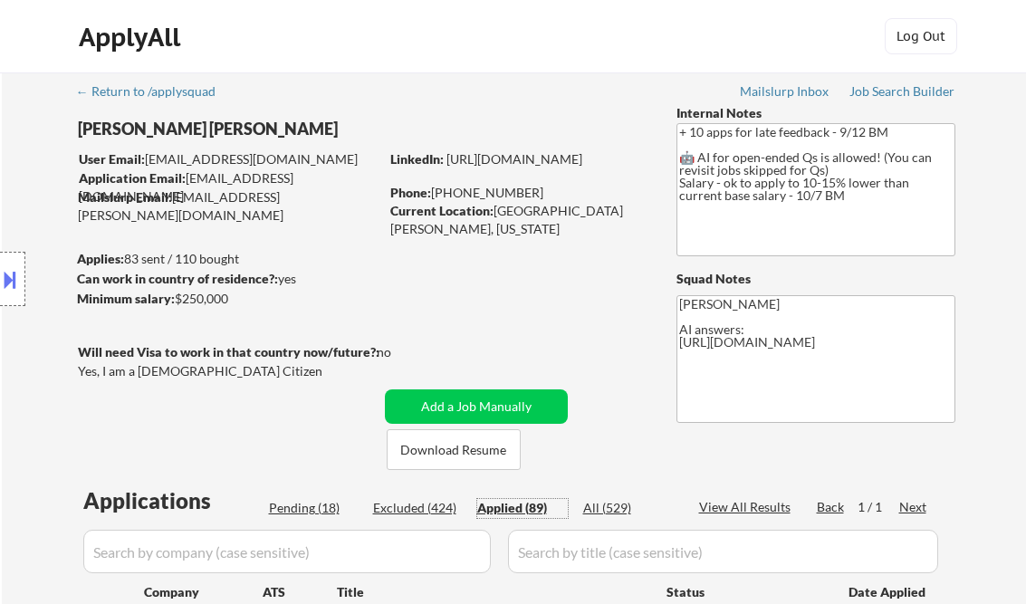
select select ""applied""
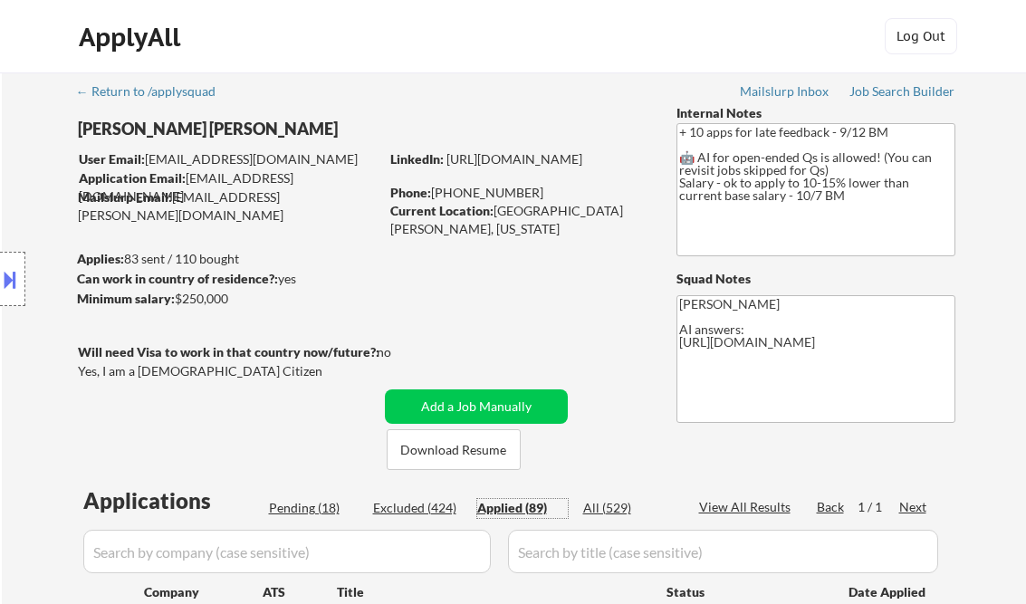
select select ""applied""
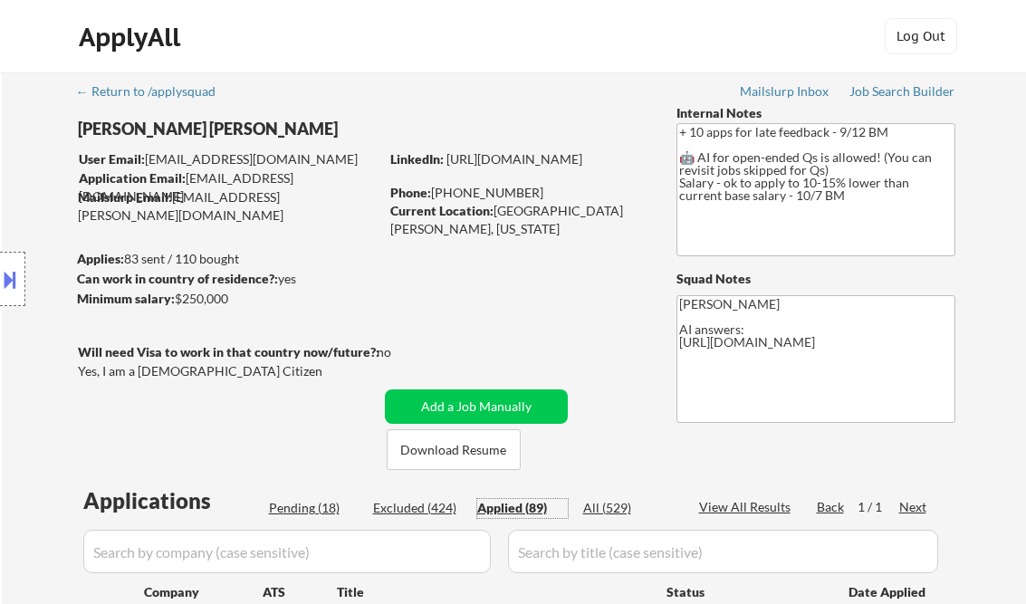
select select ""applied""
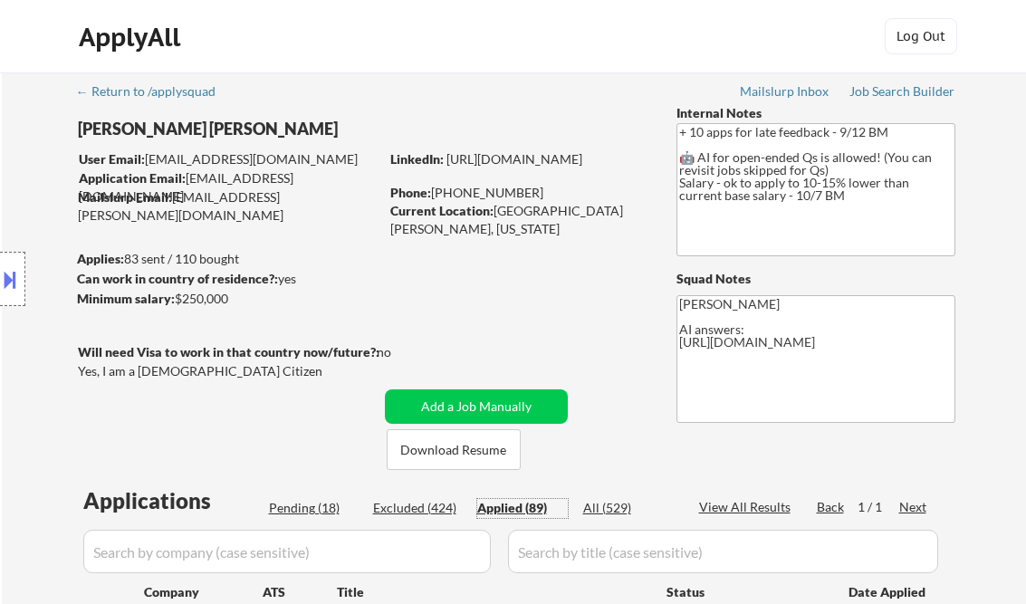
select select ""applied""
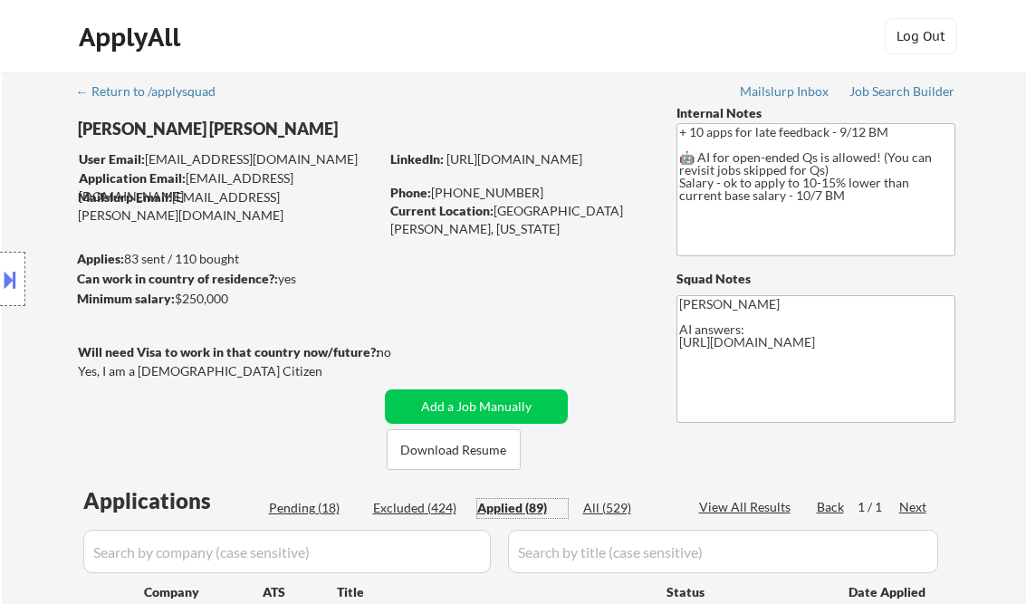
select select ""applied""
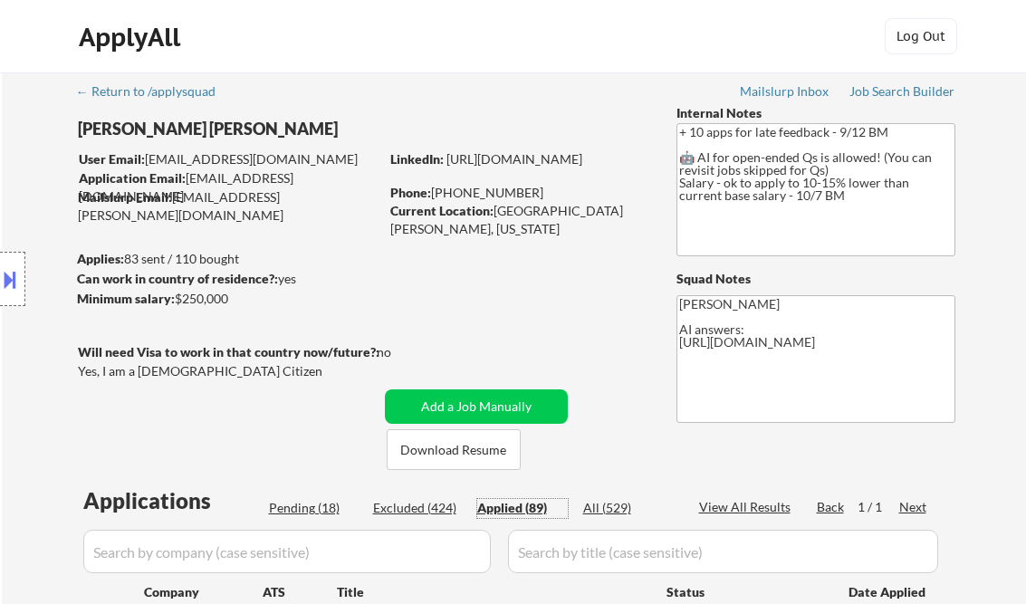
select select ""applied""
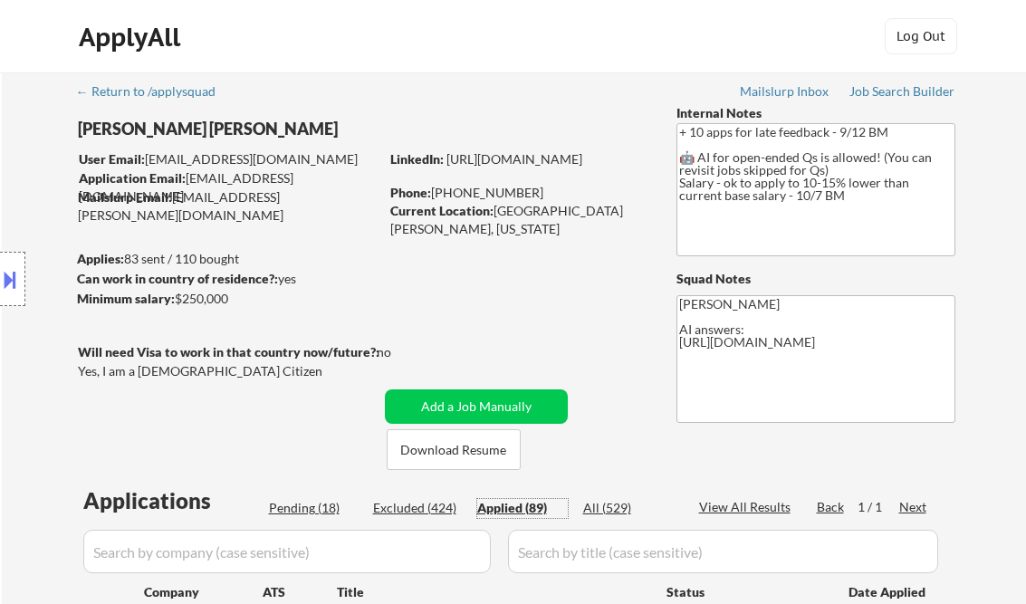
select select ""applied""
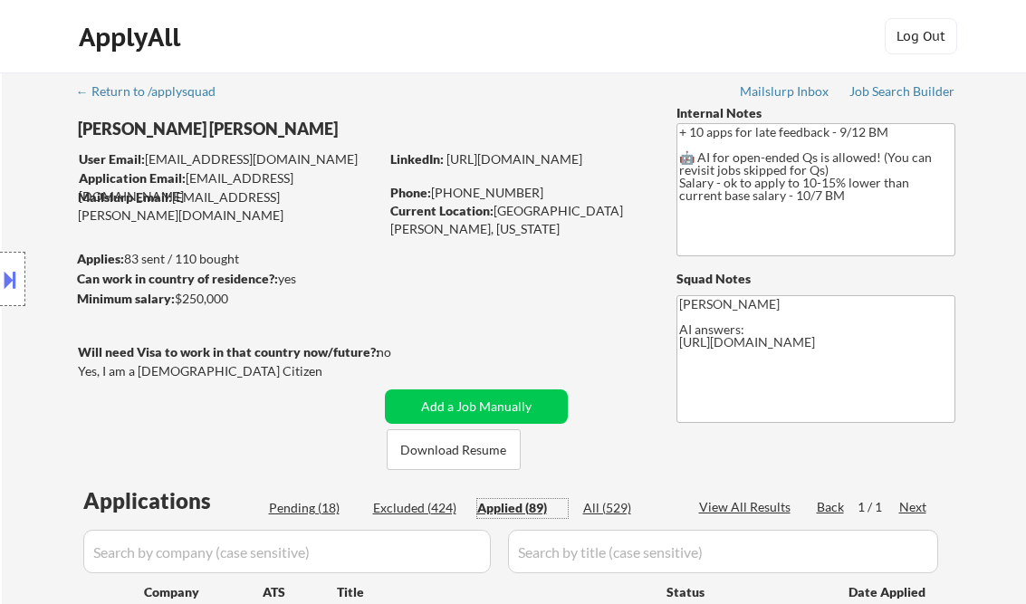
select select ""applied""
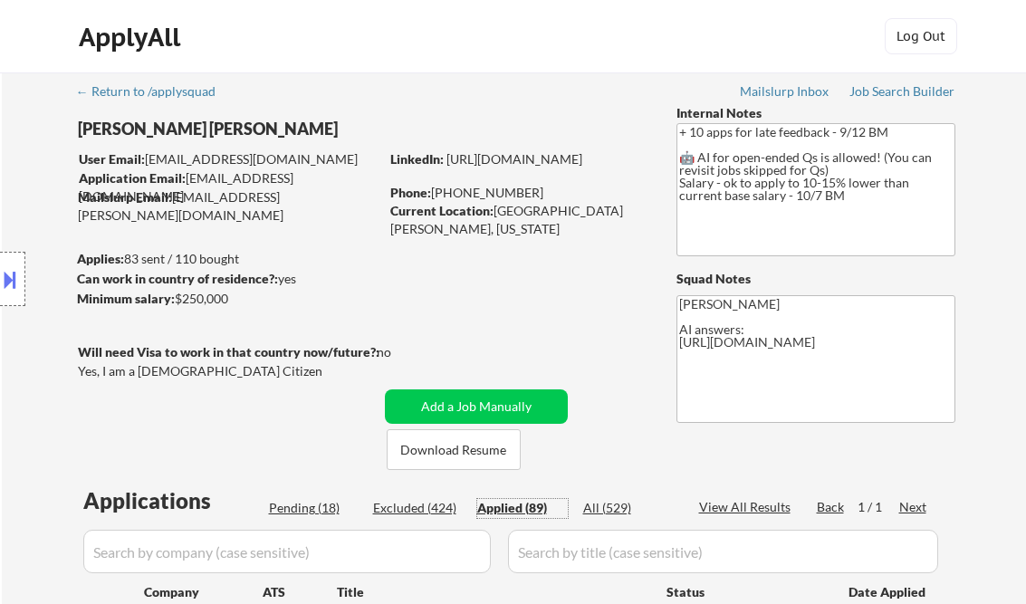
select select ""applied""
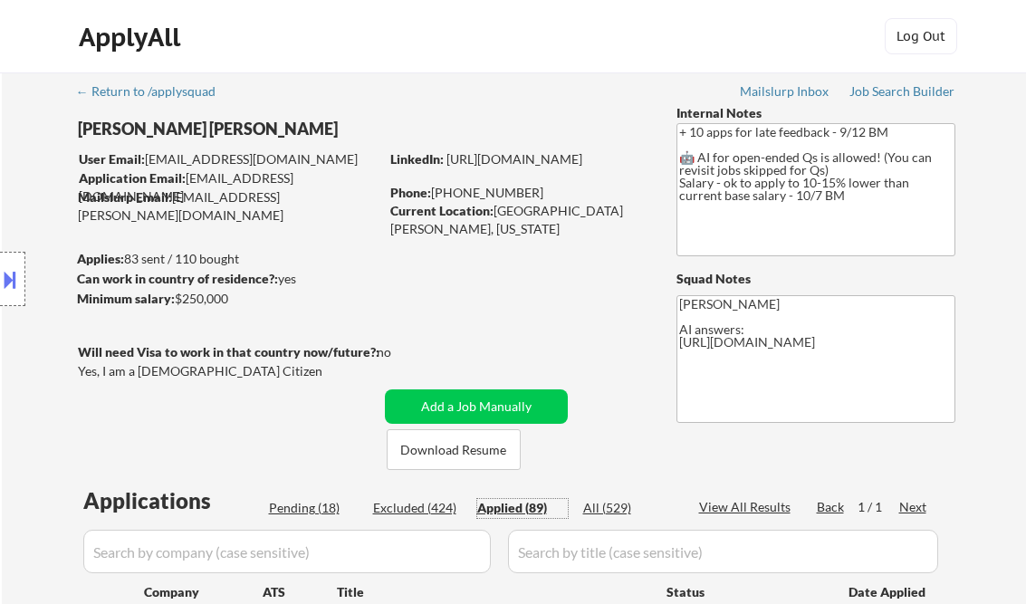
select select ""applied""
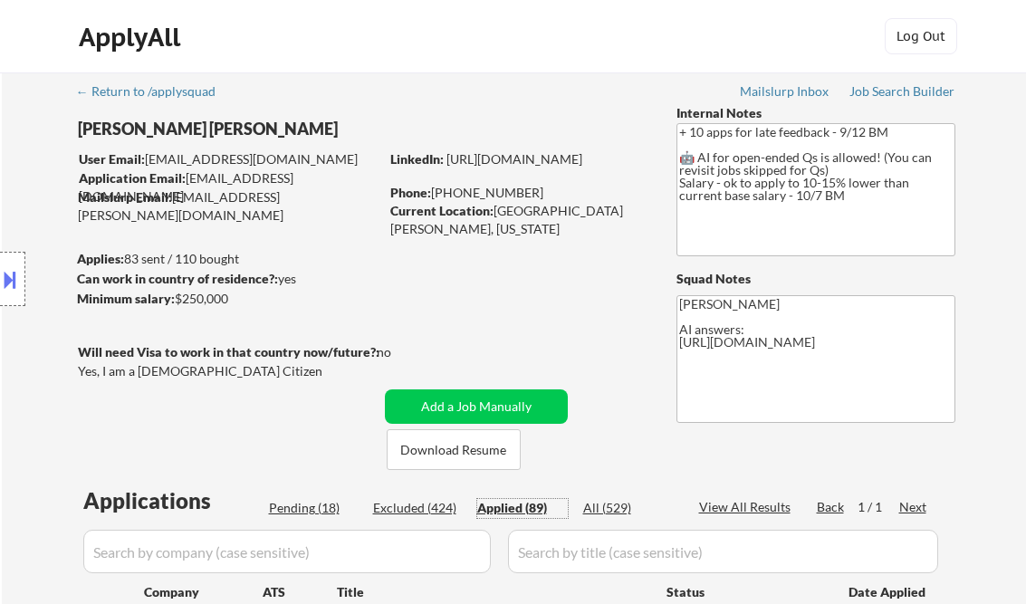
select select ""applied""
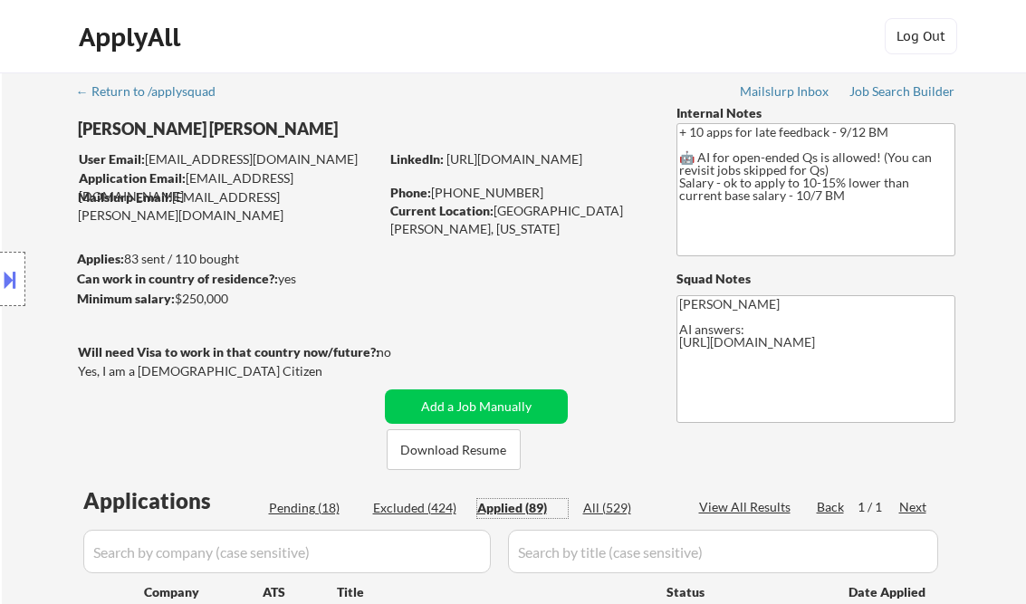
select select ""applied""
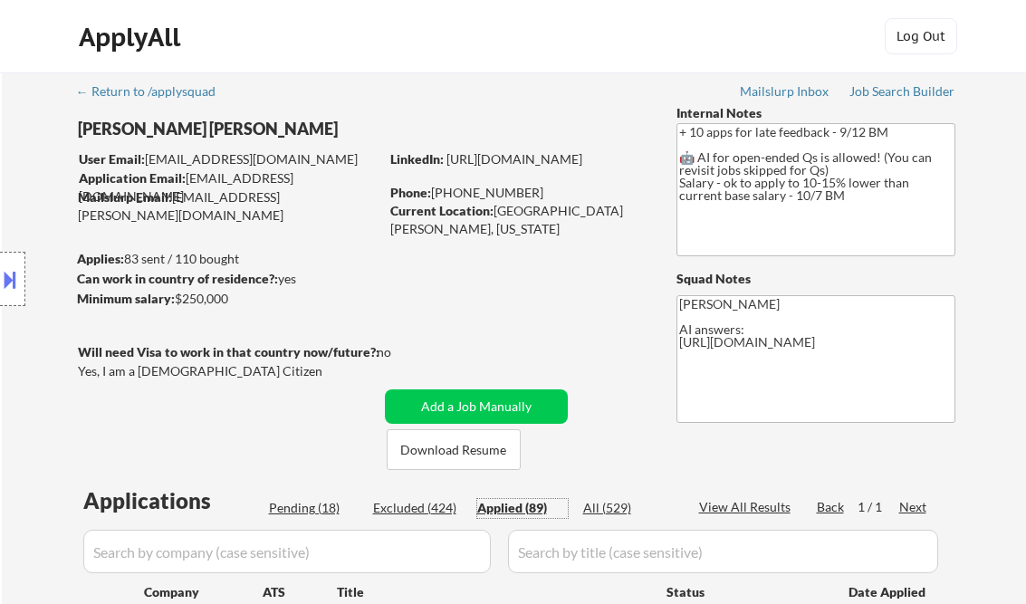
select select ""applied""
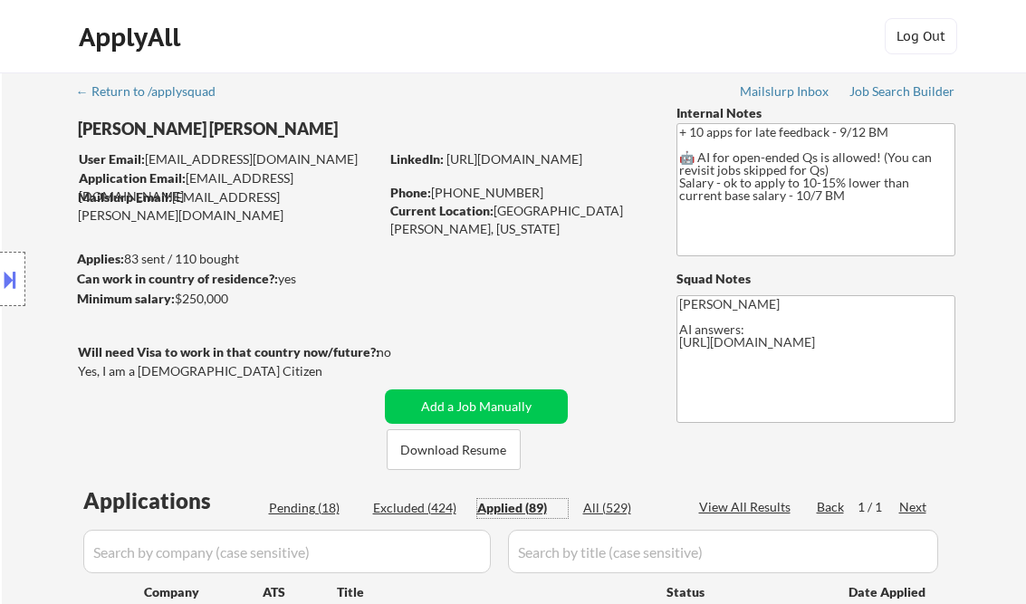
select select ""applied""
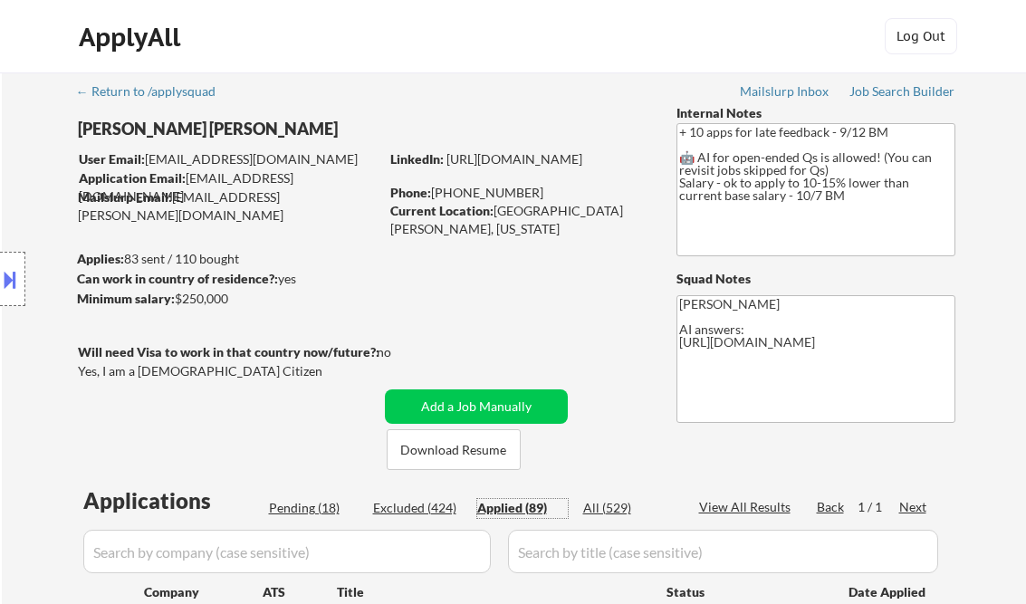
select select ""applied""
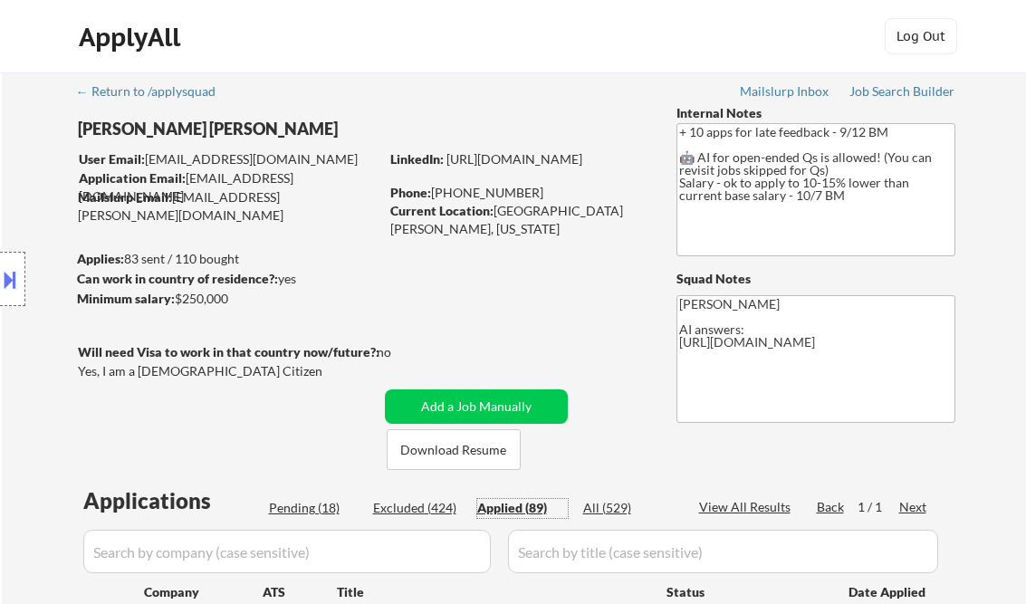
select select ""applied""
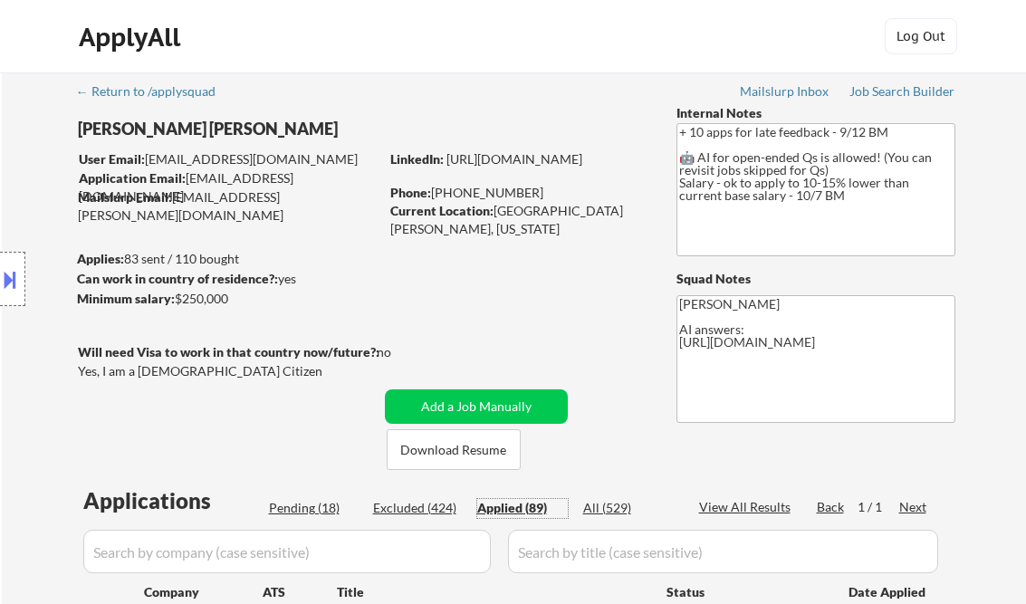
select select ""applied""
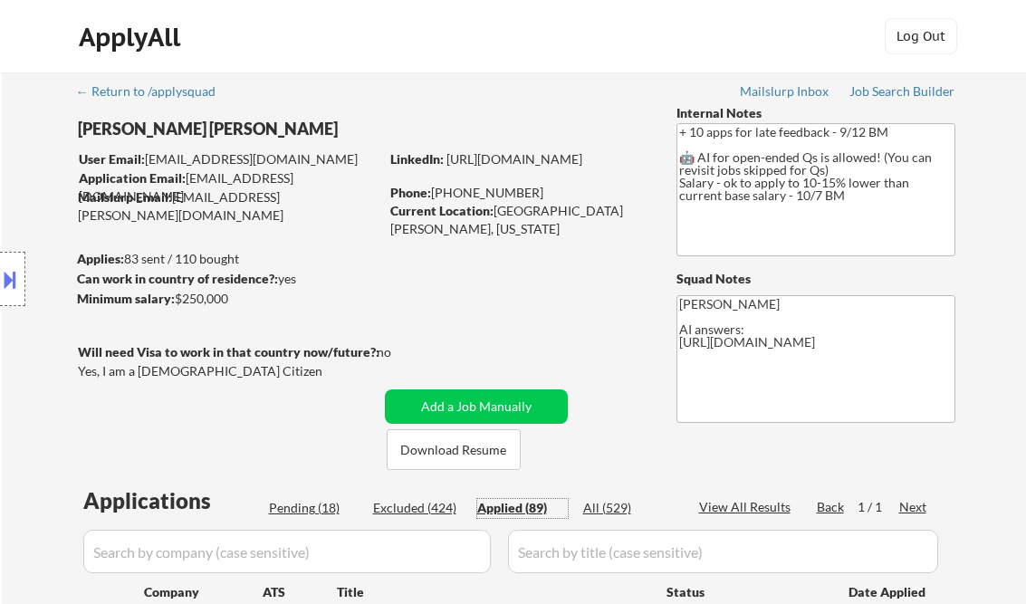
select select ""applied""
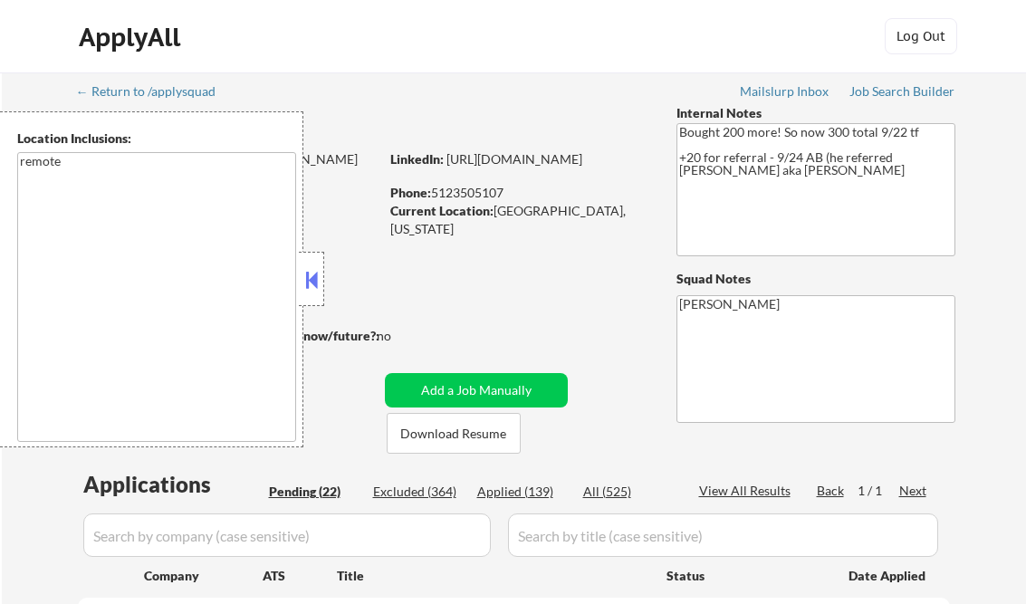
select select ""pending""
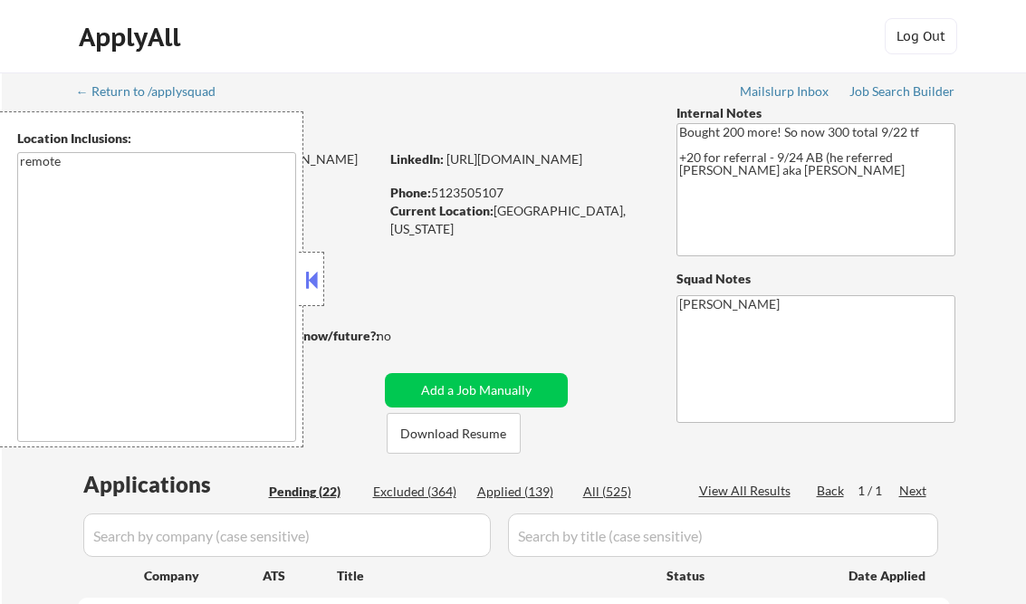
select select ""pending""
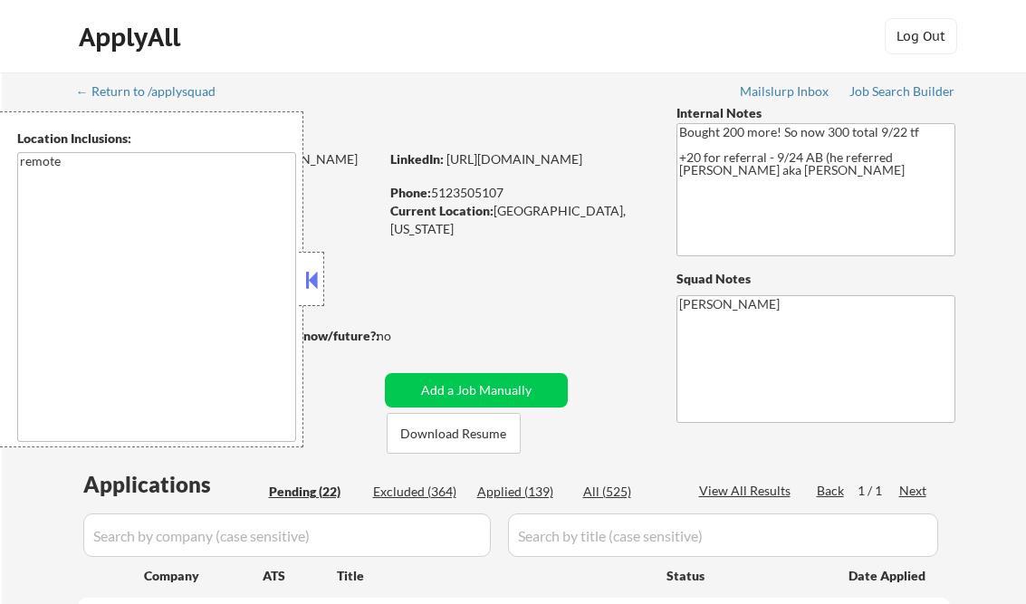
select select ""pending""
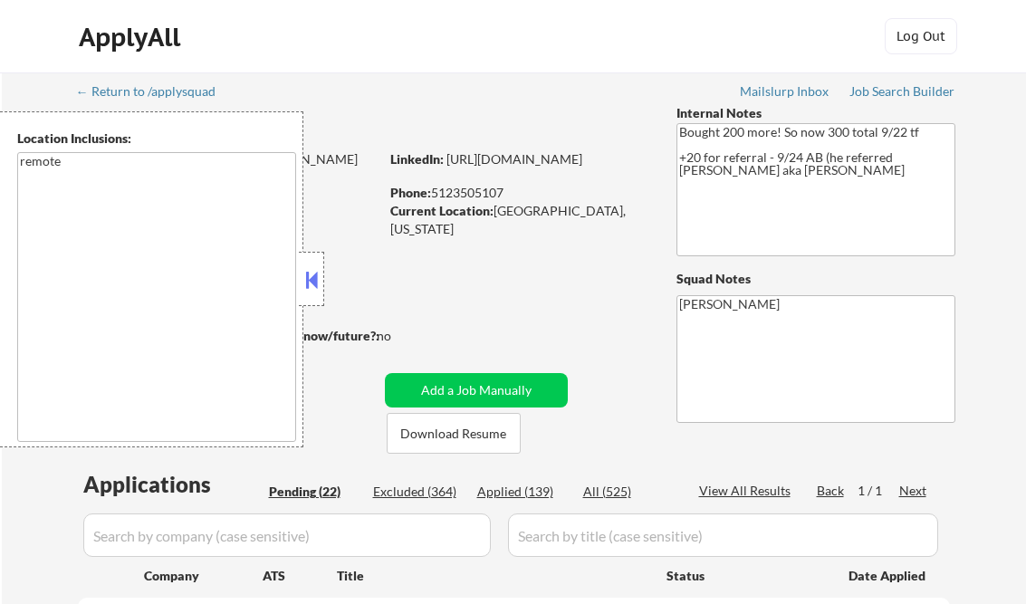
select select ""pending""
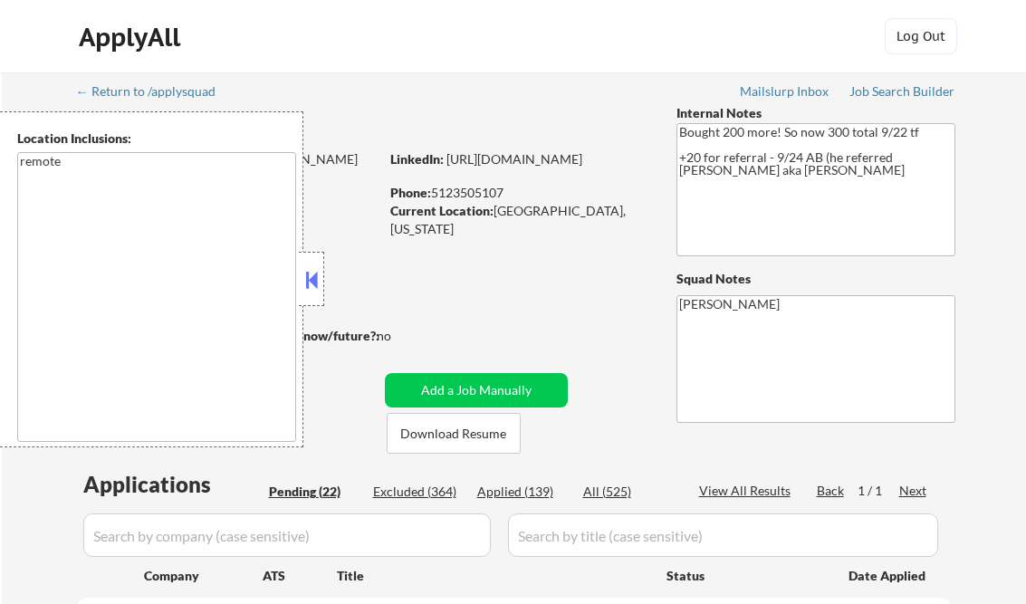
select select ""pending""
click at [305, 270] on button at bounding box center [312, 279] width 20 height 27
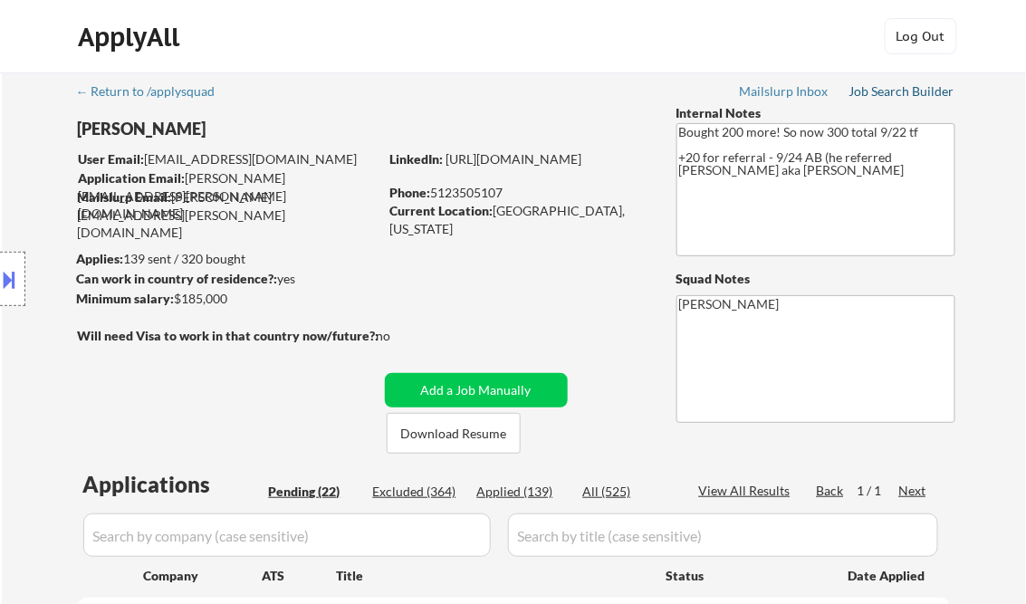
drag, startPoint x: 888, startPoint y: 92, endPoint x: 849, endPoint y: 4, distance: 96.9
click at [888, 92] on div "Job Search Builder" at bounding box center [902, 91] width 106 height 13
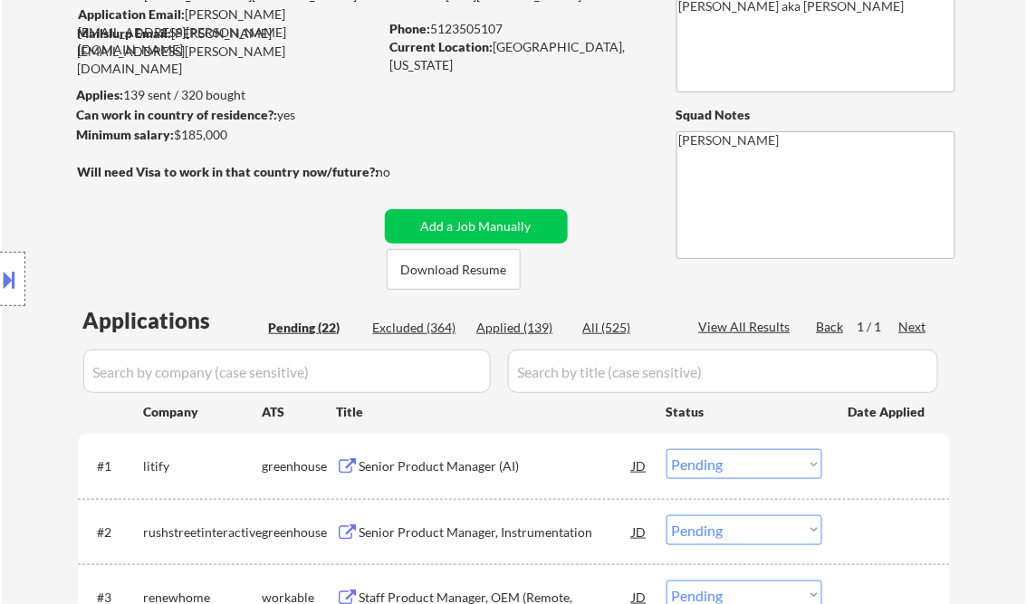
scroll to position [290, 0]
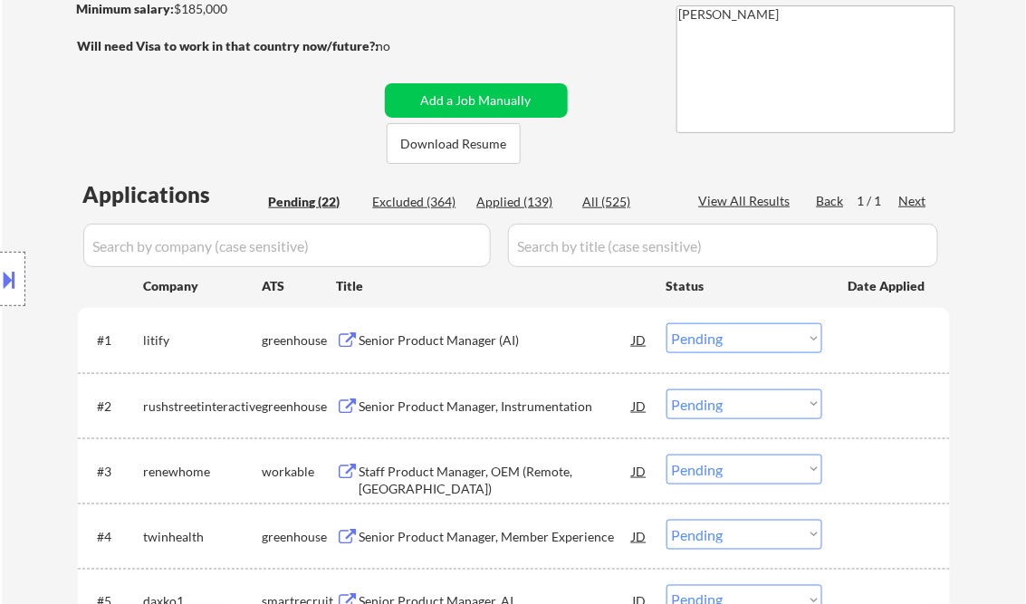
click at [450, 340] on div "Senior Product Manager (AI)" at bounding box center [495, 340] width 273 height 18
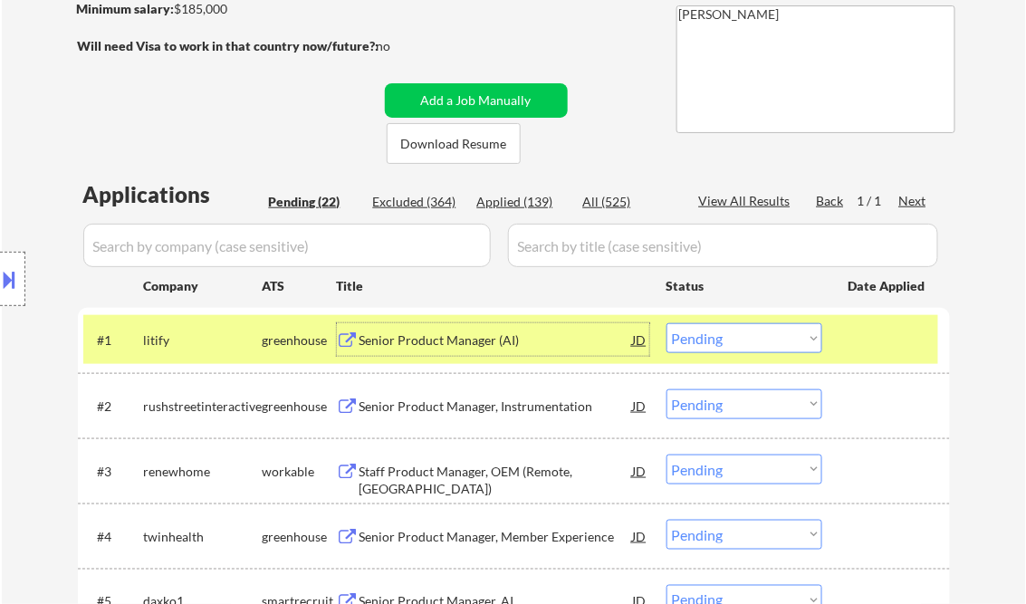
click at [728, 349] on select "Choose an option... Pending Applied Excluded (Questions) Excluded (Expired) Exc…" at bounding box center [744, 338] width 156 height 30
click at [666, 323] on select "Choose an option... Pending Applied Excluded (Questions) Excluded (Expired) Exc…" at bounding box center [744, 338] width 156 height 30
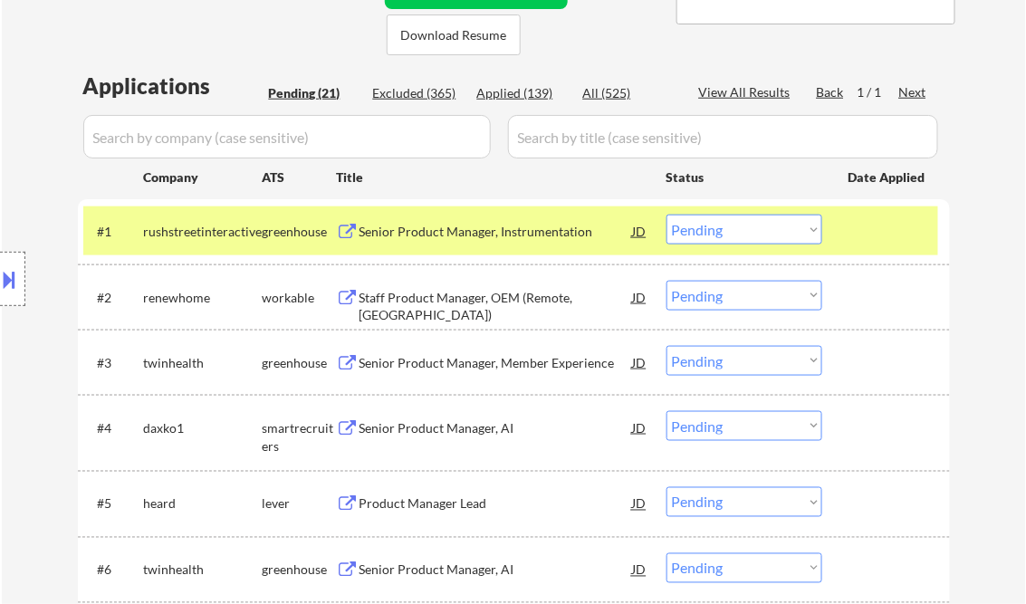
scroll to position [435, 0]
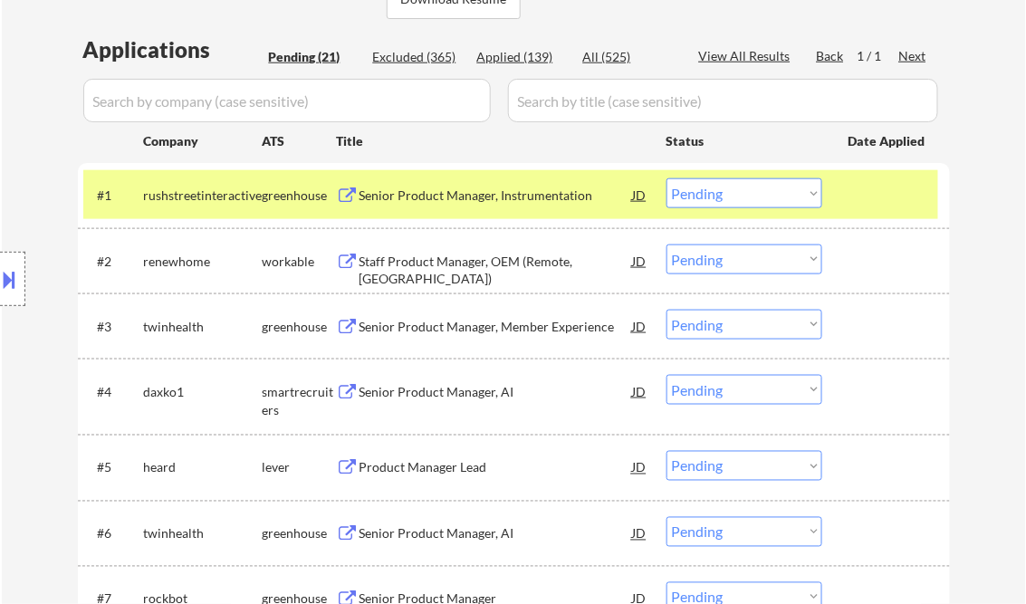
click at [446, 196] on div "Senior Product Manager, Instrumentation" at bounding box center [495, 196] width 273 height 18
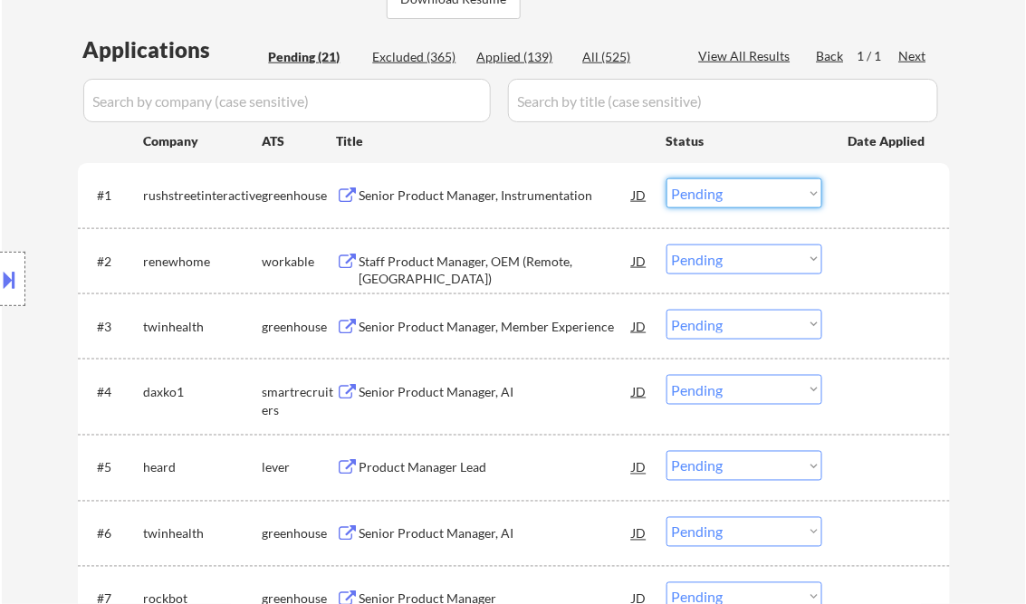
drag, startPoint x: 729, startPoint y: 188, endPoint x: 737, endPoint y: 197, distance: 12.2
click at [729, 188] on select "Choose an option... Pending Applied Excluded (Questions) Excluded (Expired) Exc…" at bounding box center [744, 193] width 156 height 30
click at [666, 178] on select "Choose an option... Pending Applied Excluded (Questions) Excluded (Expired) Exc…" at bounding box center [744, 193] width 156 height 30
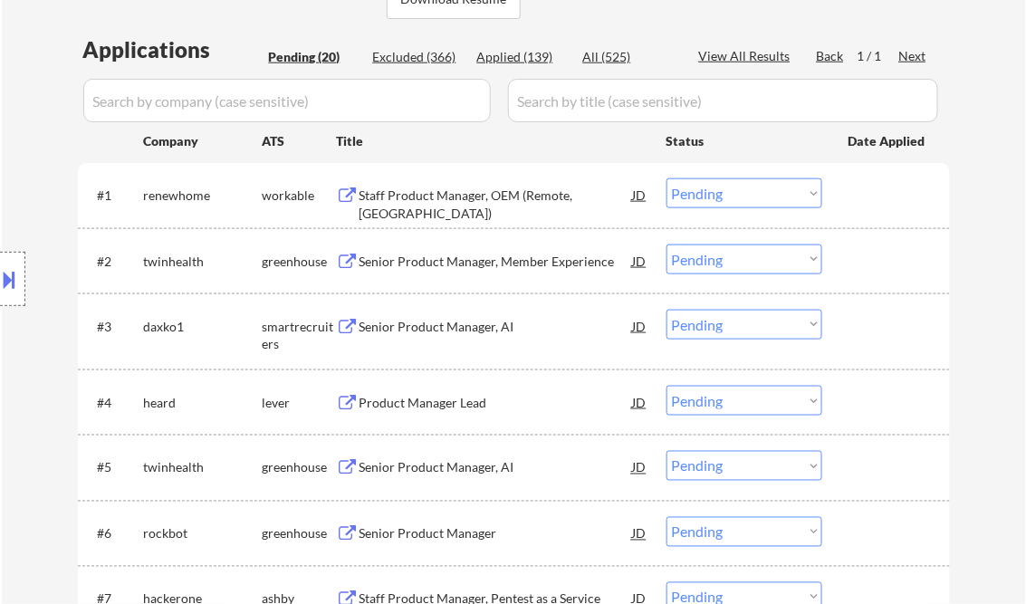
click at [499, 191] on div "Staff Product Manager, OEM (Remote, [GEOGRAPHIC_DATA])" at bounding box center [495, 204] width 273 height 35
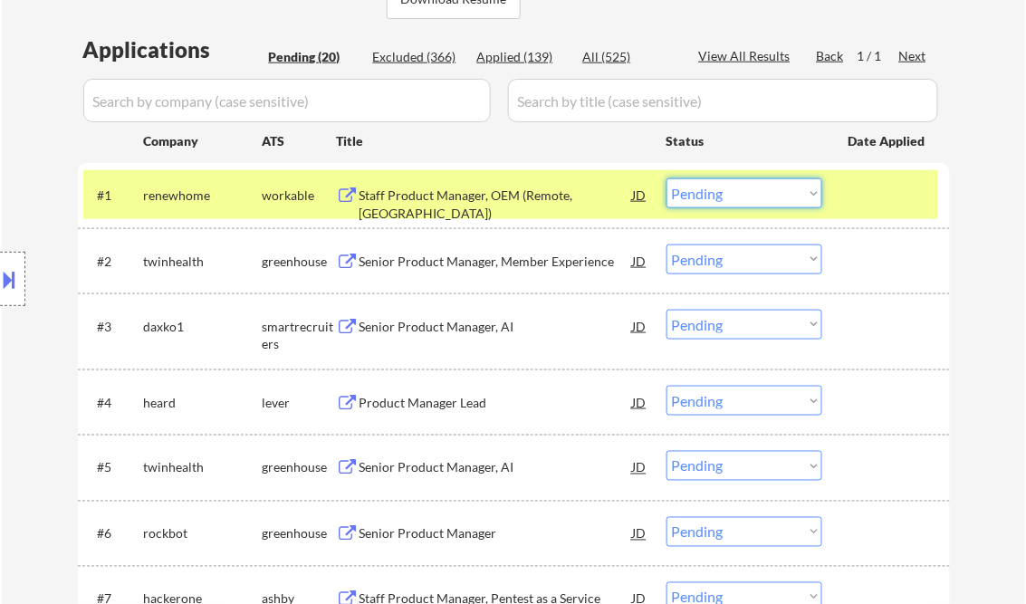
drag, startPoint x: 697, startPoint y: 190, endPoint x: 694, endPoint y: 210, distance: 20.1
click at [697, 190] on select "Choose an option... Pending Applied Excluded (Questions) Excluded (Expired) Exc…" at bounding box center [744, 193] width 156 height 30
click at [666, 178] on select "Choose an option... Pending Applied Excluded (Questions) Excluded (Expired) Exc…" at bounding box center [744, 193] width 156 height 30
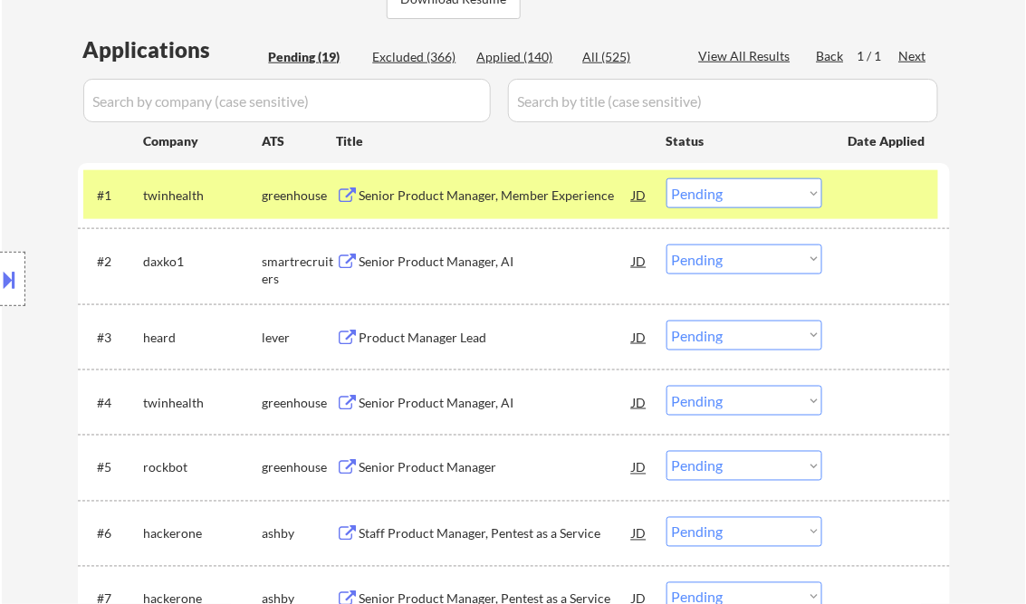
click at [442, 199] on div "Senior Product Manager, Member Experience" at bounding box center [495, 196] width 273 height 18
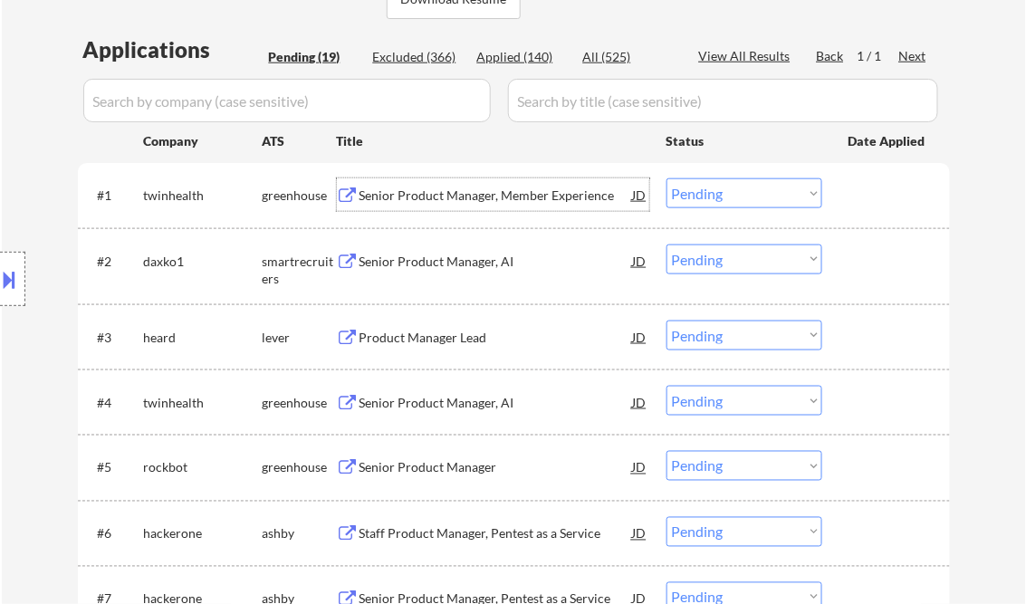
click at [740, 191] on select "Choose an option... Pending Applied Excluded (Questions) Excluded (Expired) Exc…" at bounding box center [744, 193] width 156 height 30
click at [666, 178] on select "Choose an option... Pending Applied Excluded (Questions) Excluded (Expired) Exc…" at bounding box center [744, 193] width 156 height 30
click at [476, 253] on div "Senior Product Manager, AI" at bounding box center [495, 262] width 273 height 18
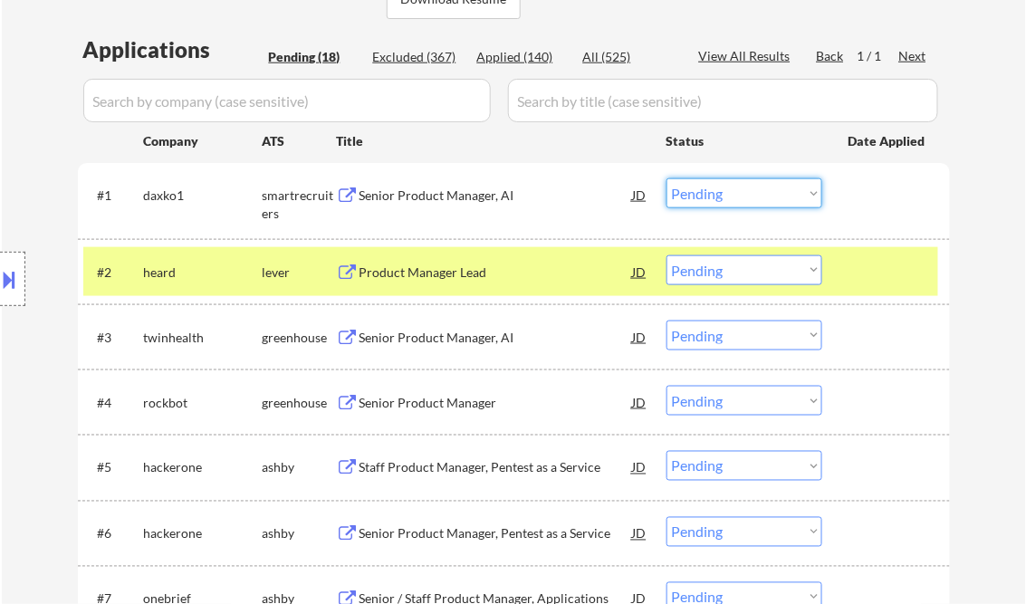
drag, startPoint x: 710, startPoint y: 187, endPoint x: 729, endPoint y: 206, distance: 27.5
click at [710, 187] on select "Choose an option... Pending Applied Excluded (Questions) Excluded (Expired) Exc…" at bounding box center [744, 193] width 156 height 30
click at [666, 178] on select "Choose an option... Pending Applied Excluded (Questions) Excluded (Expired) Exc…" at bounding box center [744, 193] width 156 height 30
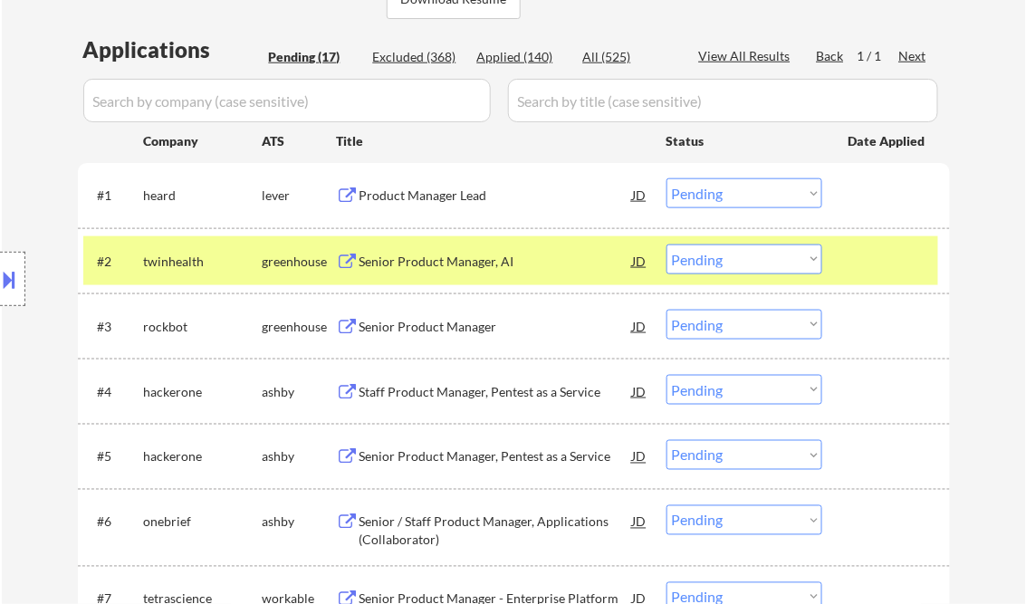
click at [434, 201] on div "Product Manager Lead" at bounding box center [495, 196] width 273 height 18
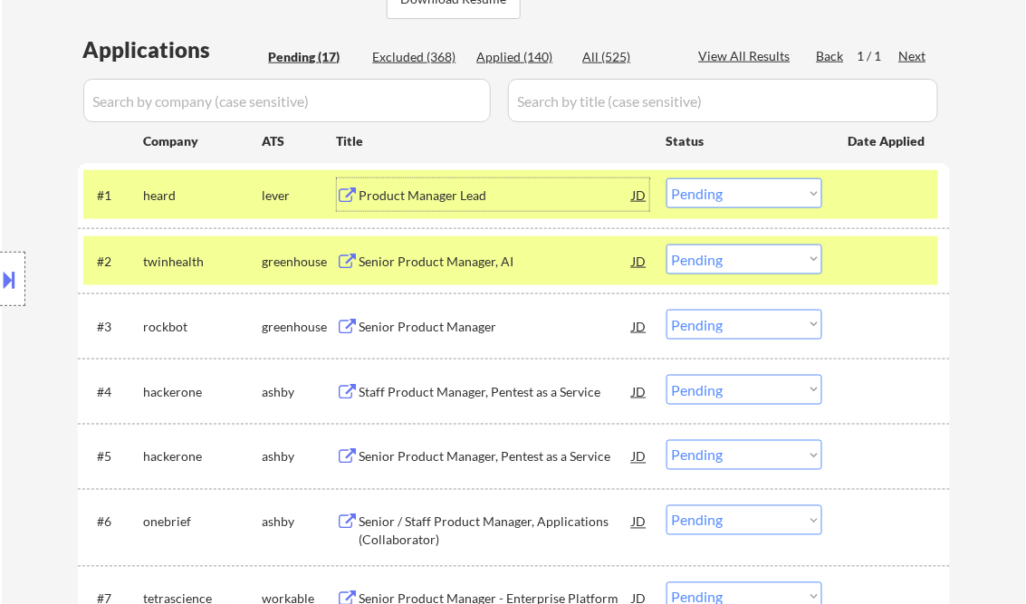
drag, startPoint x: 741, startPoint y: 197, endPoint x: 761, endPoint y: 210, distance: 23.6
click at [741, 197] on select "Choose an option... Pending Applied Excluded (Questions) Excluded (Expired) Exc…" at bounding box center [744, 193] width 156 height 30
click at [666, 178] on select "Choose an option... Pending Applied Excluded (Questions) Excluded (Expired) Exc…" at bounding box center [744, 193] width 156 height 30
click at [476, 256] on div "Senior Product Manager, AI" at bounding box center [495, 262] width 273 height 18
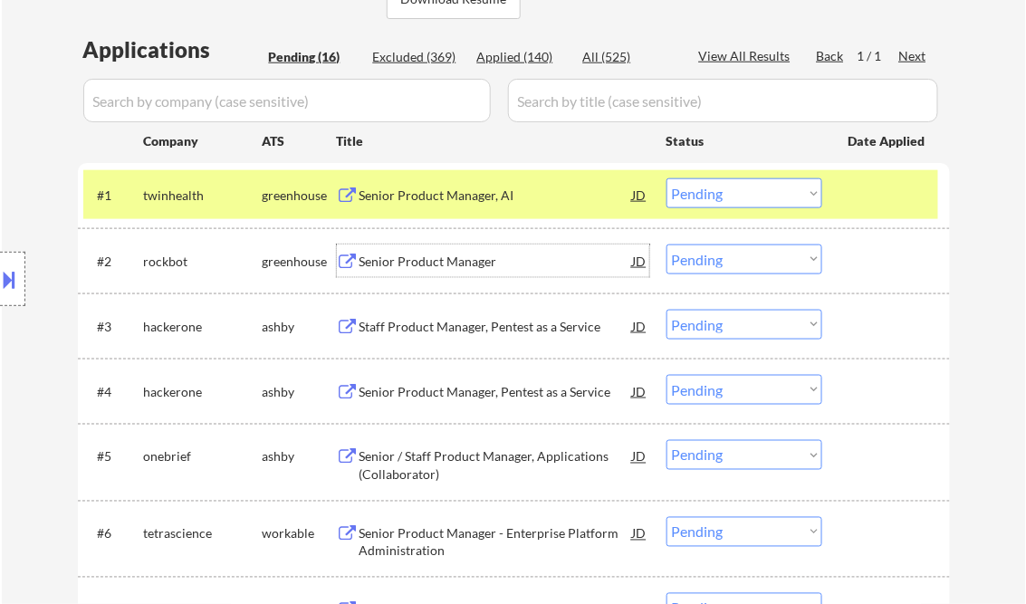
click at [15, 286] on button at bounding box center [10, 279] width 20 height 30
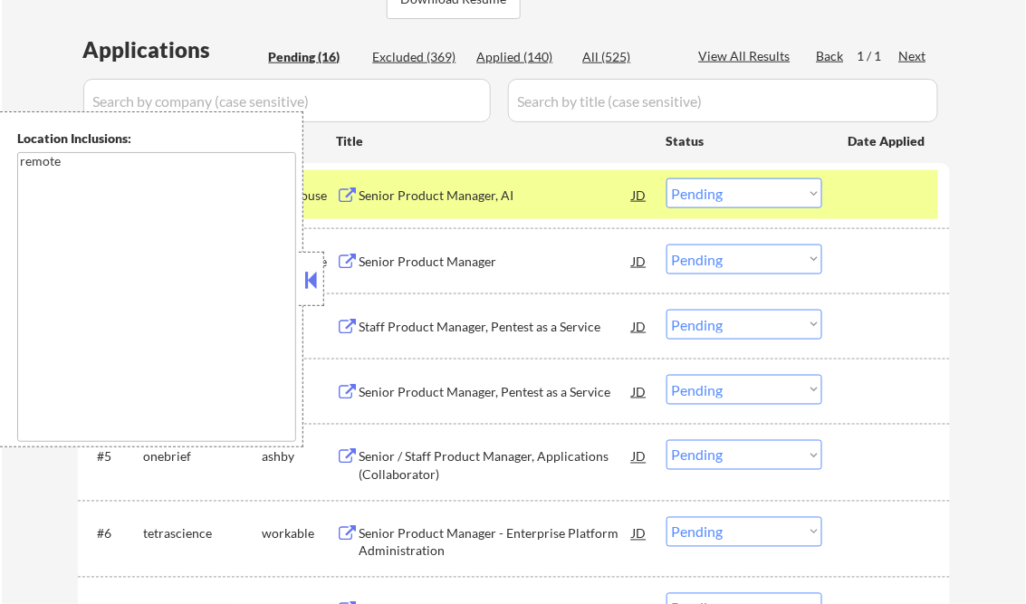
click at [308, 274] on button at bounding box center [312, 279] width 20 height 27
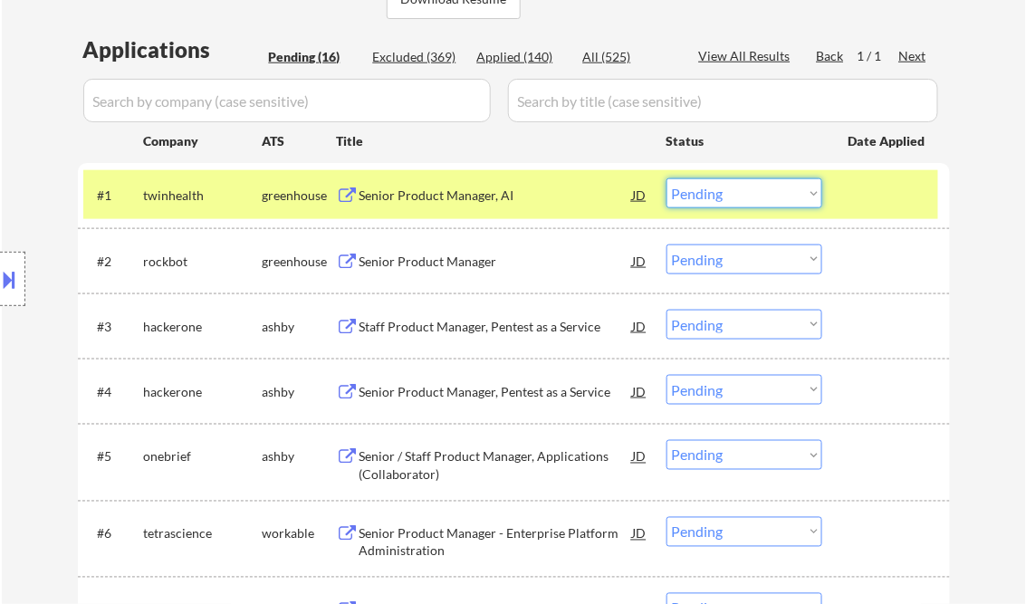
drag, startPoint x: 692, startPoint y: 188, endPoint x: 711, endPoint y: 196, distance: 20.3
click at [694, 188] on select "Choose an option... Pending Applied Excluded (Questions) Excluded (Expired) Exc…" at bounding box center [744, 193] width 156 height 30
click at [666, 178] on select "Choose an option... Pending Applied Excluded (Questions) Excluded (Expired) Exc…" at bounding box center [744, 193] width 156 height 30
click at [419, 254] on div "Senior Product Manager" at bounding box center [495, 262] width 273 height 18
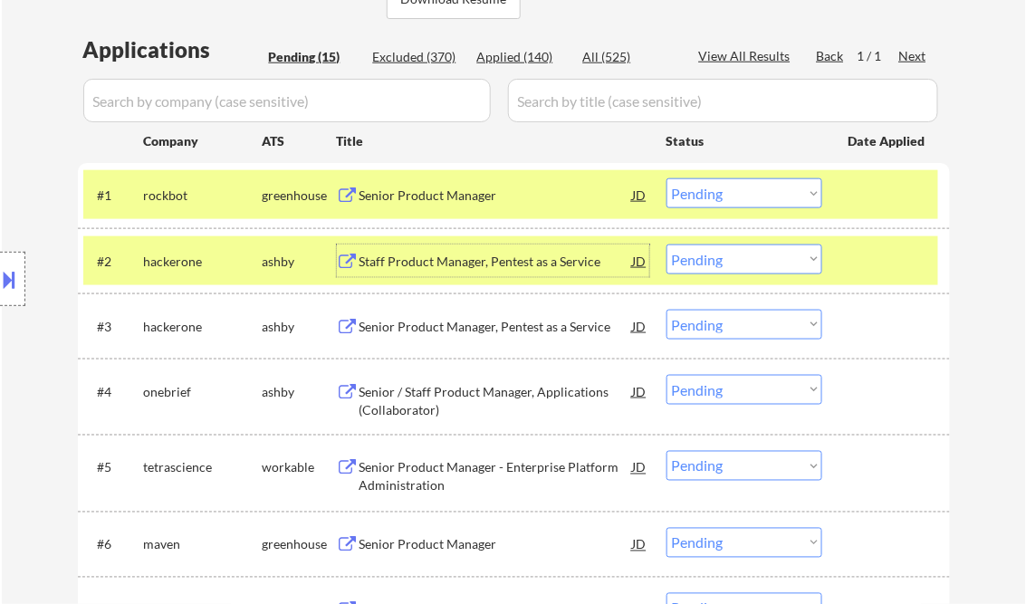
drag, startPoint x: 707, startPoint y: 192, endPoint x: 735, endPoint y: 210, distance: 33.4
click at [708, 192] on select "Choose an option... Pending Applied Excluded (Questions) Excluded (Expired) Exc…" at bounding box center [744, 193] width 156 height 30
click at [666, 178] on select "Choose an option... Pending Applied Excluded (Questions) Excluded (Expired) Exc…" at bounding box center [744, 193] width 156 height 30
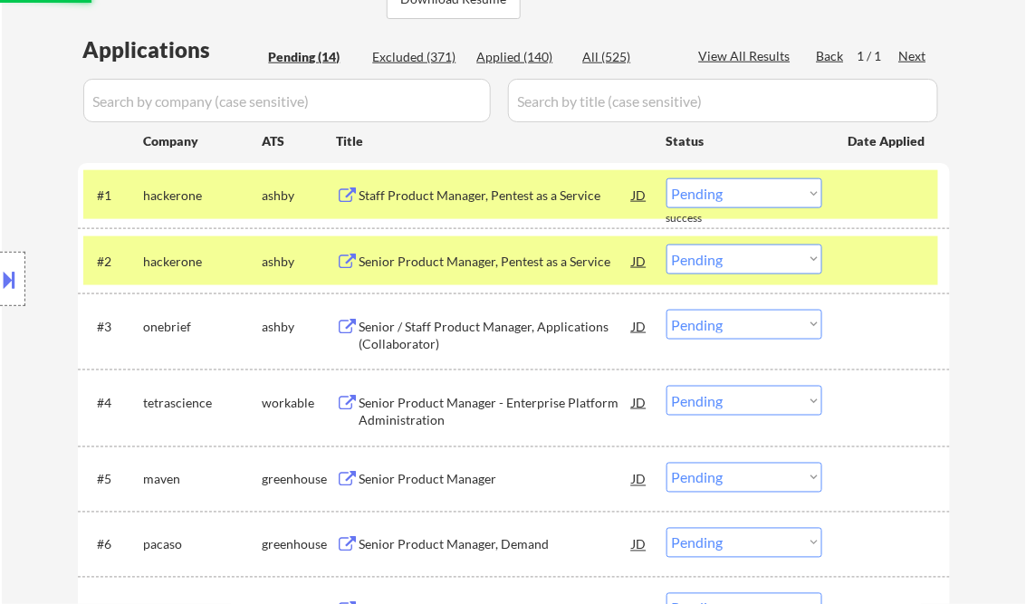
click at [494, 187] on div "Staff Product Manager, Pentest as a Service" at bounding box center [495, 196] width 273 height 18
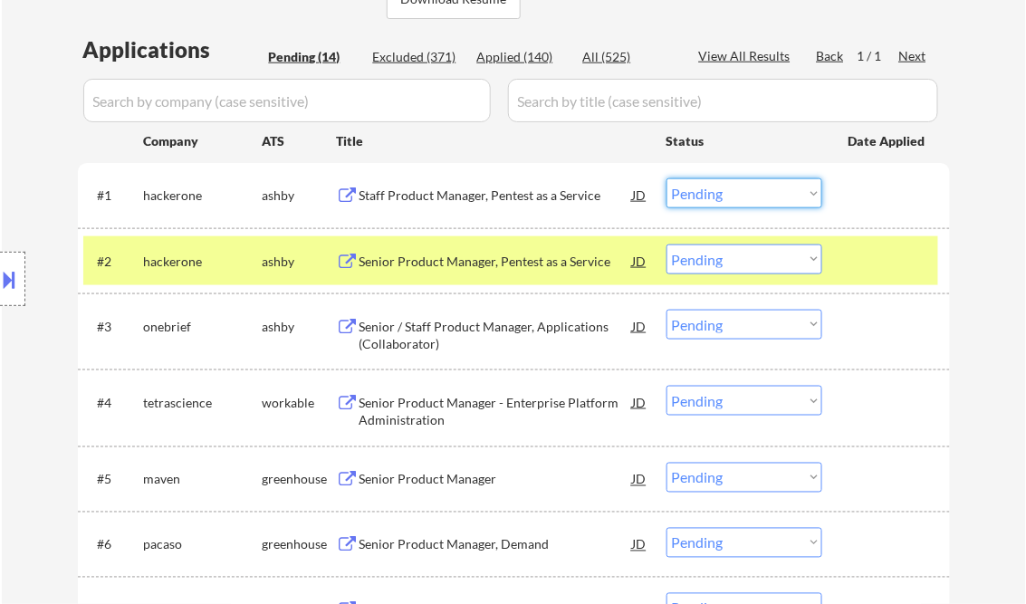
drag, startPoint x: 716, startPoint y: 192, endPoint x: 732, endPoint y: 197, distance: 16.3
click at [716, 192] on select "Choose an option... Pending Applied Excluded (Questions) Excluded (Expired) Exc…" at bounding box center [744, 193] width 156 height 30
click at [666, 178] on select "Choose an option... Pending Applied Excluded (Questions) Excluded (Expired) Exc…" at bounding box center [744, 193] width 156 height 30
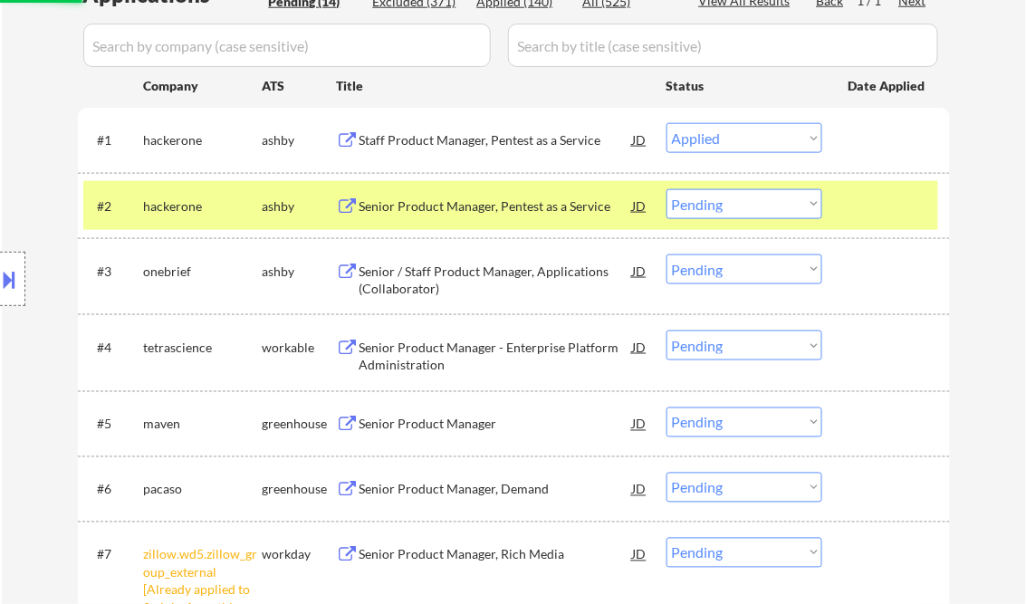
scroll to position [507, 0]
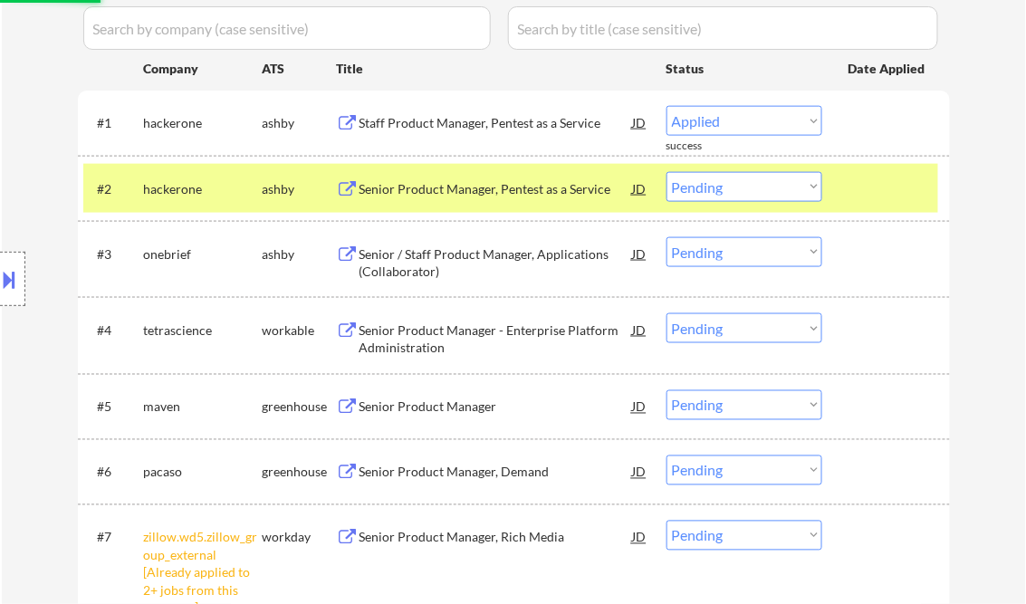
select select ""pending""
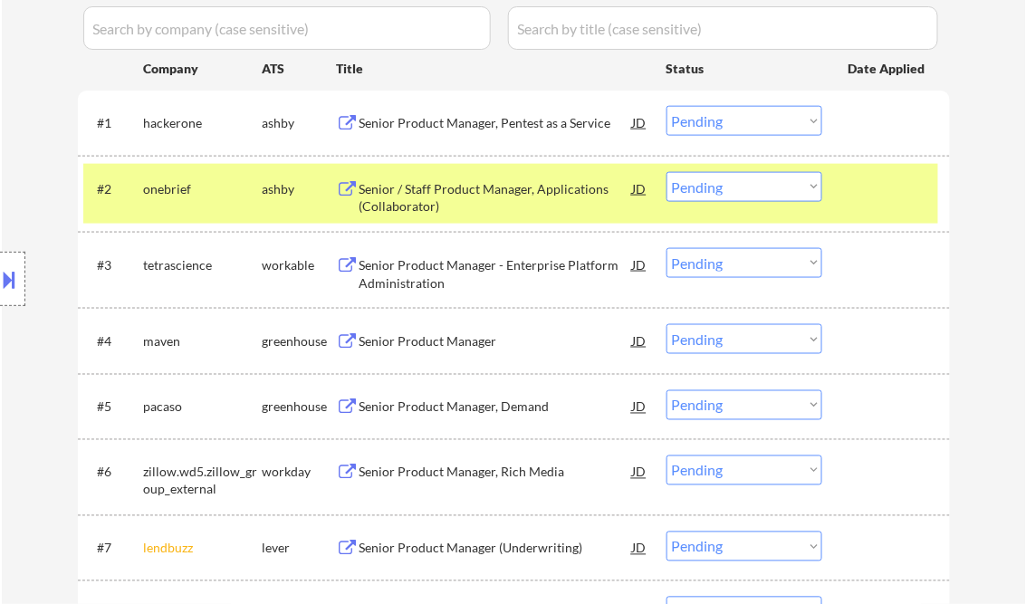
click at [460, 186] on div "Senior / Staff Product Manager, Applications (Collaborator)" at bounding box center [495, 197] width 273 height 35
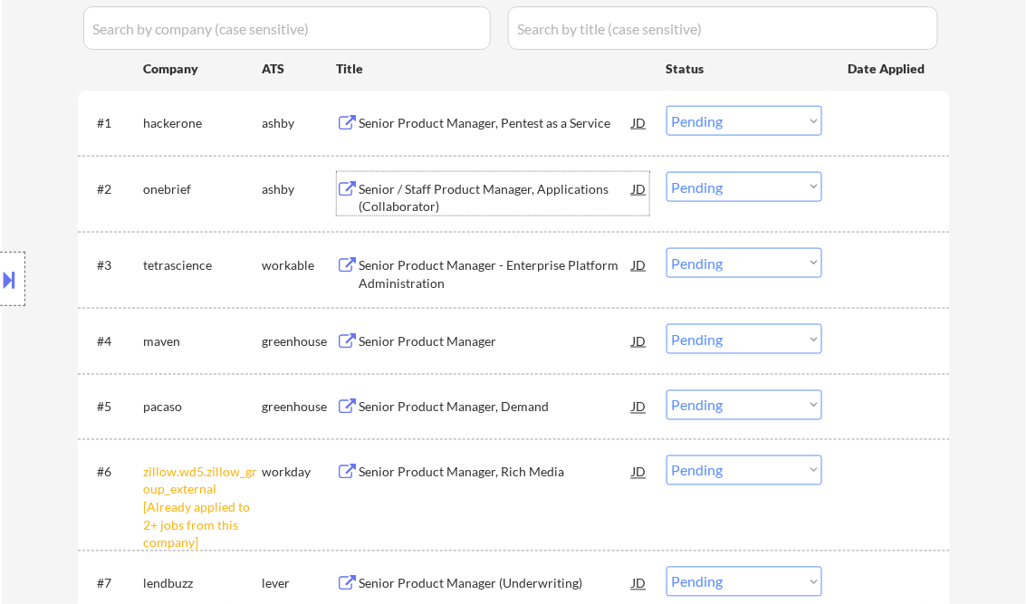
drag, startPoint x: 724, startPoint y: 191, endPoint x: 735, endPoint y: 203, distance: 16.0
click at [724, 191] on select "Choose an option... Pending Applied Excluded (Questions) Excluded (Expired) Exc…" at bounding box center [744, 187] width 156 height 30
click at [666, 172] on select "Choose an option... Pending Applied Excluded (Questions) Excluded (Expired) Exc…" at bounding box center [744, 187] width 156 height 30
select select ""pending""
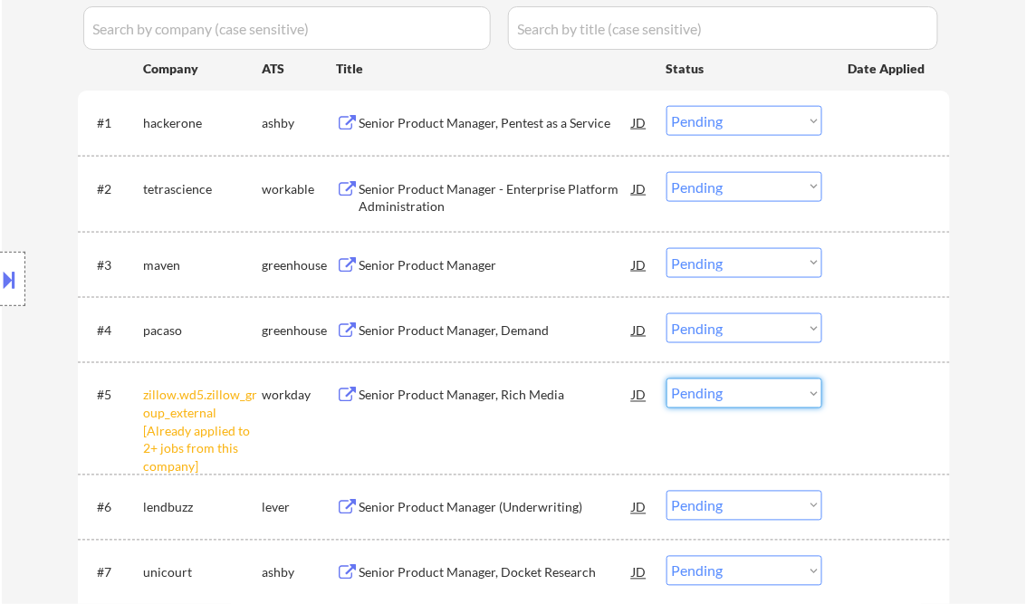
click at [721, 388] on select "Choose an option... Pending Applied Excluded (Questions) Excluded (Expired) Exc…" at bounding box center [744, 393] width 156 height 30
click at [666, 378] on select "Choose an option... Pending Applied Excluded (Questions) Excluded (Expired) Exc…" at bounding box center [744, 393] width 156 height 30
select select ""pending""
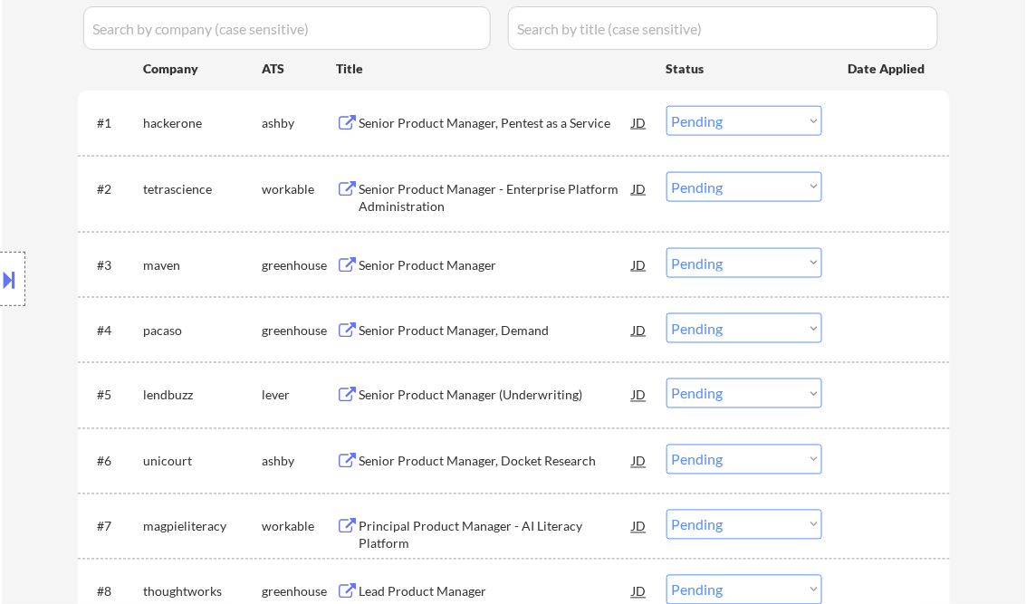
click at [435, 187] on div "Senior Product Manager - Enterprise Platform Administration" at bounding box center [495, 197] width 273 height 35
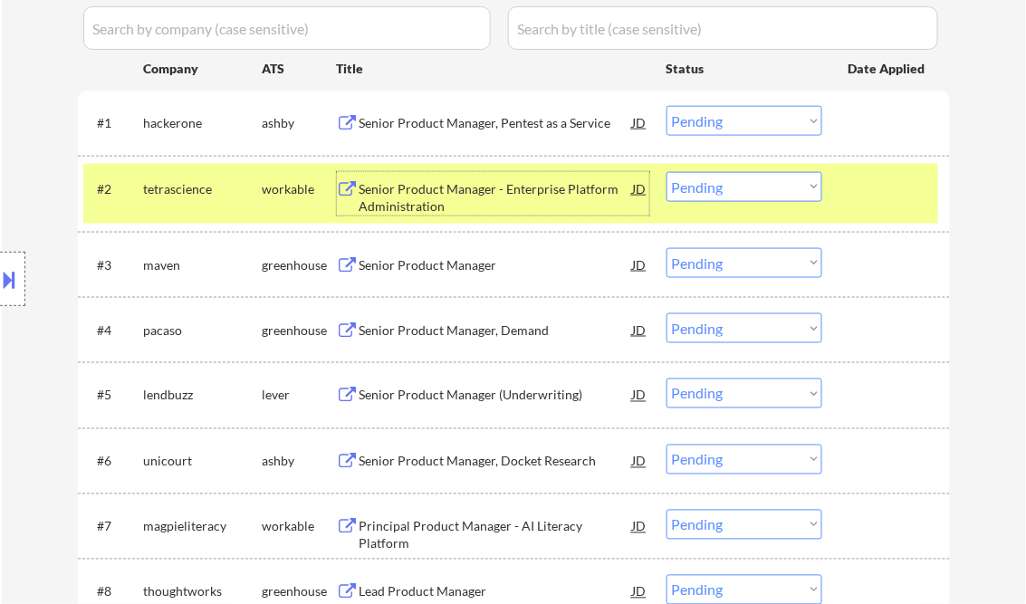
drag, startPoint x: 758, startPoint y: 185, endPoint x: 765, endPoint y: 195, distance: 12.3
click at [758, 185] on select "Choose an option... Pending Applied Excluded (Questions) Excluded (Expired) Exc…" at bounding box center [744, 187] width 156 height 30
click at [666, 172] on select "Choose an option... Pending Applied Excluded (Questions) Excluded (Expired) Exc…" at bounding box center [744, 187] width 156 height 30
click at [461, 263] on div "Senior Product Manager" at bounding box center [495, 265] width 273 height 18
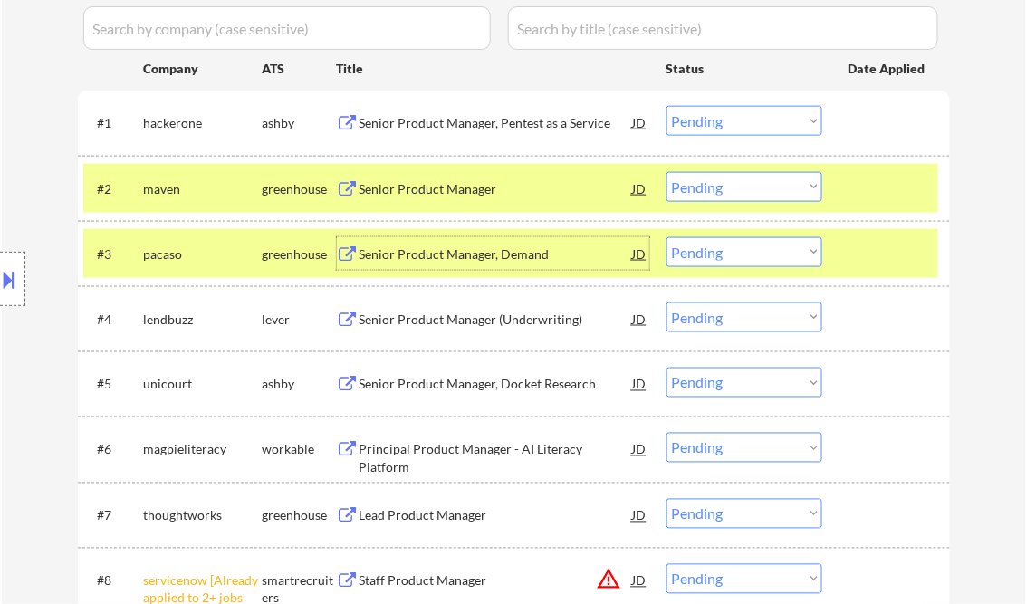
drag, startPoint x: 697, startPoint y: 187, endPoint x: 700, endPoint y: 203, distance: 16.5
click at [697, 187] on select "Choose an option... Pending Applied Excluded (Questions) Excluded (Expired) Exc…" at bounding box center [744, 187] width 156 height 30
click at [666, 172] on select "Choose an option... Pending Applied Excluded (Questions) Excluded (Expired) Exc…" at bounding box center [744, 187] width 156 height 30
click at [512, 252] on div "Senior Product Manager, Demand" at bounding box center [495, 254] width 273 height 18
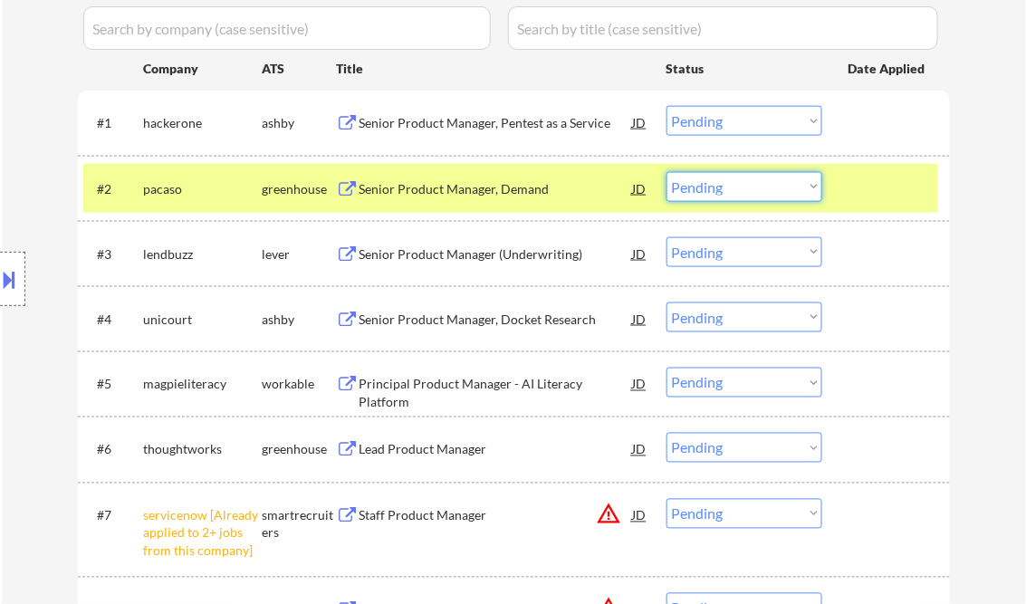
drag, startPoint x: 712, startPoint y: 182, endPoint x: 732, endPoint y: 203, distance: 28.8
click at [712, 182] on select "Choose an option... Pending Applied Excluded (Questions) Excluded (Expired) Exc…" at bounding box center [744, 187] width 156 height 30
click at [666, 172] on select "Choose an option... Pending Applied Excluded (Questions) Excluded (Expired) Exc…" at bounding box center [744, 187] width 156 height 30
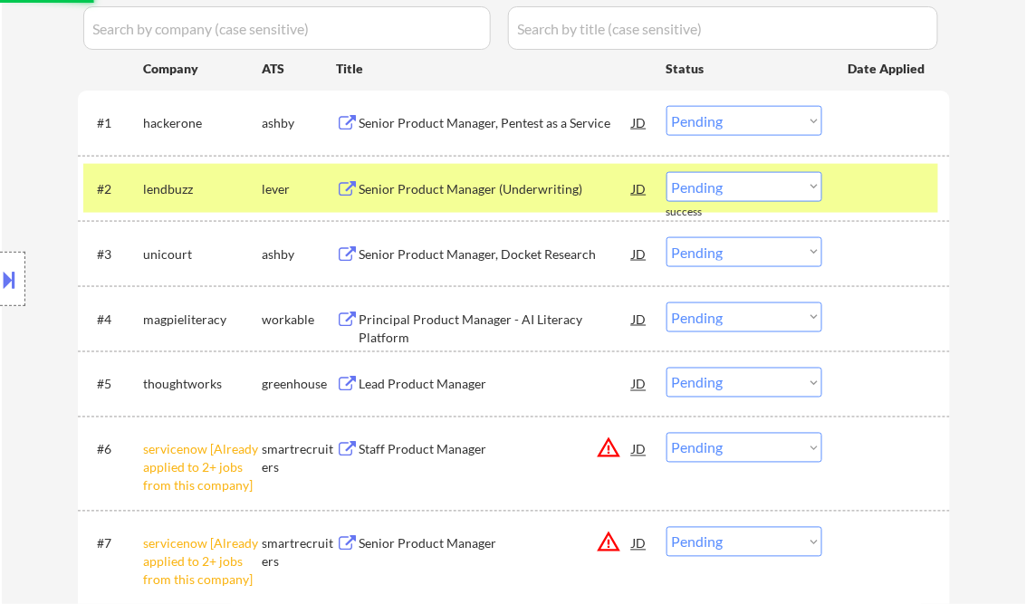
click at [435, 189] on div "Senior Product Manager (Underwriting)" at bounding box center [495, 189] width 273 height 18
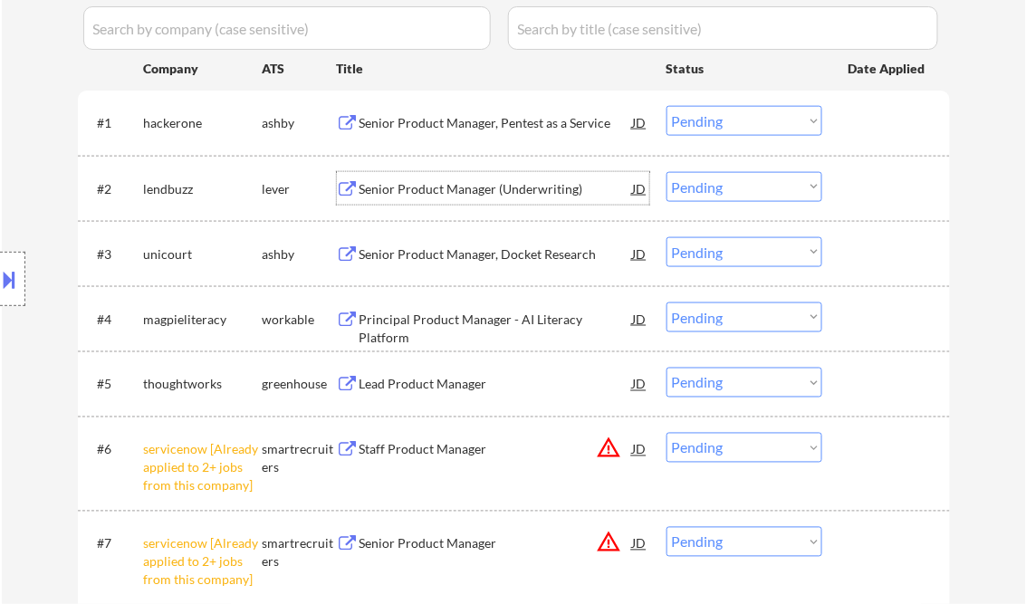
drag, startPoint x: 742, startPoint y: 181, endPoint x: 752, endPoint y: 196, distance: 17.9
click at [743, 182] on select "Choose an option... Pending Applied Excluded (Questions) Excluded (Expired) Exc…" at bounding box center [744, 187] width 156 height 30
click at [666, 172] on select "Choose an option... Pending Applied Excluded (Questions) Excluded (Expired) Exc…" at bounding box center [744, 187] width 156 height 30
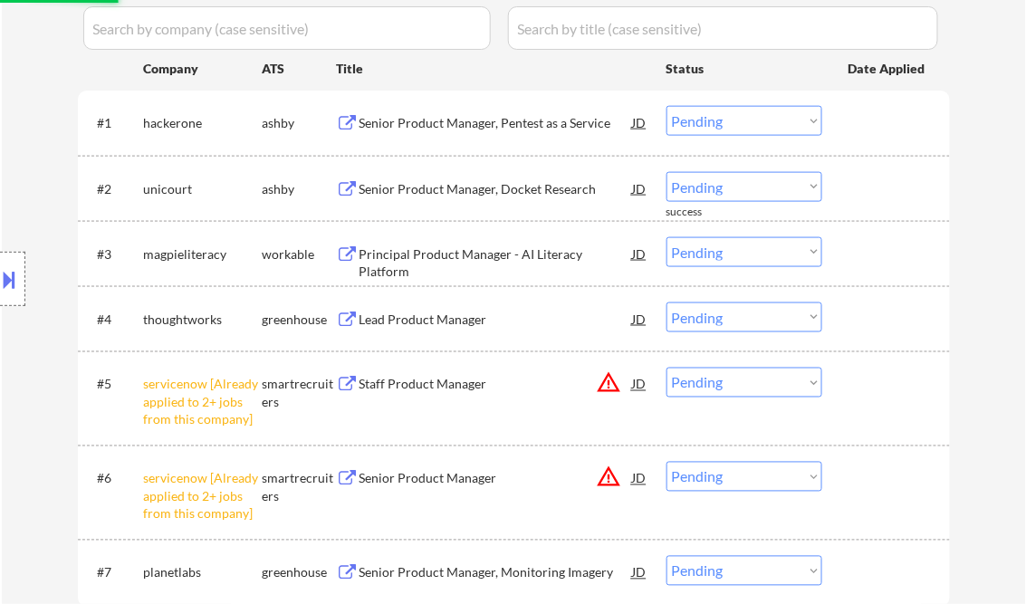
click at [448, 190] on div "Senior Product Manager, Docket Research" at bounding box center [495, 189] width 273 height 18
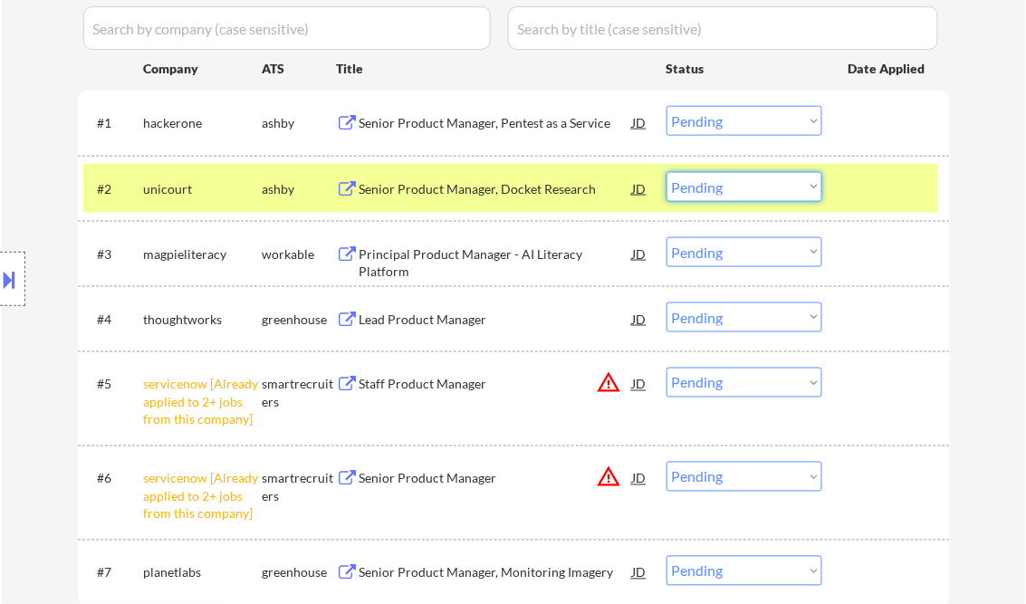
drag, startPoint x: 708, startPoint y: 183, endPoint x: 713, endPoint y: 204, distance: 21.5
click at [708, 185] on select "Choose an option... Pending Applied Excluded (Questions) Excluded (Expired) Exc…" at bounding box center [744, 187] width 156 height 30
click at [666, 172] on select "Choose an option... Pending Applied Excluded (Questions) Excluded (Expired) Exc…" at bounding box center [744, 187] width 156 height 30
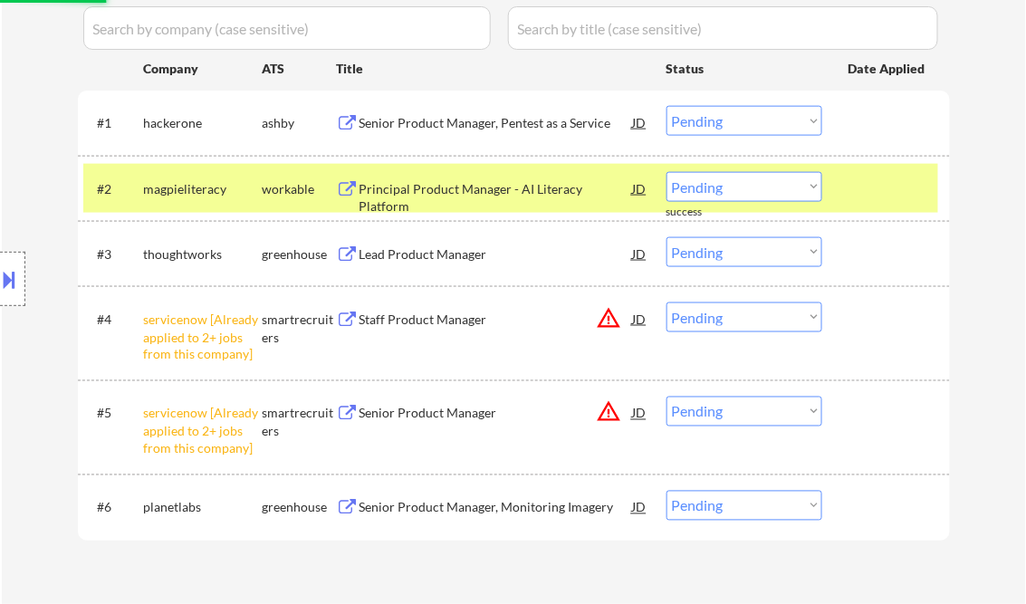
click at [446, 195] on div "Principal Product Manager - AI Literacy Platform" at bounding box center [495, 197] width 273 height 35
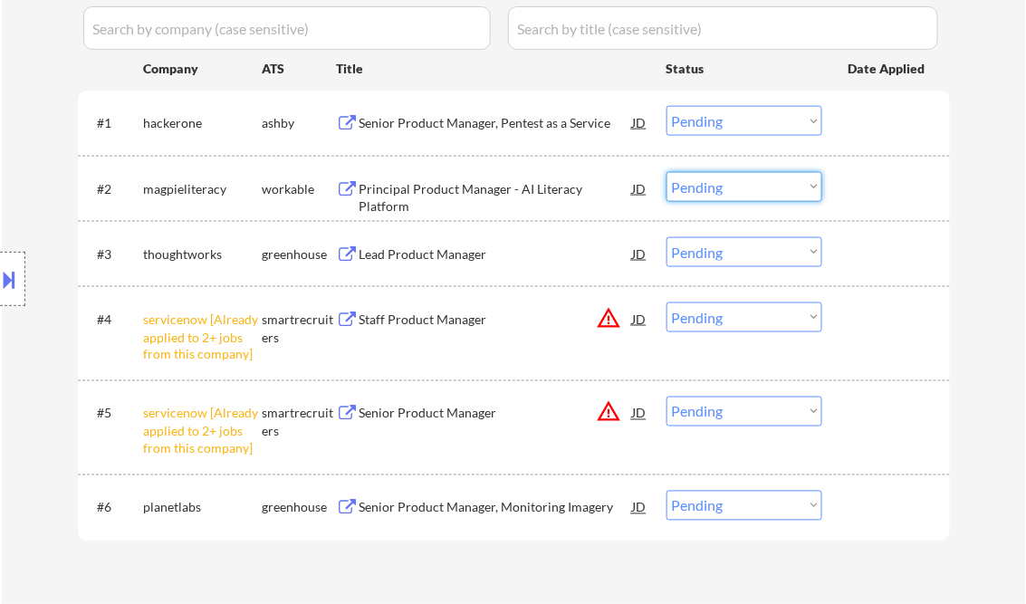
click at [761, 185] on select "Choose an option... Pending Applied Excluded (Questions) Excluded (Expired) Exc…" at bounding box center [744, 187] width 156 height 30
click at [666, 172] on select "Choose an option... Pending Applied Excluded (Questions) Excluded (Expired) Exc…" at bounding box center [744, 187] width 156 height 30
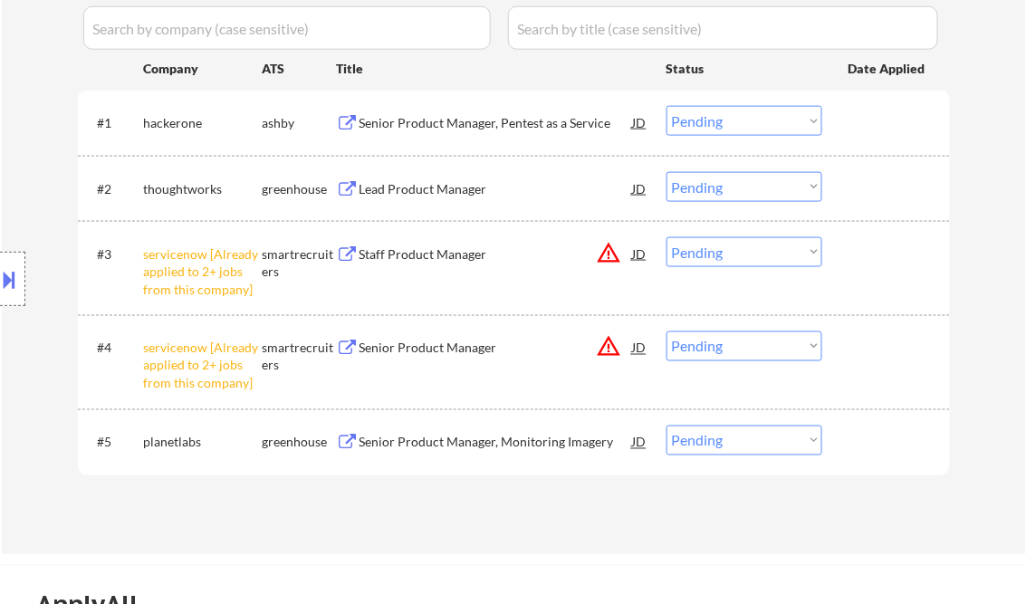
click at [440, 187] on div "Lead Product Manager" at bounding box center [495, 189] width 273 height 18
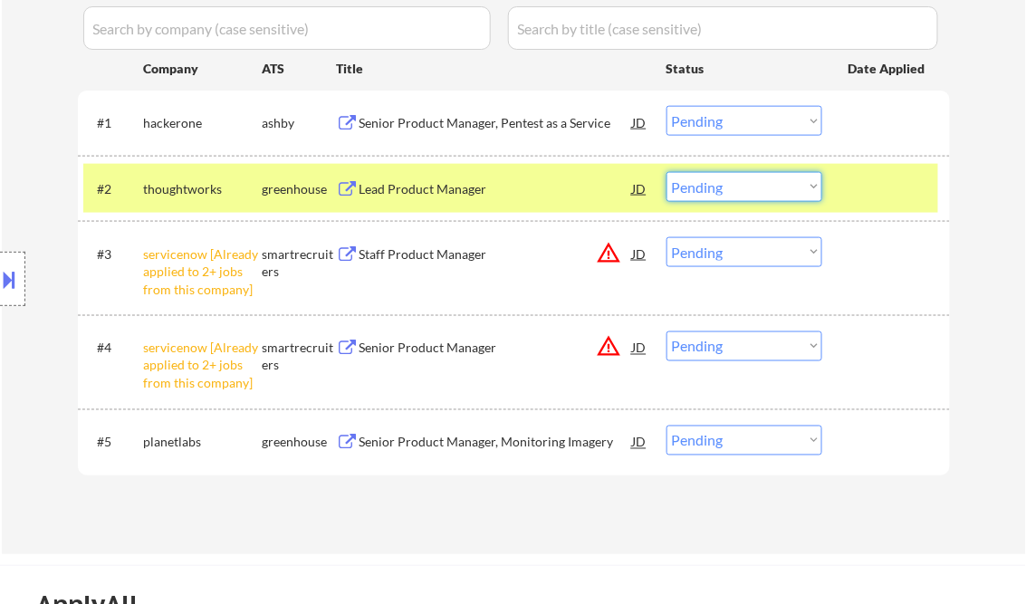
click at [775, 186] on select "Choose an option... Pending Applied Excluded (Questions) Excluded (Expired) Exc…" at bounding box center [744, 187] width 156 height 30
click at [21, 264] on div at bounding box center [12, 279] width 25 height 54
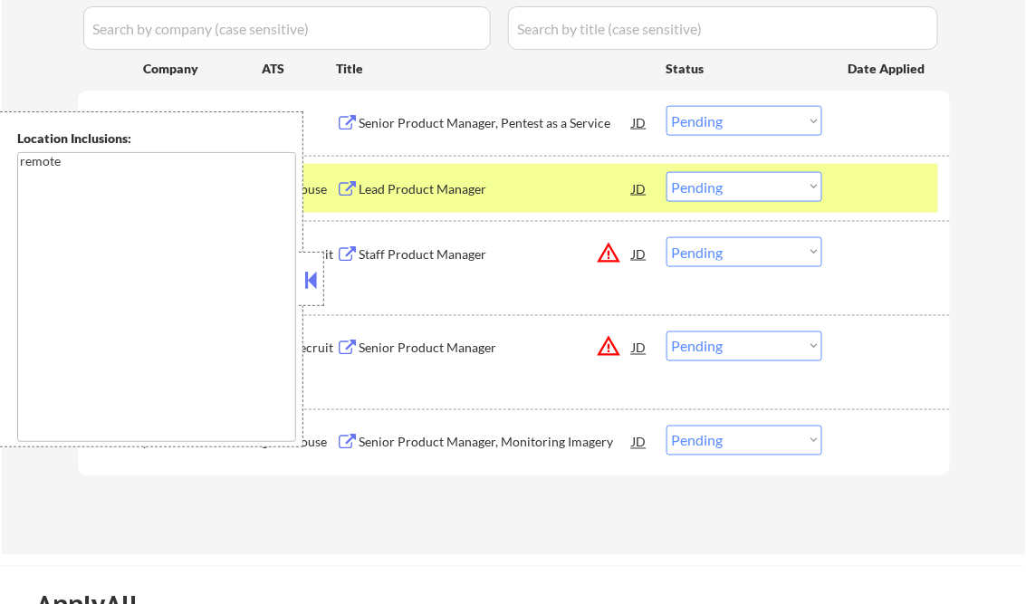
click at [304, 289] on button at bounding box center [312, 279] width 20 height 27
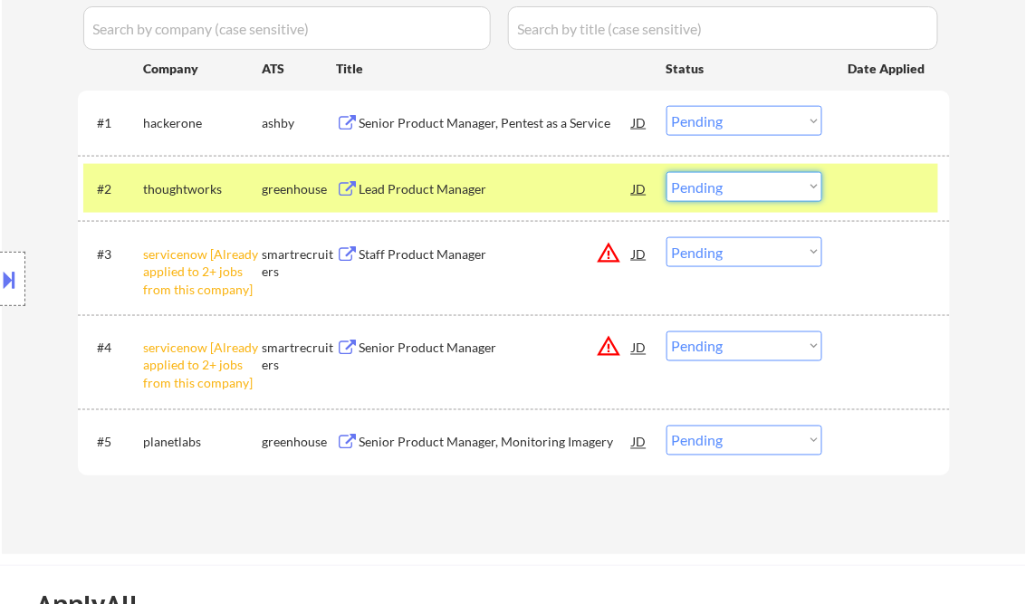
drag, startPoint x: 816, startPoint y: 186, endPoint x: 809, endPoint y: 199, distance: 15.0
click at [816, 186] on select "Choose an option... Pending Applied Excluded (Questions) Excluded (Expired) Exc…" at bounding box center [744, 187] width 156 height 30
click at [666, 172] on select "Choose an option... Pending Applied Excluded (Questions) Excluded (Expired) Exc…" at bounding box center [744, 187] width 156 height 30
select select ""pending""
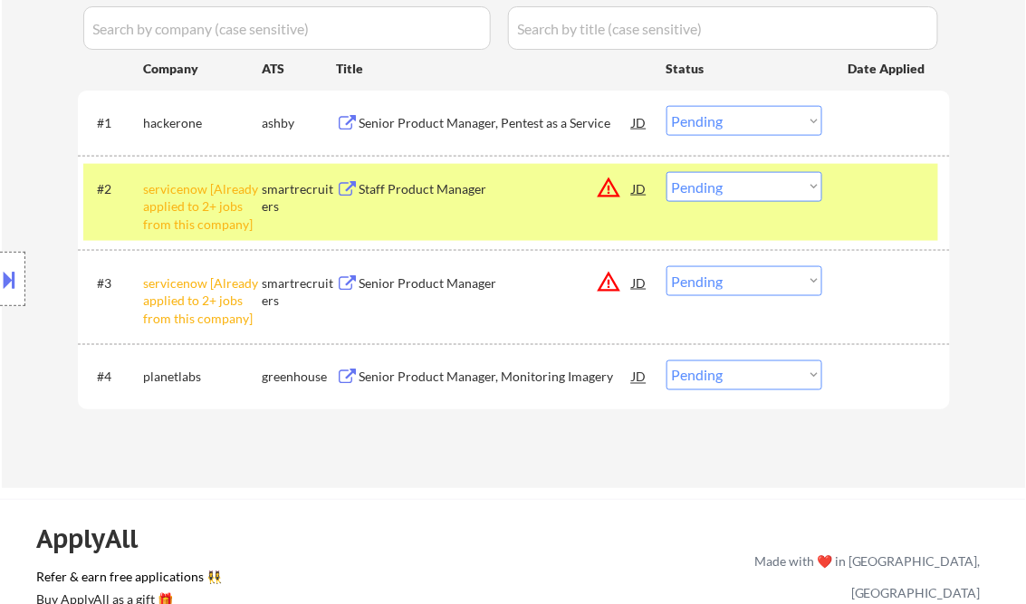
click at [751, 283] on select "Choose an option... Pending Applied Excluded (Questions) Excluded (Expired) Exc…" at bounding box center [744, 281] width 156 height 30
click at [666, 266] on select "Choose an option... Pending Applied Excluded (Questions) Excluded (Expired) Exc…" at bounding box center [744, 281] width 156 height 30
click at [749, 184] on select "Choose an option... Pending Applied Excluded (Questions) Excluded (Expired) Exc…" at bounding box center [744, 187] width 156 height 30
select select ""pending""
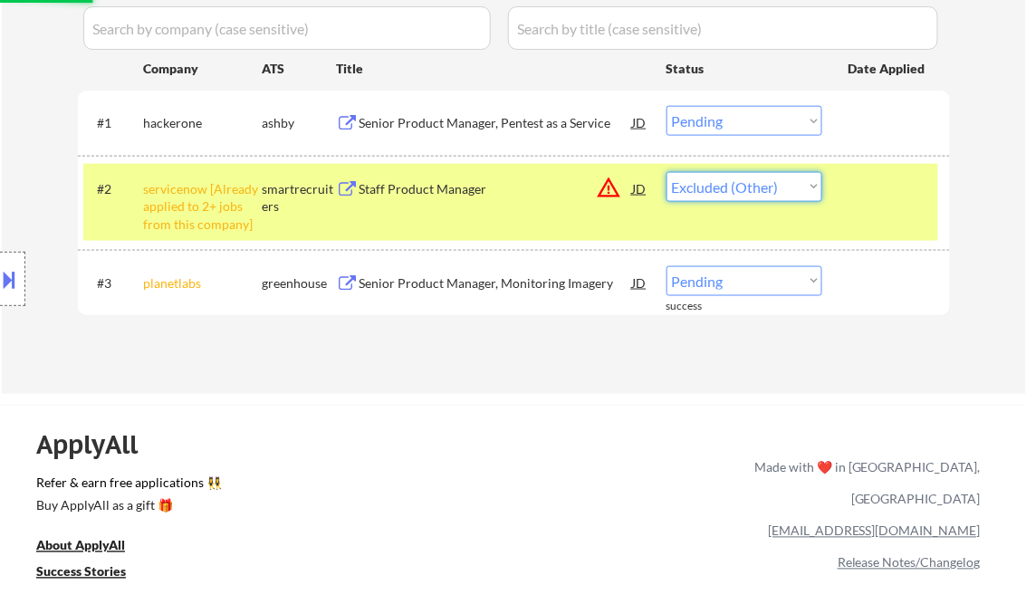
click at [666, 172] on select "Choose an option... Pending Applied Excluded (Questions) Excluded (Expired) Exc…" at bounding box center [744, 187] width 156 height 30
click at [488, 281] on div "Senior Product Manager, Monitoring Imagery" at bounding box center [495, 283] width 273 height 18
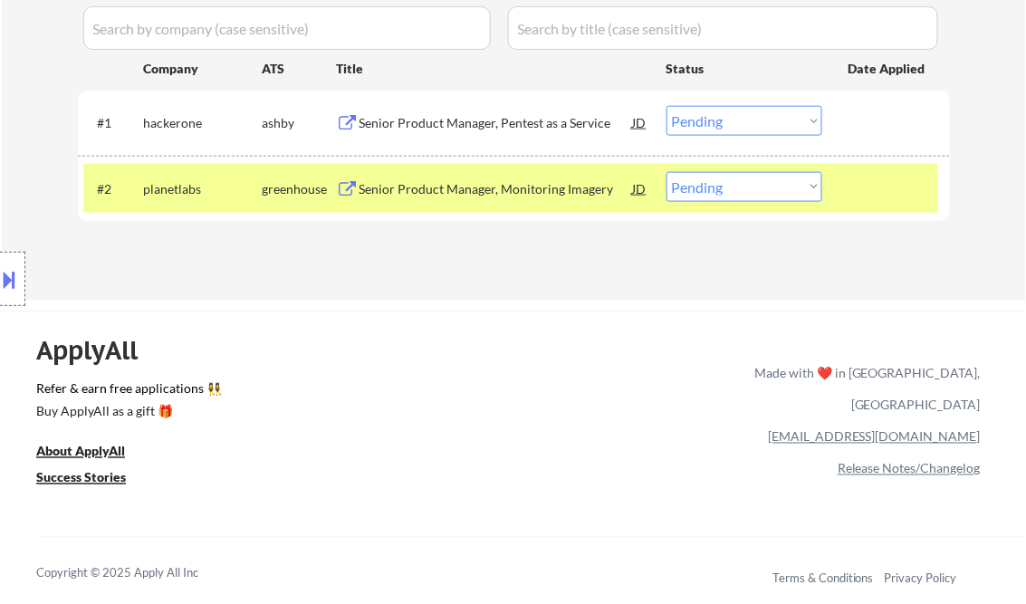
drag, startPoint x: 734, startPoint y: 190, endPoint x: 742, endPoint y: 197, distance: 10.9
click at [734, 190] on select "Choose an option... Pending Applied Excluded (Questions) Excluded (Expired) Exc…" at bounding box center [744, 187] width 156 height 30
select select ""excluded__bad_match_""
click at [666, 172] on select "Choose an option... Pending Applied Excluded (Questions) Excluded (Expired) Exc…" at bounding box center [744, 187] width 156 height 30
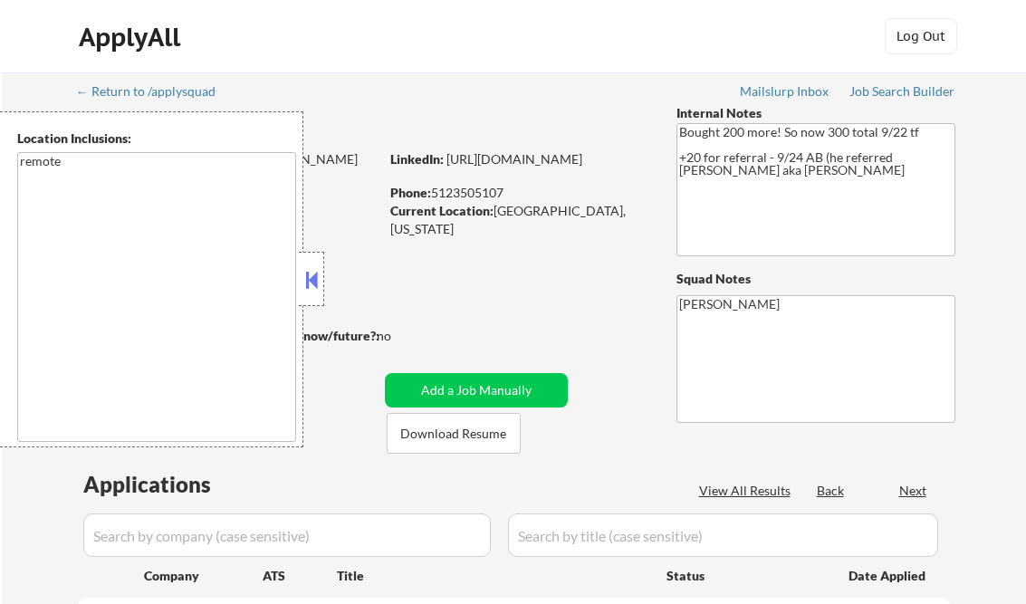
select select ""pending""
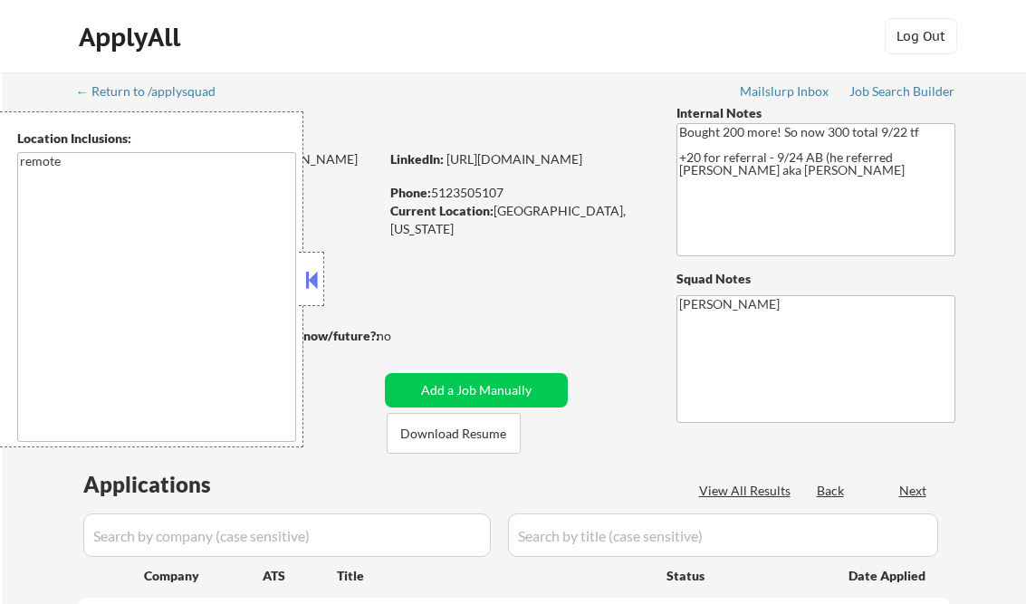
select select ""pending""
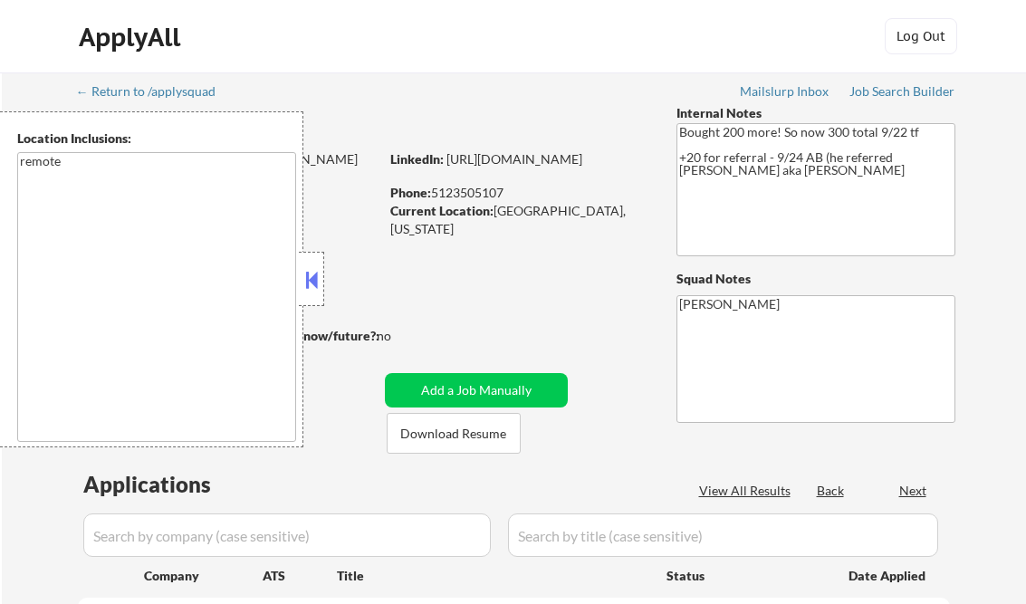
select select ""pending""
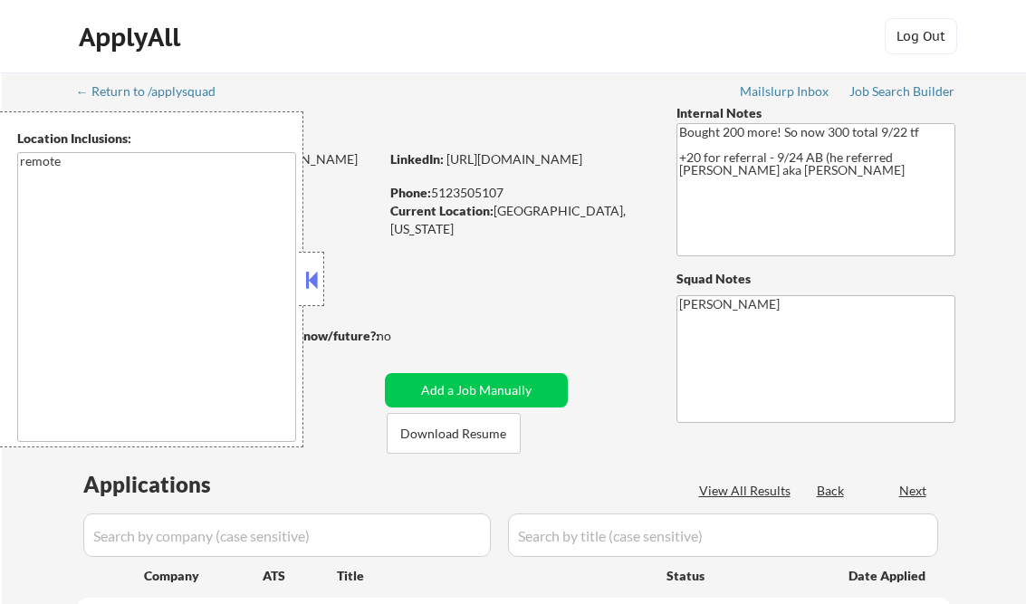
select select ""pending""
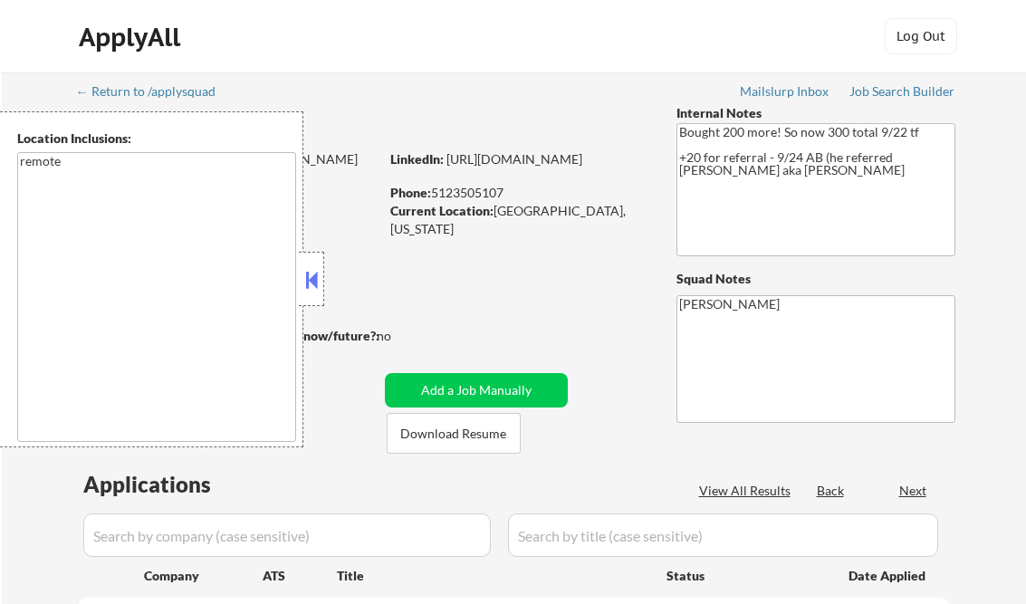
select select ""pending""
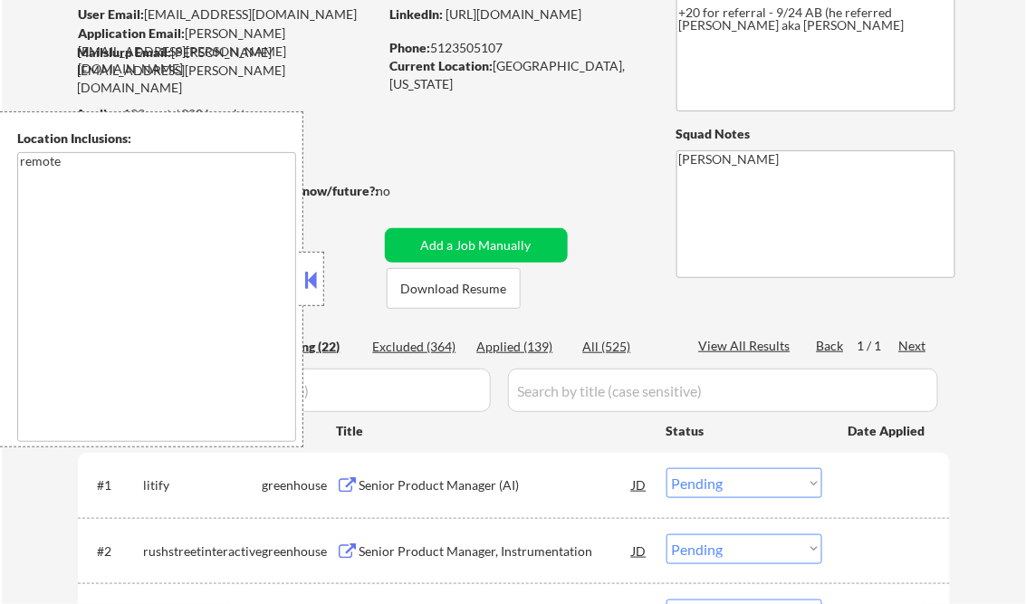
click at [315, 281] on button at bounding box center [312, 279] width 20 height 27
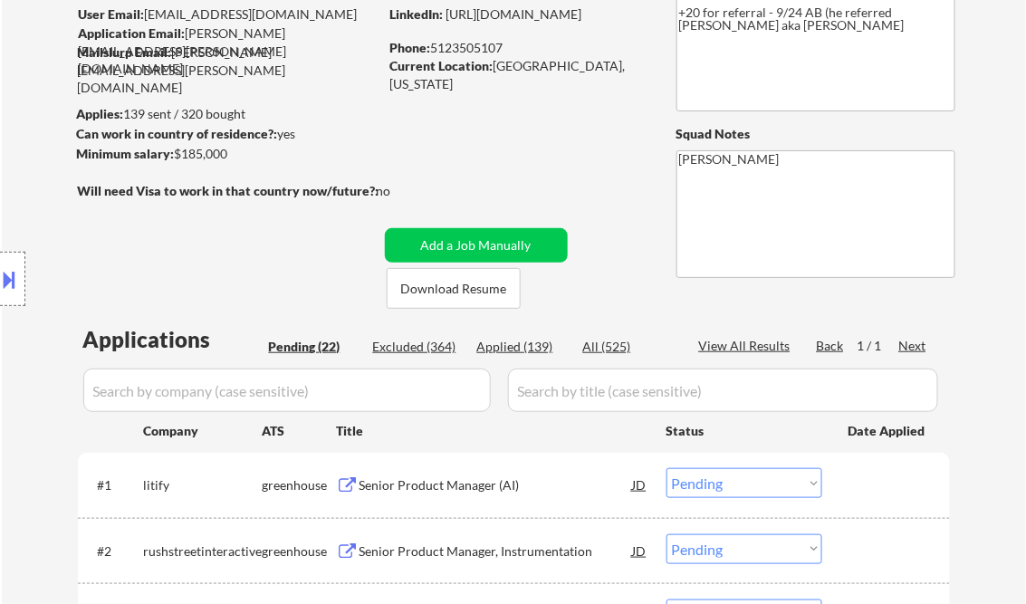
click at [530, 348] on div "Applied (139)" at bounding box center [522, 347] width 91 height 18
click at [751, 346] on div "View All Results" at bounding box center [747, 346] width 97 height 18
select select ""applied""
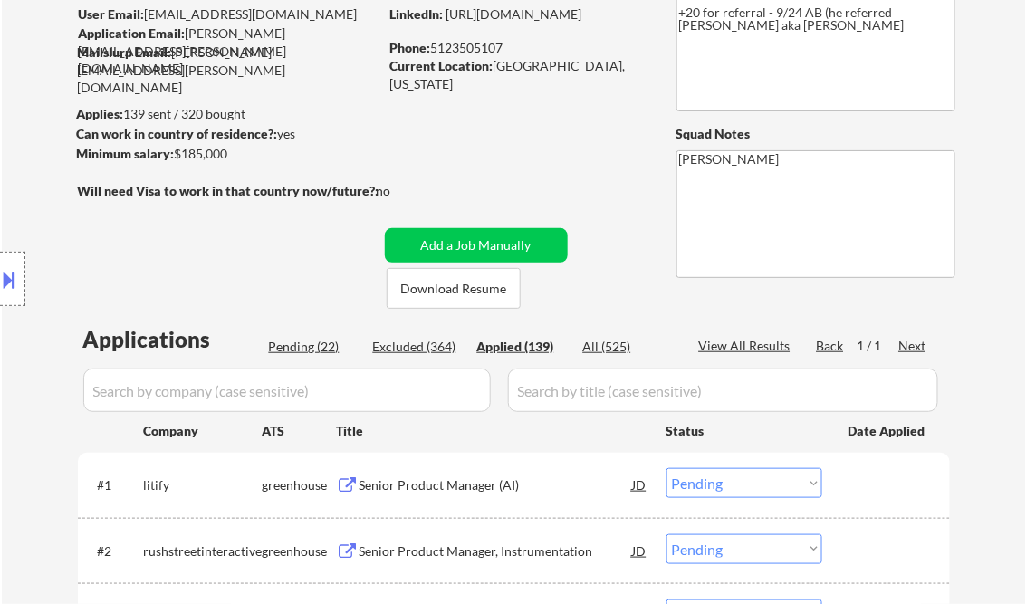
select select ""applied""
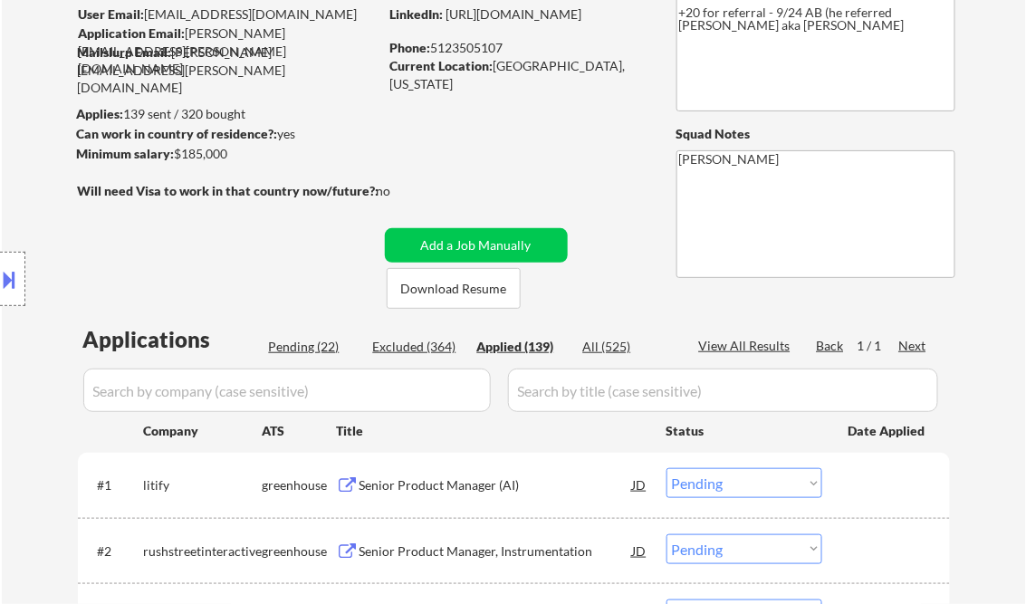
select select ""applied""
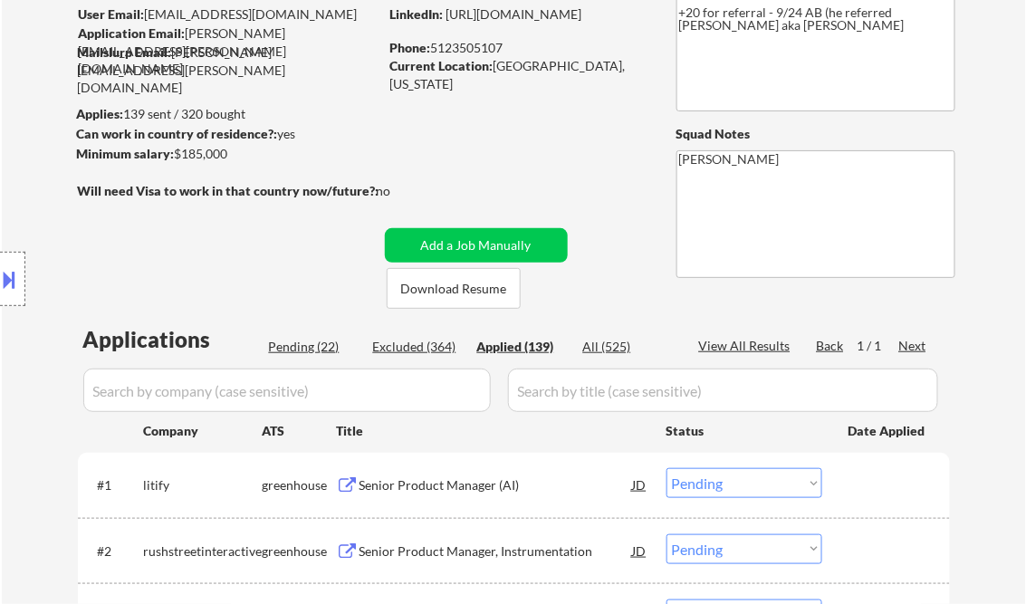
select select ""applied""
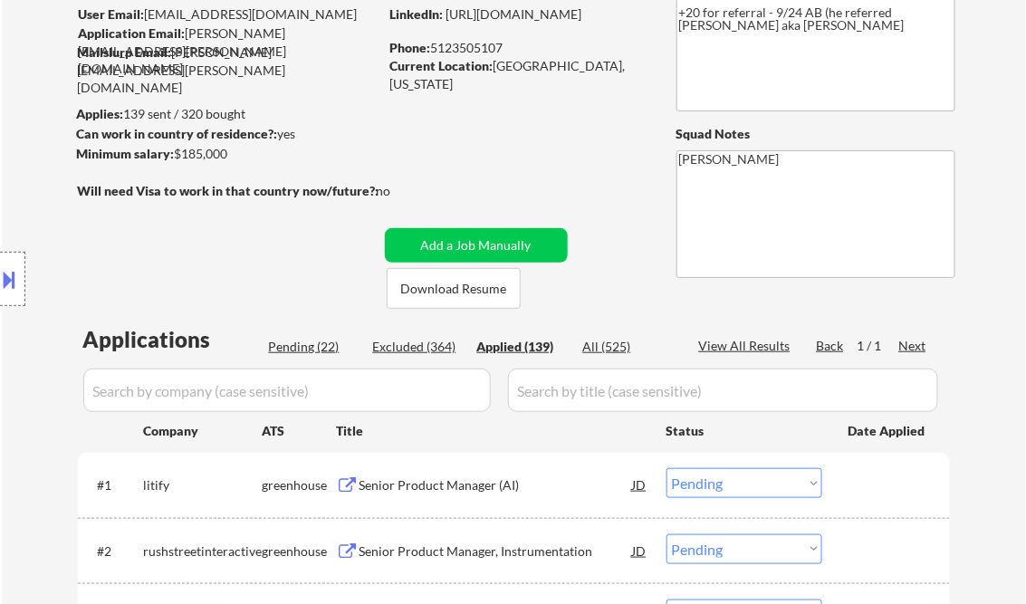
select select ""applied""
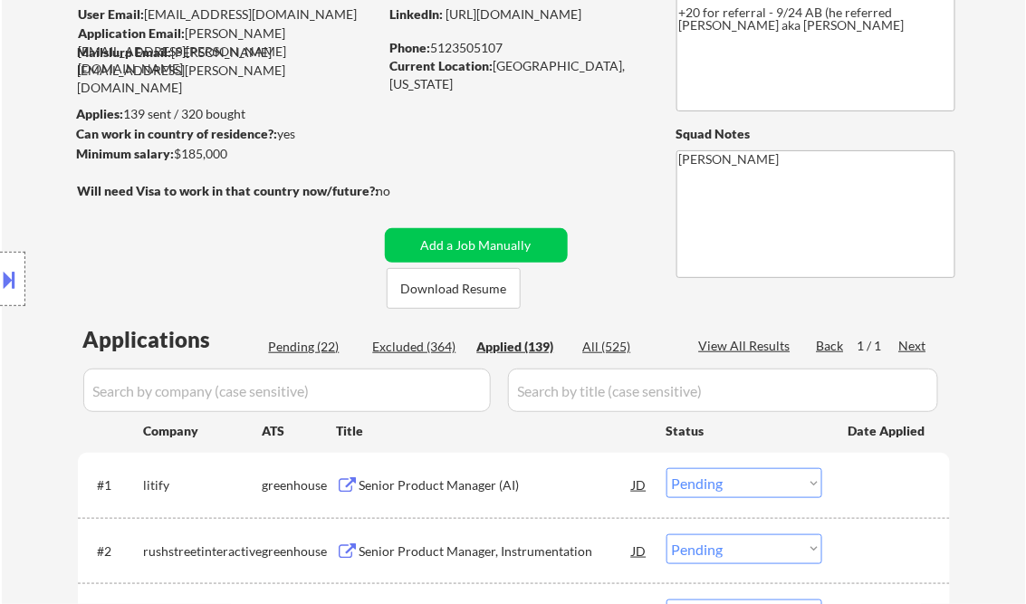
select select ""applied""
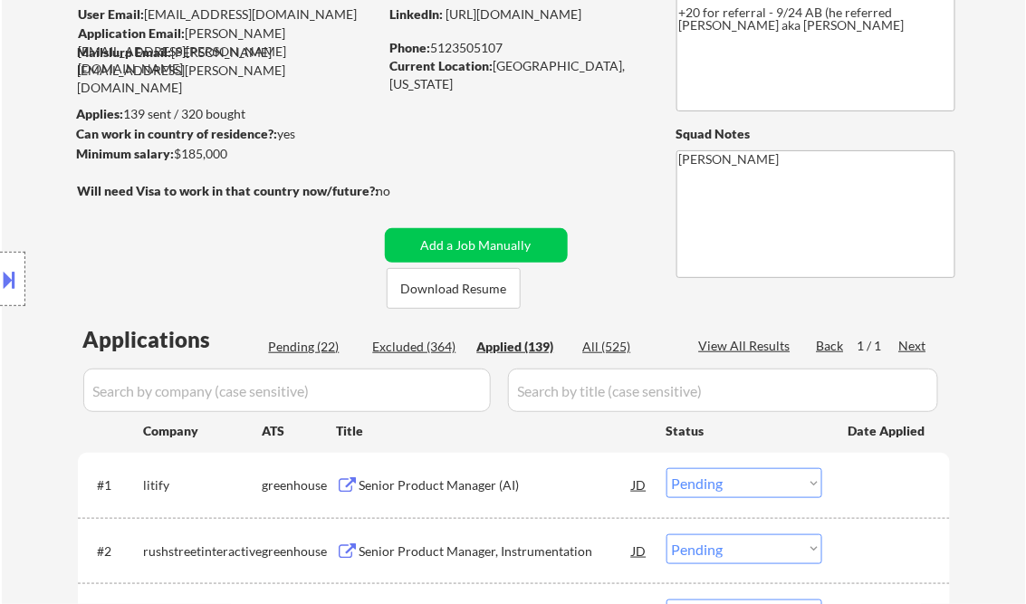
select select ""applied""
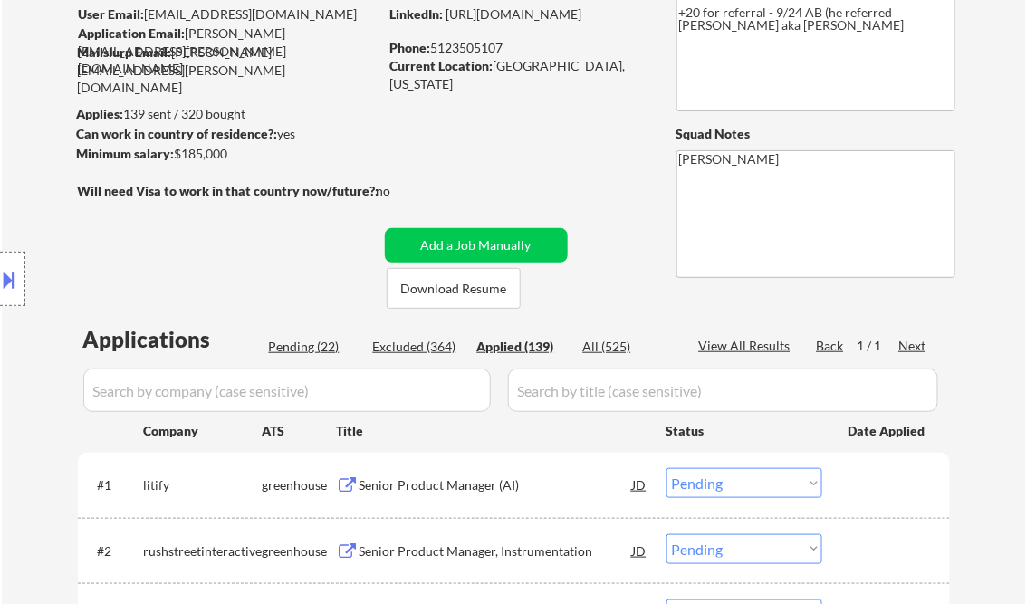
select select ""applied""
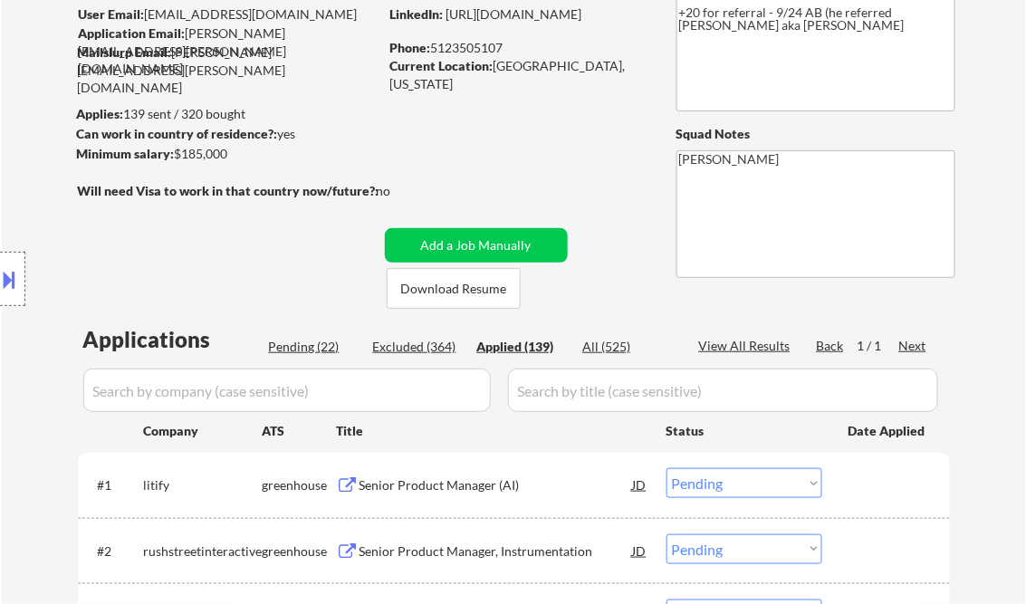
select select ""applied""
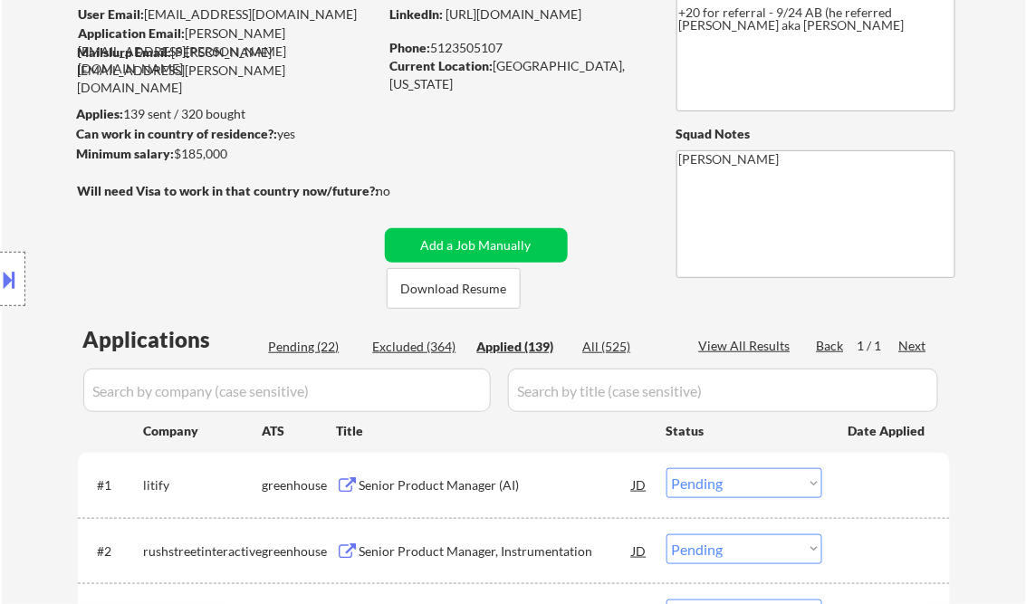
select select ""applied""
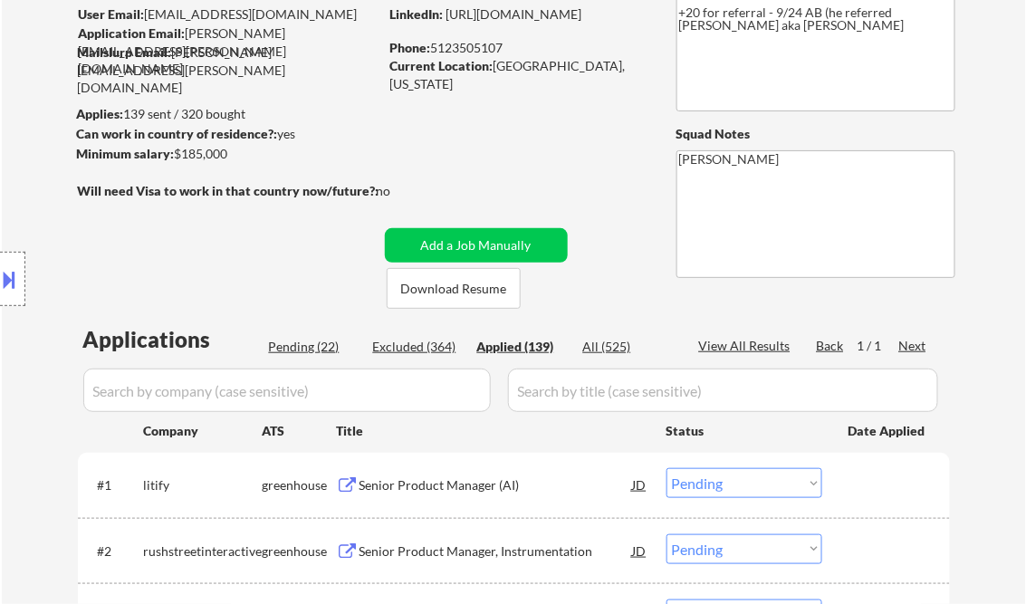
select select ""applied""
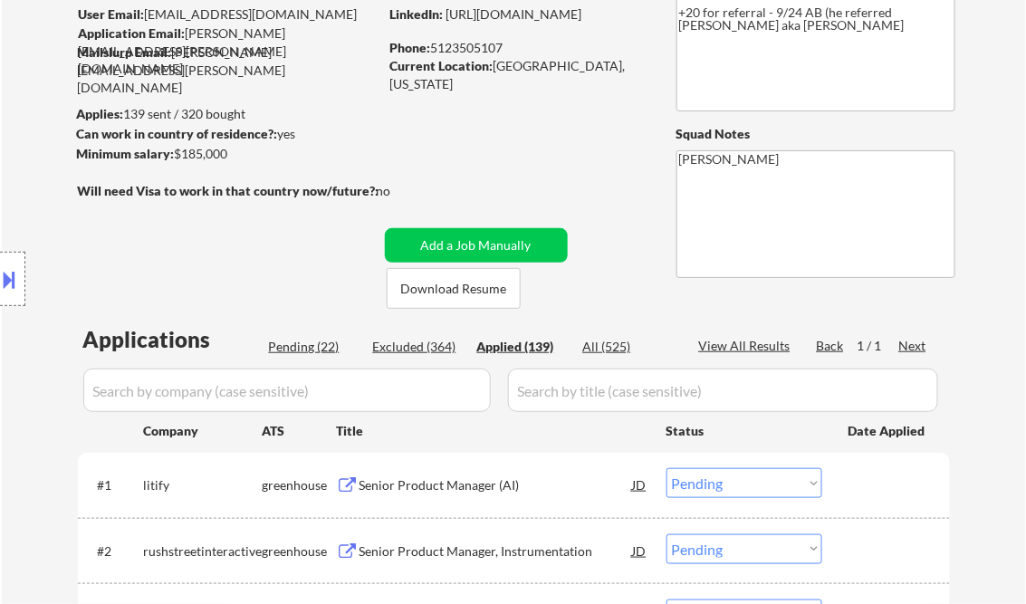
select select ""applied""
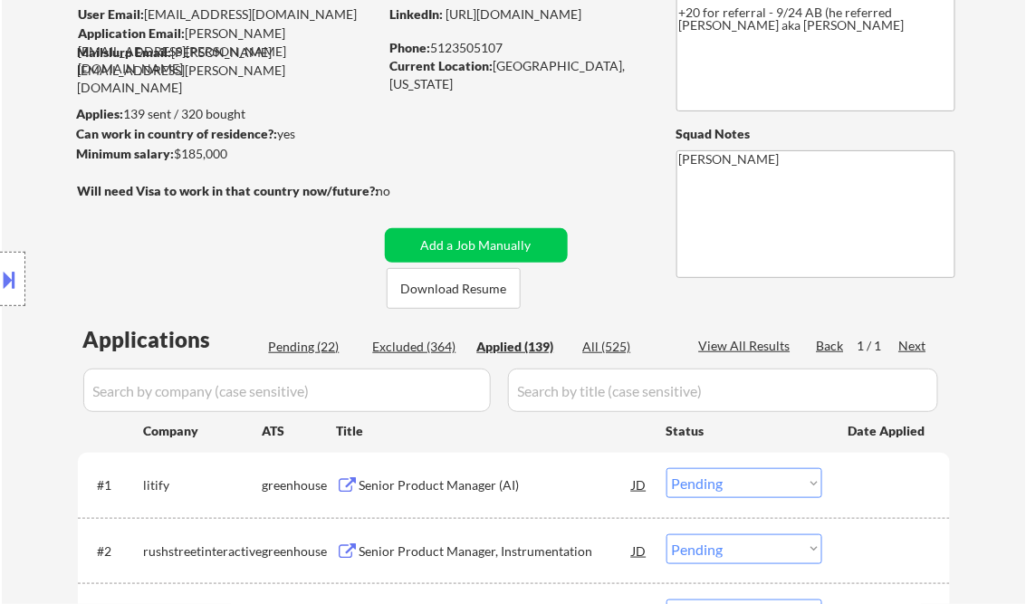
select select ""applied""
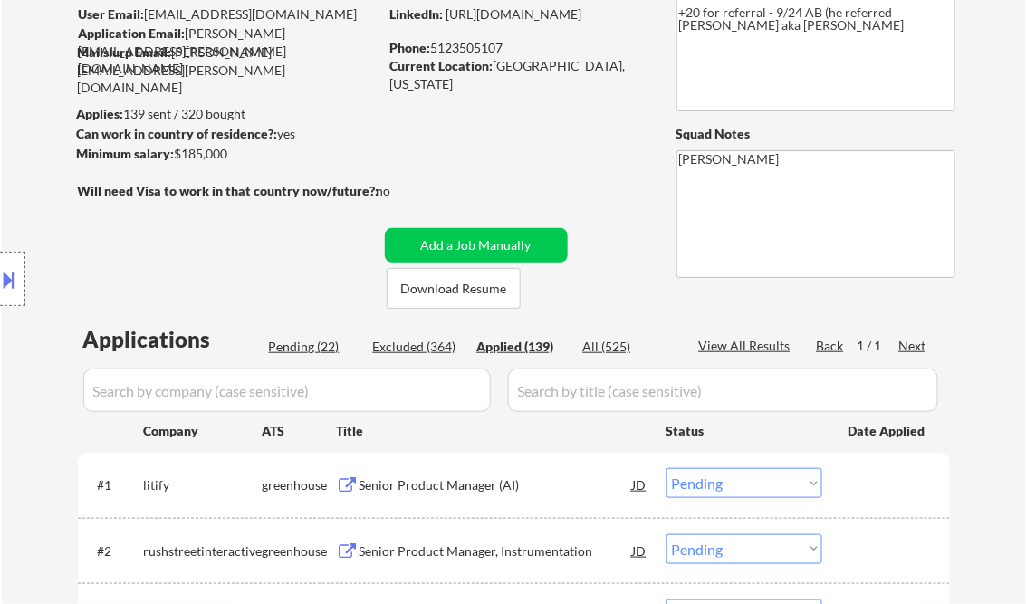
select select ""applied""
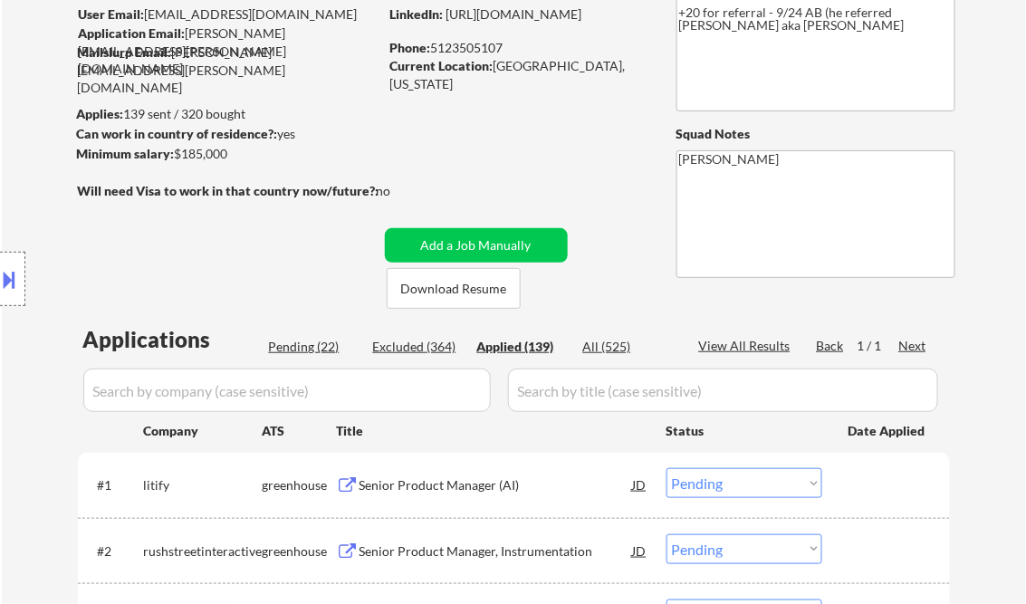
select select ""applied""
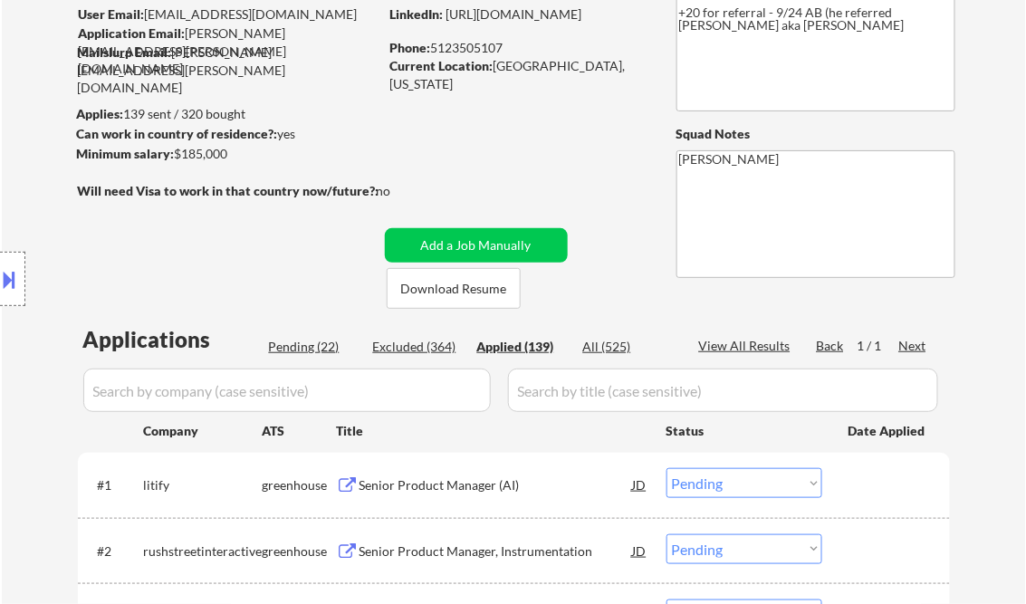
select select ""applied""
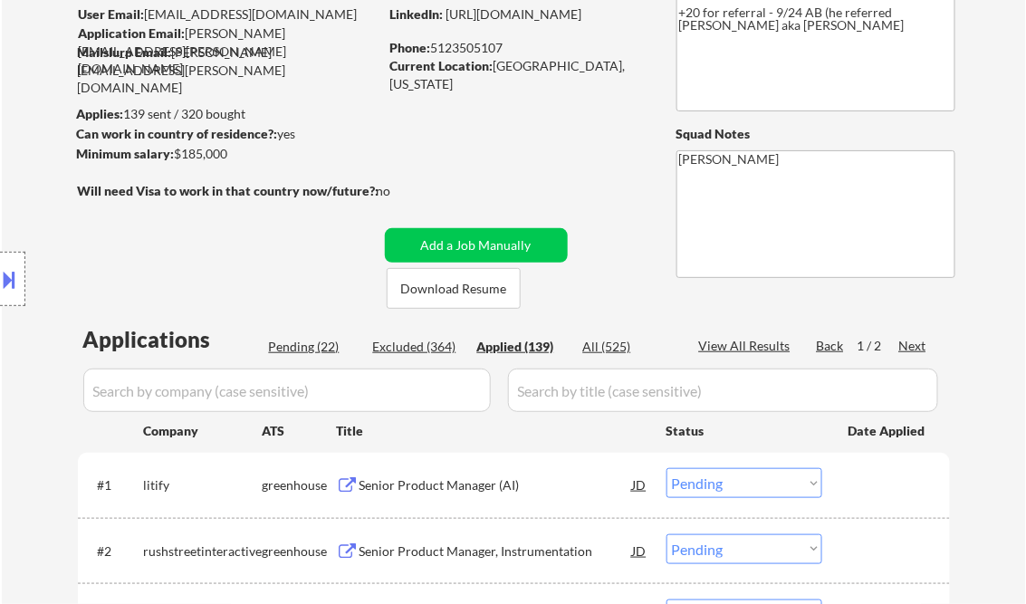
select select ""applied""
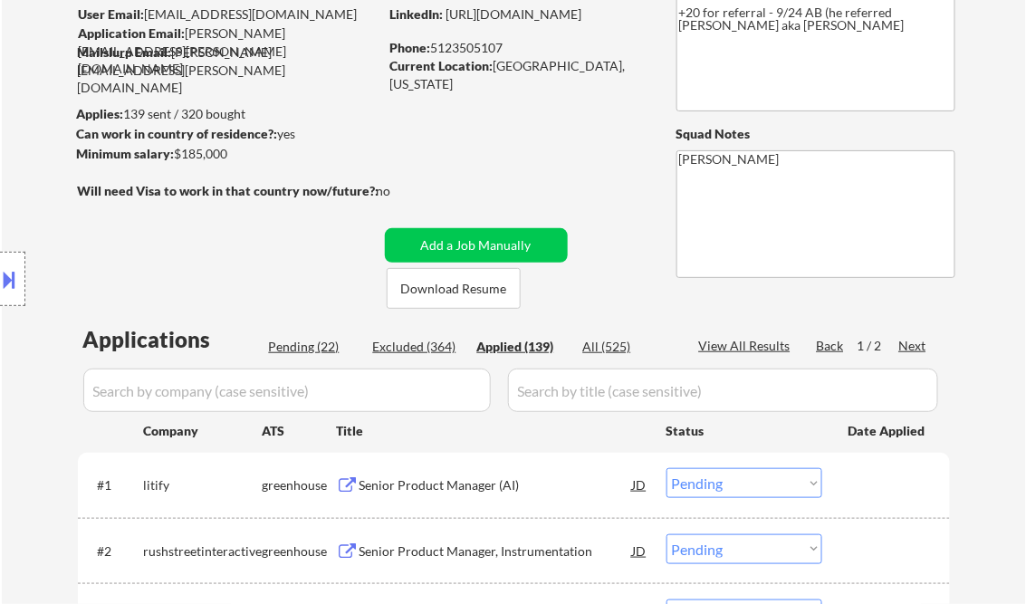
select select ""applied""
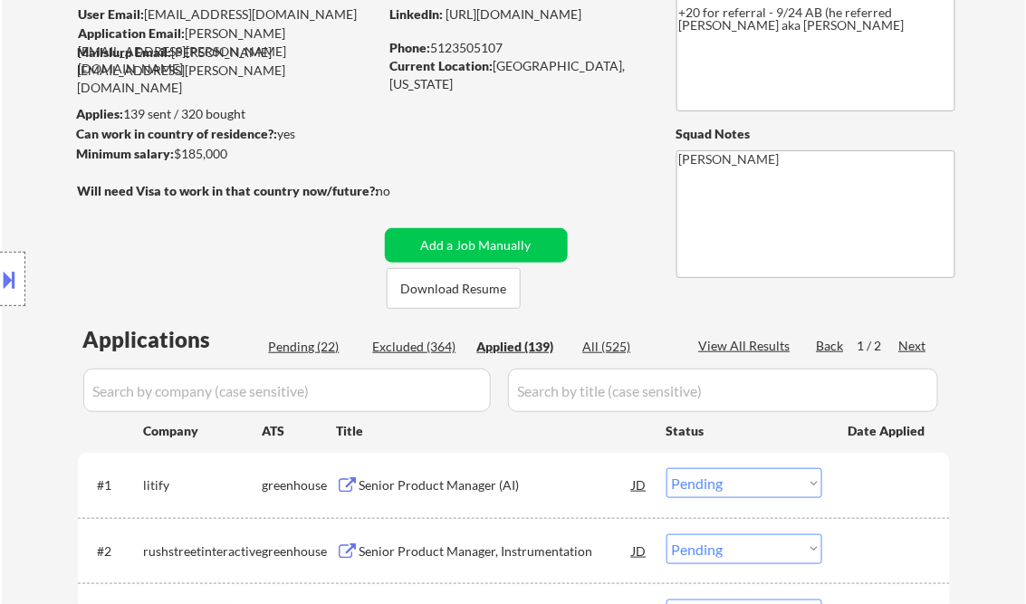
select select ""applied""
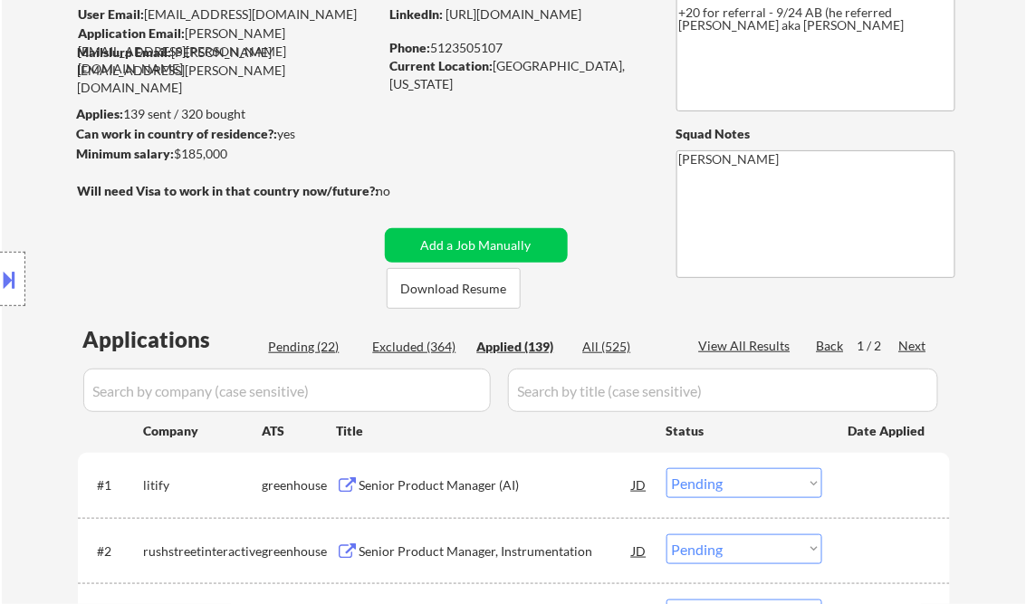
select select ""applied""
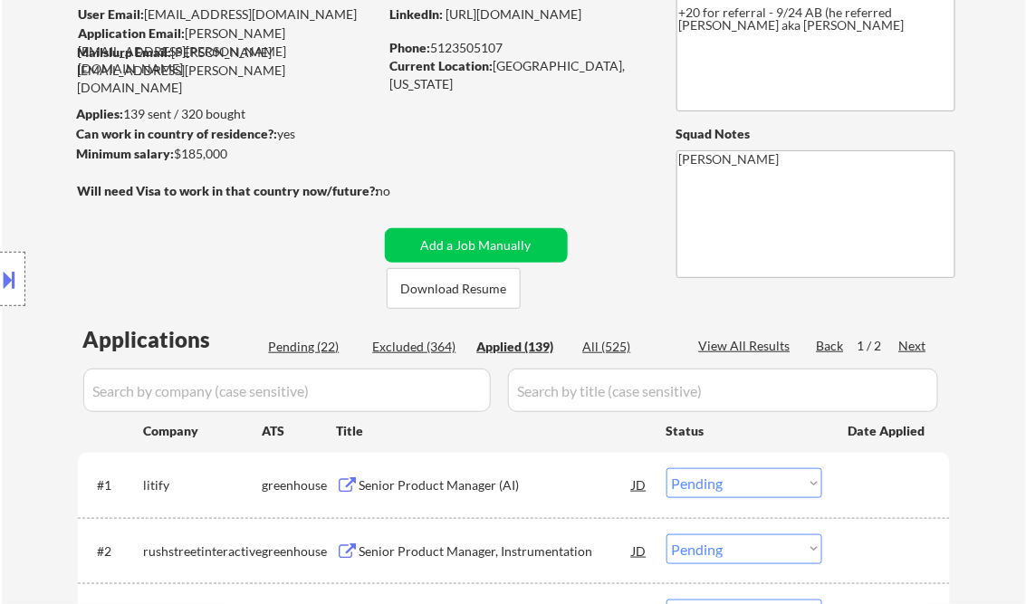
select select ""applied""
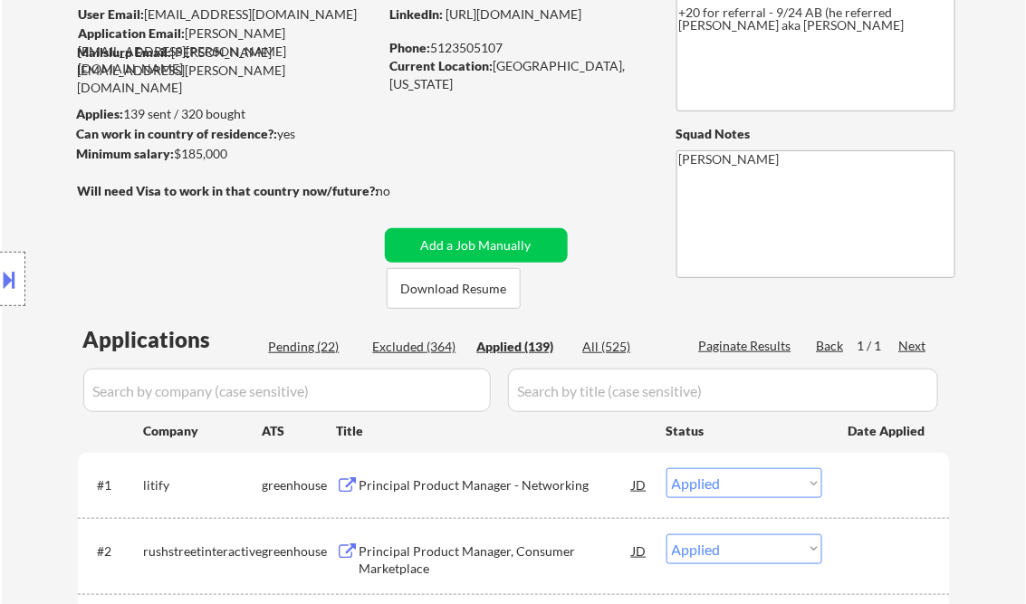
select select ""applied""
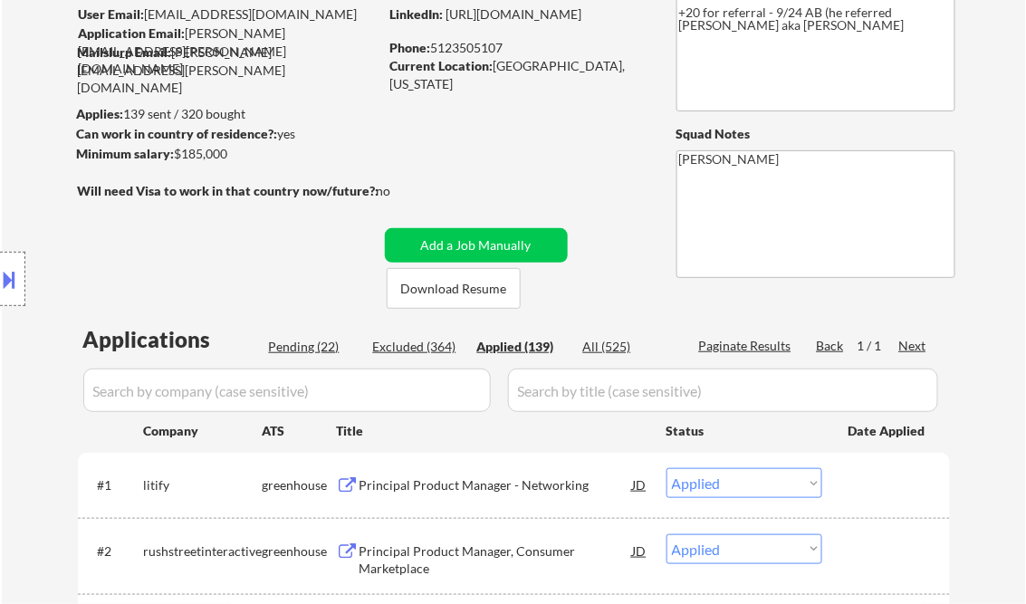
select select ""applied""
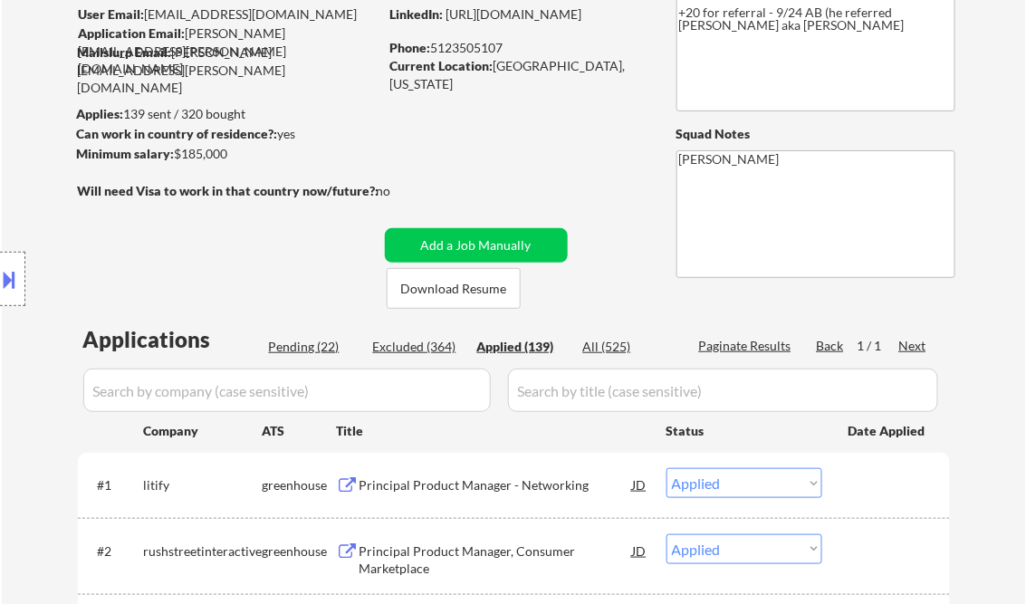
select select ""applied""
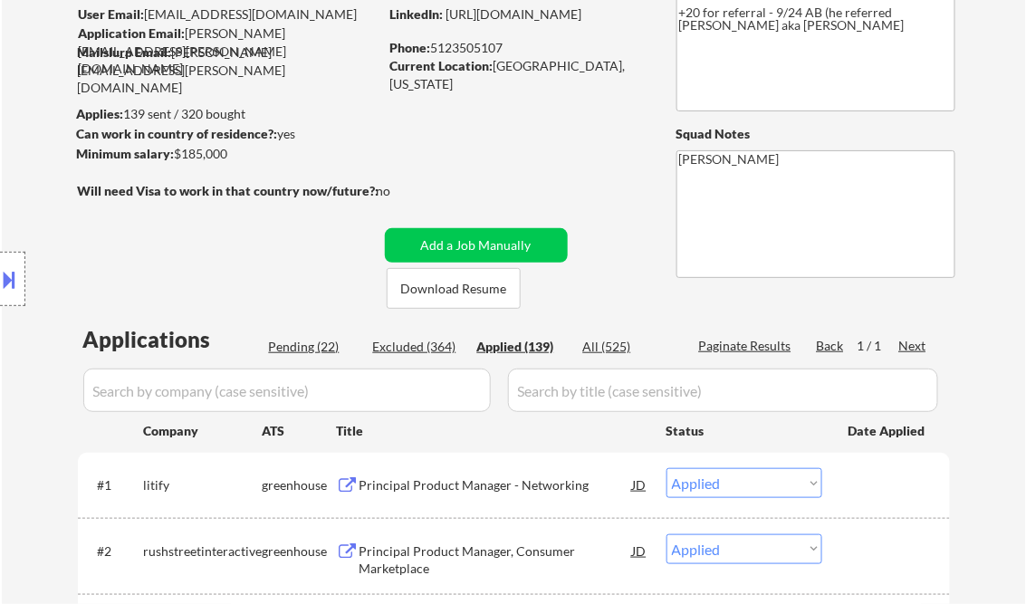
select select ""applied""
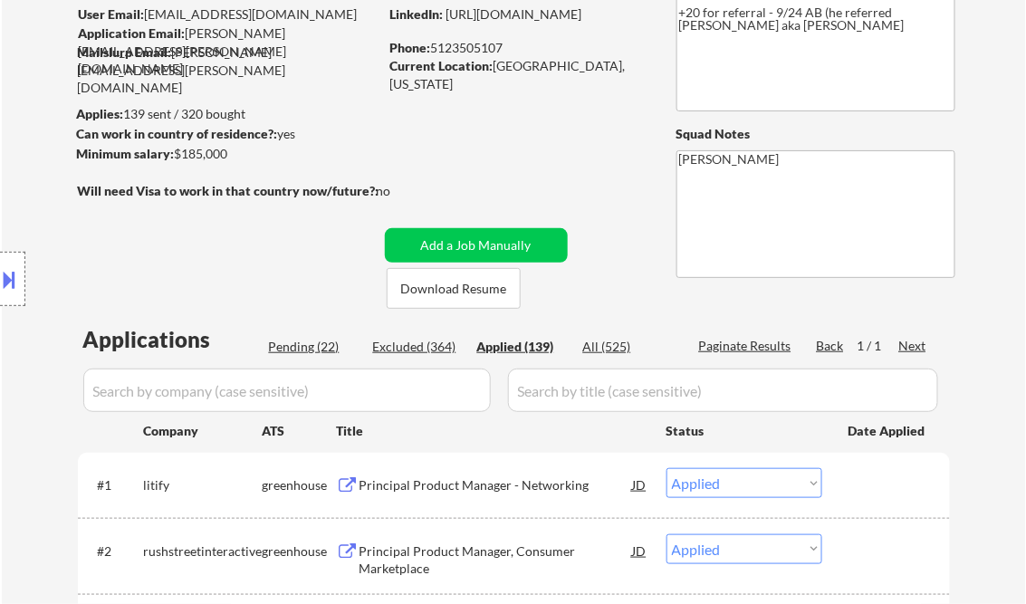
select select ""applied""
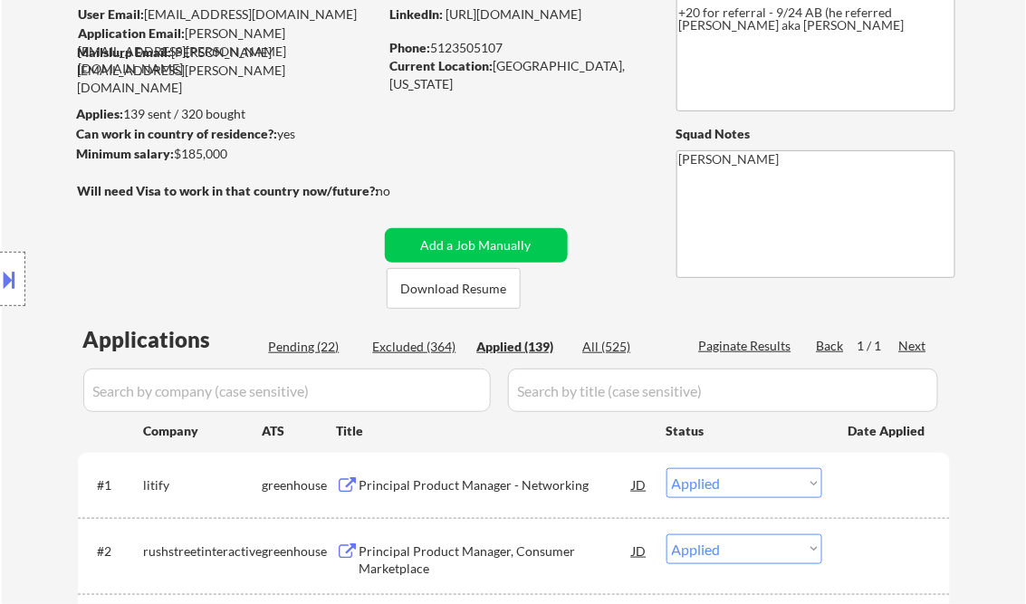
select select ""applied""
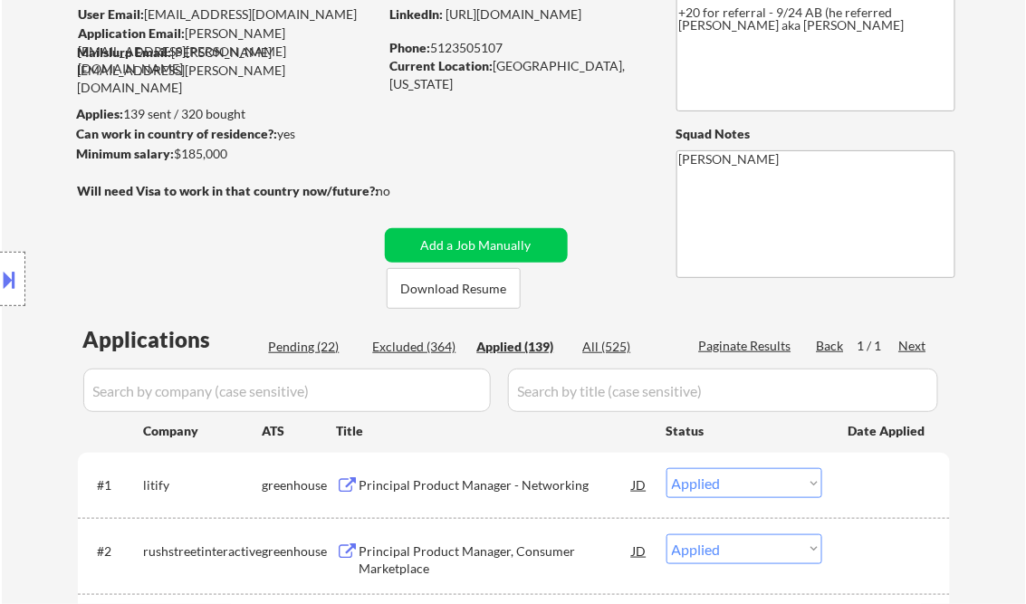
select select ""applied""
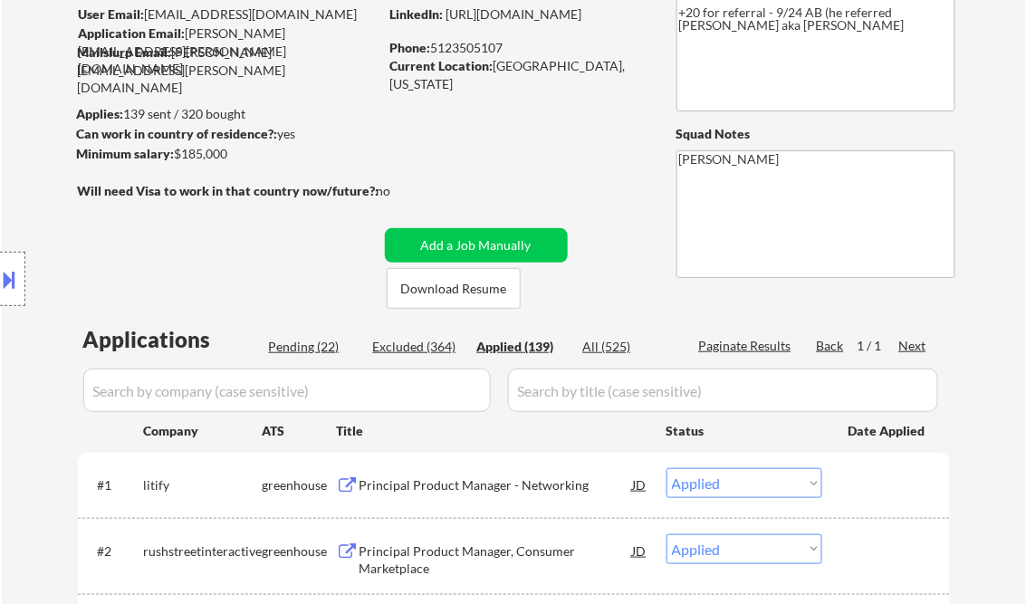
select select ""applied""
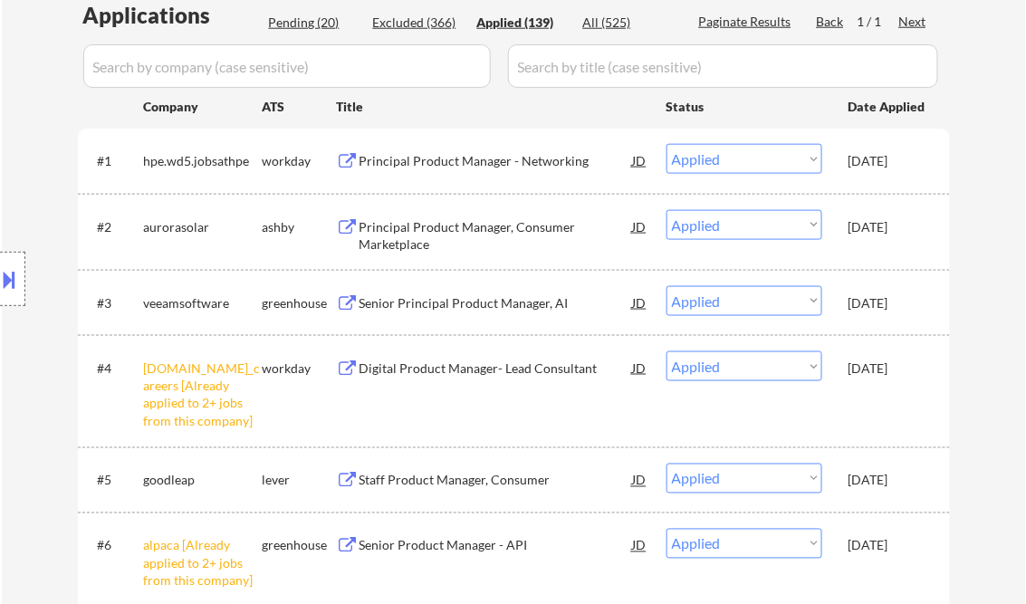
scroll to position [6664, 0]
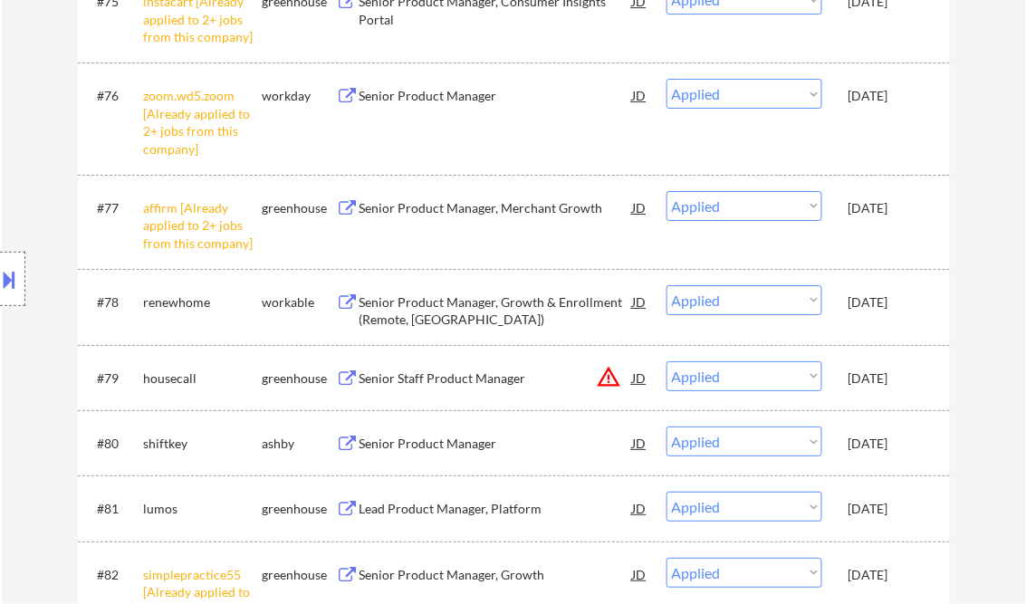
select select ""applied""
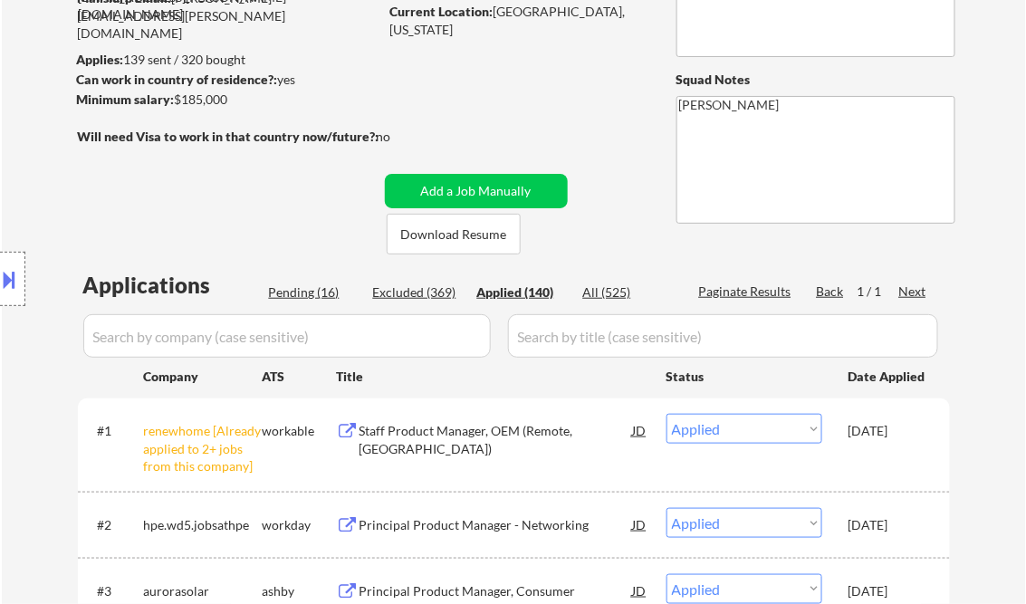
scroll to position [217, 0]
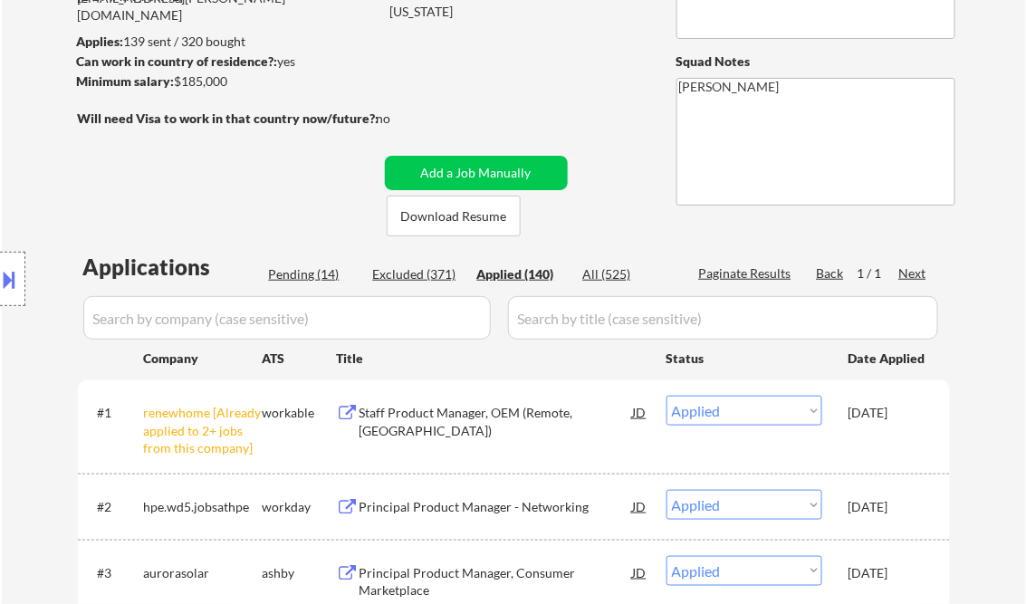
select select ""applied""
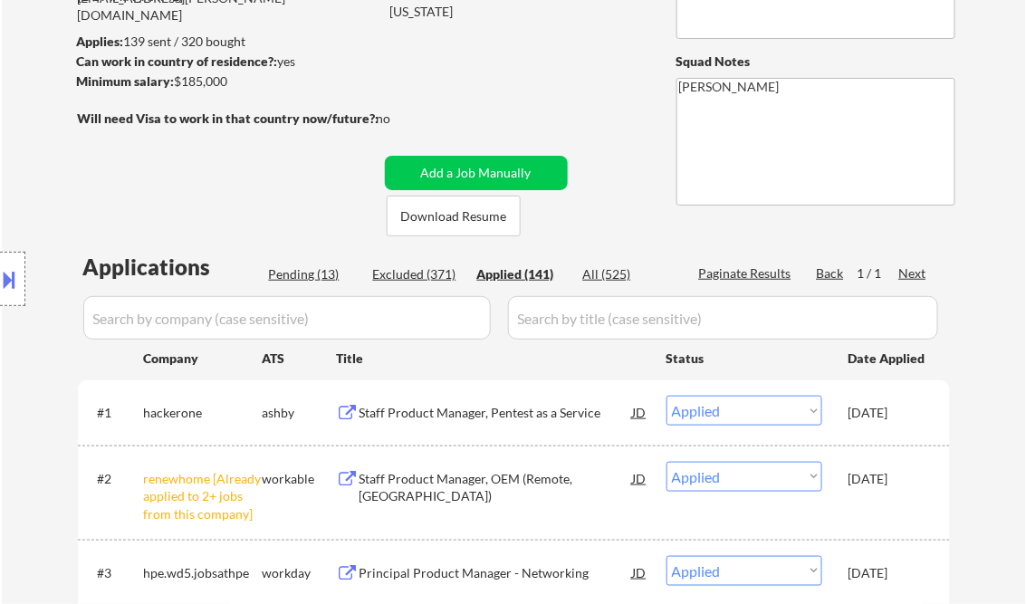
select select ""applied""
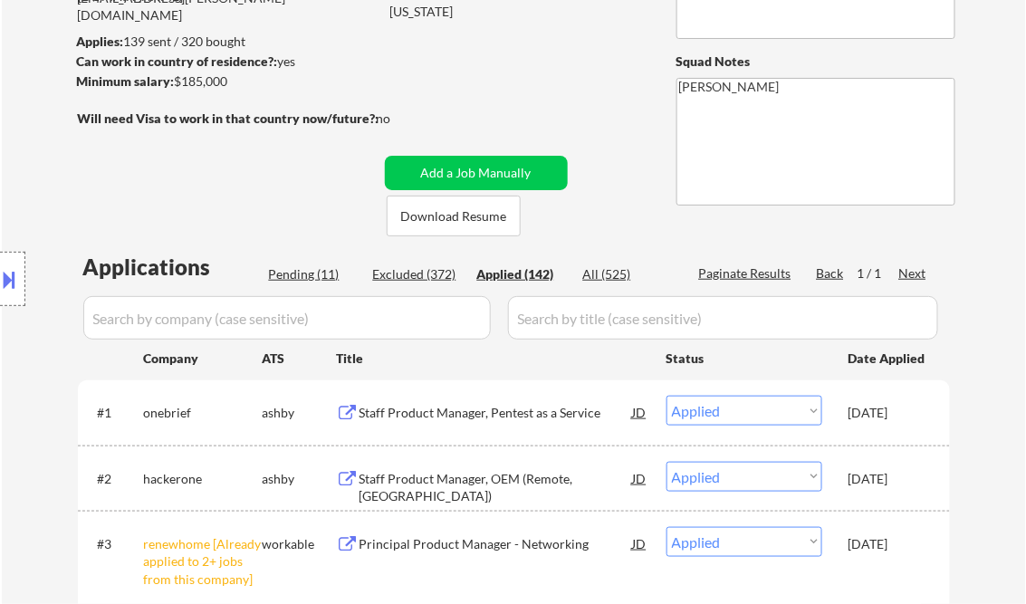
select select ""applied""
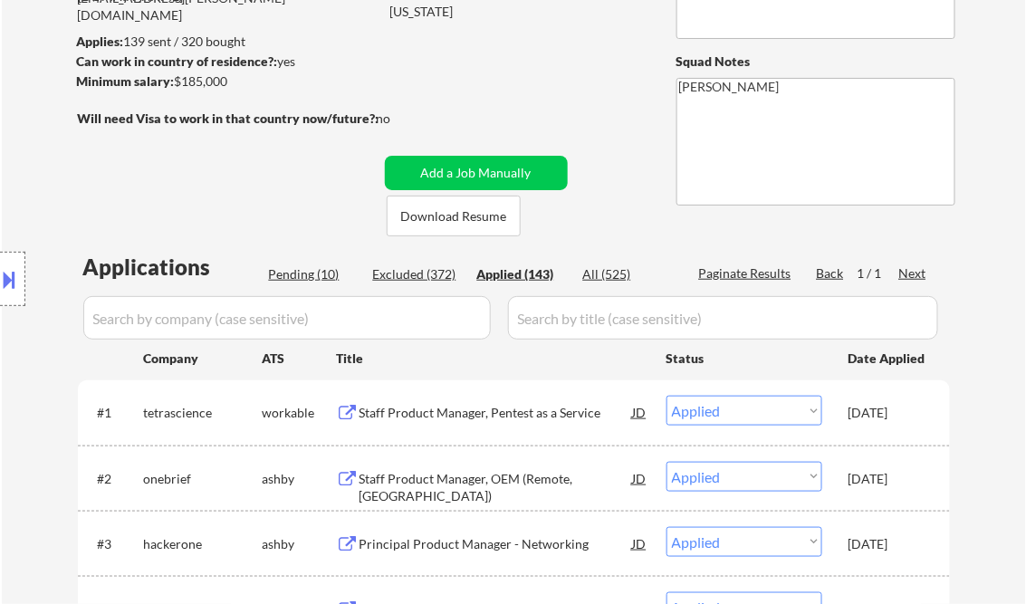
select select ""applied""
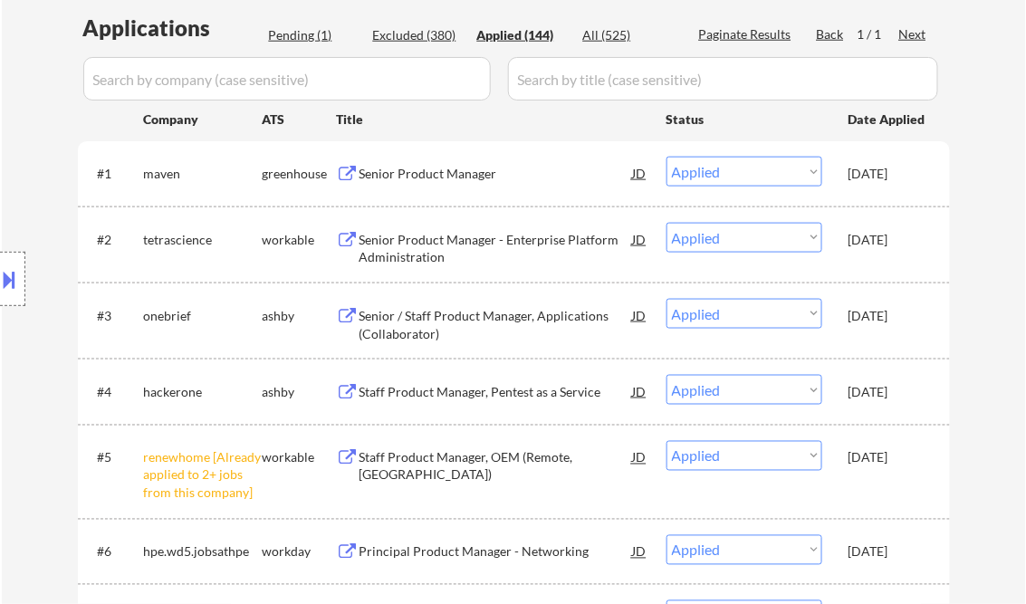
scroll to position [507, 0]
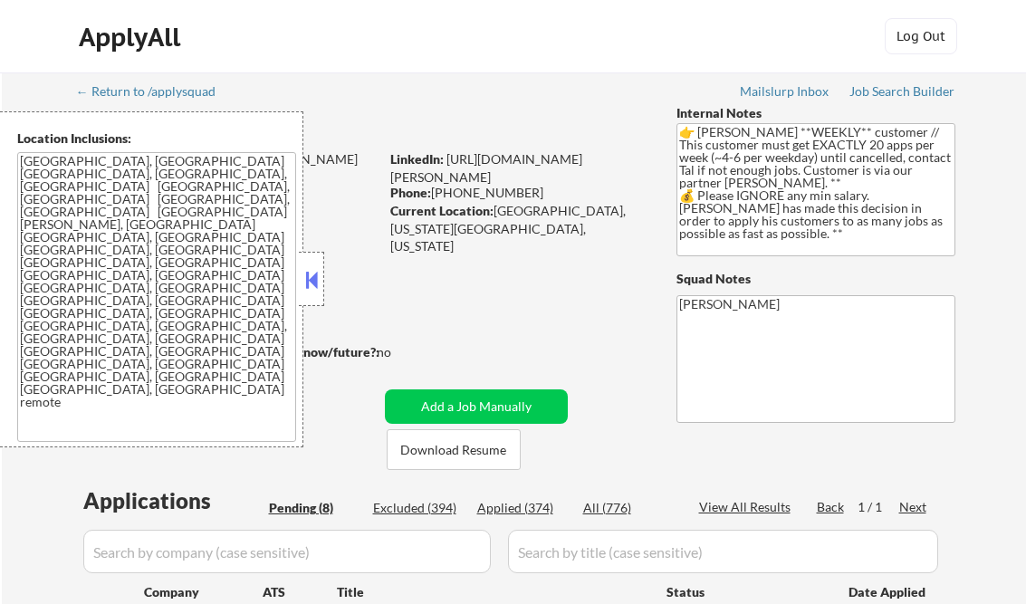
select select ""pending""
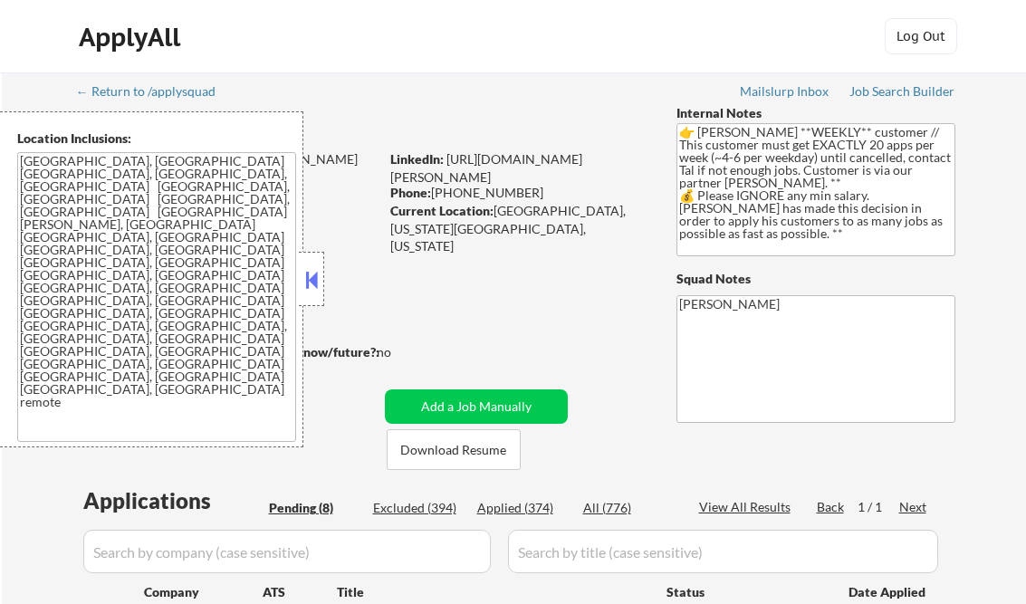
select select ""pending""
click at [308, 282] on button at bounding box center [312, 279] width 20 height 27
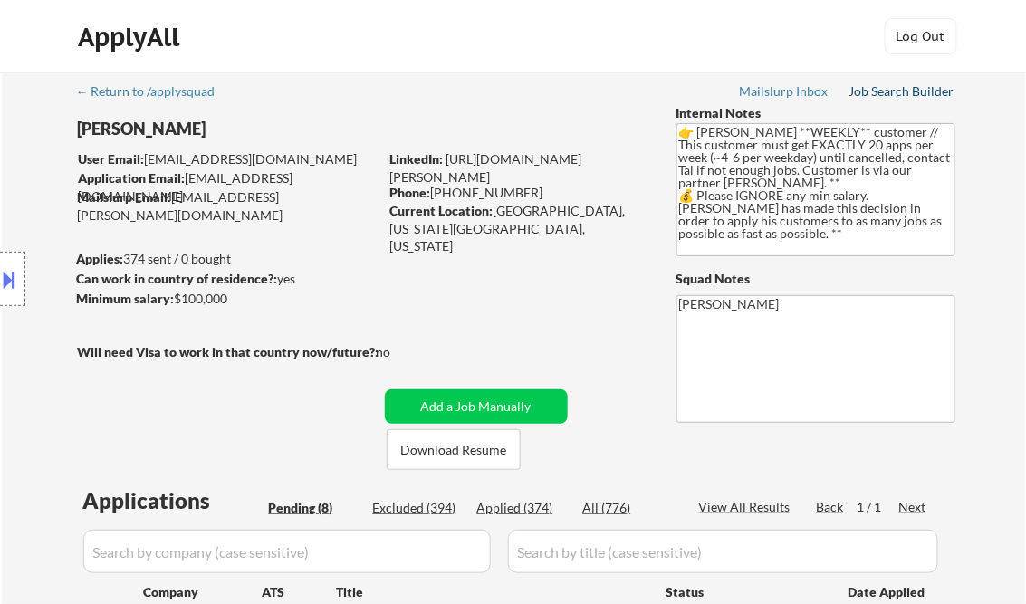
click at [877, 92] on div "Job Search Builder" at bounding box center [902, 91] width 106 height 13
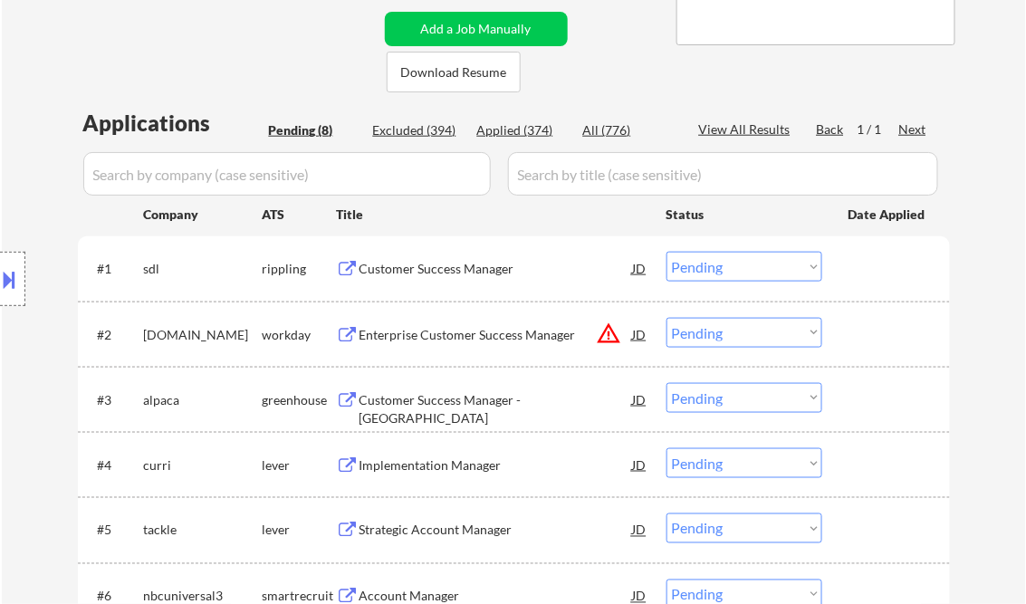
scroll to position [435, 0]
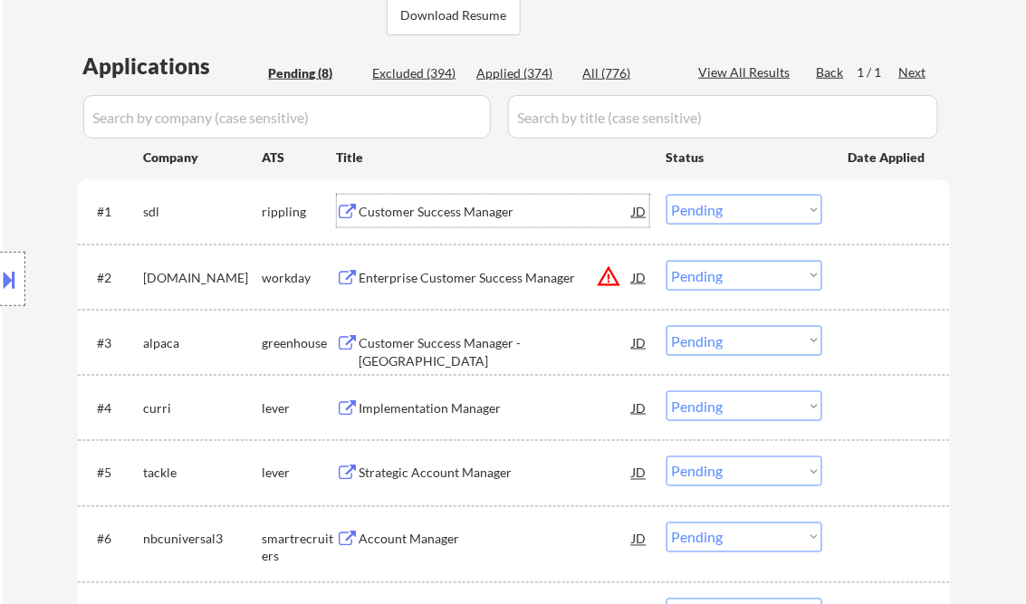
click at [420, 210] on div "Customer Success Manager" at bounding box center [495, 212] width 273 height 18
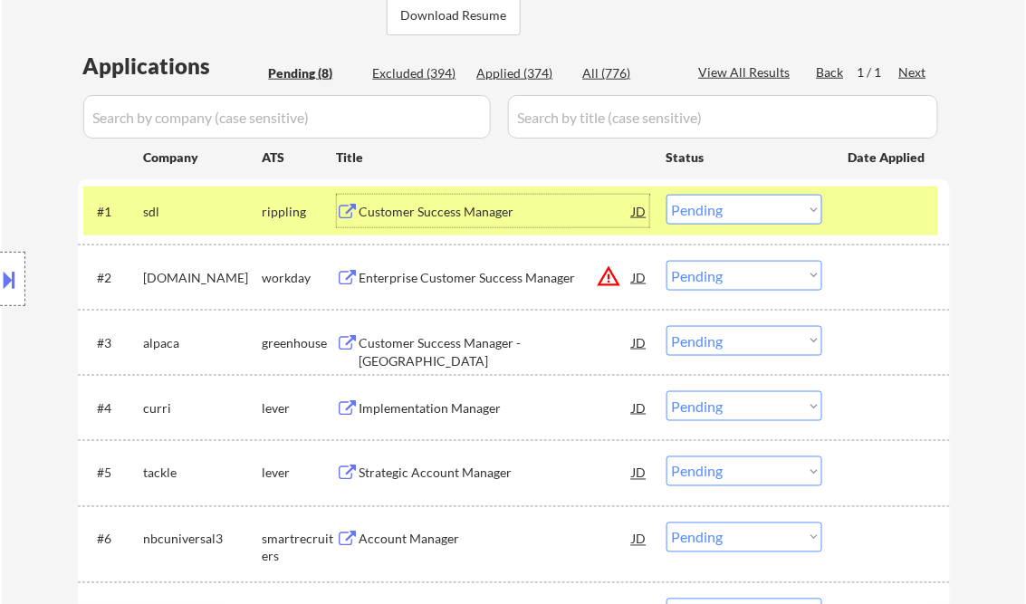
drag, startPoint x: 766, startPoint y: 212, endPoint x: 771, endPoint y: 224, distance: 13.0
click at [766, 212] on select "Choose an option... Pending Applied Excluded (Questions) Excluded (Expired) Exc…" at bounding box center [744, 210] width 156 height 30
click at [666, 195] on select "Choose an option... Pending Applied Excluded (Questions) Excluded (Expired) Exc…" at bounding box center [744, 210] width 156 height 30
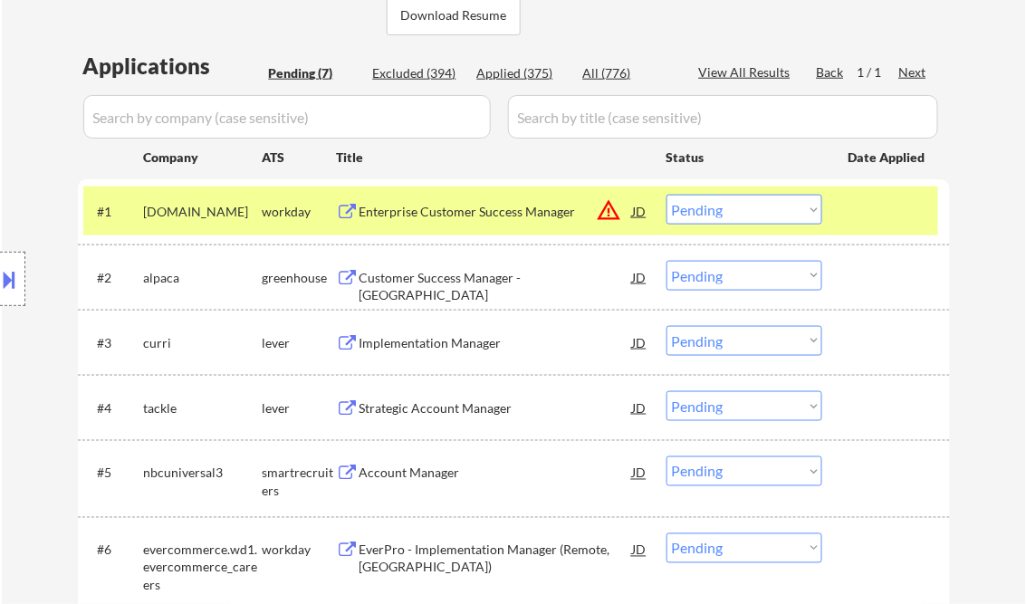
click at [507, 214] on div "Enterprise Customer Success Manager" at bounding box center [495, 212] width 273 height 18
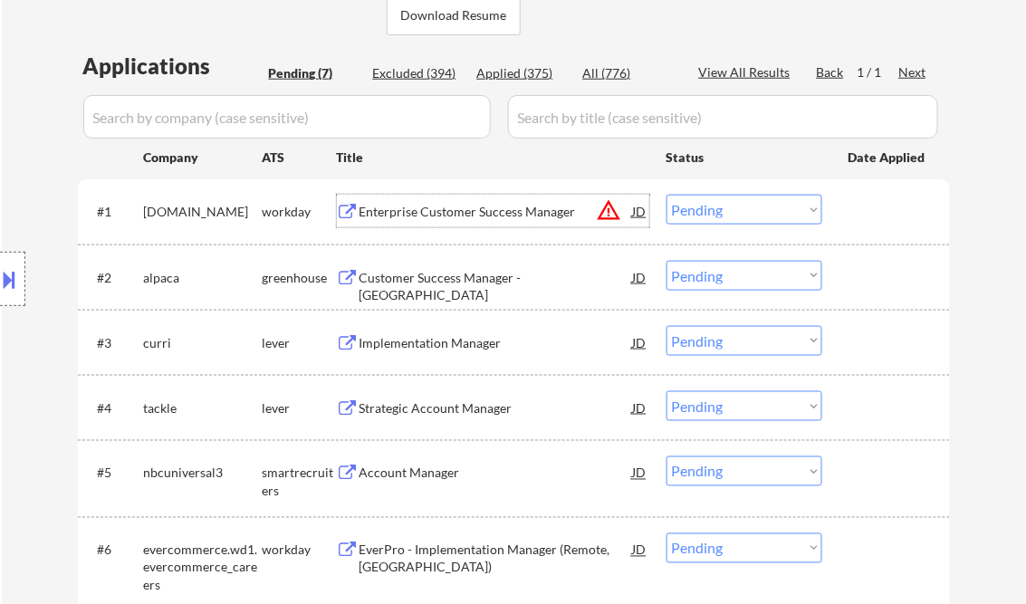
drag, startPoint x: 736, startPoint y: 216, endPoint x: 745, endPoint y: 219, distance: 9.5
click at [737, 216] on select "Choose an option... Pending Applied Excluded (Questions) Excluded (Expired) Exc…" at bounding box center [744, 210] width 156 height 30
click at [666, 195] on select "Choose an option... Pending Applied Excluded (Questions) Excluded (Expired) Exc…" at bounding box center [744, 210] width 156 height 30
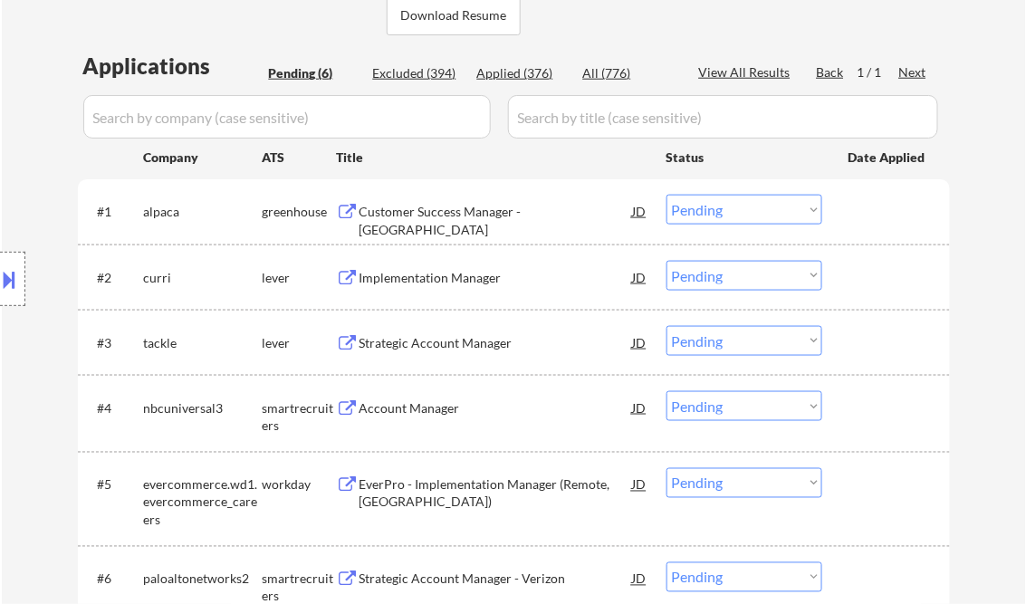
click at [482, 209] on div "Customer Success Manager - [GEOGRAPHIC_DATA]" at bounding box center [495, 220] width 273 height 35
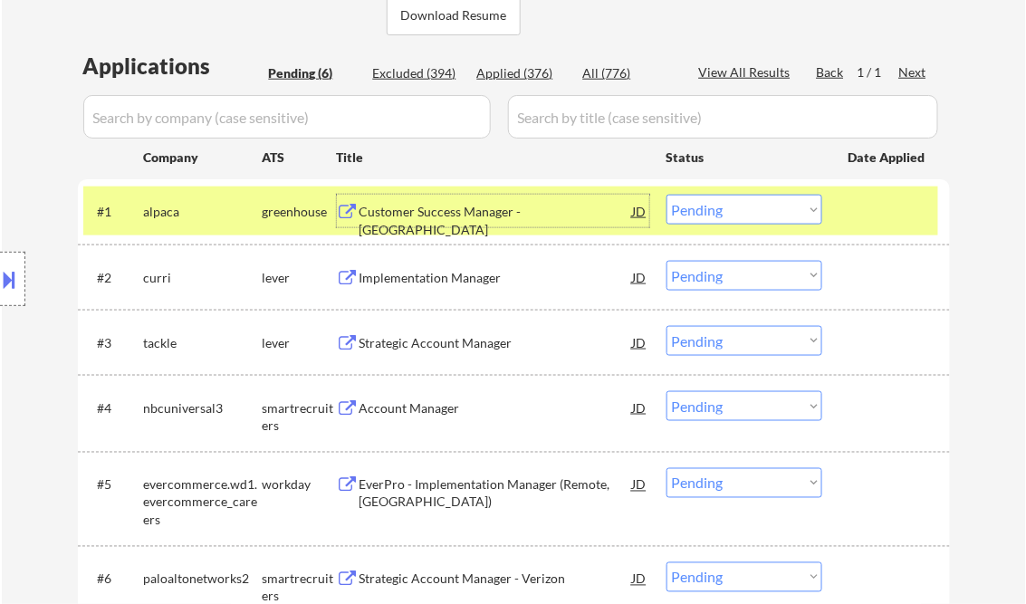
drag, startPoint x: 723, startPoint y: 209, endPoint x: 732, endPoint y: 215, distance: 11.1
click at [723, 209] on select "Choose an option... Pending Applied Excluded (Questions) Excluded (Expired) Exc…" at bounding box center [744, 210] width 156 height 30
click at [666, 195] on select "Choose an option... Pending Applied Excluded (Questions) Excluded (Expired) Exc…" at bounding box center [744, 210] width 156 height 30
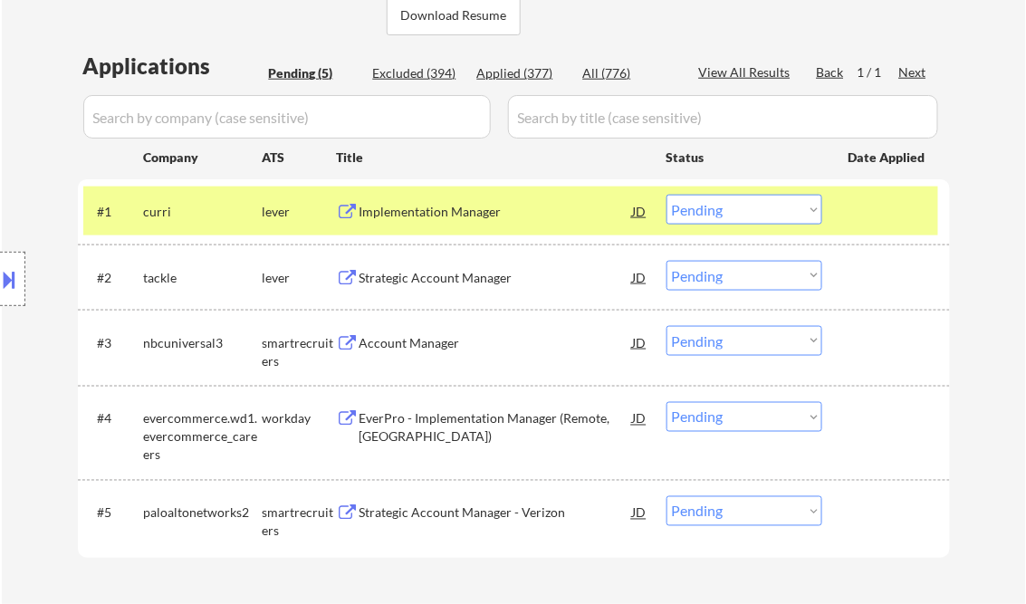
click at [459, 197] on div "Implementation Manager" at bounding box center [495, 211] width 273 height 33
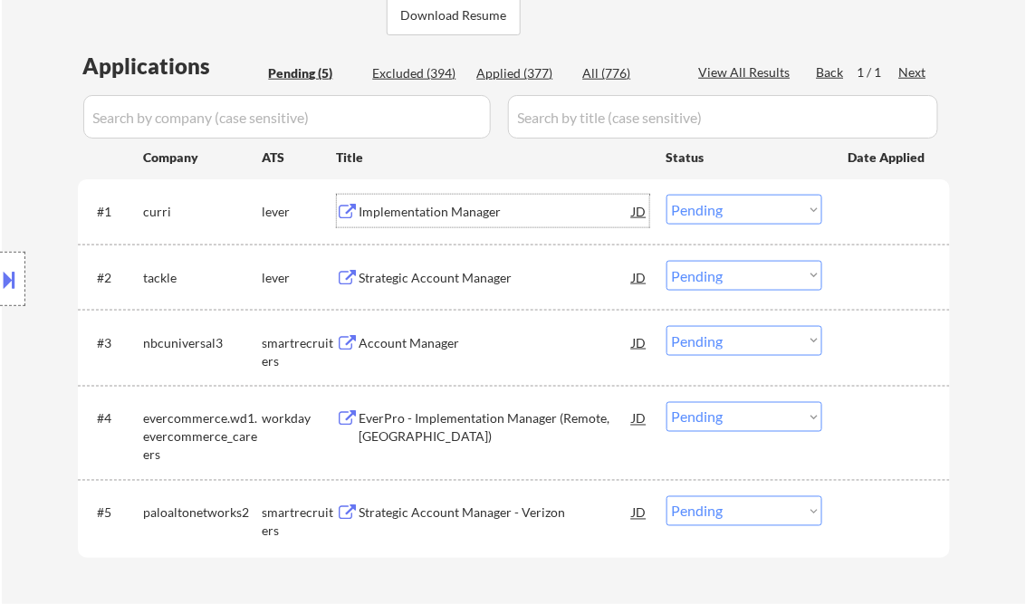
drag, startPoint x: 742, startPoint y: 209, endPoint x: 748, endPoint y: 225, distance: 17.5
click at [742, 209] on select "Choose an option... Pending Applied Excluded (Questions) Excluded (Expired) Exc…" at bounding box center [744, 210] width 156 height 30
click at [666, 195] on select "Choose an option... Pending Applied Excluded (Questions) Excluded (Expired) Exc…" at bounding box center [744, 210] width 156 height 30
click at [464, 276] on div "Strategic Account Manager" at bounding box center [495, 278] width 273 height 18
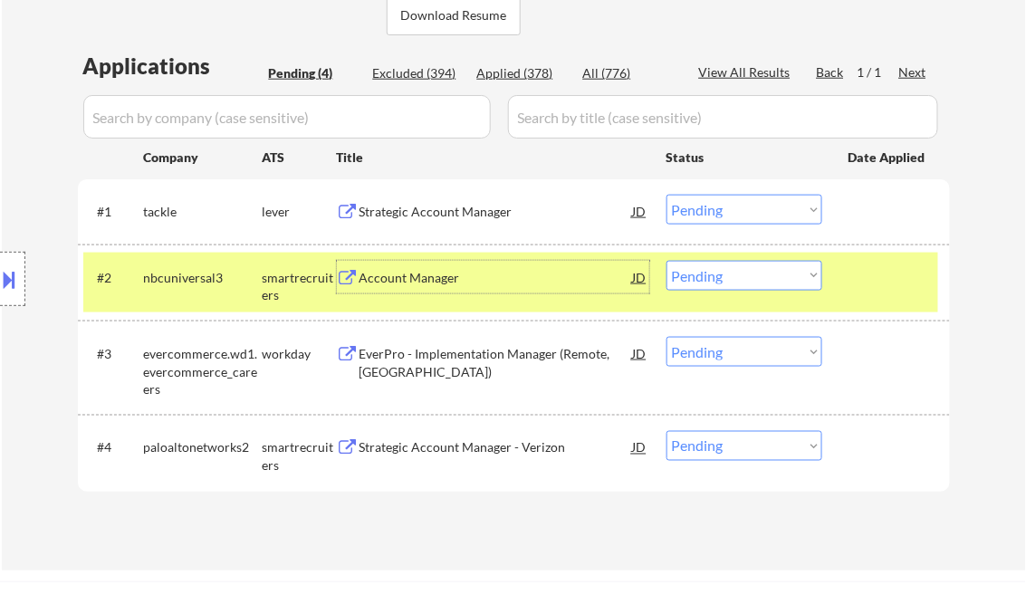
click at [740, 213] on select "Choose an option... Pending Applied Excluded (Questions) Excluded (Expired) Exc…" at bounding box center [744, 210] width 156 height 30
click at [666, 195] on select "Choose an option... Pending Applied Excluded (Questions) Excluded (Expired) Exc…" at bounding box center [744, 210] width 156 height 30
click at [427, 271] on div "Account Manager" at bounding box center [495, 278] width 273 height 18
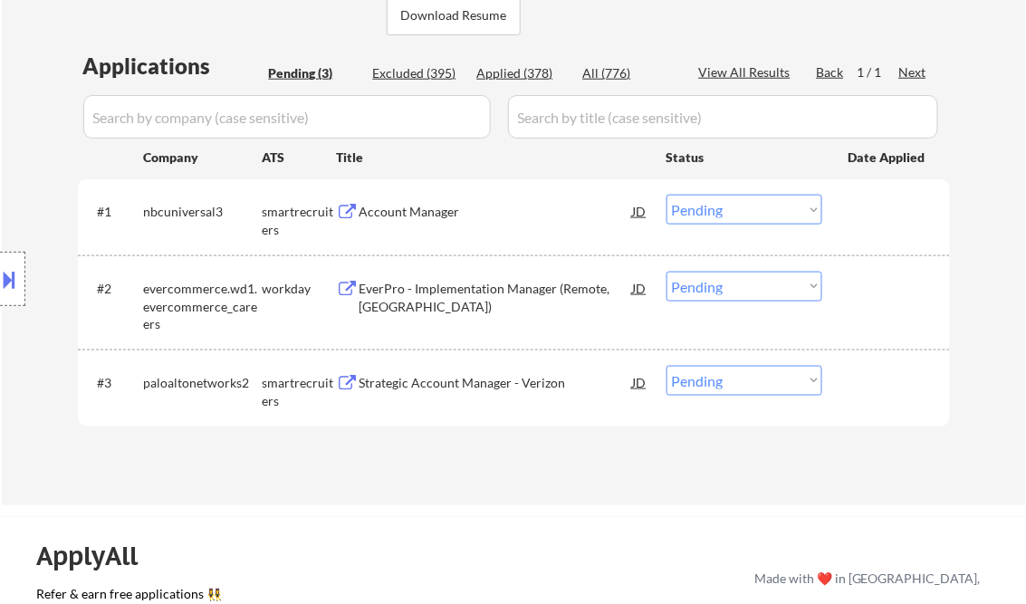
click at [12, 286] on button at bounding box center [10, 279] width 20 height 30
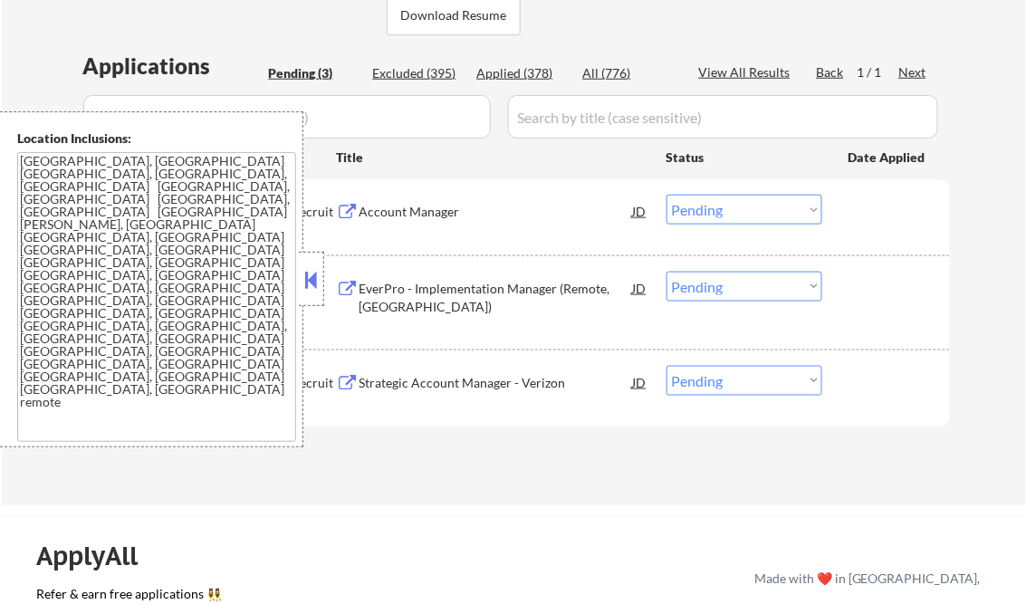
drag, startPoint x: 315, startPoint y: 276, endPoint x: 287, endPoint y: 263, distance: 31.2
click at [315, 275] on button at bounding box center [312, 279] width 20 height 27
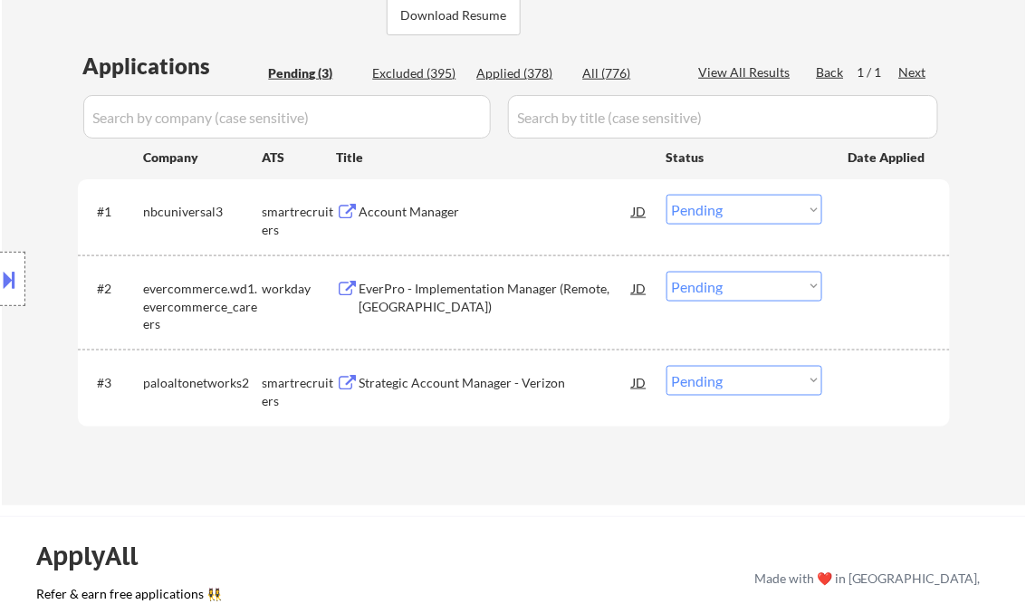
drag, startPoint x: 716, startPoint y: 212, endPoint x: 730, endPoint y: 226, distance: 19.9
click at [717, 212] on select "Choose an option... Pending Applied Excluded (Questions) Excluded (Expired) Exc…" at bounding box center [744, 210] width 156 height 30
click at [666, 195] on select "Choose an option... Pending Applied Excluded (Questions) Excluded (Expired) Exc…" at bounding box center [744, 210] width 156 height 30
click at [498, 292] on div "EverPro - Implementation Manager (Remote, [GEOGRAPHIC_DATA])" at bounding box center [495, 297] width 273 height 35
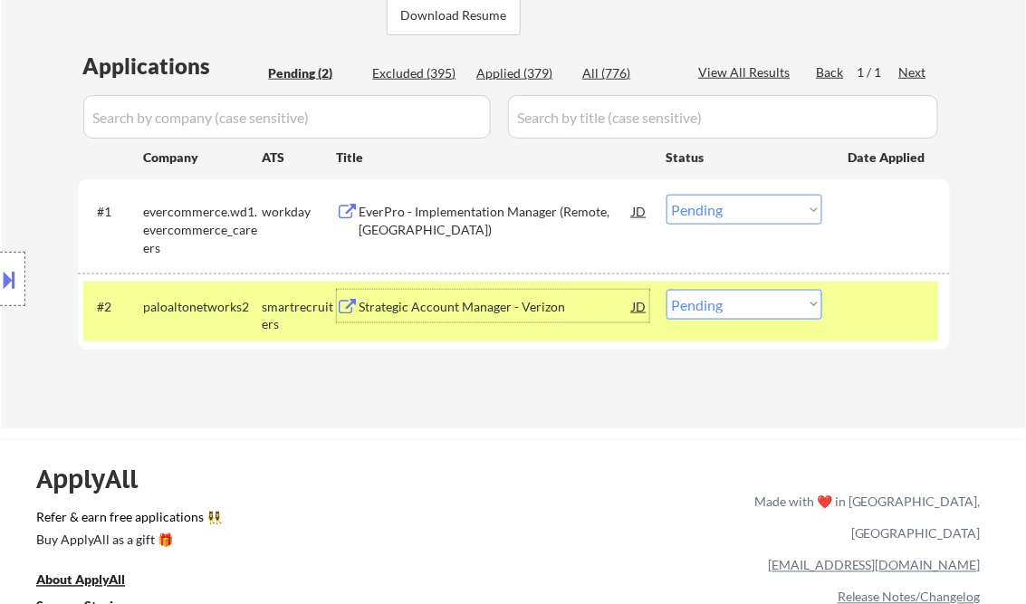
click at [721, 212] on select "Choose an option... Pending Applied Excluded (Questions) Excluded (Expired) Exc…" at bounding box center [744, 210] width 156 height 30
click at [666, 195] on select "Choose an option... Pending Applied Excluded (Questions) Excluded (Expired) Exc…" at bounding box center [744, 210] width 156 height 30
click at [423, 308] on div "Strategic Account Manager - Verizon" at bounding box center [495, 307] width 273 height 18
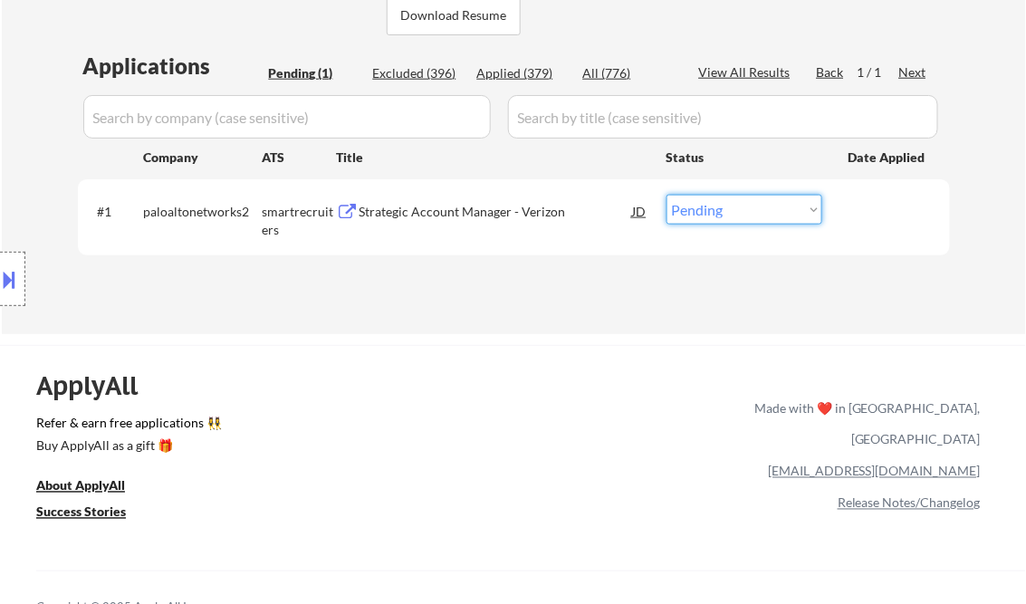
click at [760, 201] on select "Choose an option... Pending Applied Excluded (Questions) Excluded (Expired) Exc…" at bounding box center [744, 210] width 156 height 30
select select ""excluded__bad_match_""
click at [666, 195] on select "Choose an option... Pending Applied Excluded (Questions) Excluded (Expired) Exc…" at bounding box center [744, 210] width 156 height 30
click at [515, 335] on div "← Return to /applysquad Mailslurp Inbox Job Search Builder [PERSON_NAME] User E…" at bounding box center [513, 413] width 1026 height 1697
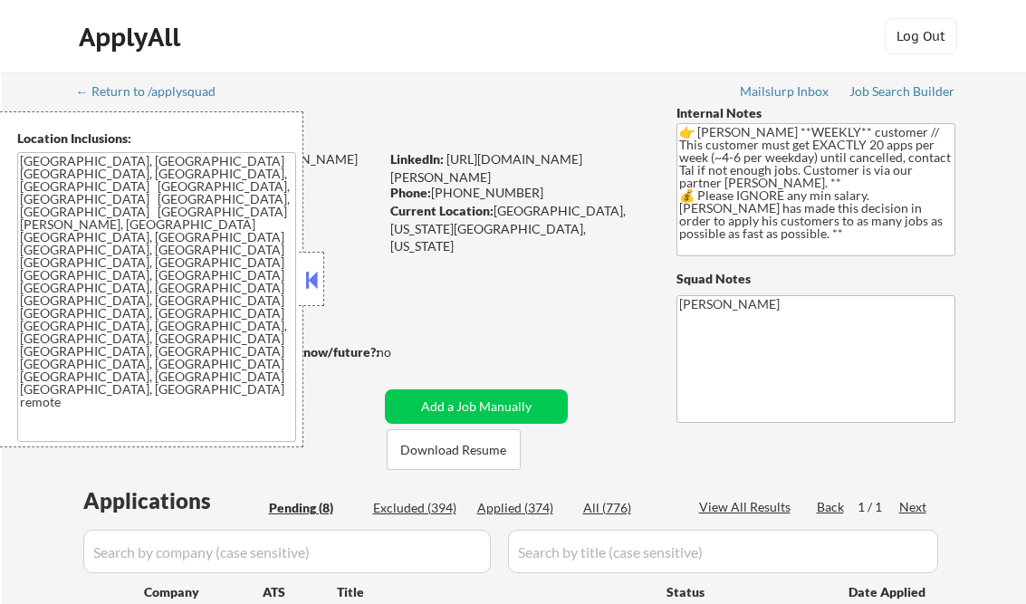
select select ""pending""
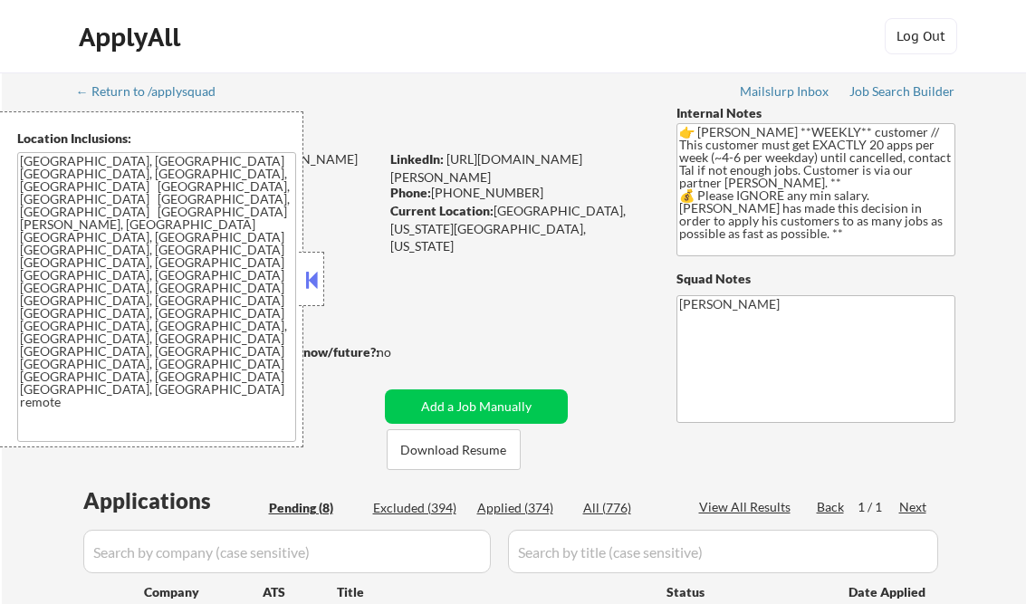
select select ""pending""
drag, startPoint x: 311, startPoint y: 282, endPoint x: 328, endPoint y: 321, distance: 43.0
click at [311, 282] on button at bounding box center [312, 279] width 20 height 27
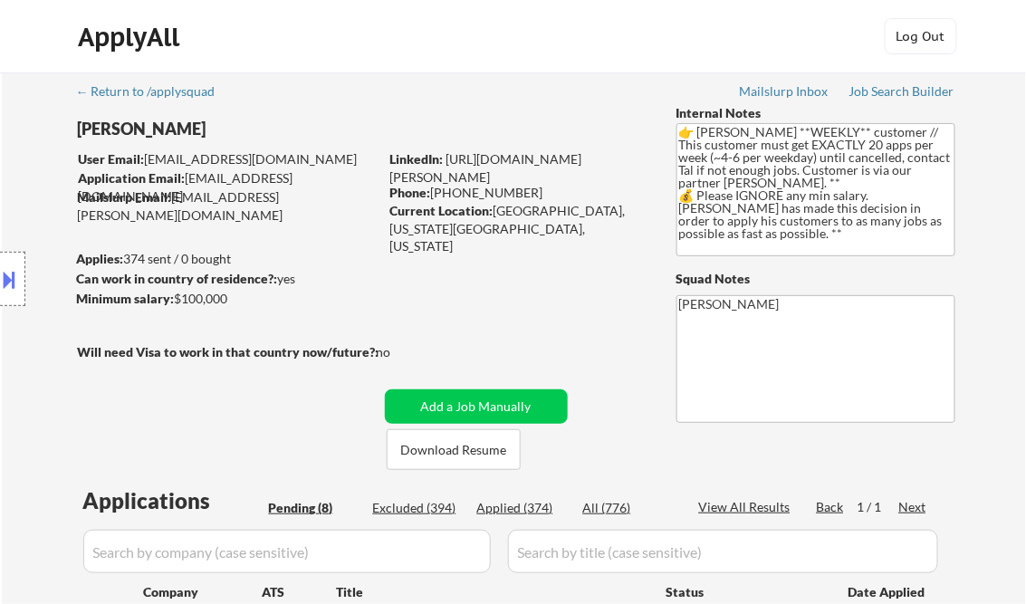
click at [542, 512] on div "Applied (374)" at bounding box center [522, 508] width 91 height 18
click at [755, 505] on div "View All Results" at bounding box center [747, 507] width 97 height 18
select select ""applied""
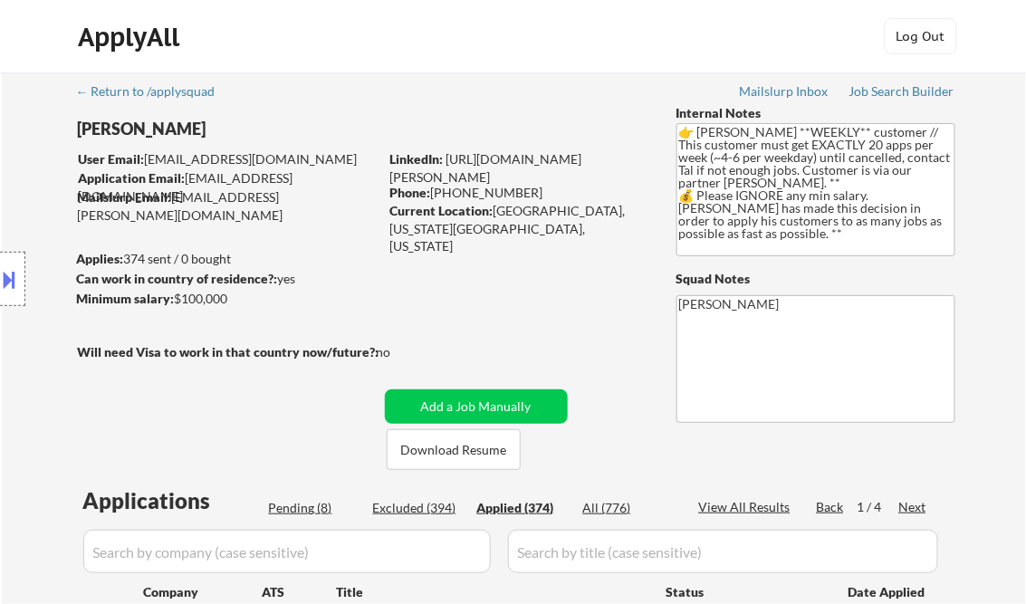
select select ""applied""
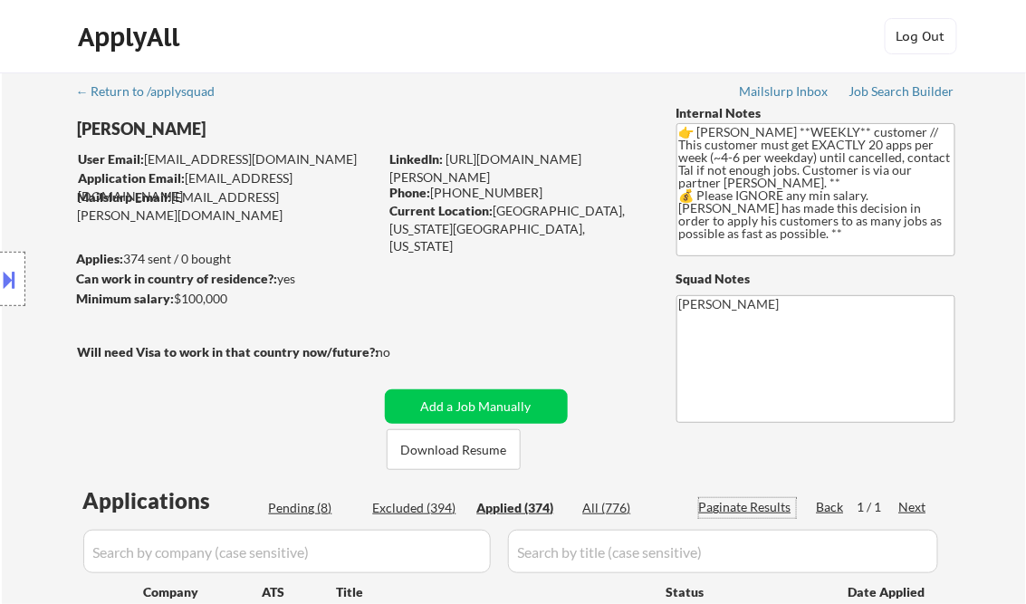
select select ""applied""
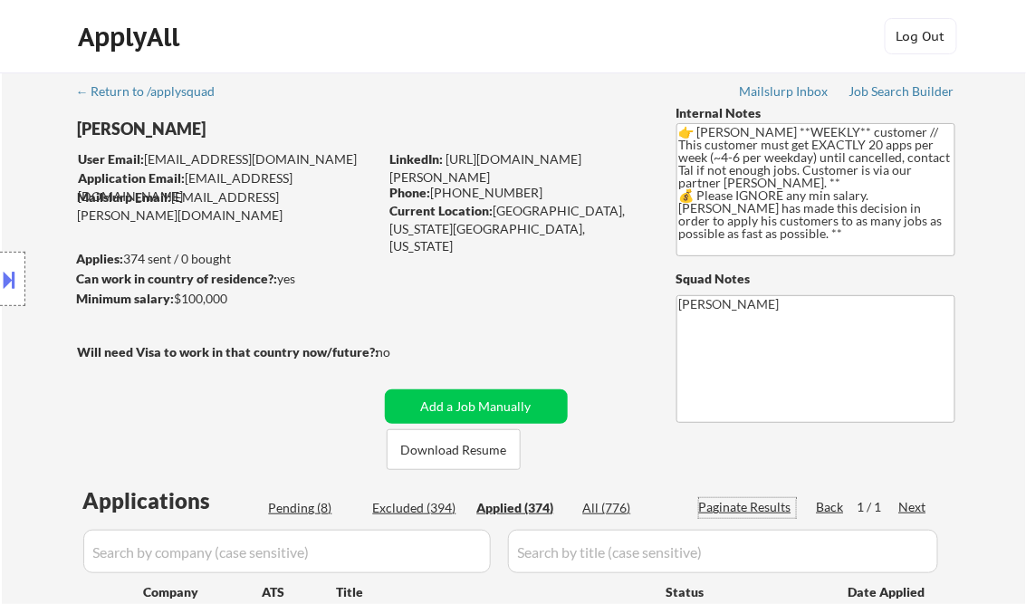
select select ""applied""
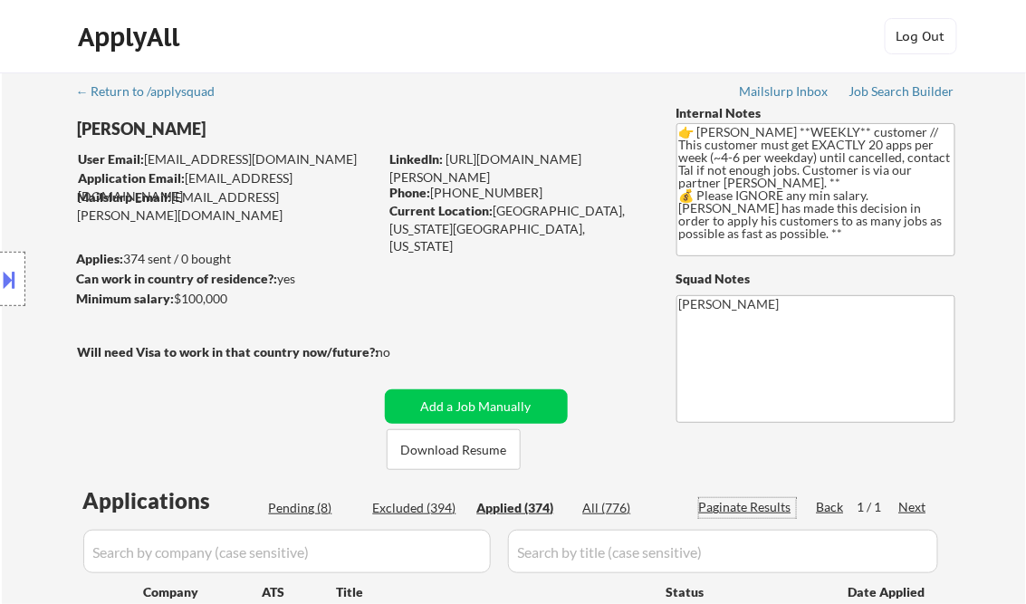
select select ""applied""
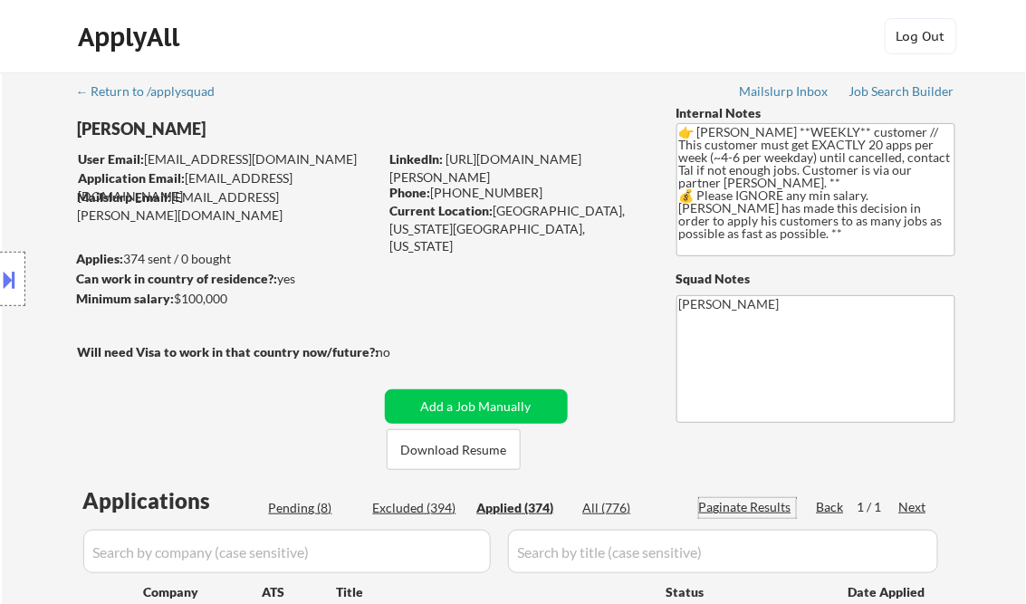
select select ""applied""
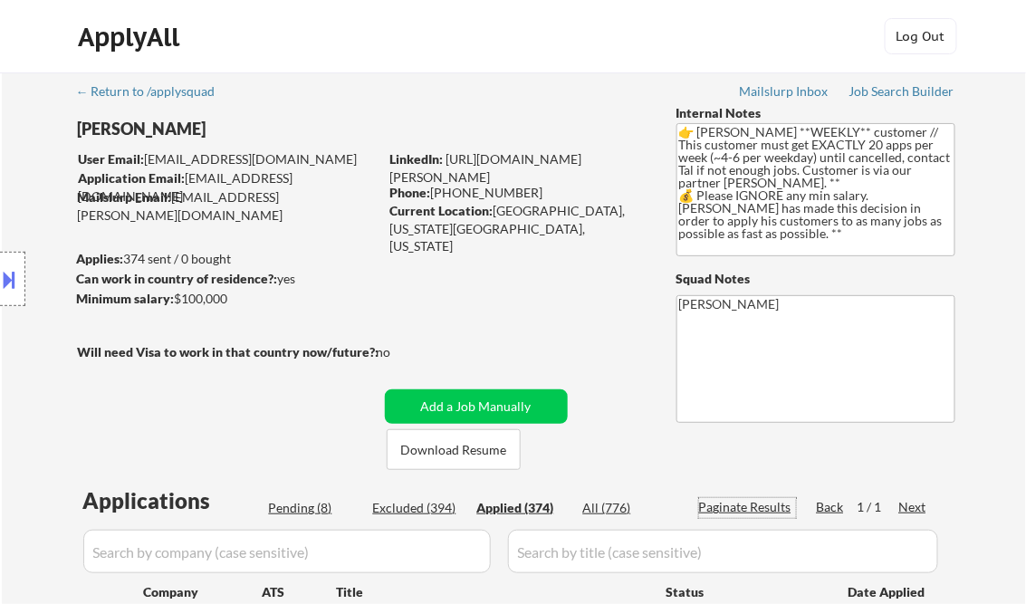
select select ""applied""
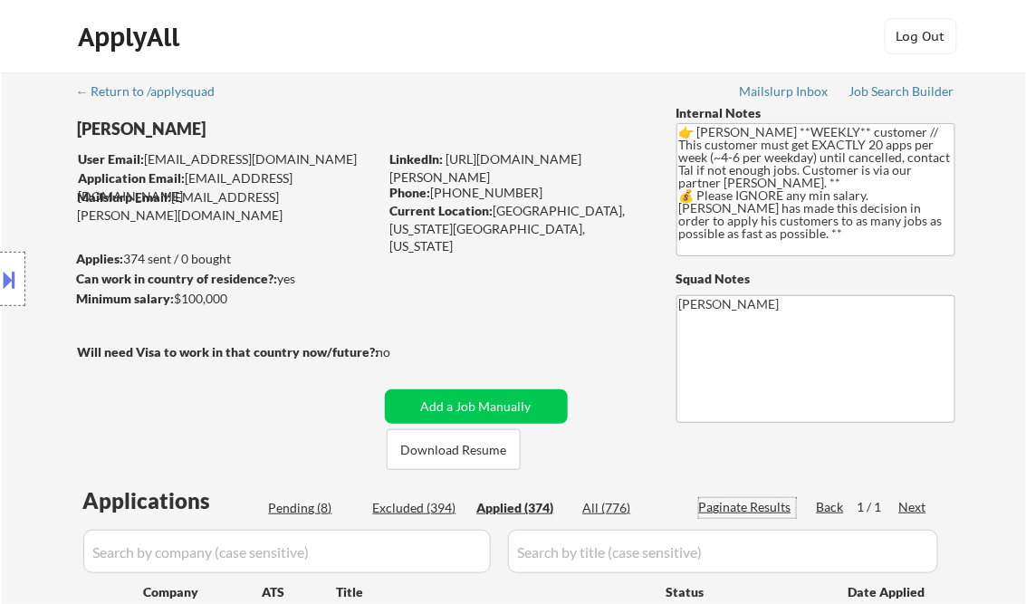
select select ""applied""
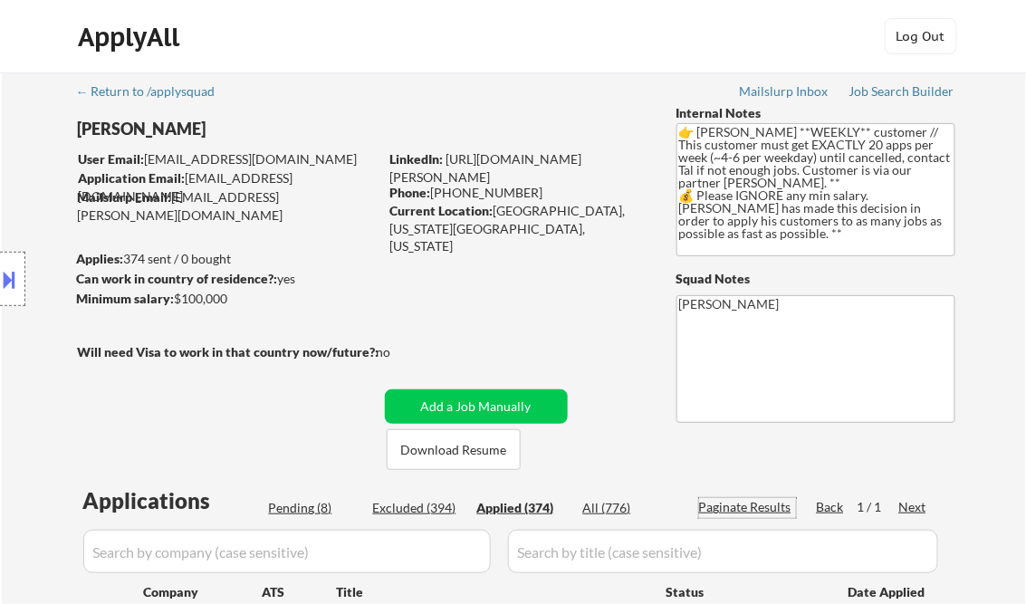
select select ""applied""
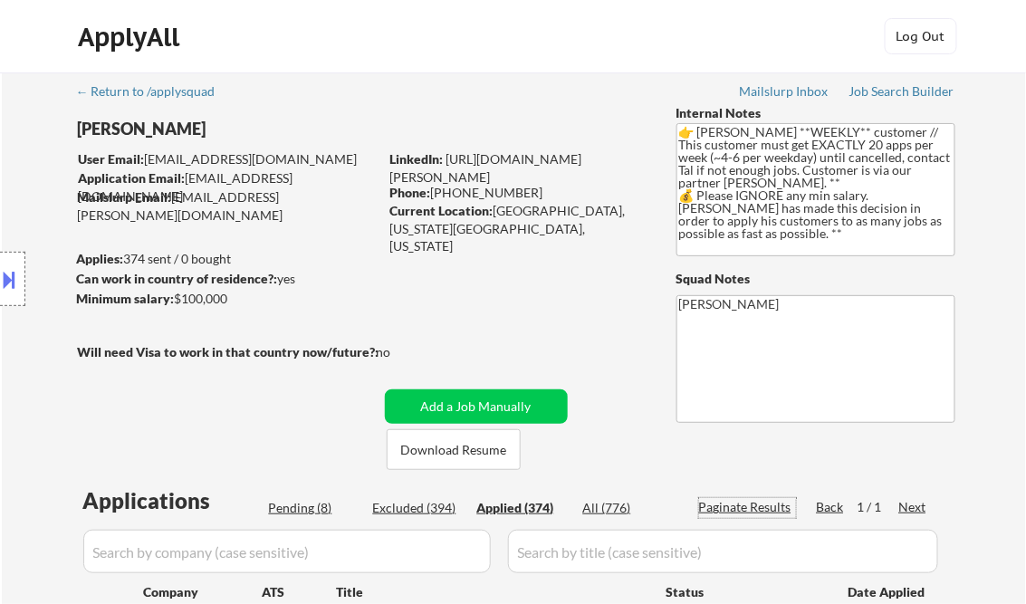
select select ""applied""
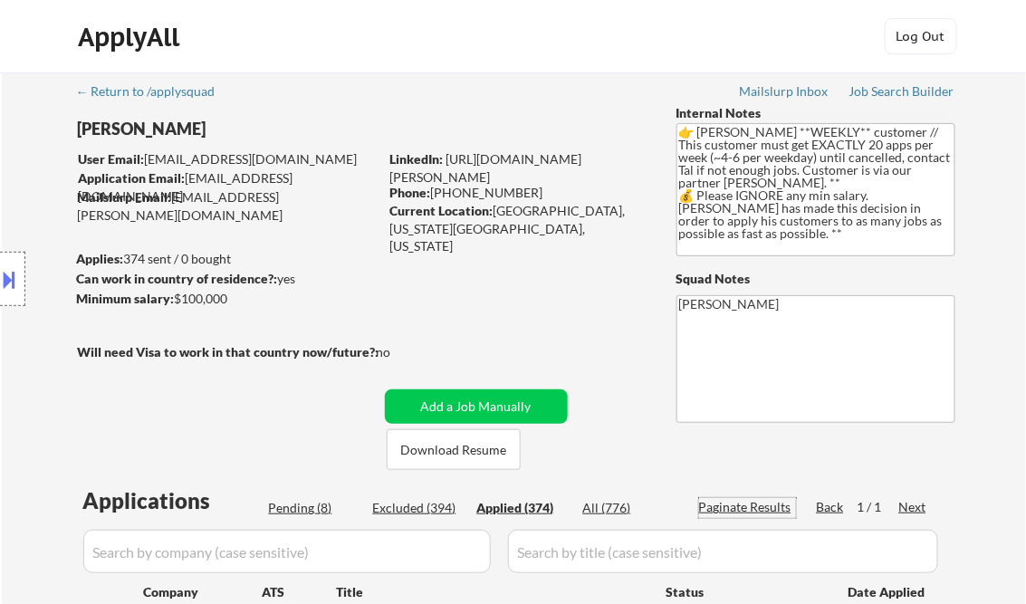
select select ""applied""
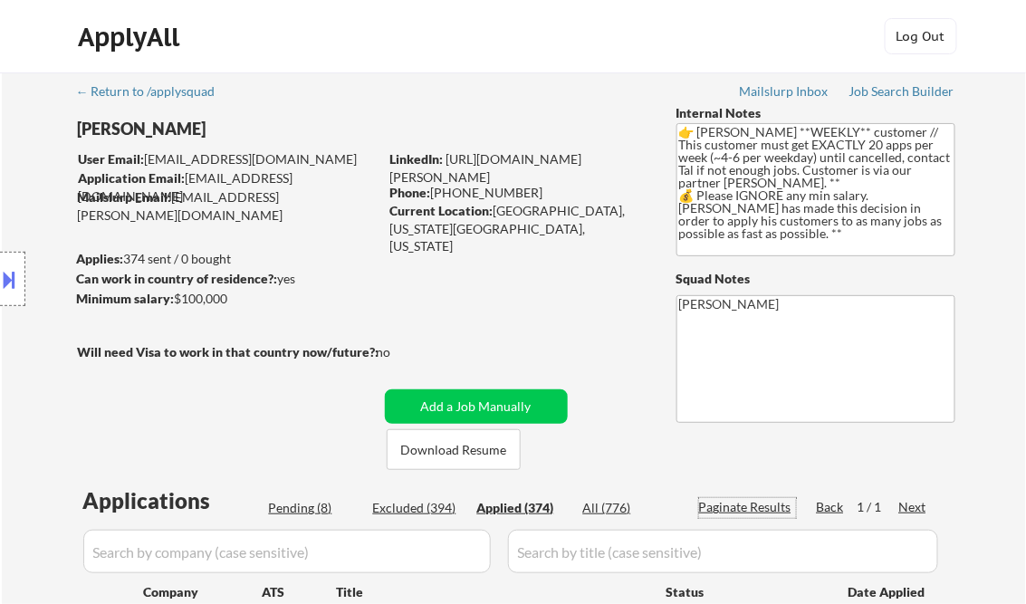
select select ""applied""
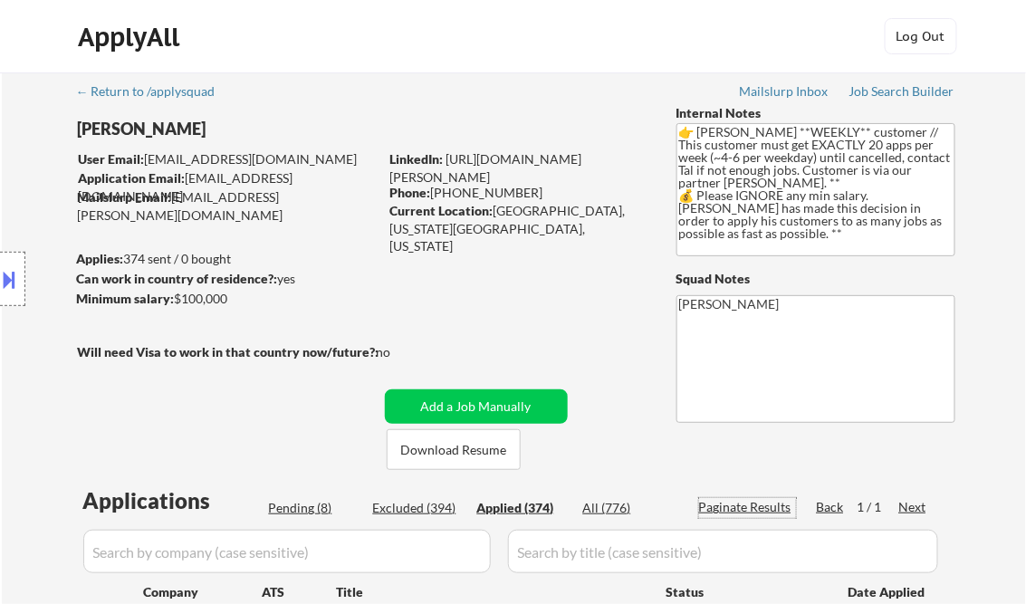
select select ""applied""
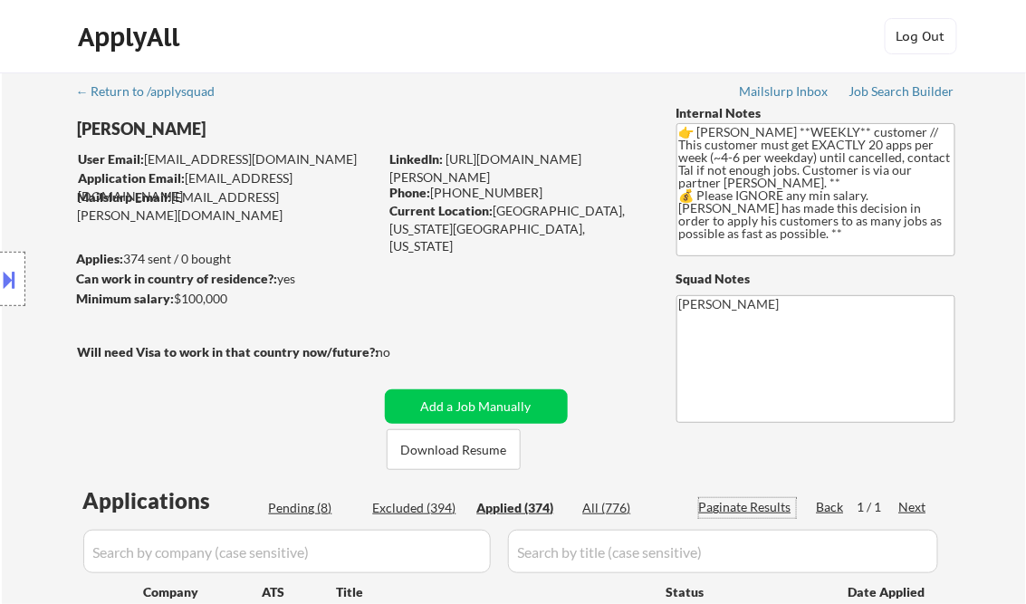
select select ""applied""
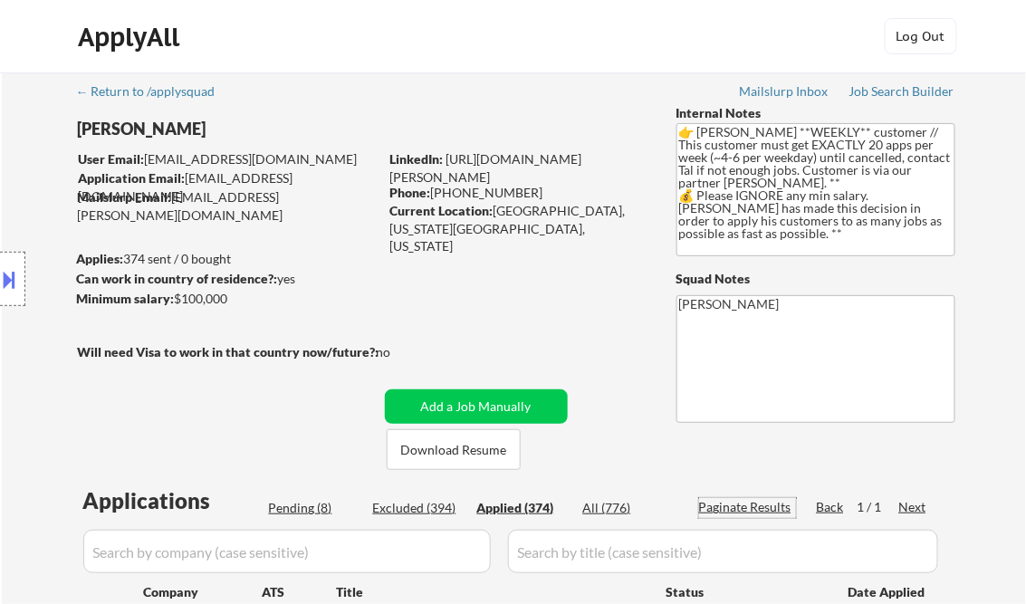
select select ""applied""
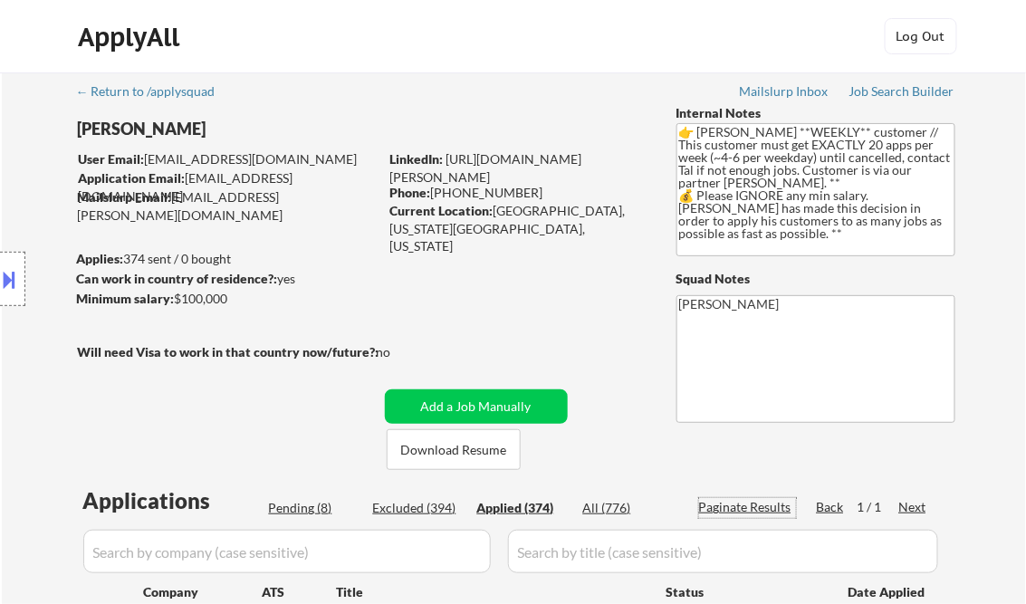
select select ""applied""
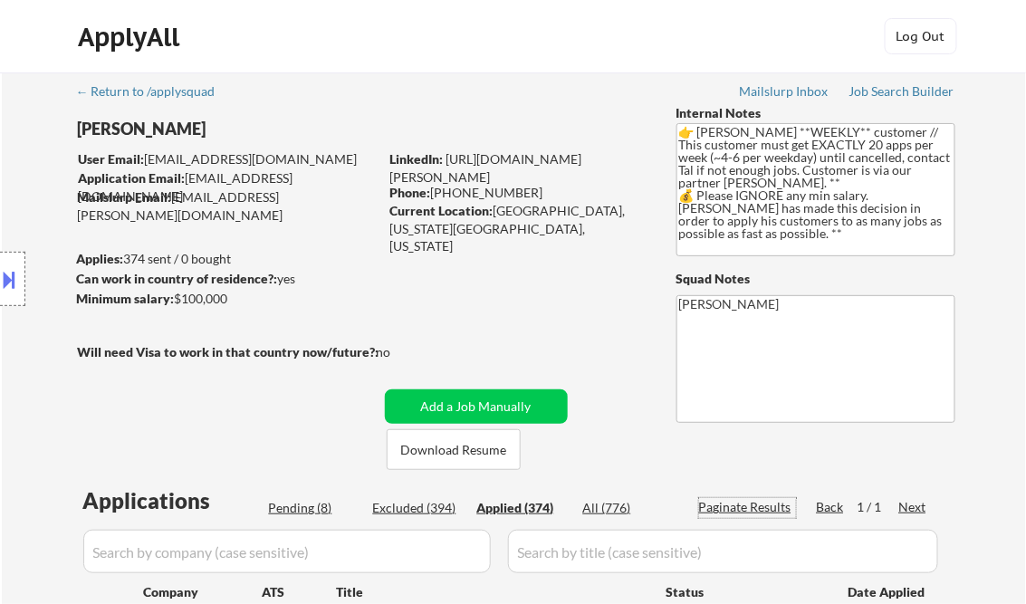
select select ""applied""
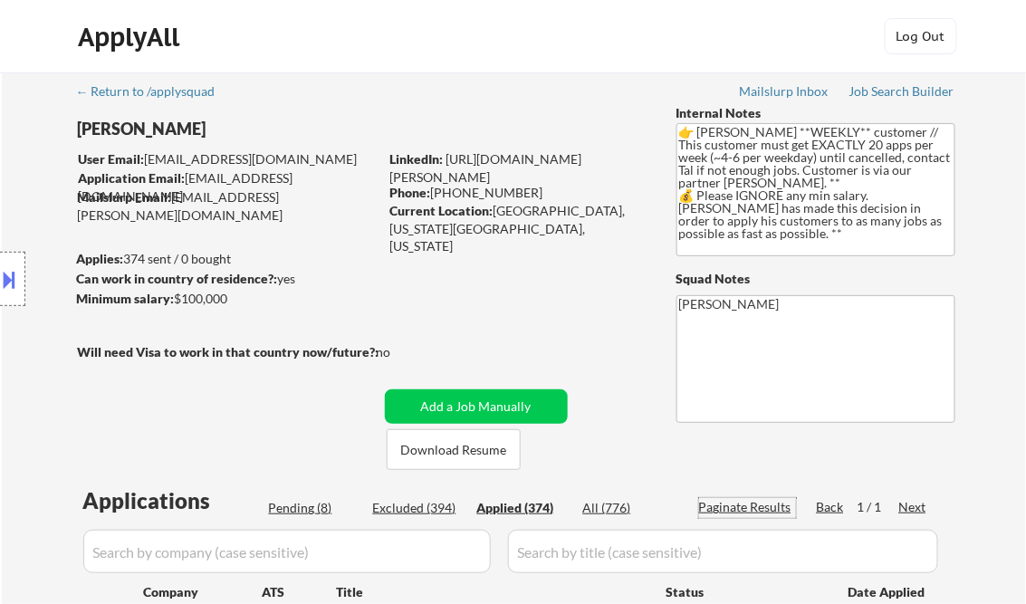
select select ""applied""
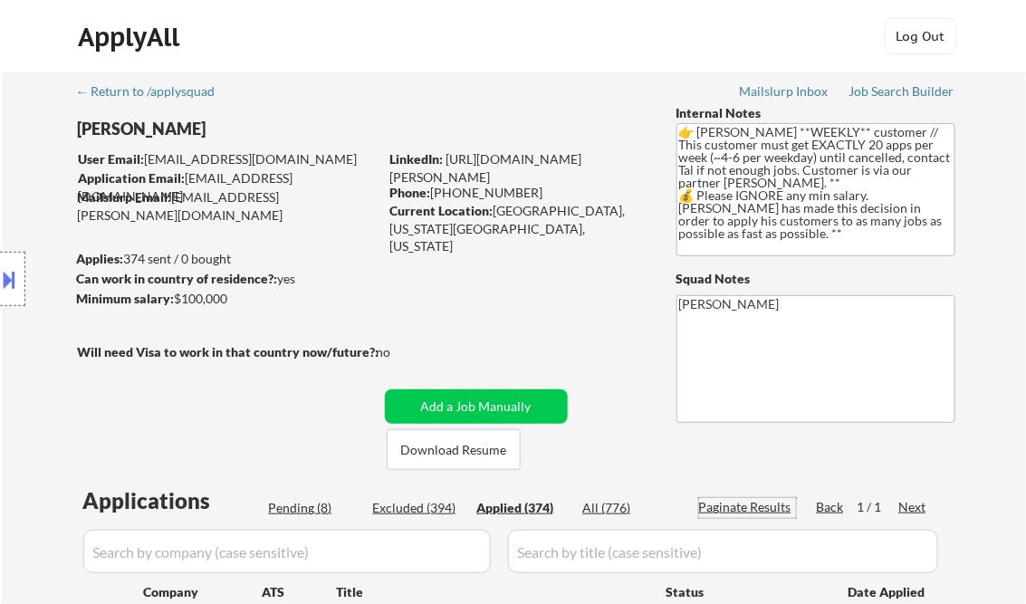
select select ""applied""
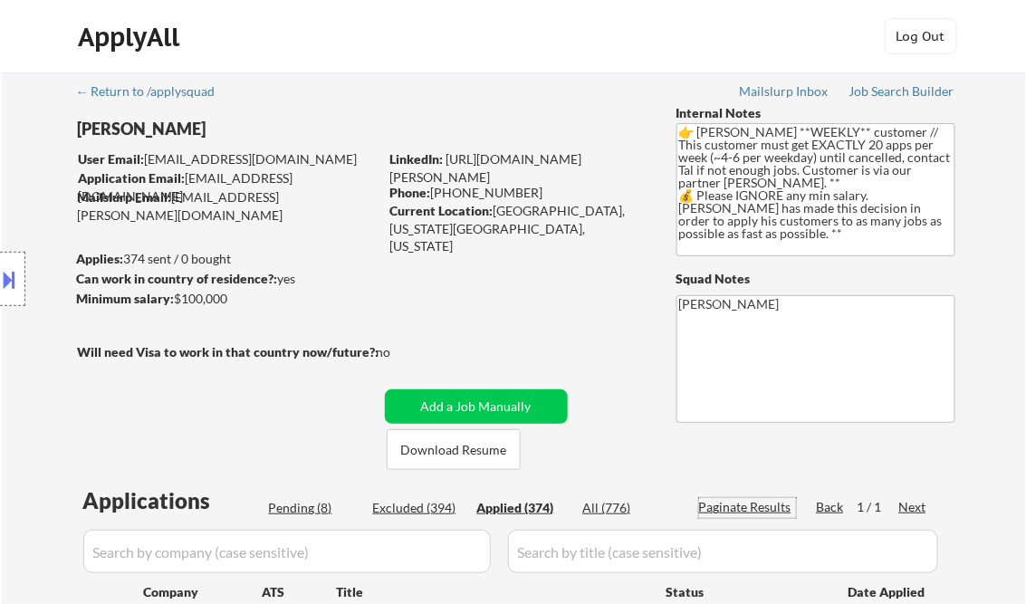
select select ""applied""
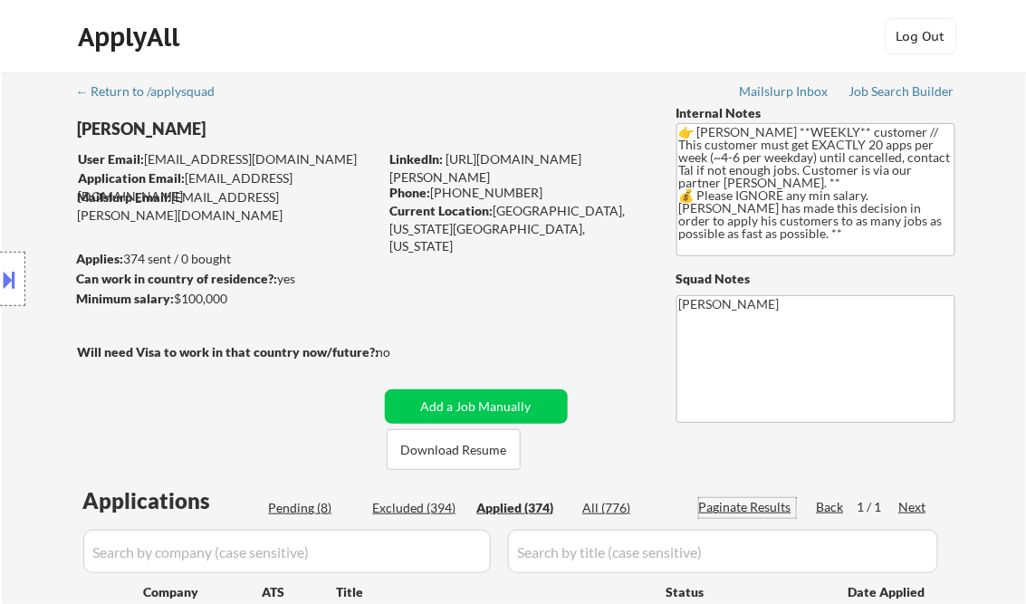
select select ""applied""
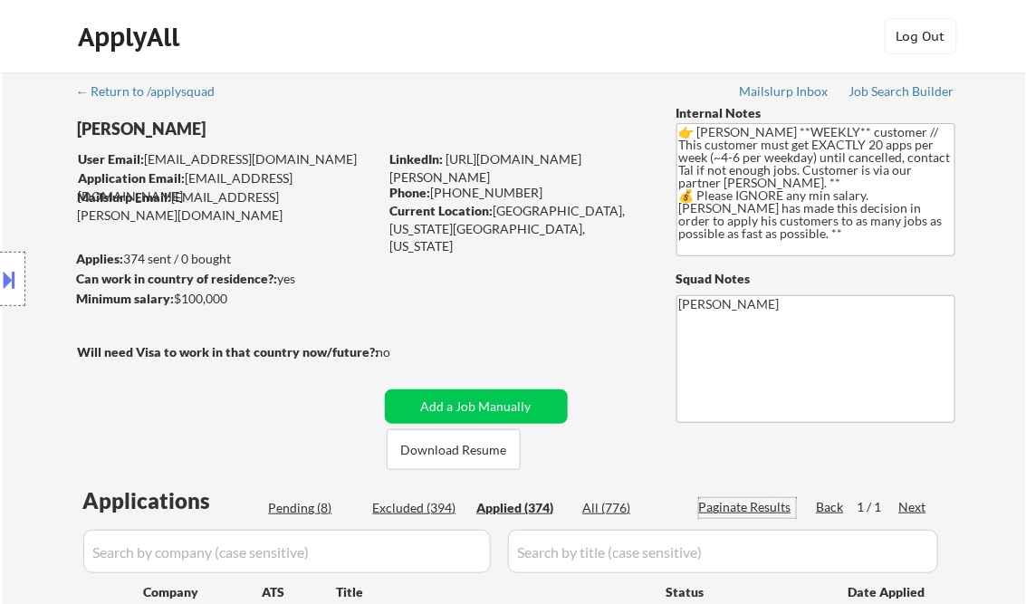
select select ""applied""
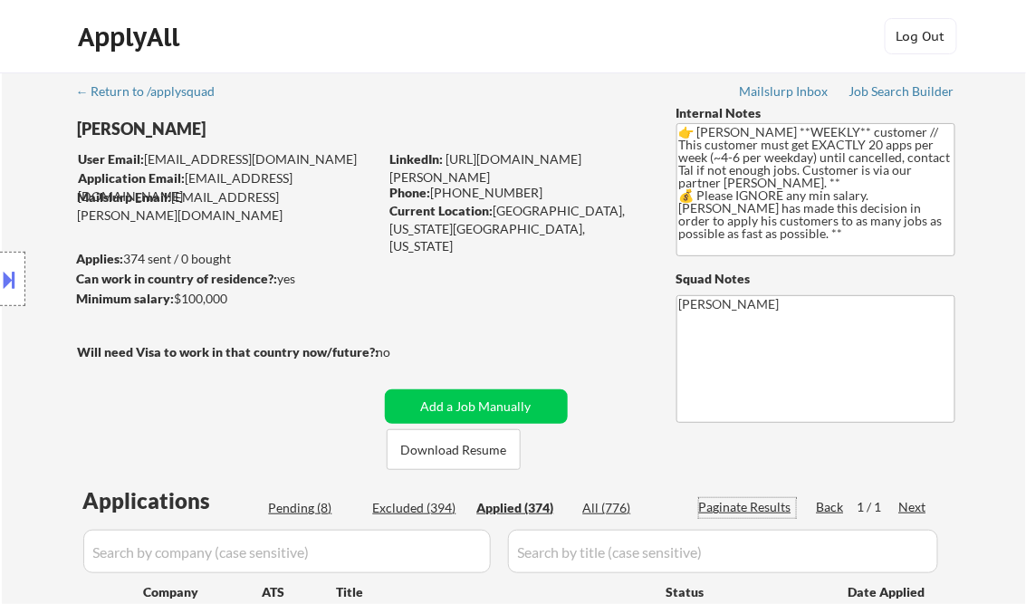
select select ""applied""
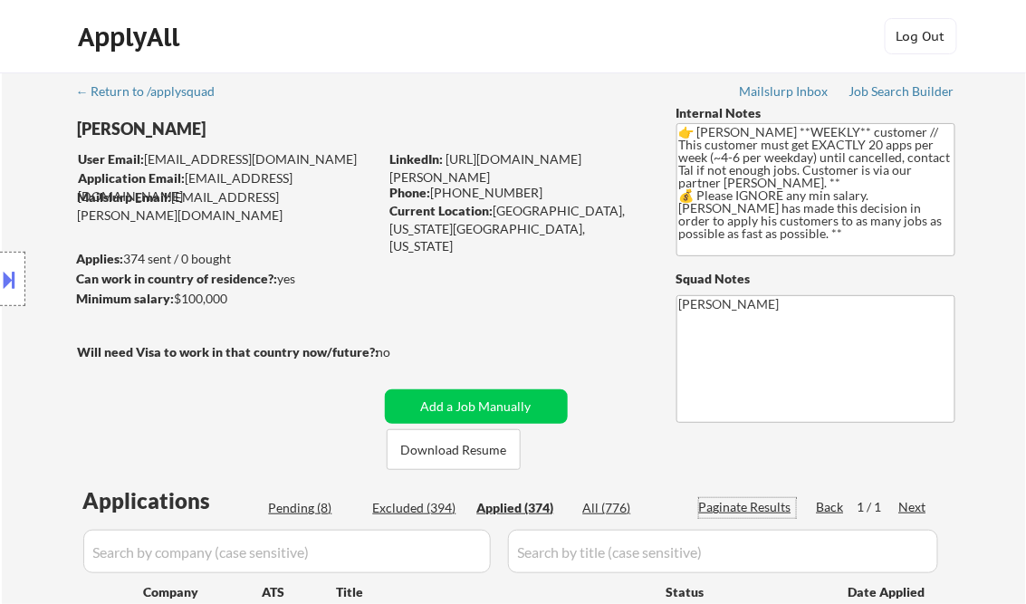
select select ""applied""
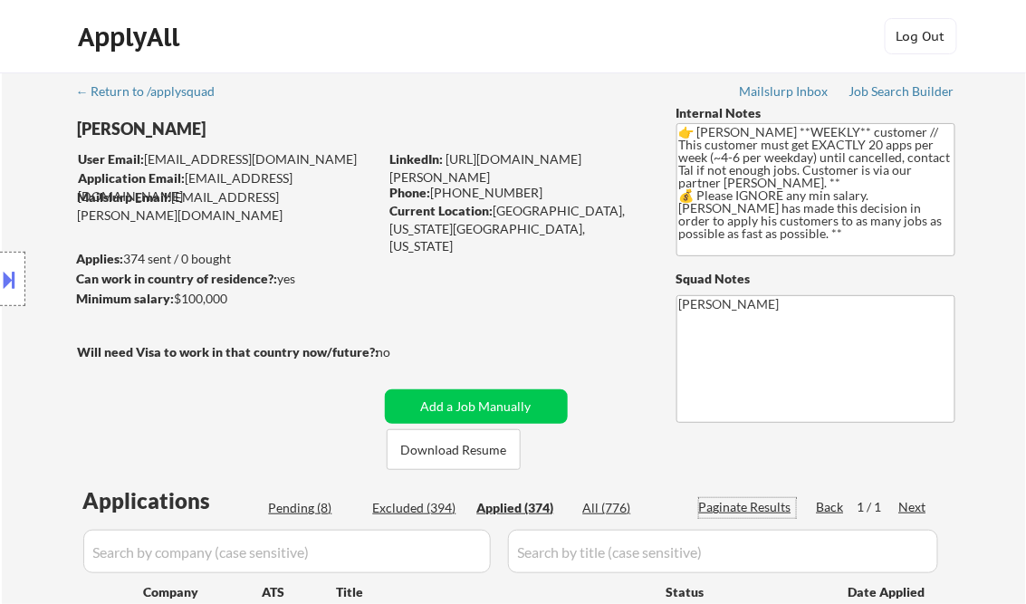
select select ""applied""
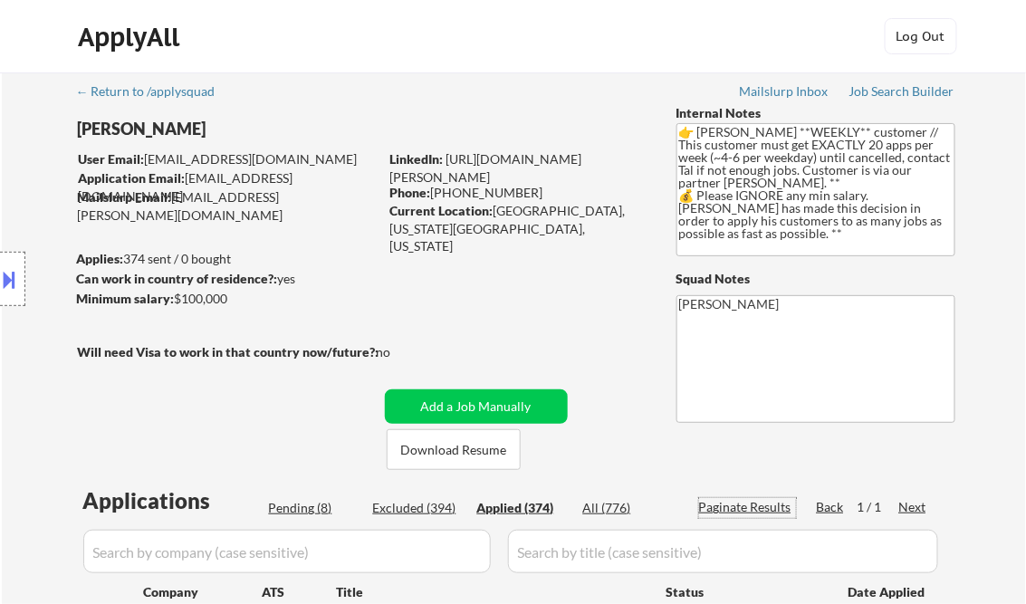
select select ""applied""
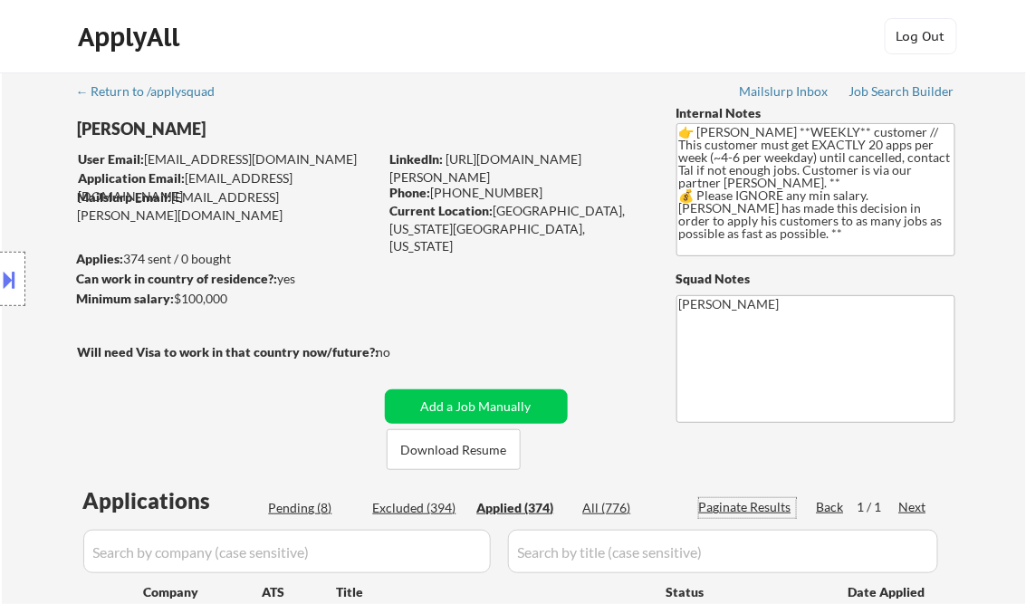
select select ""applied""
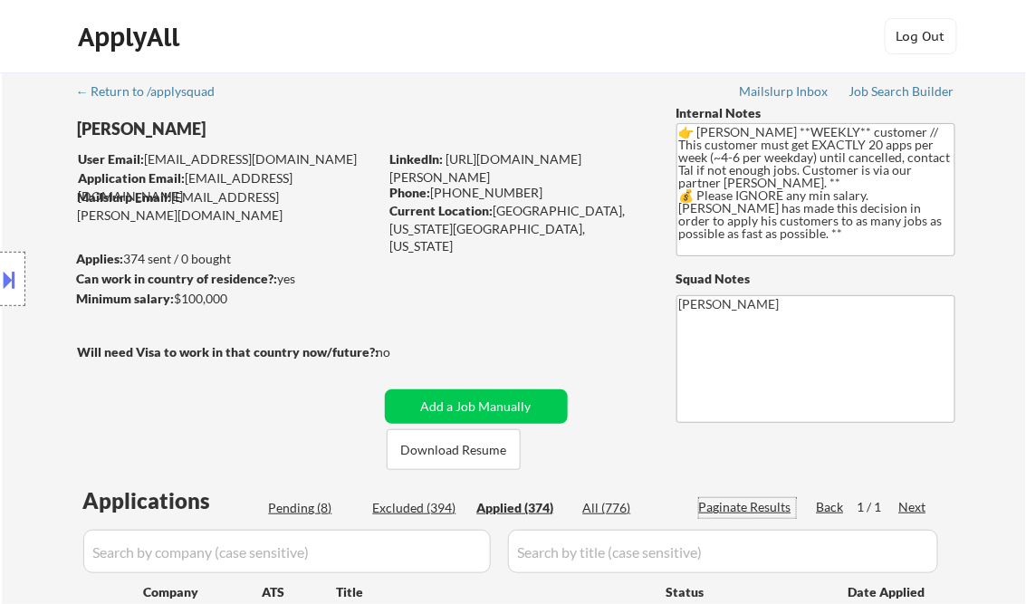
select select ""applied""
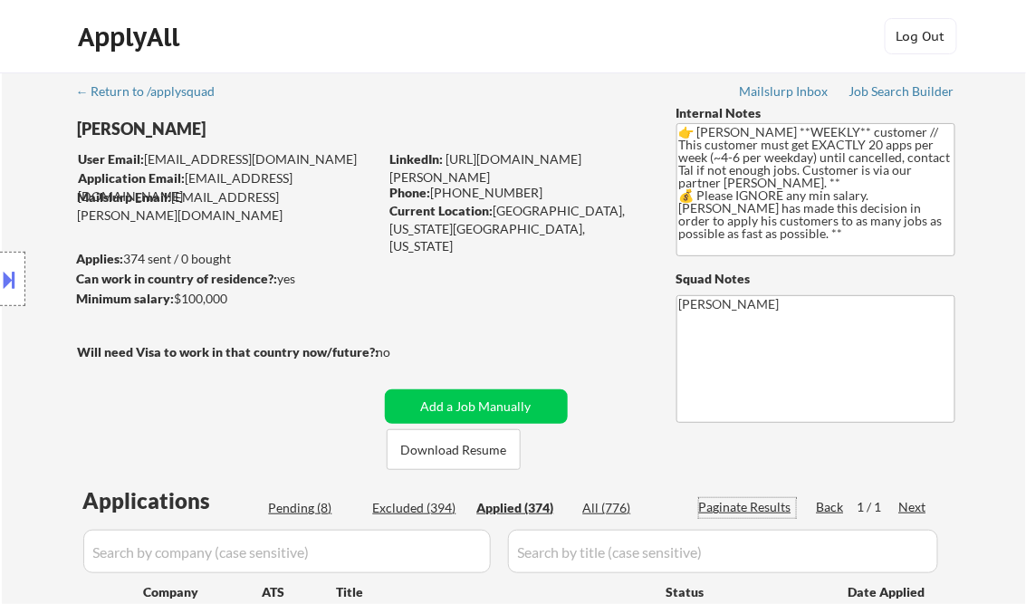
select select ""applied""
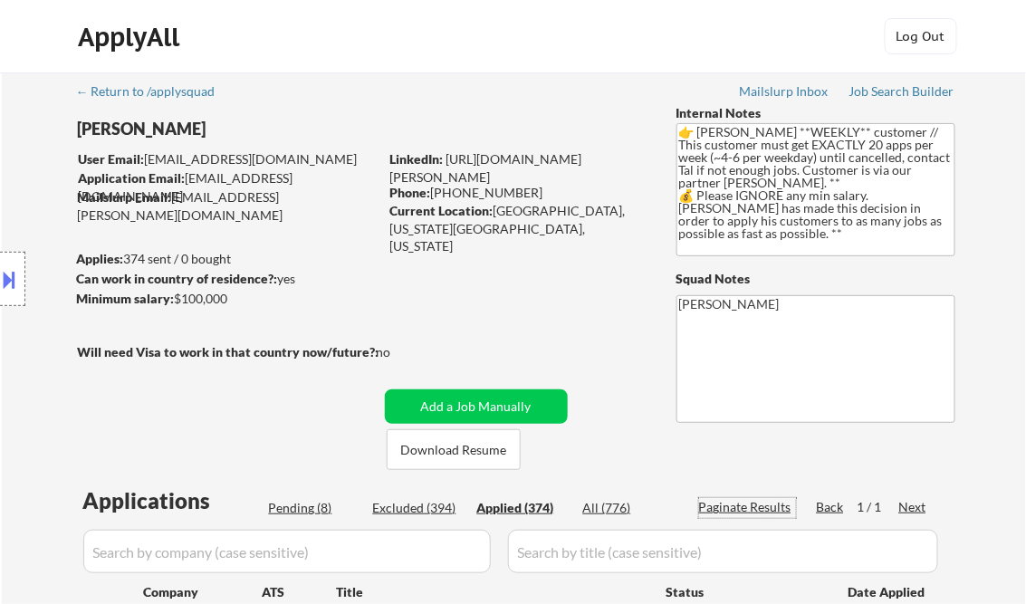
select select ""applied""
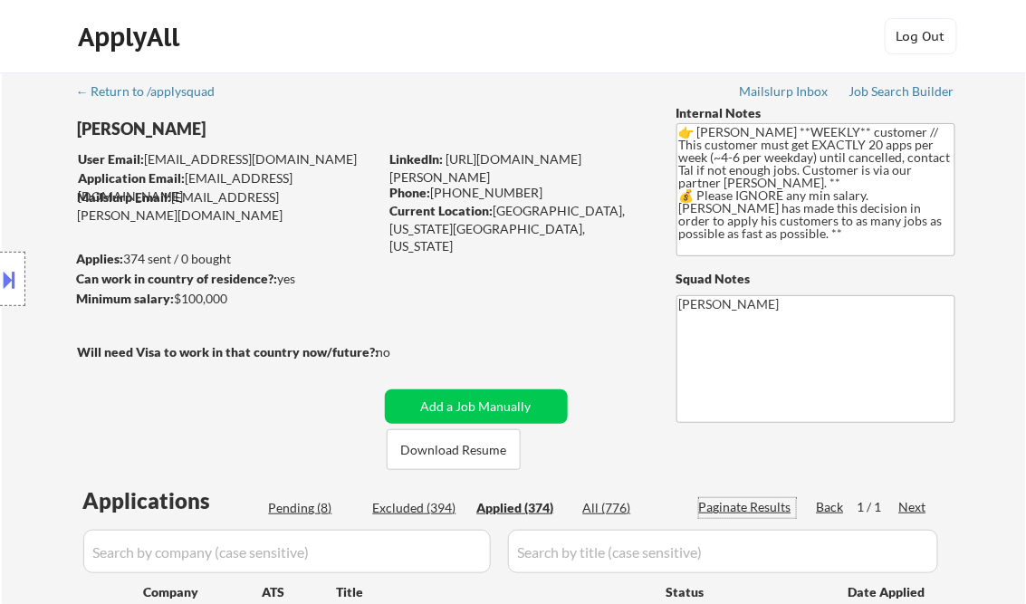
select select ""applied""
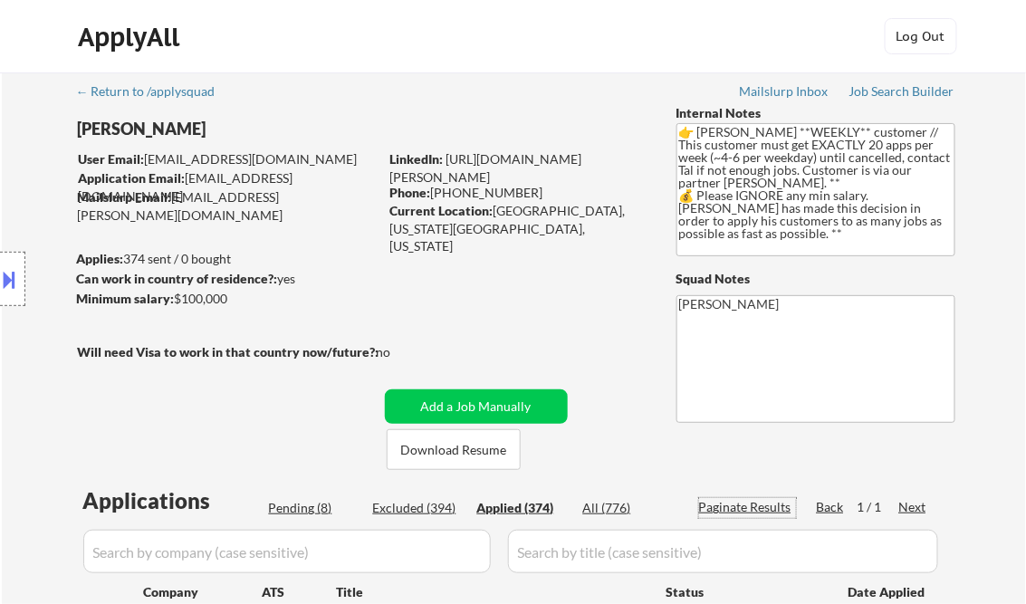
select select ""applied""
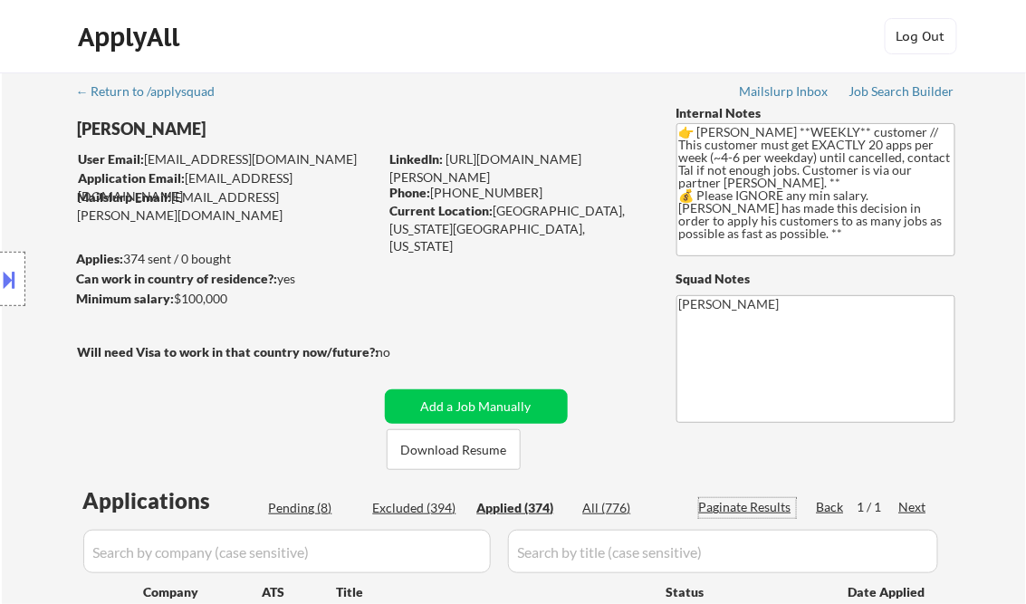
select select ""applied""
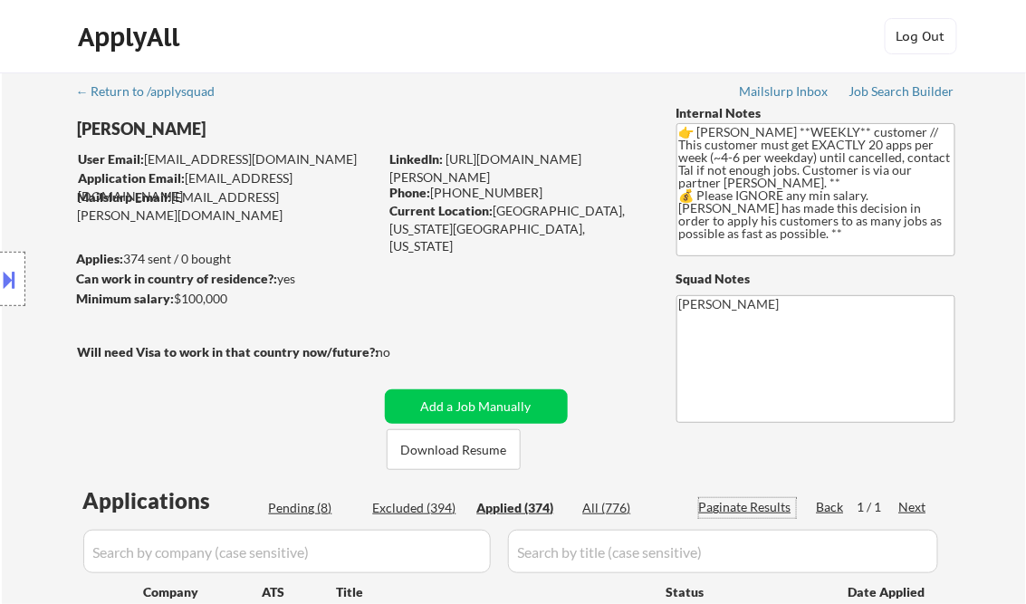
select select ""applied""
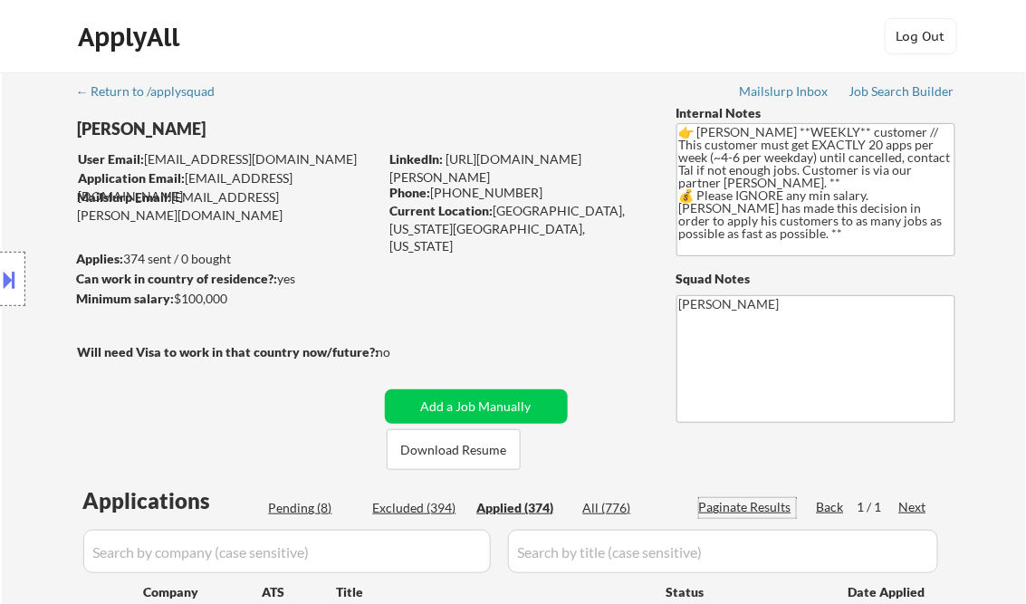
select select ""applied""
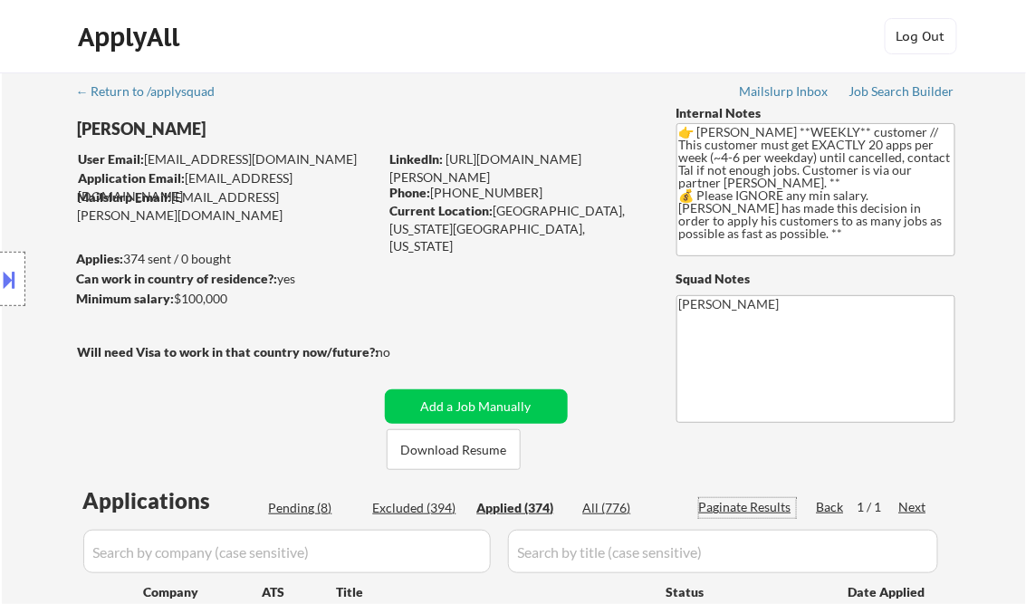
select select ""applied""
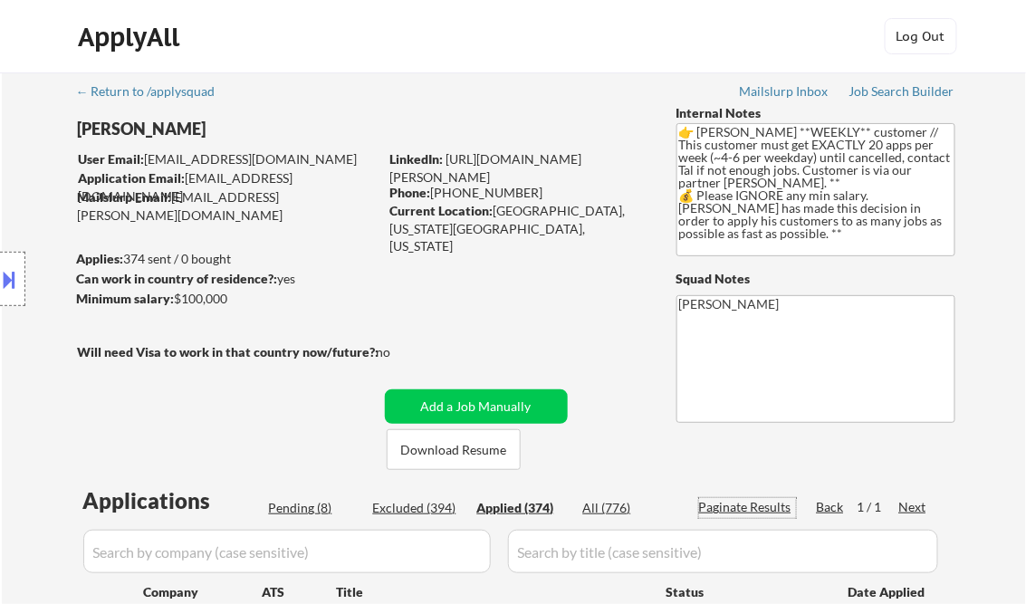
select select ""applied""
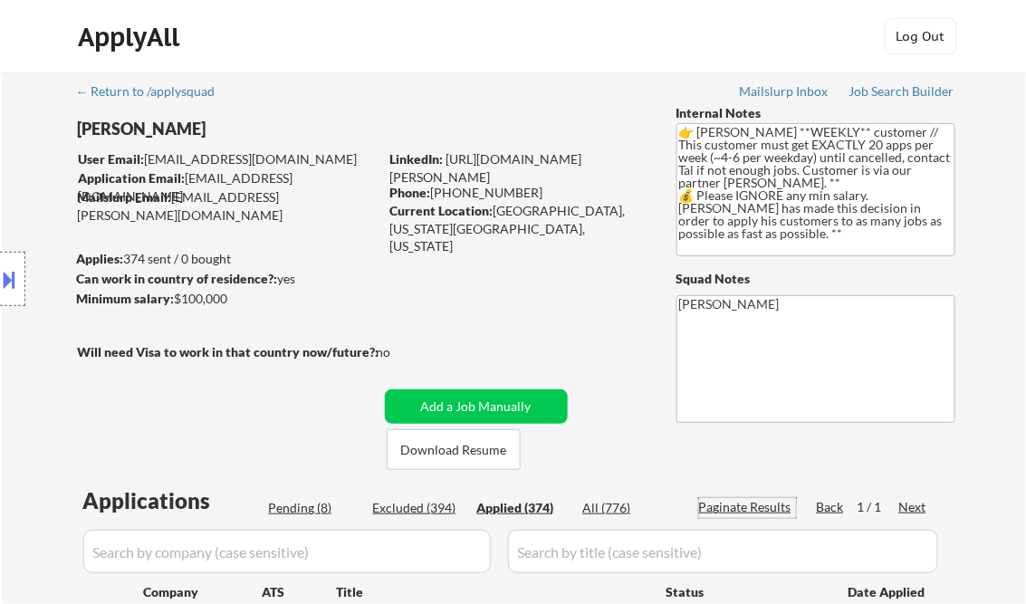
select select ""applied""
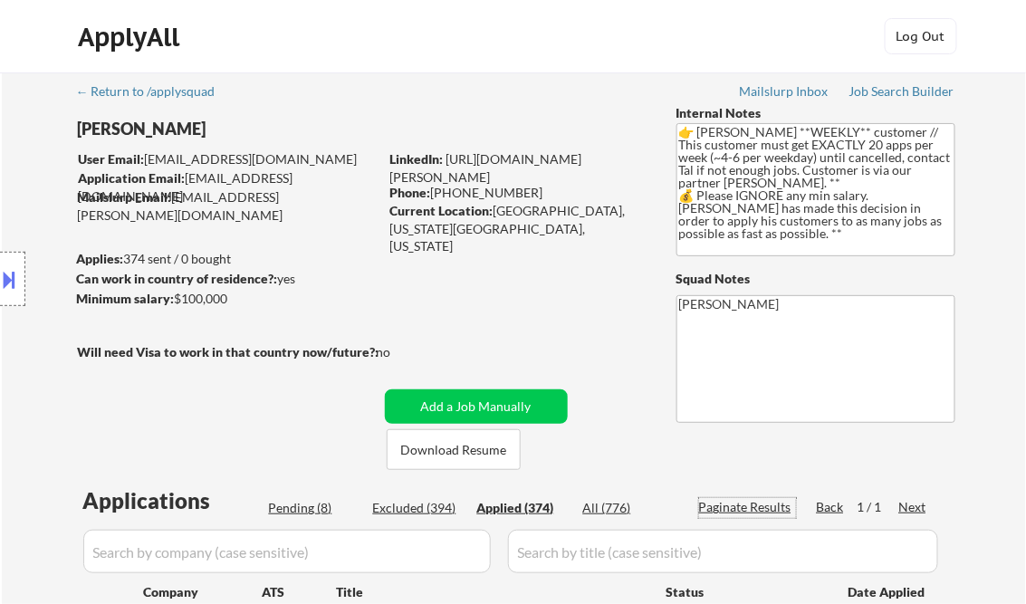
select select ""applied""
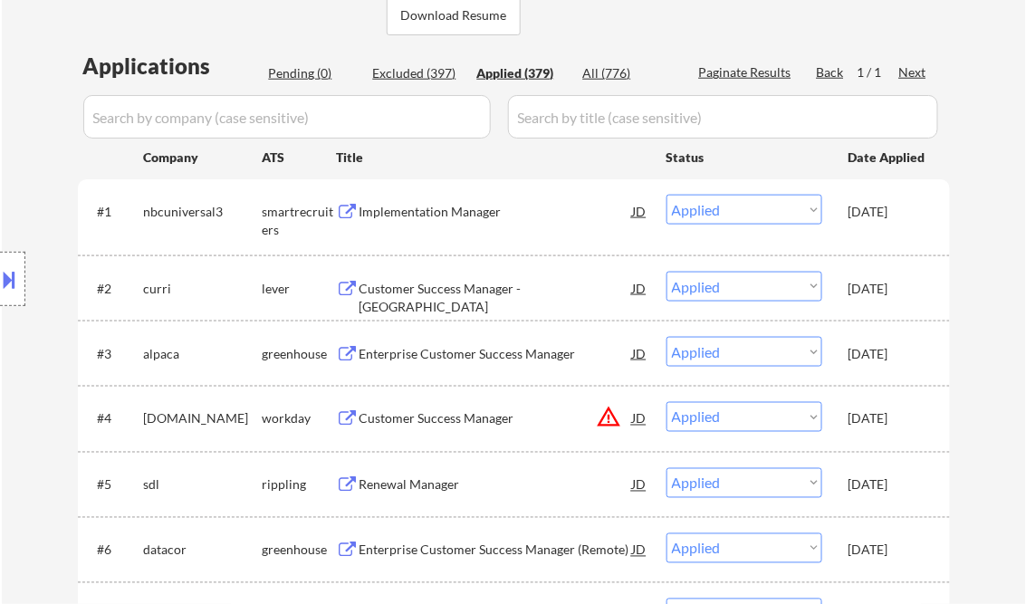
scroll to position [290, 0]
